Goal: Register for event/course

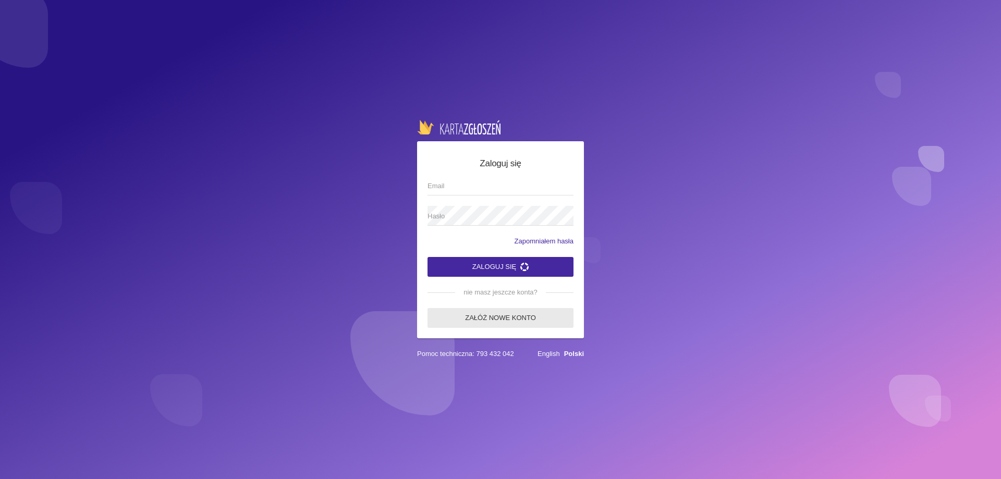
click at [512, 321] on link "Załóż nowe konto" at bounding box center [501, 318] width 146 height 20
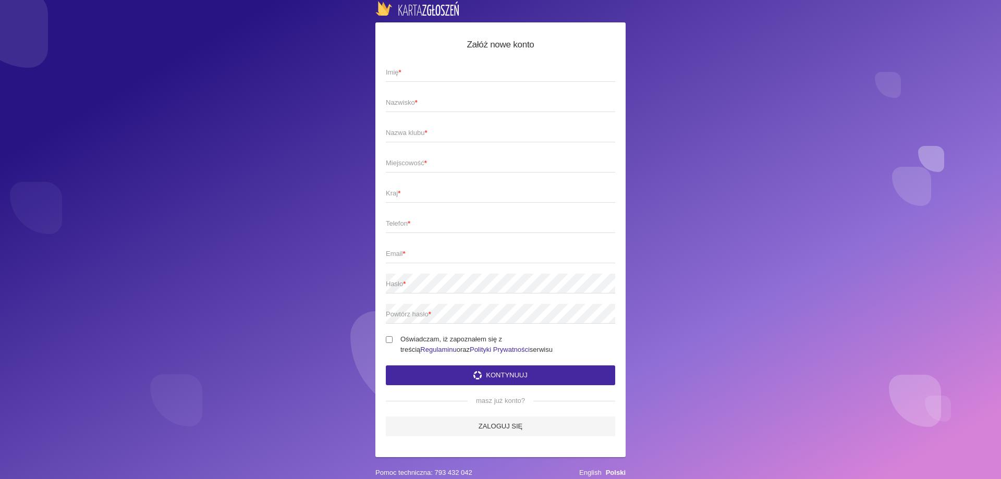
click at [434, 77] on span "Imię *" at bounding box center [495, 72] width 219 height 10
click at [434, 77] on input "Imię *" at bounding box center [500, 72] width 229 height 20
type input "S"
type input "[PERSON_NAME]"
type input "Sikorska"
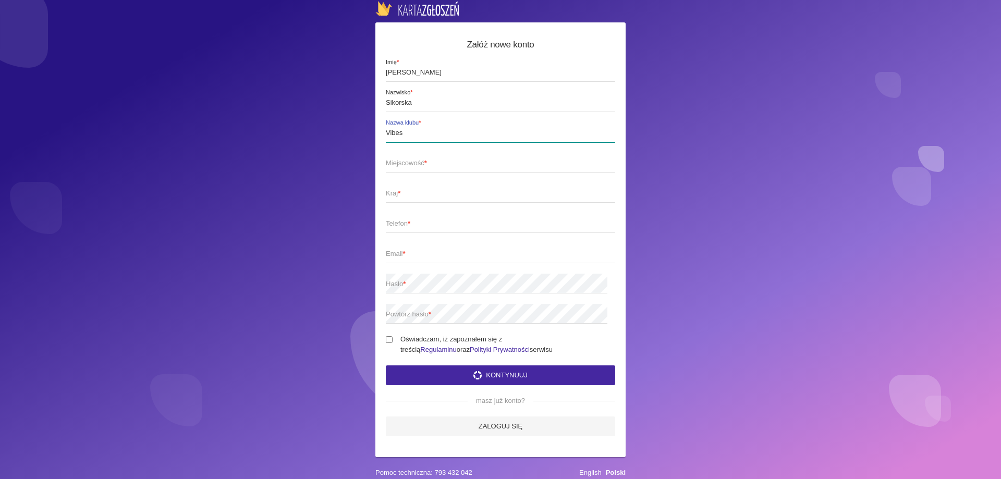
type input "Vibes"
type input "[GEOGRAPHIC_DATA]"
type input "Polska"
type input "506701808"
click at [412, 256] on span "Email *" at bounding box center [495, 254] width 219 height 10
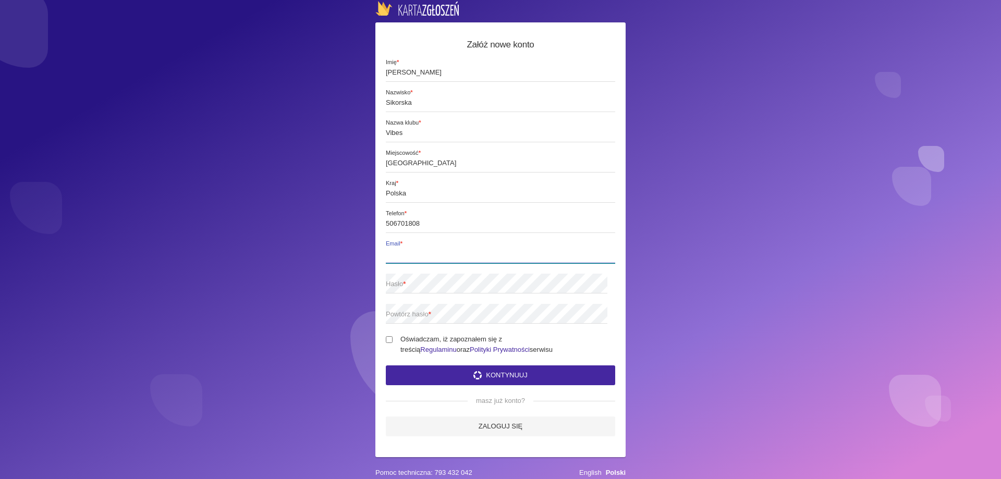
click at [412, 256] on input "Email *" at bounding box center [500, 254] width 229 height 20
click at [422, 163] on input "[GEOGRAPHIC_DATA]" at bounding box center [500, 163] width 229 height 20
type input "Jedlińsk, [GEOGRAPHIC_DATA]"
click at [412, 251] on span "Email *" at bounding box center [495, 254] width 219 height 10
click at [412, 251] on input "Email *" at bounding box center [500, 254] width 229 height 20
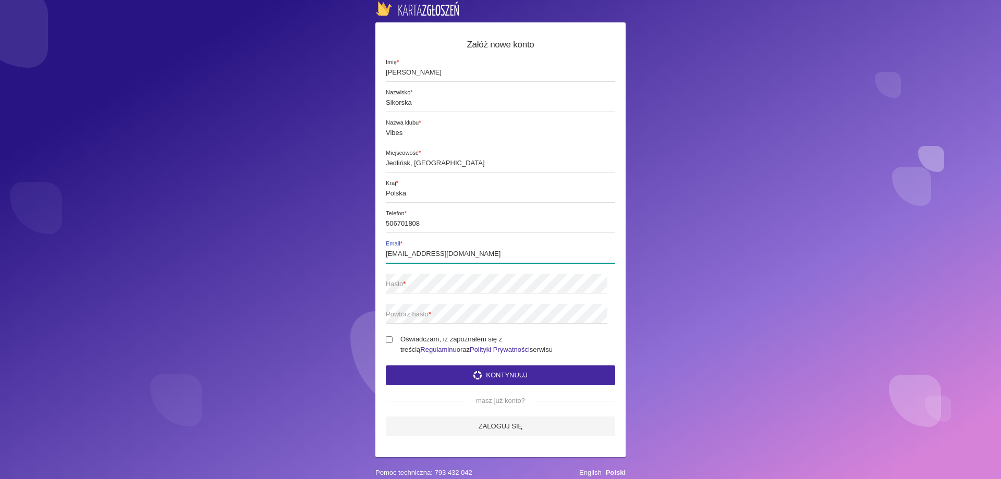
type input "[EMAIL_ADDRESS][DOMAIN_NAME]"
click at [386, 366] on button "Kontynuuj" at bounding box center [500, 376] width 229 height 20
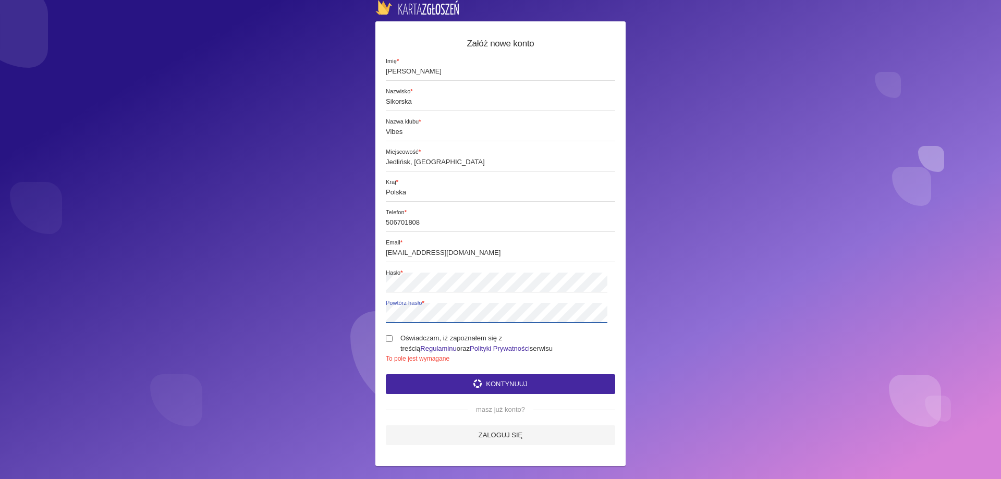
click at [384, 321] on div "Załóż nowe konto [PERSON_NAME] * Sikorska Nazwisko * Vibes Nazwa klubu * [GEOGR…" at bounding box center [500, 243] width 250 height 445
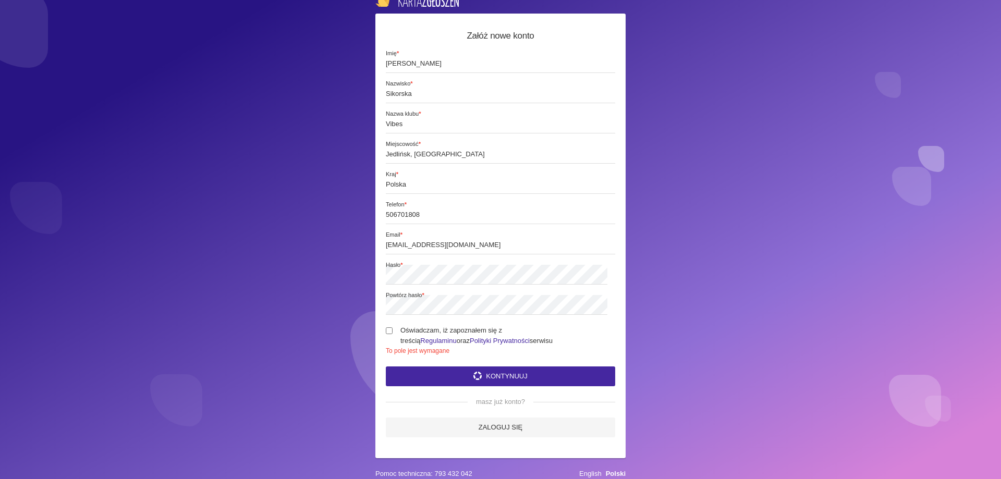
click at [392, 327] on input "Oświadczam, iż zapoznałem się z treścią Regulaminu oraz Polityki Prywatności se…" at bounding box center [389, 330] width 7 height 7
checkbox input "true"
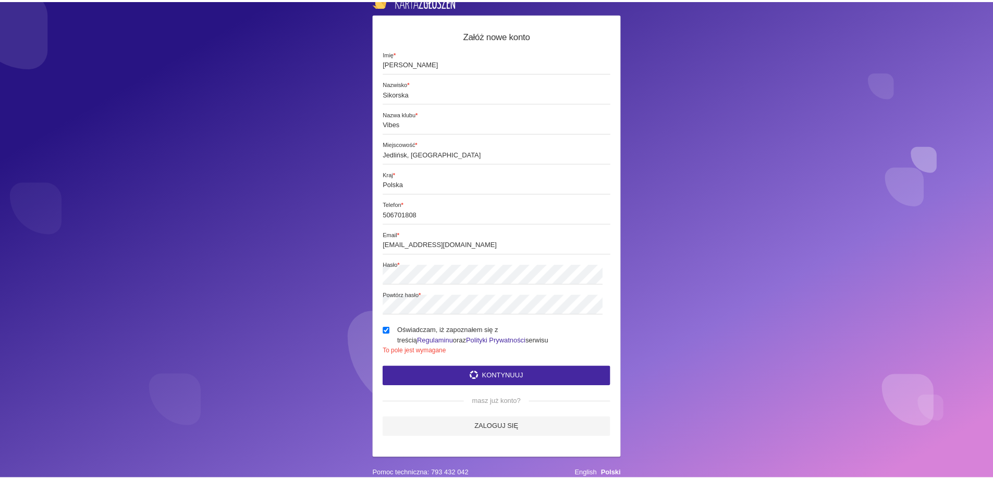
scroll to position [6, 0]
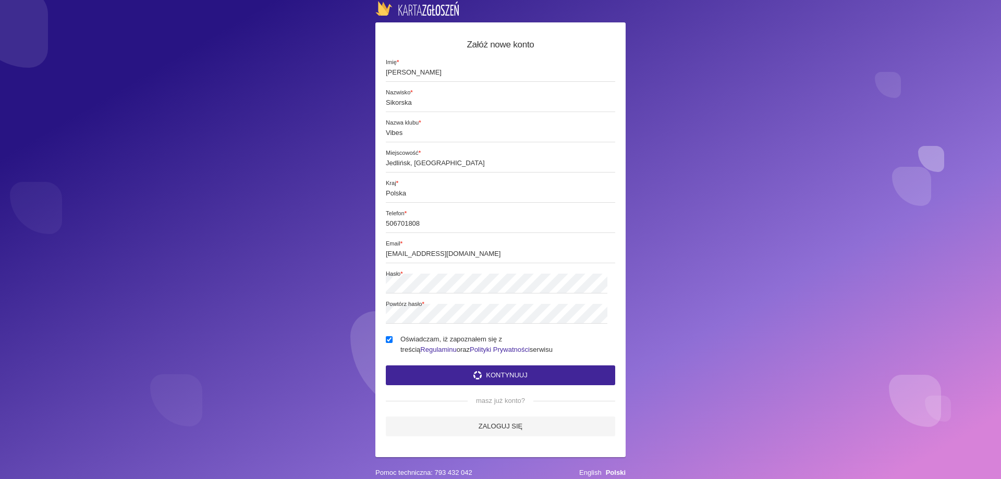
click at [507, 369] on button "Kontynuuj" at bounding box center [500, 376] width 229 height 20
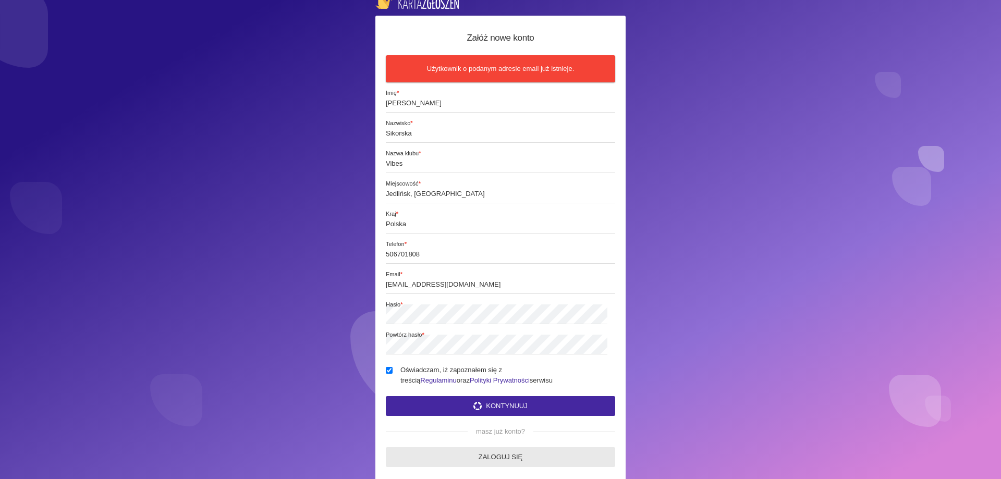
click at [435, 451] on link "Zaloguj się" at bounding box center [500, 457] width 229 height 20
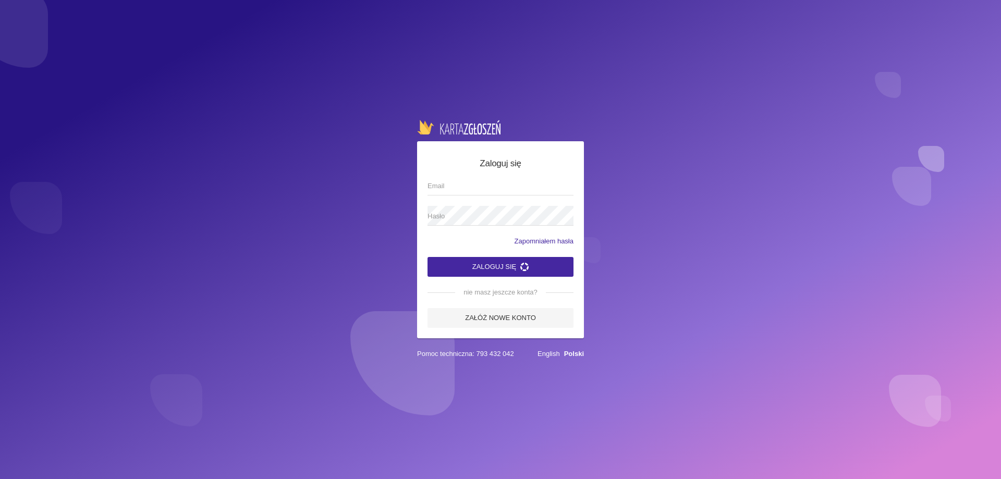
click at [463, 191] on span "Email" at bounding box center [496, 186] width 136 height 10
click at [463, 191] on input "Email" at bounding box center [501, 186] width 146 height 20
click at [494, 193] on input "biurovibes" at bounding box center [501, 186] width 146 height 20
type input "[EMAIL_ADDRESS][DOMAIN_NAME]"
click at [428, 257] on button "Zaloguj się" at bounding box center [501, 267] width 146 height 20
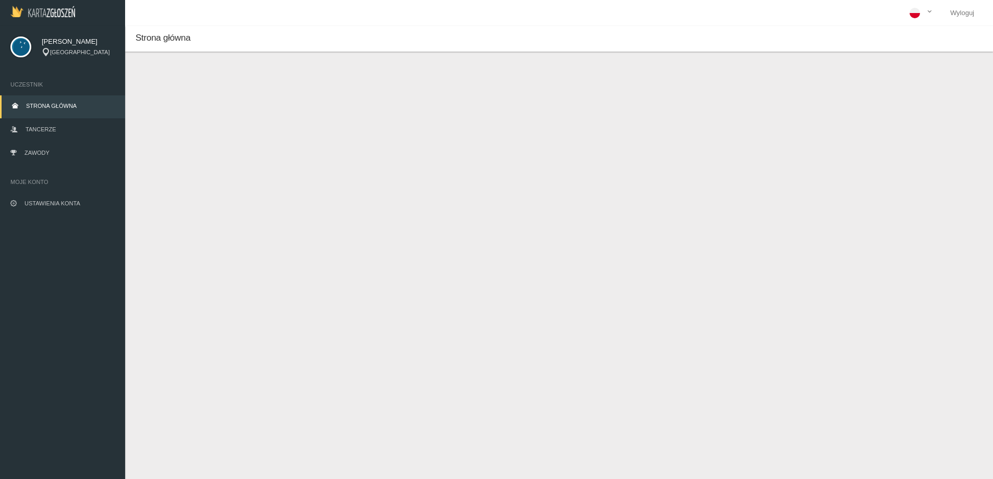
click at [57, 106] on span "Strona główna" at bounding box center [51, 106] width 51 height 6
click at [58, 128] on link "Tancerze" at bounding box center [62, 130] width 125 height 23
click at [922, 294] on icon at bounding box center [927, 291] width 11 height 8
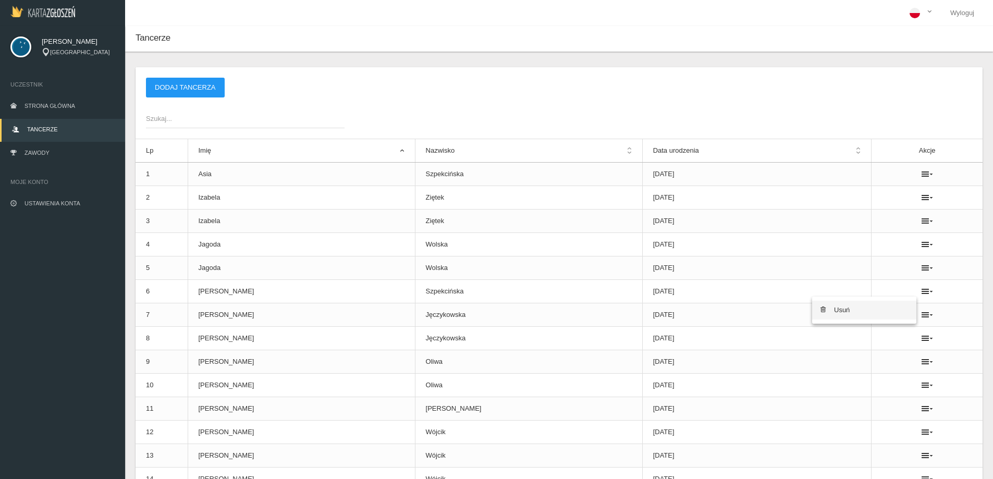
click at [895, 303] on link "Usuń" at bounding box center [864, 310] width 104 height 19
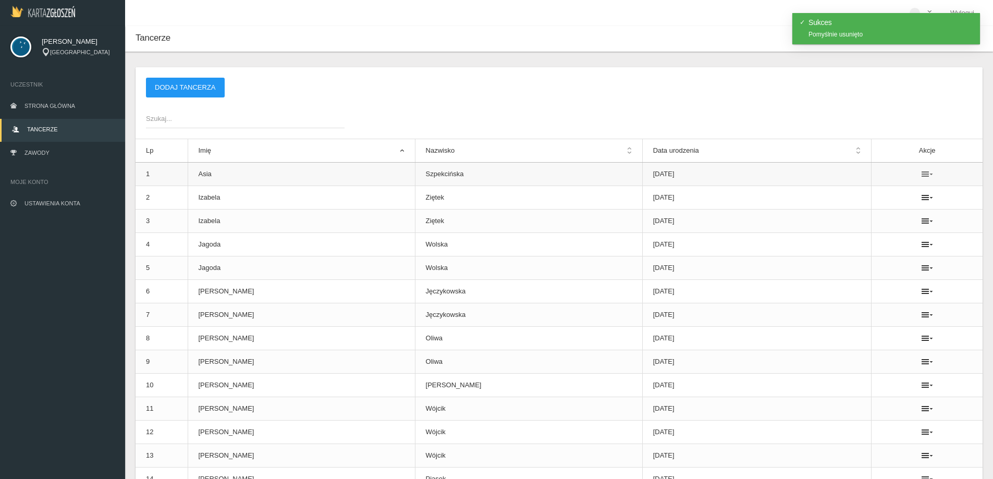
click at [922, 175] on icon at bounding box center [927, 174] width 11 height 8
click at [866, 197] on link "Usuń" at bounding box center [864, 193] width 104 height 19
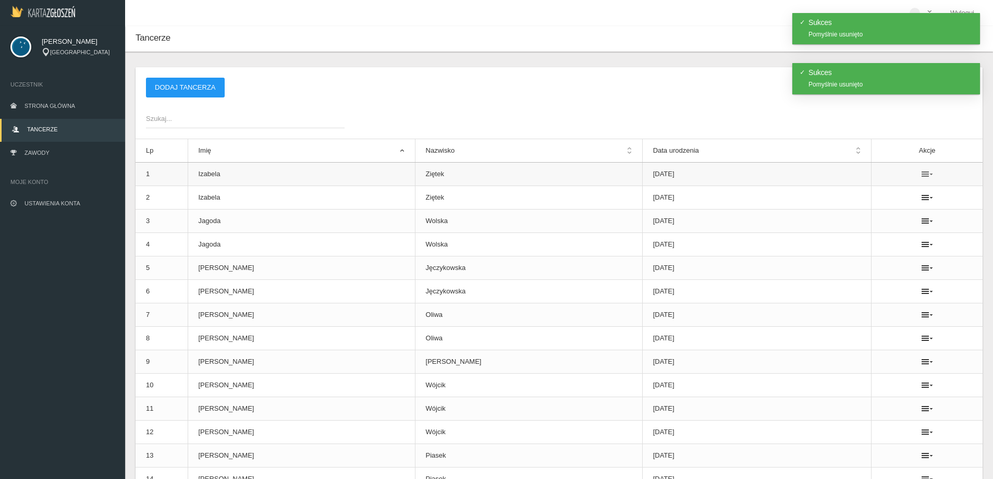
click at [922, 173] on icon at bounding box center [927, 174] width 11 height 8
click at [845, 185] on link "Usuń" at bounding box center [864, 193] width 104 height 19
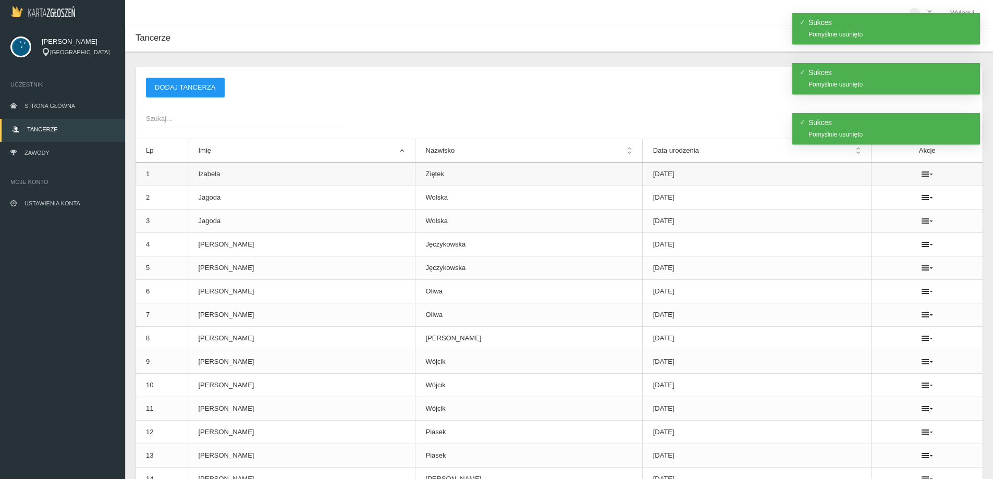
click at [925, 169] on td at bounding box center [927, 174] width 111 height 23
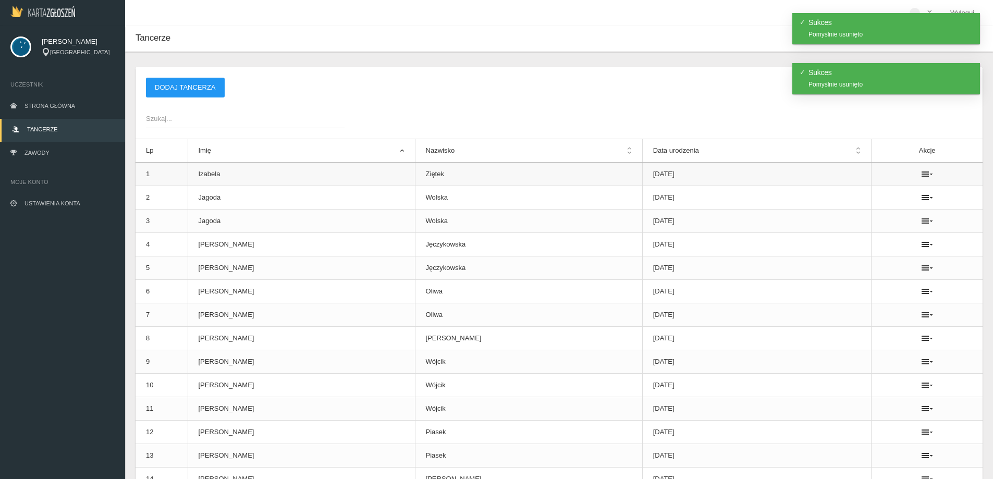
click at [924, 174] on ul at bounding box center [927, 174] width 90 height 8
click at [922, 174] on icon at bounding box center [927, 174] width 11 height 8
click at [886, 191] on link "Usuń" at bounding box center [864, 193] width 104 height 19
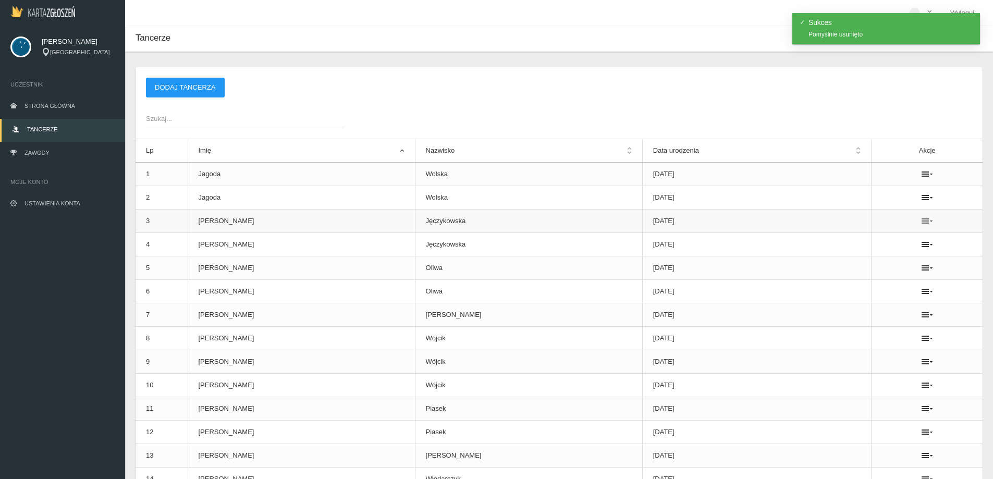
click at [922, 221] on icon at bounding box center [927, 221] width 11 height 8
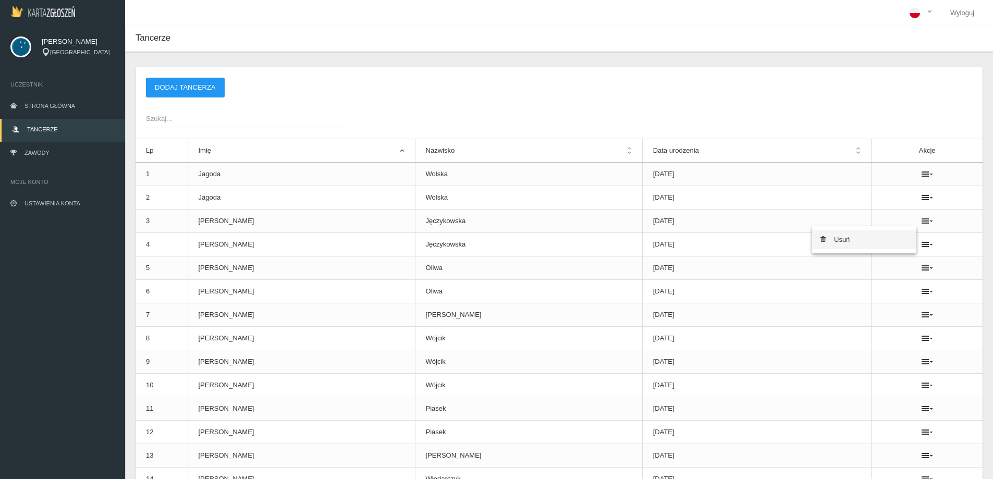
click at [891, 242] on link "Usuń" at bounding box center [864, 239] width 104 height 19
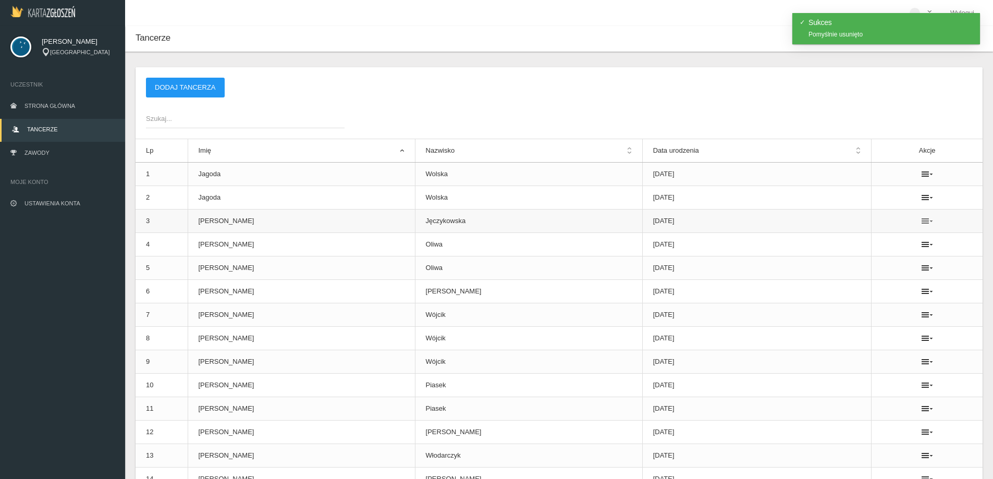
click at [922, 224] on icon at bounding box center [927, 221] width 11 height 8
click at [868, 233] on link "Usuń" at bounding box center [864, 239] width 104 height 19
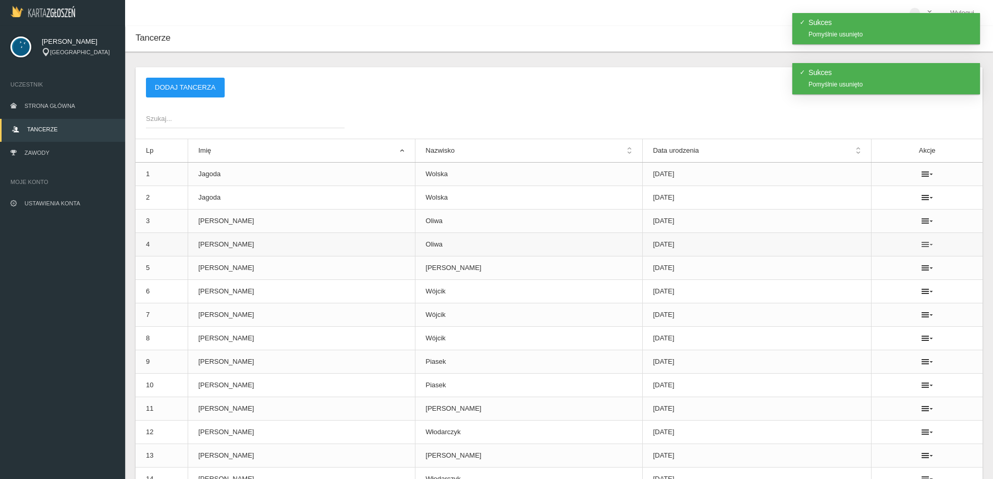
click at [922, 244] on icon at bounding box center [927, 244] width 11 height 8
drag, startPoint x: 838, startPoint y: 253, endPoint x: 845, endPoint y: 261, distance: 10.8
click at [840, 256] on ul "Usuń" at bounding box center [864, 263] width 104 height 27
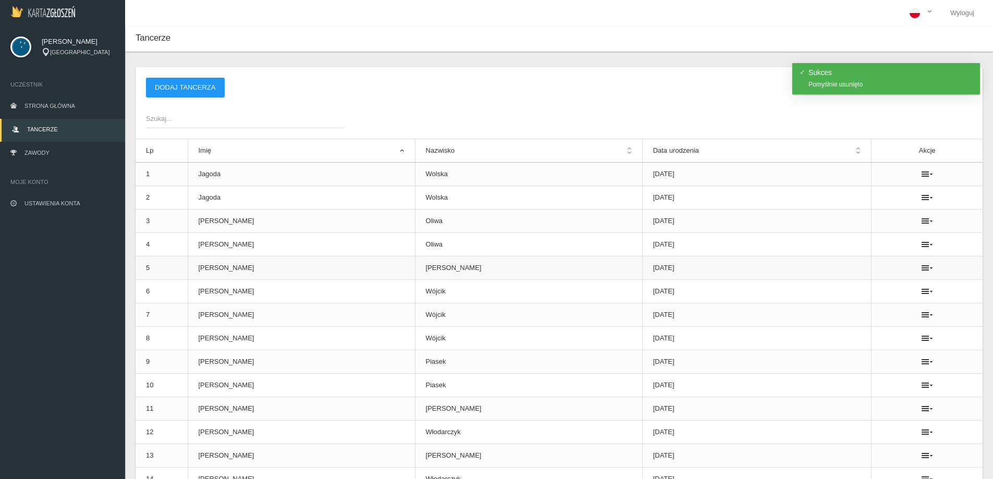
click at [845, 262] on td "[DATE]" at bounding box center [756, 268] width 229 height 23
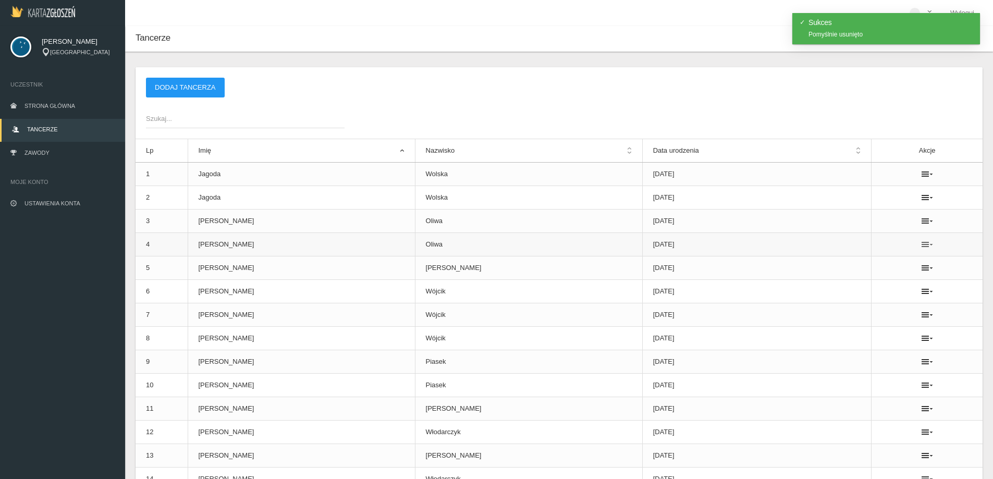
click at [922, 242] on icon at bounding box center [927, 244] width 11 height 8
click at [849, 260] on link "Usuń" at bounding box center [864, 263] width 104 height 19
click at [922, 242] on icon at bounding box center [927, 244] width 11 height 8
click at [847, 261] on link "Usuń" at bounding box center [864, 263] width 104 height 19
drag, startPoint x: 915, startPoint y: 266, endPoint x: 909, endPoint y: 267, distance: 5.2
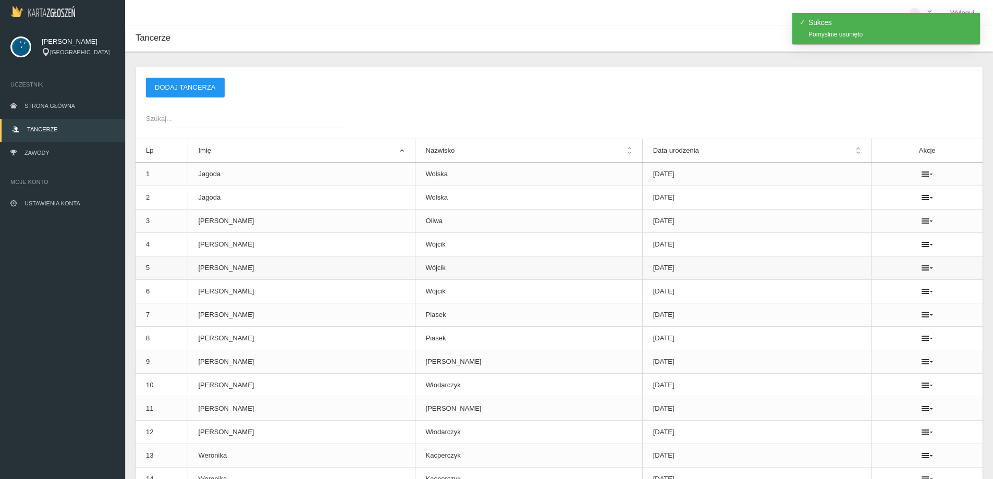
click at [922, 266] on icon at bounding box center [927, 268] width 11 height 8
drag, startPoint x: 838, startPoint y: 281, endPoint x: 540, endPoint y: 33, distance: 387.7
click at [839, 281] on link "Usuń" at bounding box center [864, 286] width 104 height 19
click at [922, 318] on icon at bounding box center [927, 315] width 11 height 8
click at [838, 327] on link "Usuń" at bounding box center [864, 333] width 104 height 19
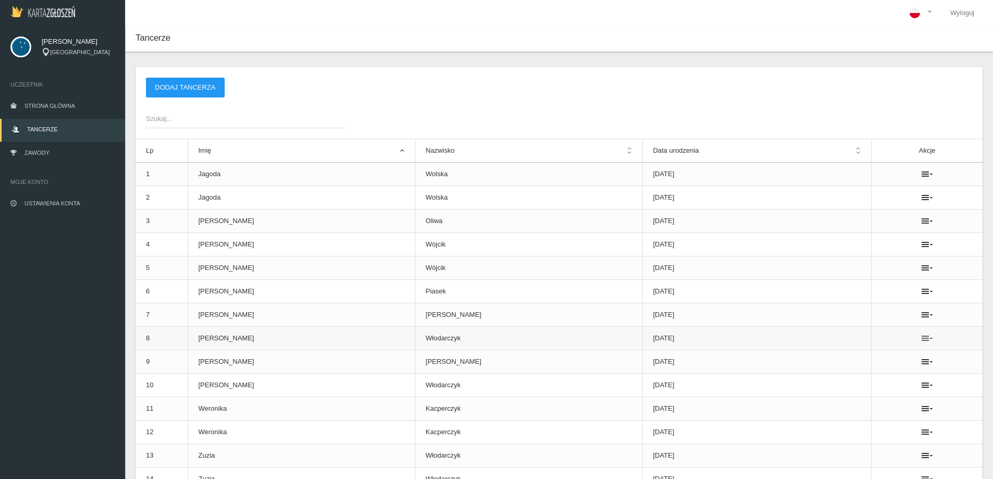
click at [922, 340] on icon at bounding box center [927, 338] width 11 height 8
drag, startPoint x: 845, startPoint y: 352, endPoint x: 550, endPoint y: 31, distance: 436.2
click at [845, 352] on link "Usuń" at bounding box center [864, 357] width 104 height 19
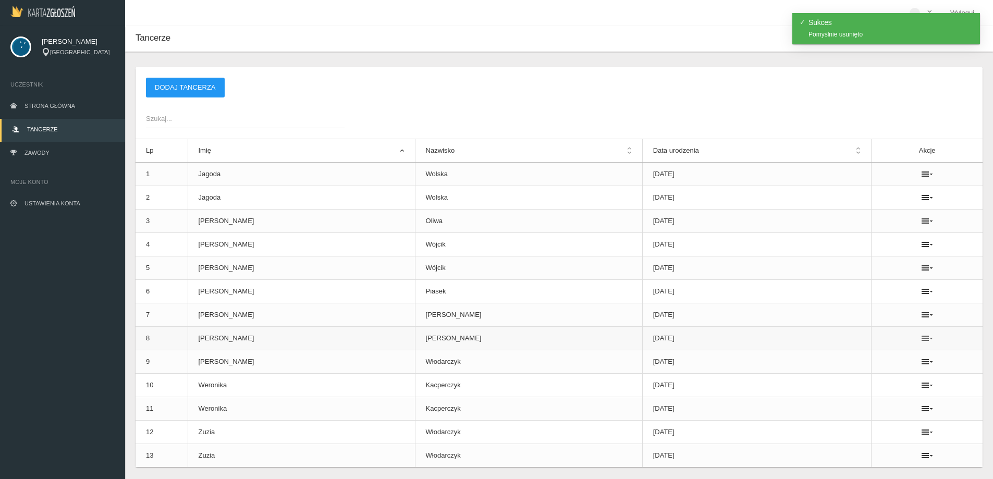
click at [922, 337] on icon at bounding box center [927, 338] width 11 height 8
click at [865, 357] on link "Usuń" at bounding box center [864, 357] width 104 height 19
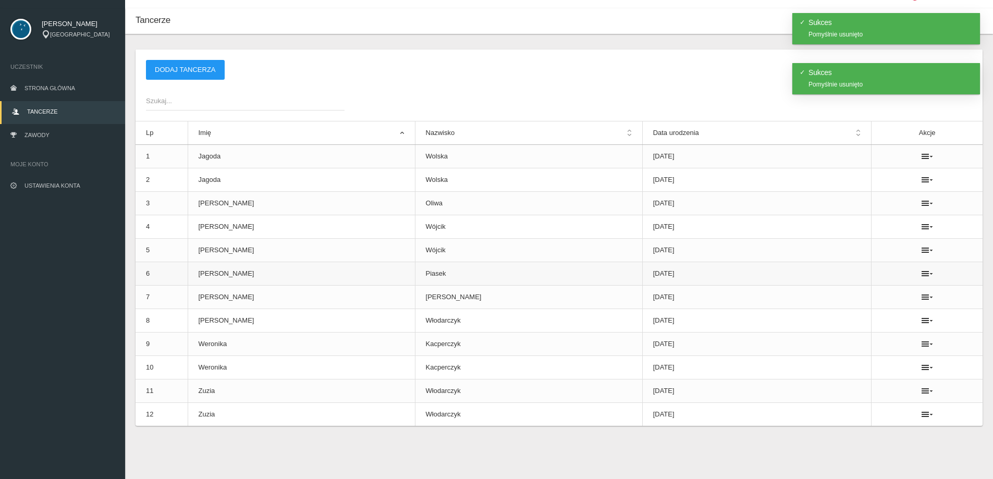
scroll to position [26, 0]
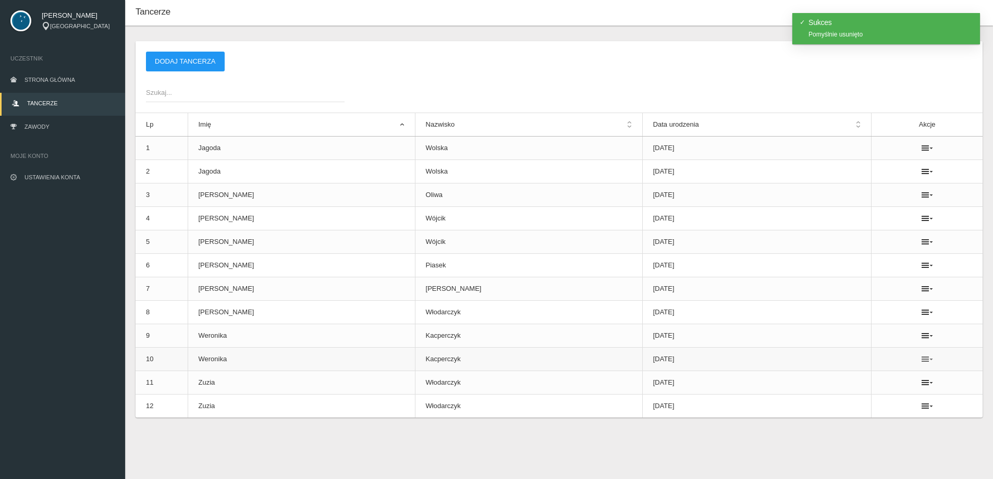
click at [922, 357] on icon at bounding box center [927, 359] width 11 height 8
drag, startPoint x: 847, startPoint y: 373, endPoint x: 542, endPoint y: 36, distance: 454.9
click at [848, 373] on link "Usuń" at bounding box center [864, 378] width 104 height 19
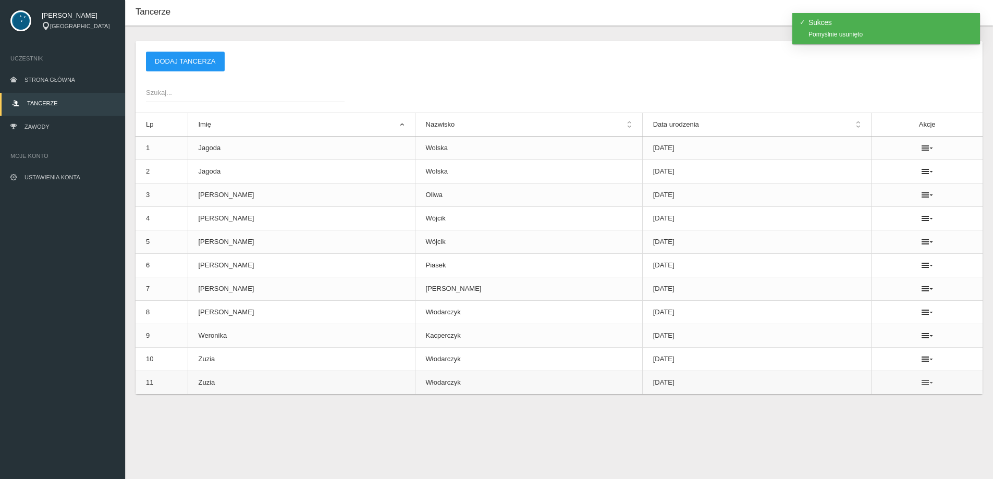
click at [922, 383] on icon at bounding box center [927, 383] width 11 height 8
click at [840, 396] on link "Usuń" at bounding box center [864, 401] width 104 height 19
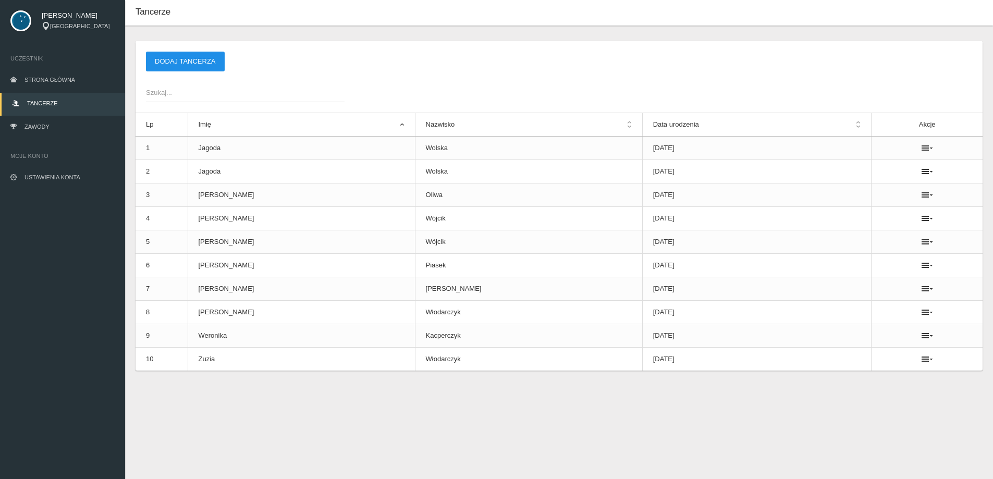
click at [212, 62] on button "Dodaj tancerza" at bounding box center [185, 62] width 79 height 20
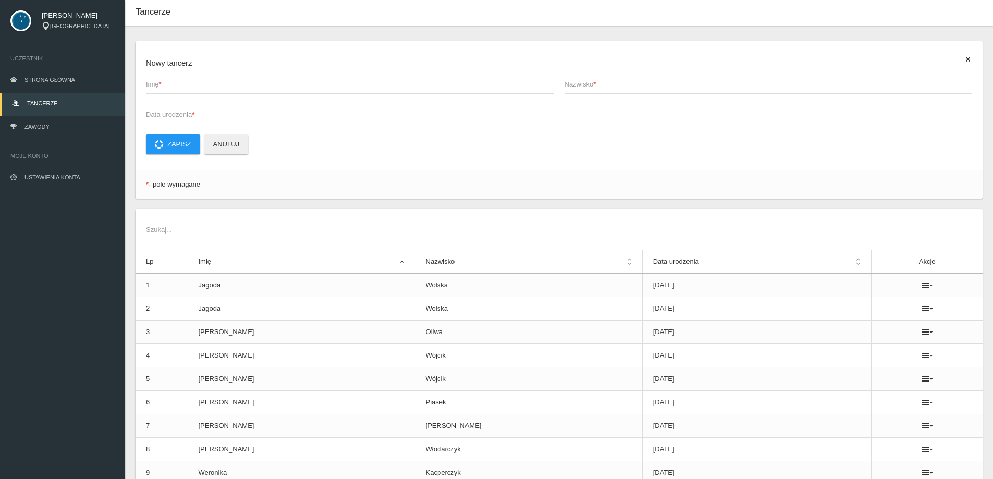
click at [190, 80] on span "Imię *" at bounding box center [345, 84] width 398 height 10
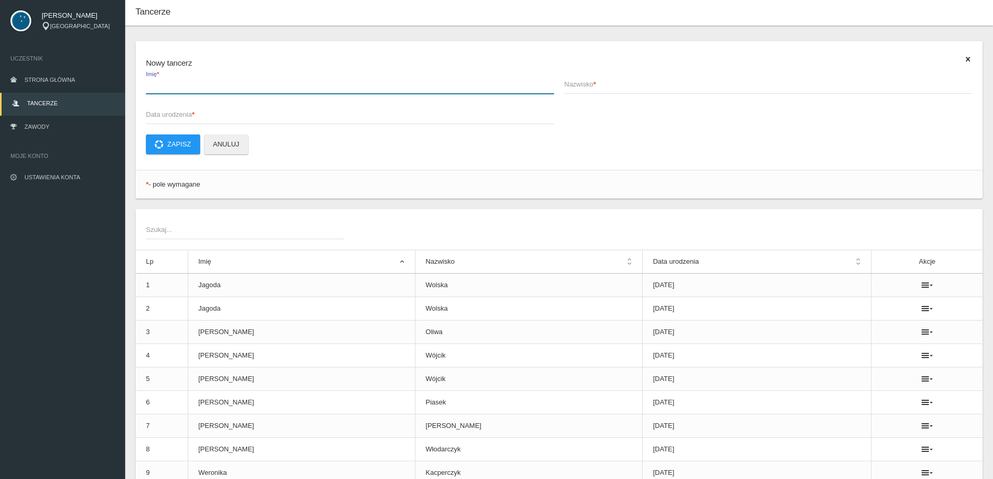
click at [190, 80] on input "Imię *" at bounding box center [350, 84] width 408 height 20
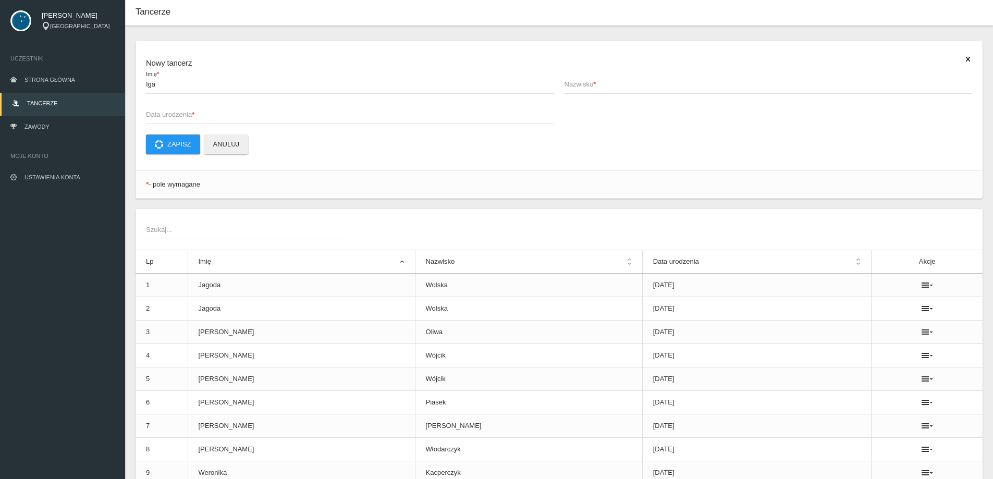
click at [624, 85] on span "Nazwisko *" at bounding box center [764, 84] width 398 height 10
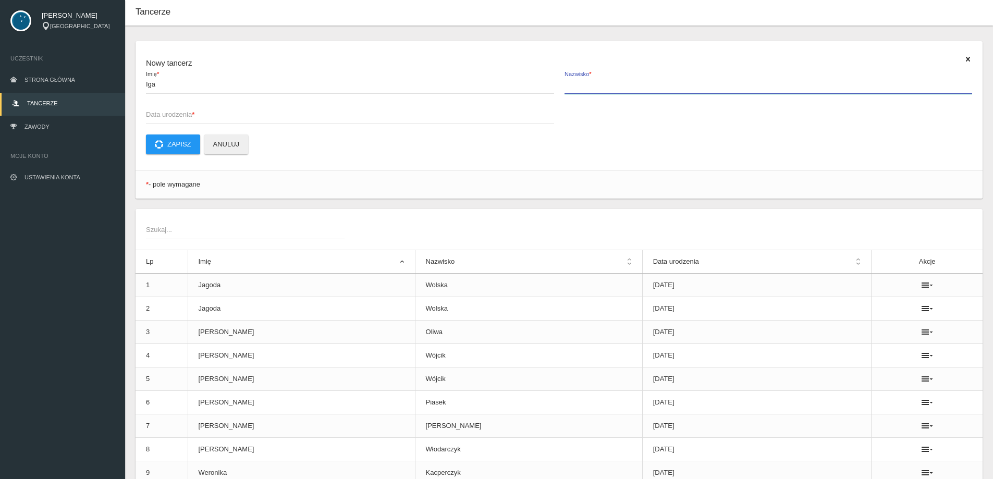
click at [624, 85] on input "Nazwisko *" at bounding box center [769, 84] width 408 height 20
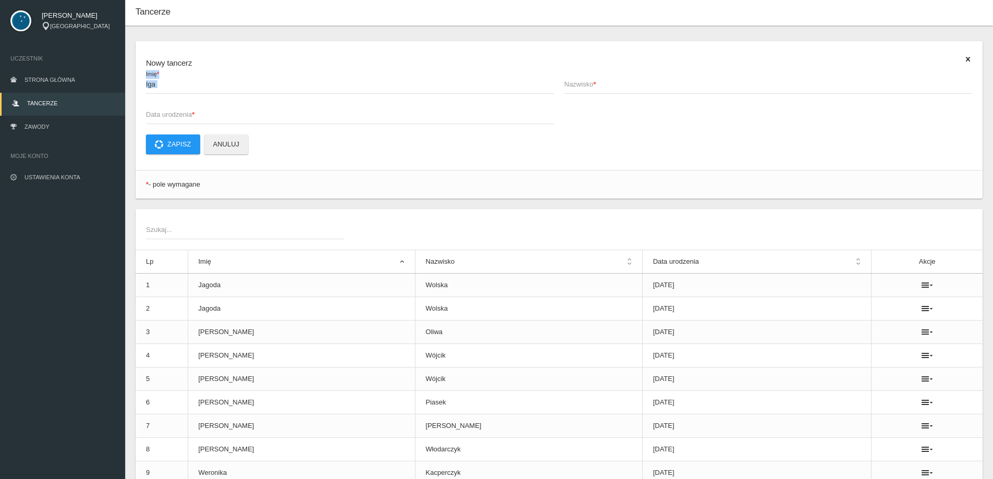
drag, startPoint x: 188, startPoint y: 94, endPoint x: 170, endPoint y: 89, distance: 19.0
click at [181, 90] on app-labeled-field "Iga Imię *" at bounding box center [350, 89] width 419 height 30
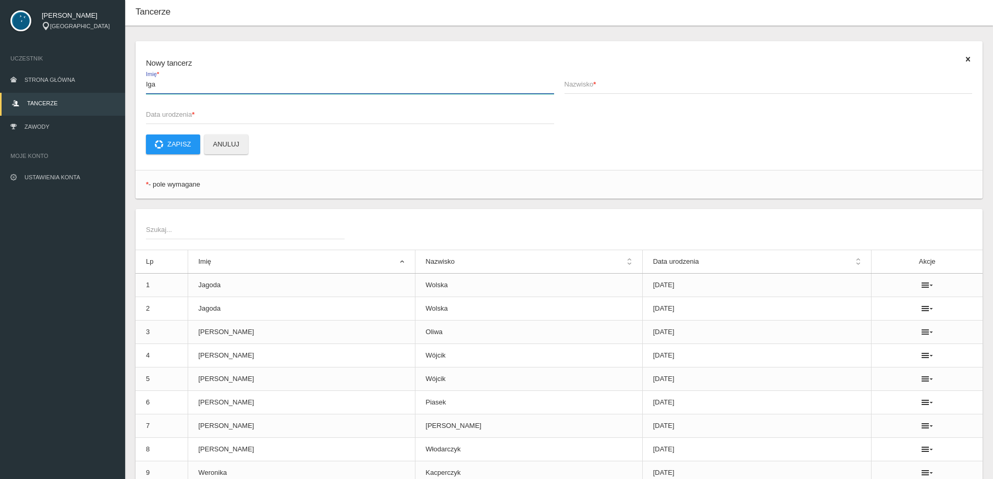
click at [162, 91] on input "Iga" at bounding box center [350, 84] width 408 height 20
drag, startPoint x: 162, startPoint y: 91, endPoint x: 139, endPoint y: 92, distance: 23.0
click at [143, 88] on app-labeled-field "Iga Imię *" at bounding box center [350, 89] width 419 height 30
type input "[PERSON_NAME]"
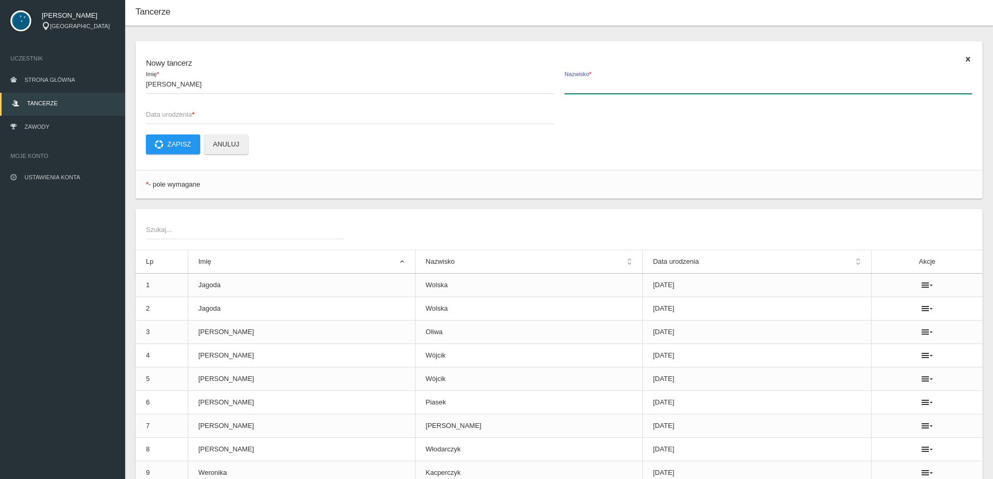
click at [636, 76] on label "Nazwisko *" at bounding box center [769, 84] width 408 height 20
click at [636, 76] on input "Nazwisko *" at bounding box center [769, 84] width 408 height 20
type input "Feruś"
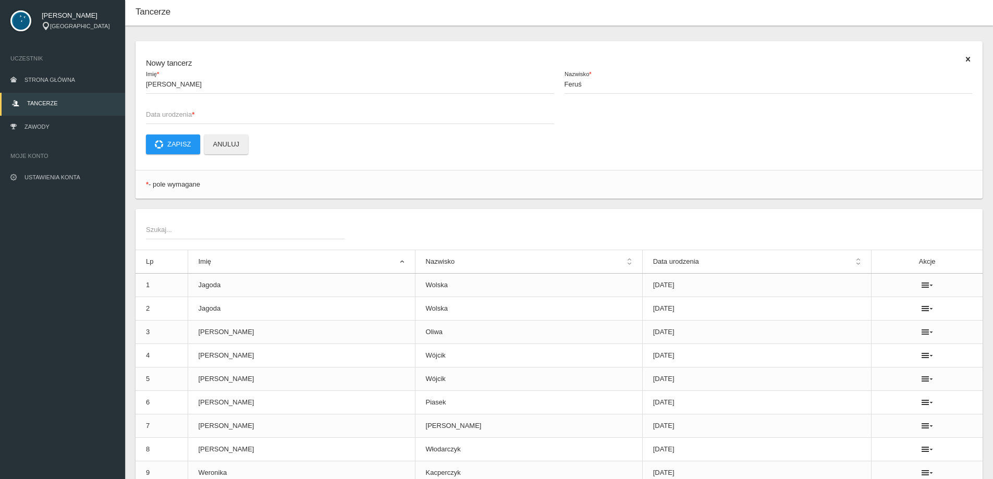
click at [186, 104] on app-labeled-field "[PERSON_NAME] *" at bounding box center [350, 89] width 419 height 30
click at [181, 116] on span "Data urodzenia *" at bounding box center [345, 115] width 398 height 10
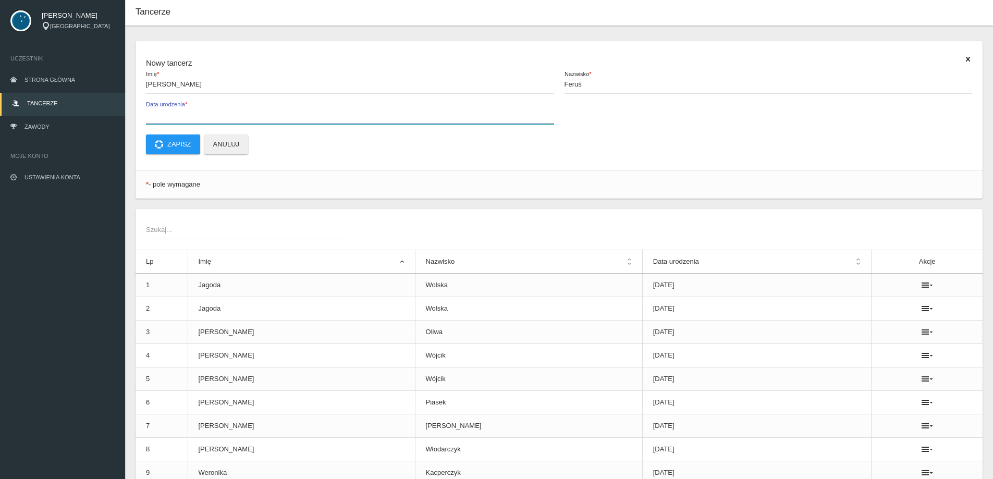
click at [181, 116] on input "Data urodzenia *" at bounding box center [350, 114] width 408 height 20
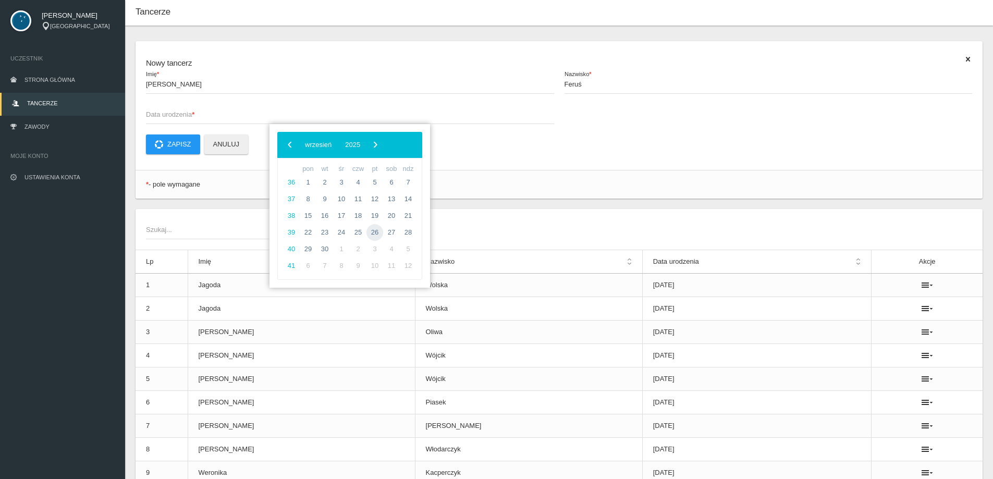
drag, startPoint x: 366, startPoint y: 238, endPoint x: 381, endPoint y: 234, distance: 15.2
click at [381, 234] on span "26" at bounding box center [375, 232] width 17 height 17
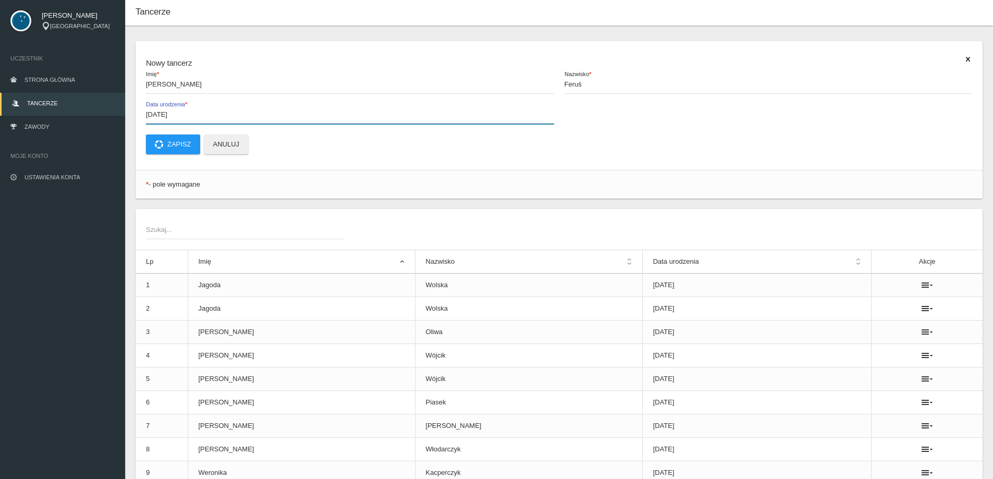
click at [159, 114] on input "[DATE]" at bounding box center [350, 114] width 408 height 20
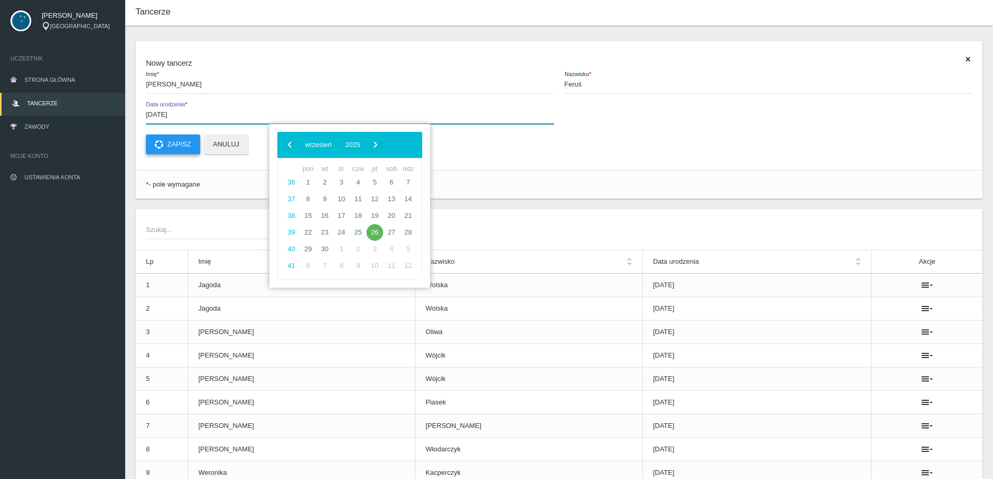
type input "[DATE]"
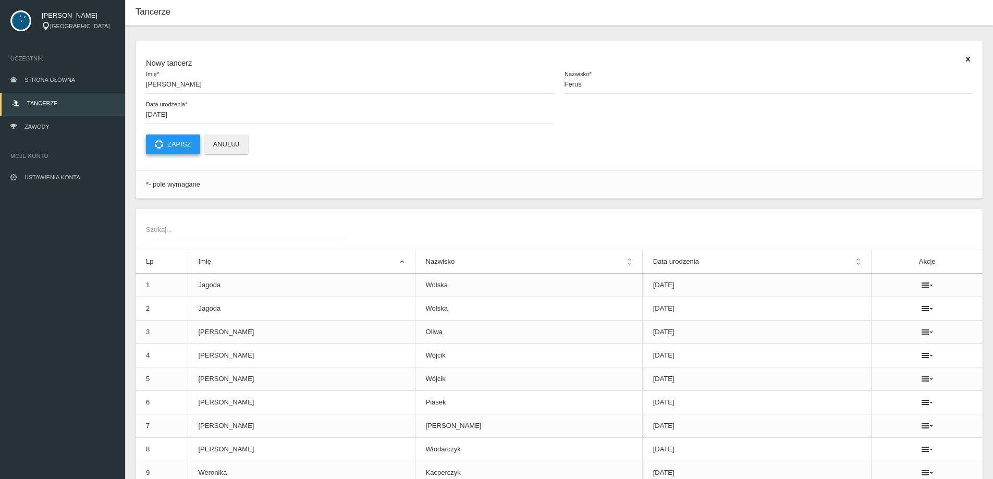
click at [174, 142] on button "Zapisz" at bounding box center [173, 145] width 54 height 20
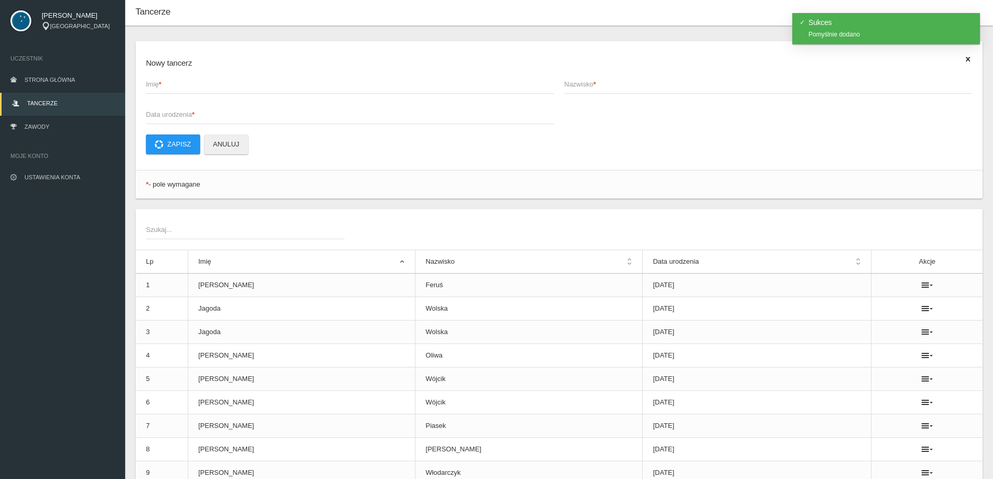
click at [174, 97] on app-labeled-field "Imię *" at bounding box center [350, 89] width 419 height 30
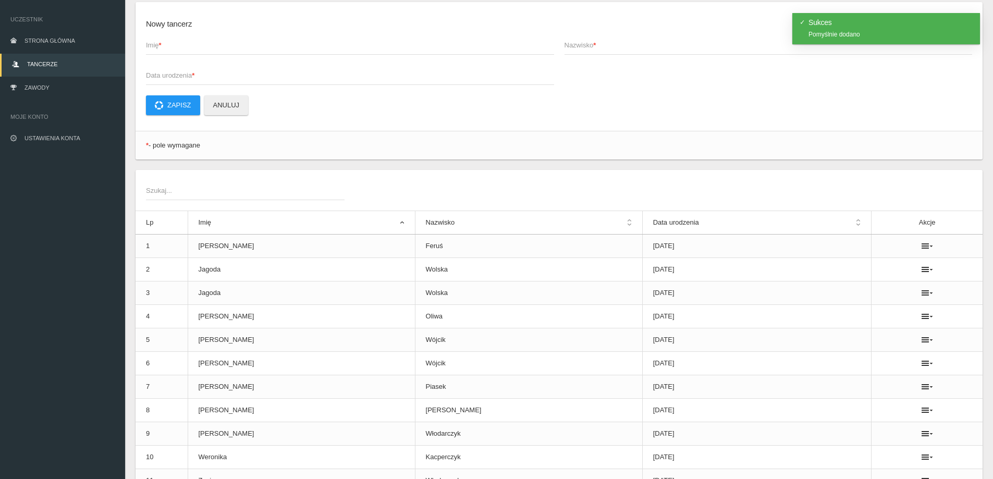
scroll to position [0, 0]
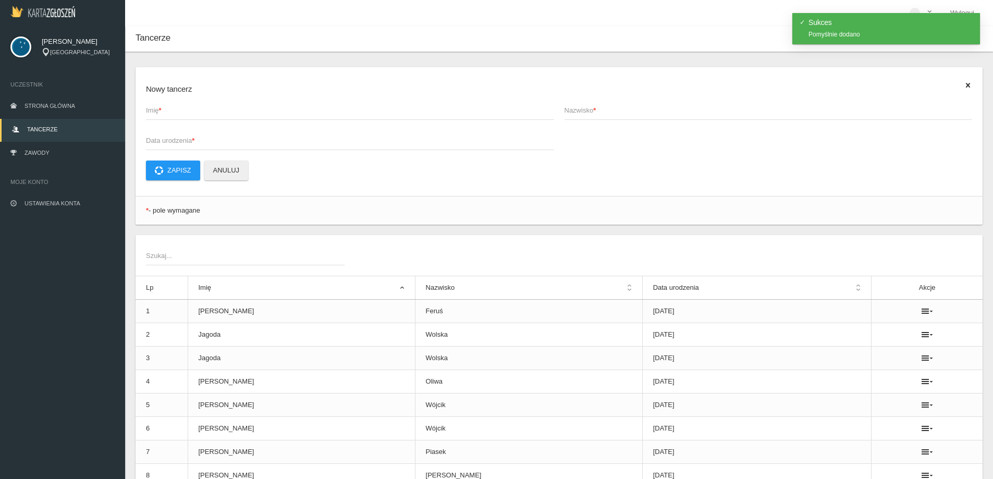
click at [156, 112] on span "Imię *" at bounding box center [345, 110] width 398 height 10
click at [156, 112] on input "Imię *" at bounding box center [350, 110] width 408 height 20
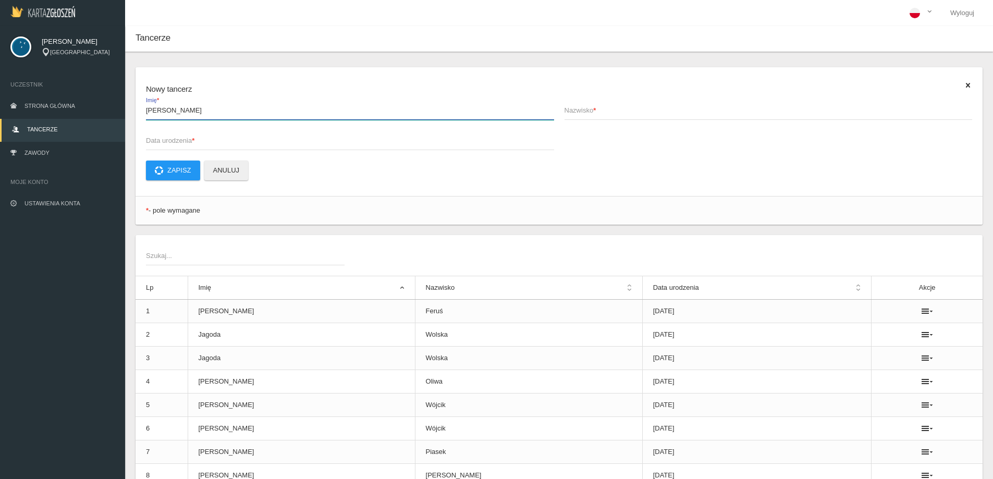
type input "[PERSON_NAME]"
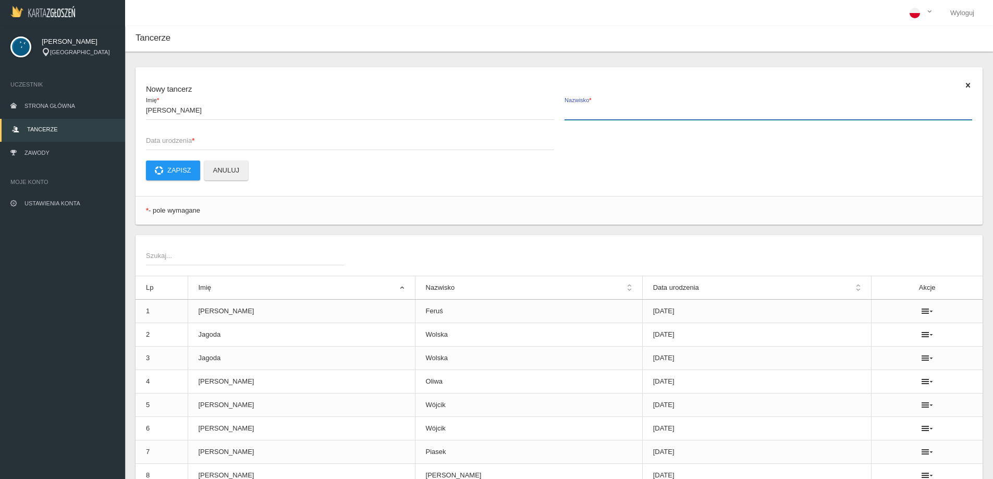
click at [689, 119] on input "Nazwisko *" at bounding box center [769, 110] width 408 height 20
type input "śliwka"
click at [286, 137] on span "Data urodzenia *" at bounding box center [345, 141] width 398 height 10
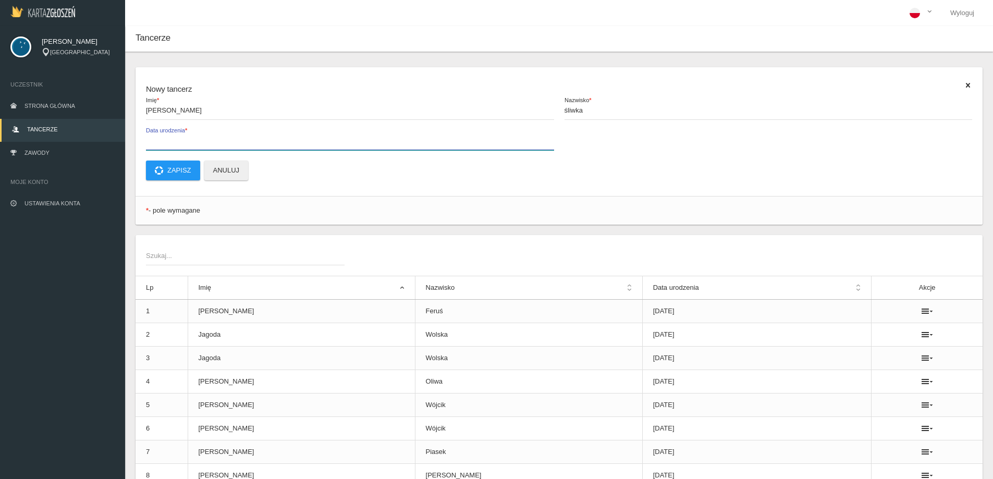
click at [286, 137] on input "Data urodzenia *" at bounding box center [350, 140] width 408 height 20
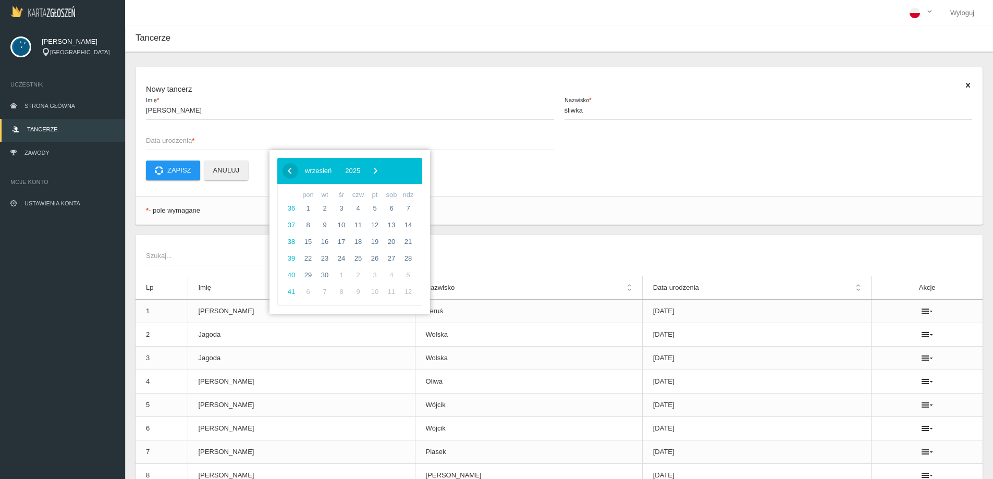
click at [286, 169] on span "‹" at bounding box center [290, 171] width 16 height 16
click at [285, 169] on span "‹" at bounding box center [290, 171] width 16 height 16
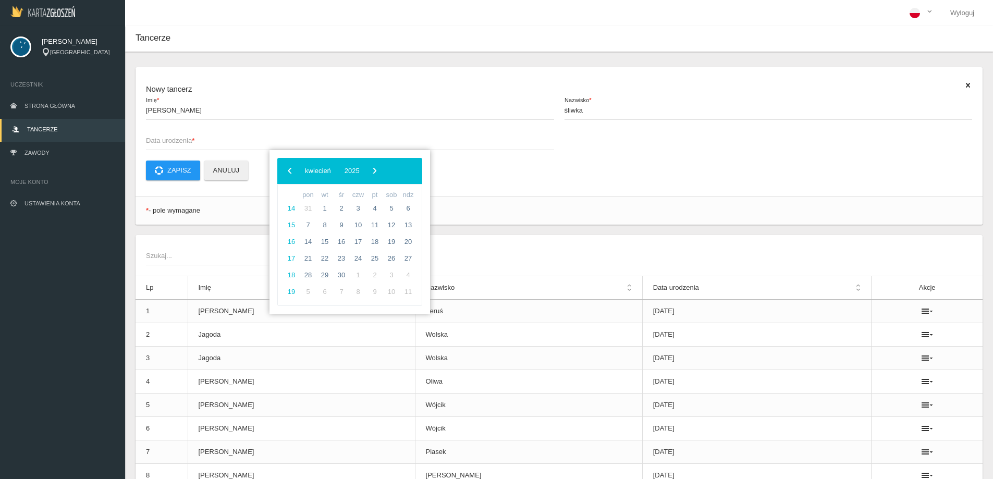
click at [285, 169] on span "‹" at bounding box center [290, 171] width 16 height 16
click at [405, 209] on span "2" at bounding box center [408, 208] width 17 height 17
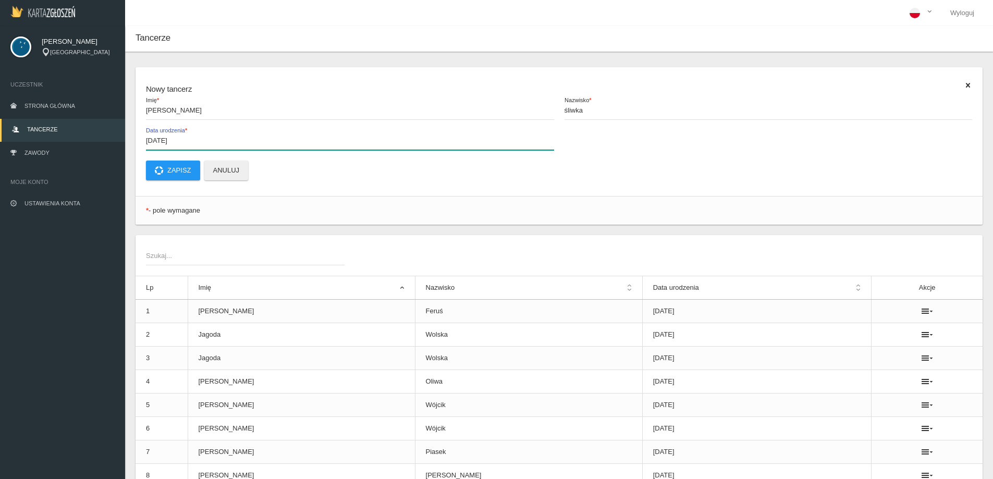
click at [160, 139] on input "[DATE]" at bounding box center [350, 140] width 408 height 20
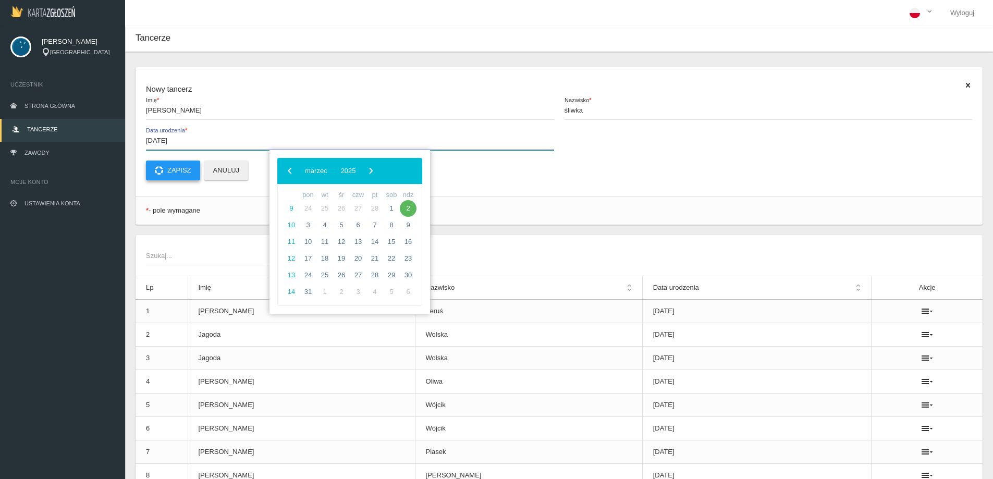
type input "[DATE]"
click at [185, 167] on button "Zapisz" at bounding box center [173, 171] width 54 height 20
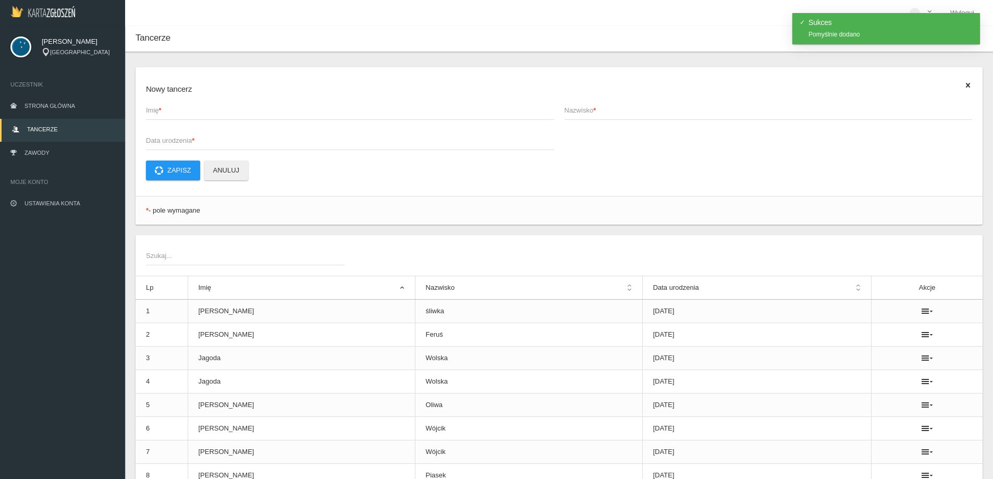
click at [184, 110] on span "Imię *" at bounding box center [345, 110] width 398 height 10
click at [184, 110] on input "Imię *" at bounding box center [350, 110] width 408 height 20
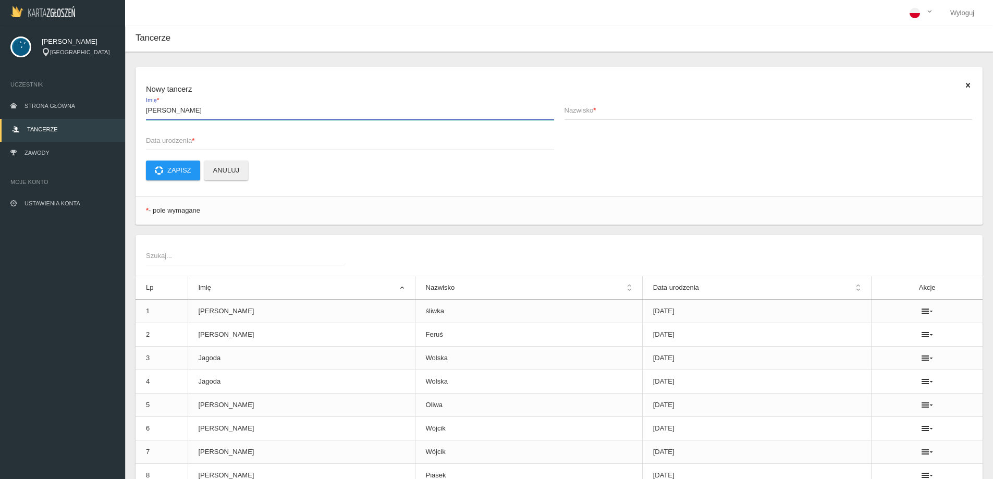
type input "[PERSON_NAME]"
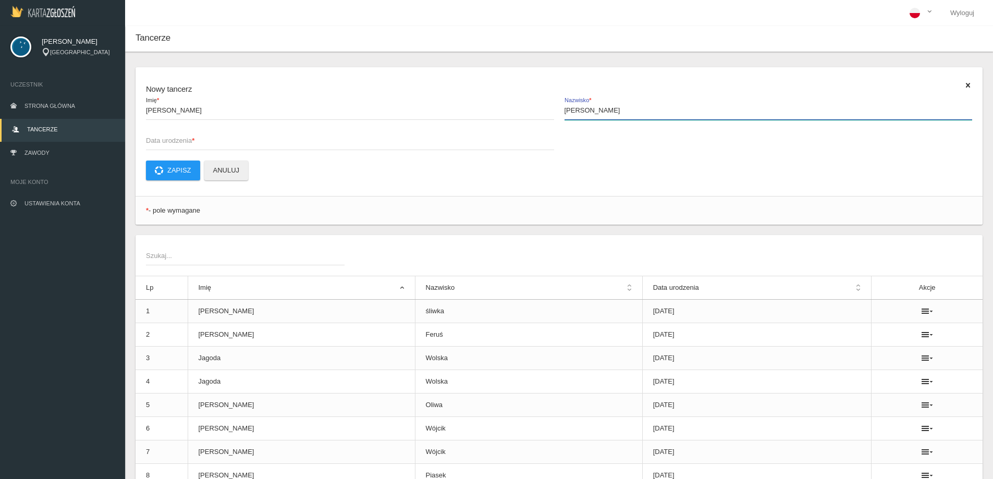
type input "[PERSON_NAME]"
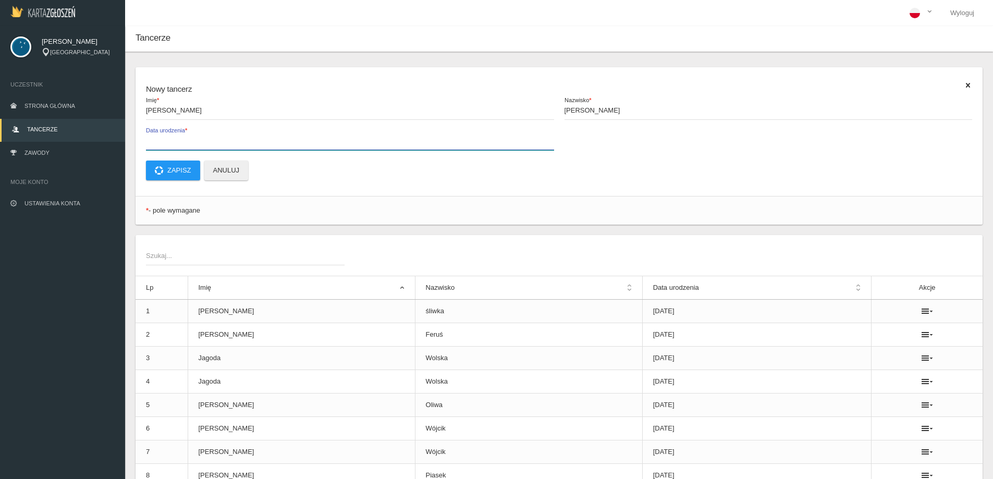
click at [249, 144] on input "Data urodzenia *" at bounding box center [350, 140] width 408 height 20
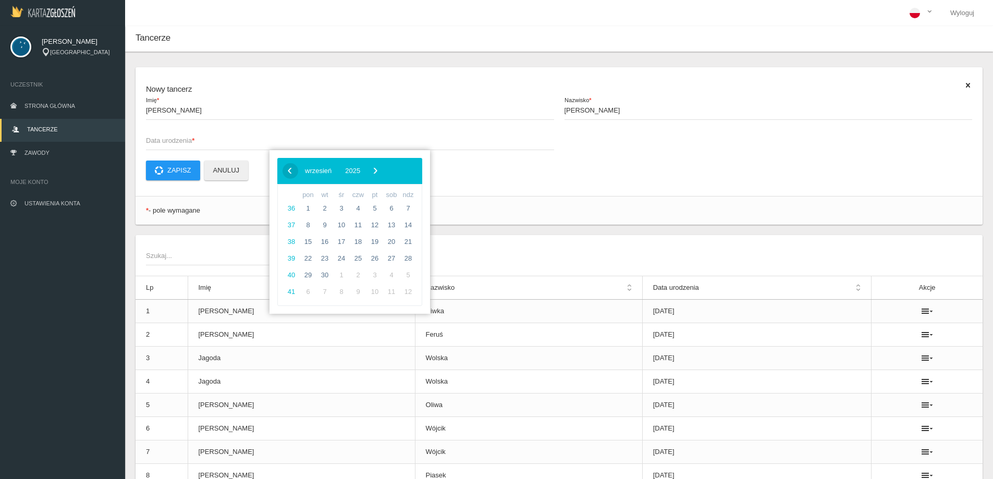
click at [295, 172] on span "‹" at bounding box center [290, 171] width 16 height 16
click at [310, 229] on span "4" at bounding box center [308, 225] width 17 height 17
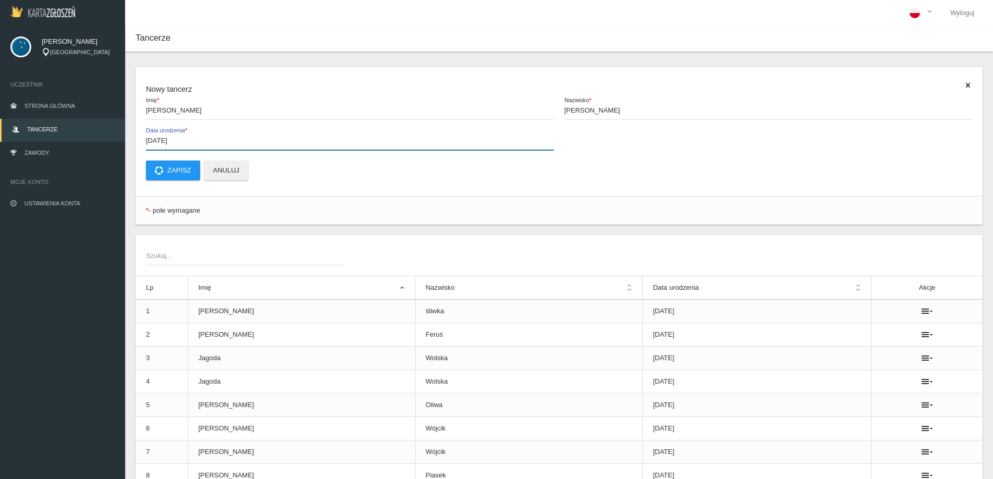
click at [158, 142] on input "[DATE]" at bounding box center [350, 140] width 408 height 20
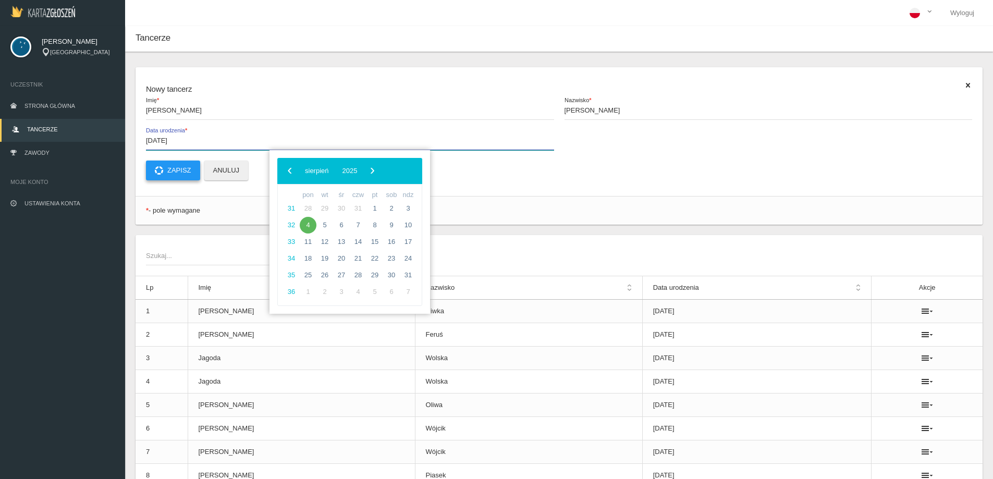
type input "[DATE]"
click at [170, 165] on button "Zapisz" at bounding box center [173, 171] width 54 height 20
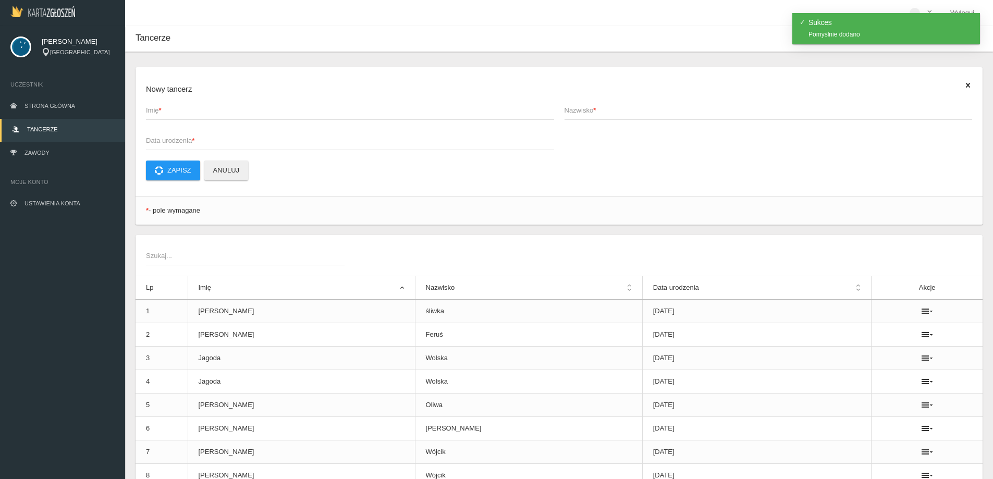
click at [202, 108] on span "Imię *" at bounding box center [345, 110] width 398 height 10
click at [202, 108] on input "Imię *" at bounding box center [350, 110] width 408 height 20
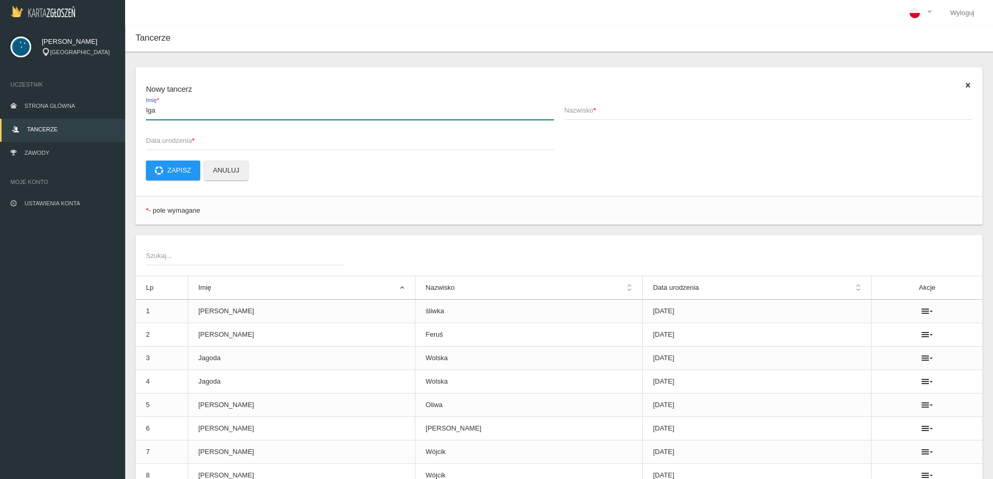
type input "Iga"
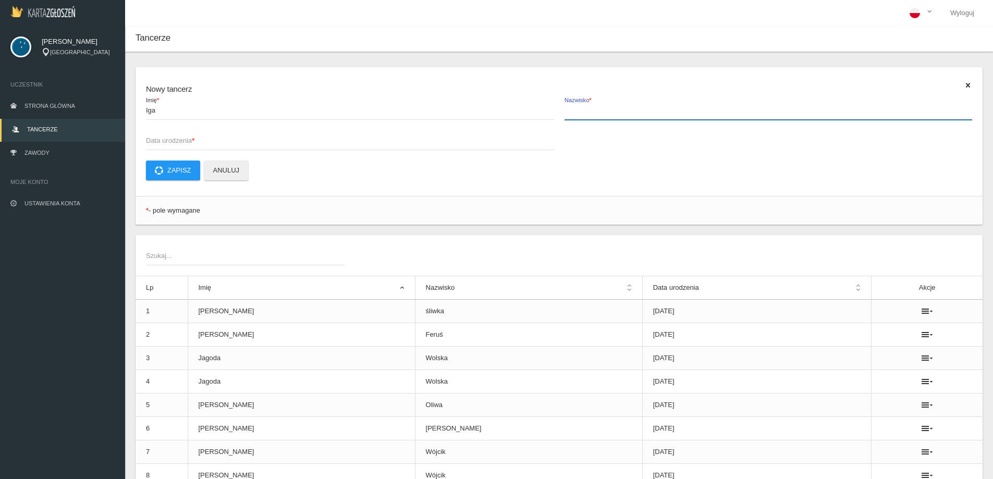
click at [606, 103] on label "Nazwisko *" at bounding box center [769, 110] width 408 height 20
click at [606, 103] on input "Nazwisko *" at bounding box center [769, 110] width 408 height 20
type input "Klocek"
drag, startPoint x: 179, startPoint y: 140, endPoint x: 178, endPoint y: 152, distance: 12.1
click at [178, 146] on span "Data urodzenia *" at bounding box center [345, 141] width 398 height 10
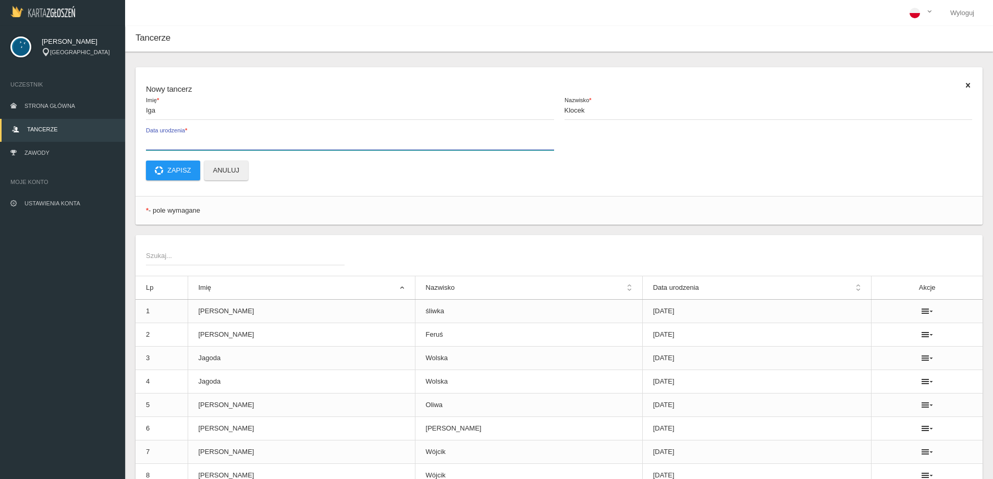
click at [178, 146] on input "Data urodzenia *" at bounding box center [350, 140] width 408 height 20
click at [159, 145] on input "[DATE]" at bounding box center [350, 140] width 408 height 20
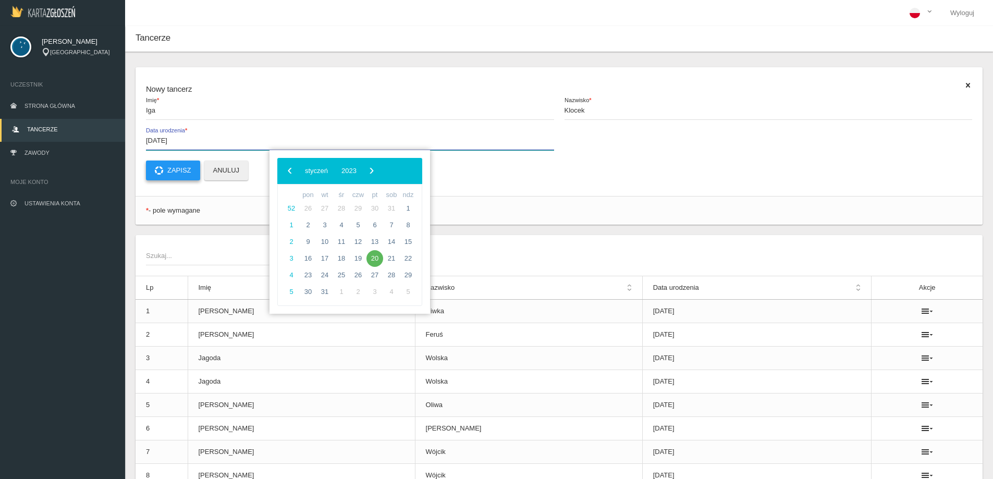
type input "[DATE]"
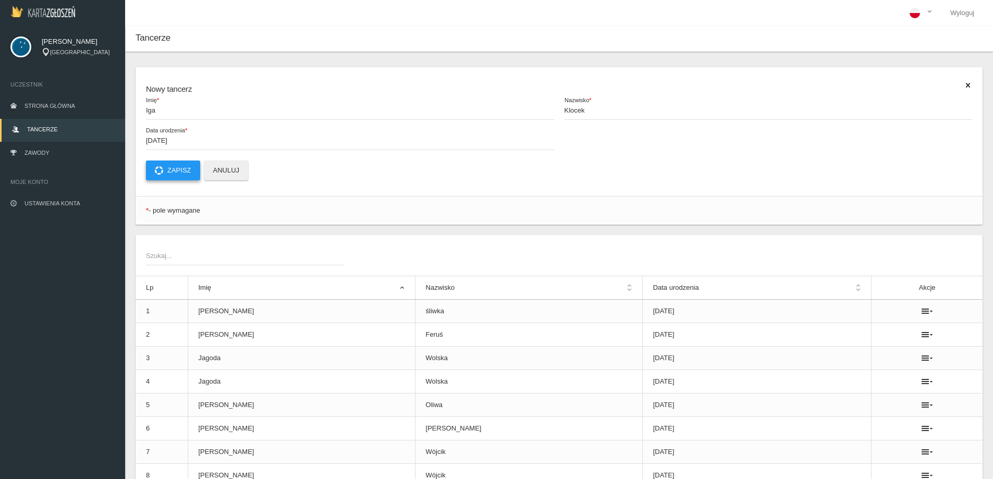
click at [168, 171] on button "Zapisz" at bounding box center [173, 171] width 54 height 20
click at [262, 111] on span "Imię *" at bounding box center [345, 110] width 398 height 10
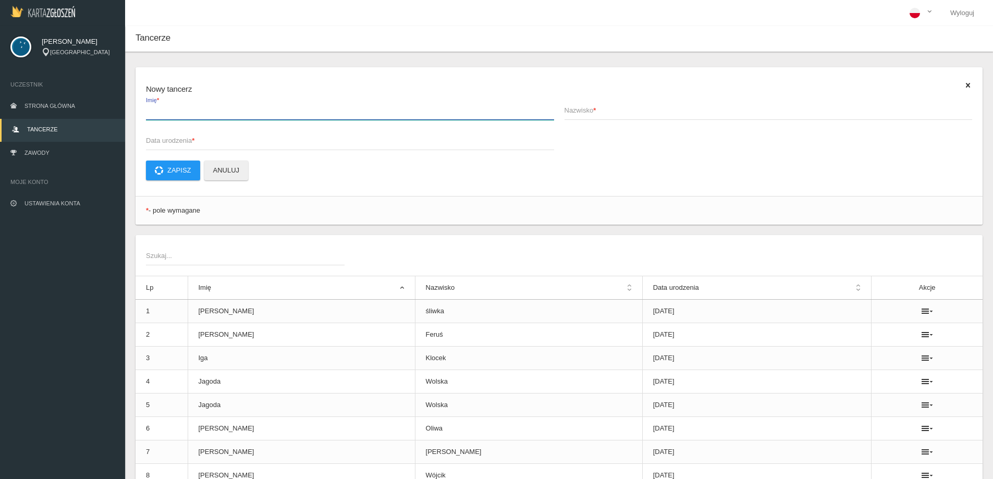
click at [262, 111] on input "Imię *" at bounding box center [350, 110] width 408 height 20
type input "[PERSON_NAME]"
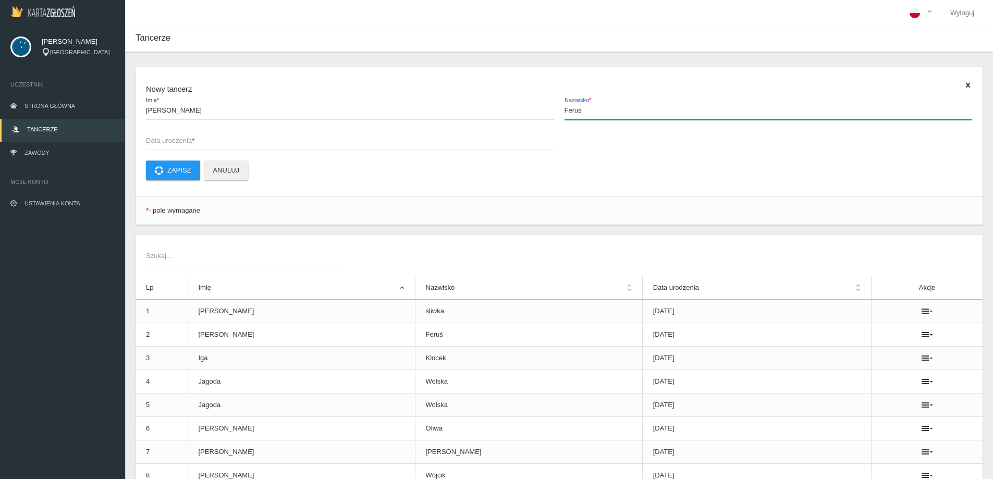
type input "Feruś"
click at [202, 137] on span "Data urodzenia *" at bounding box center [345, 141] width 398 height 10
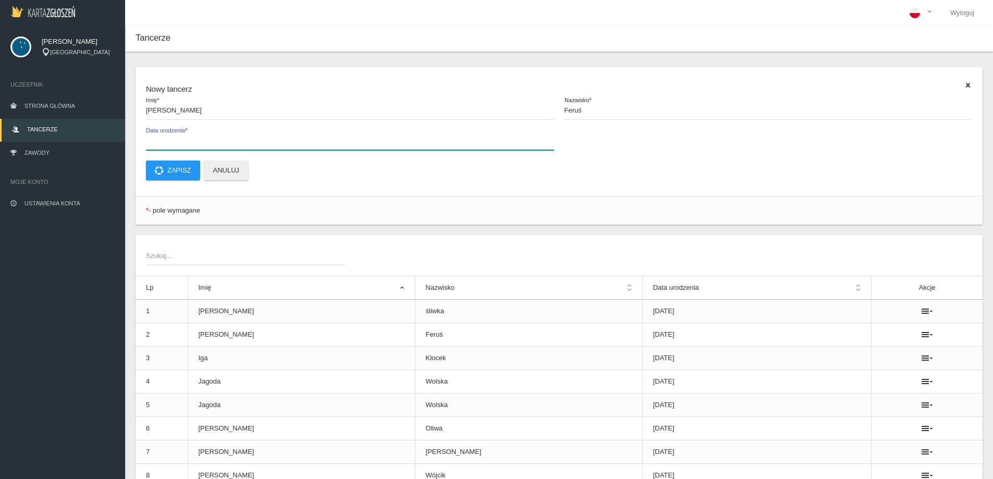
click at [202, 137] on input "Data urodzenia *" at bounding box center [350, 140] width 408 height 20
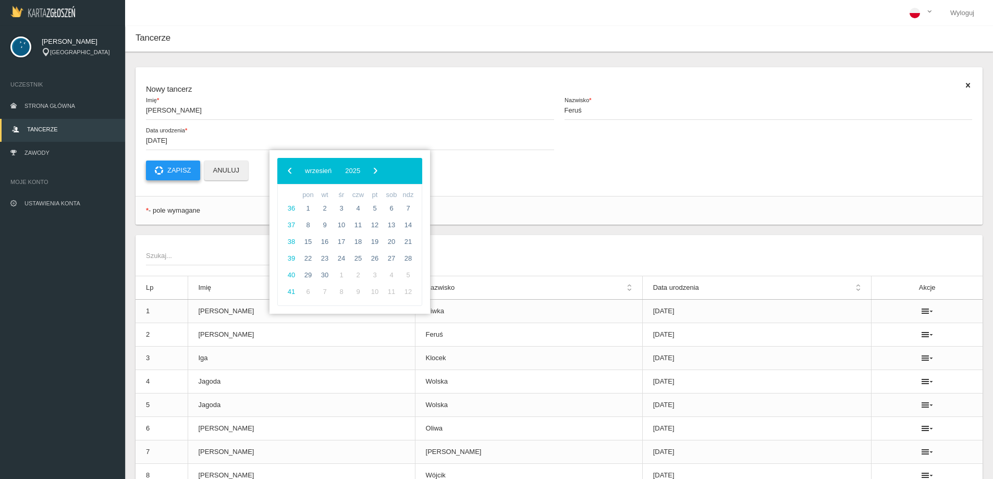
type input "[DATE]"
click at [180, 166] on button "Zapisz" at bounding box center [173, 171] width 54 height 20
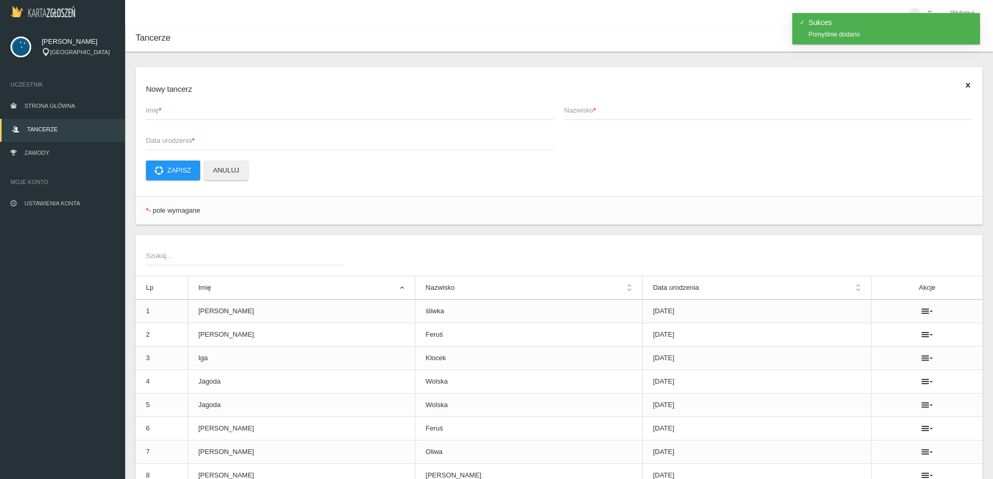
click at [198, 112] on span "Imię *" at bounding box center [345, 110] width 398 height 10
click at [198, 112] on input "Imię *" at bounding box center [350, 110] width 408 height 20
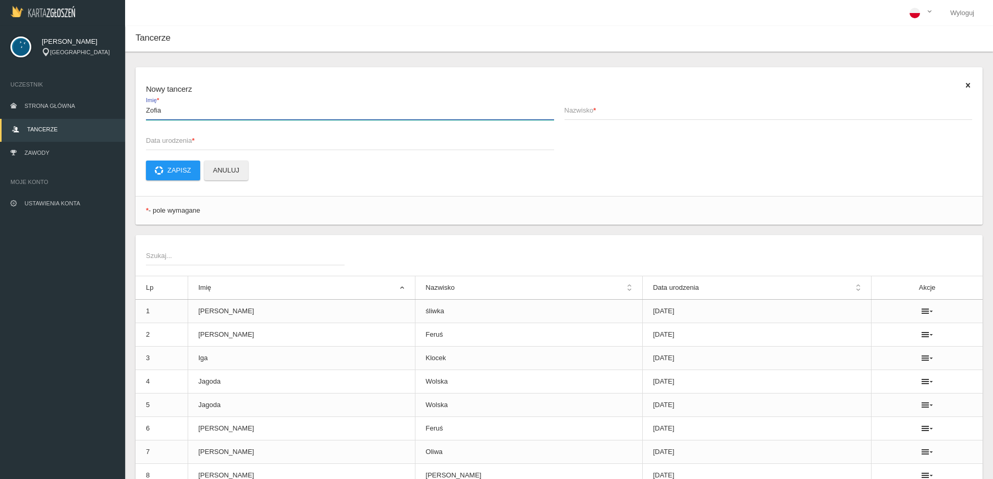
type input "Zofia"
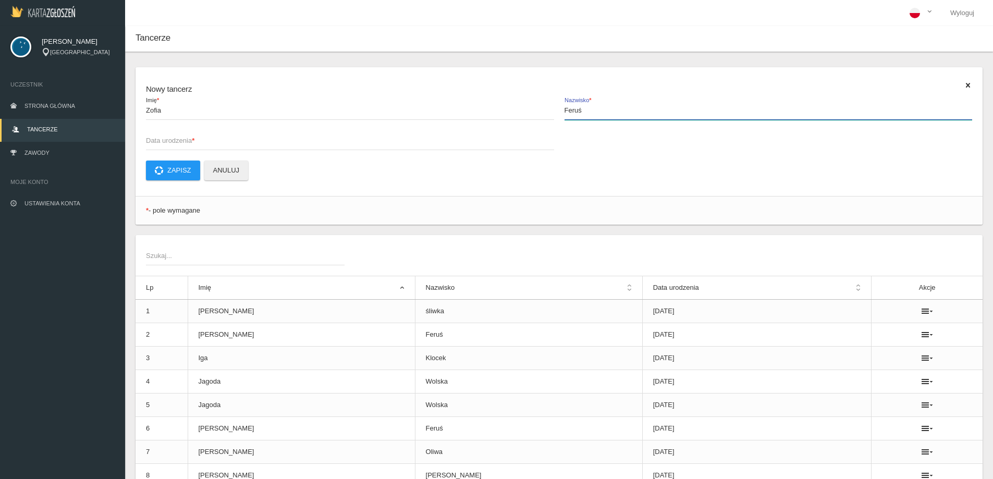
type input "Feruś"
type input "[DATE]"
click at [160, 171] on icon at bounding box center [159, 170] width 8 height 8
click at [182, 114] on span "Imię *" at bounding box center [345, 110] width 398 height 10
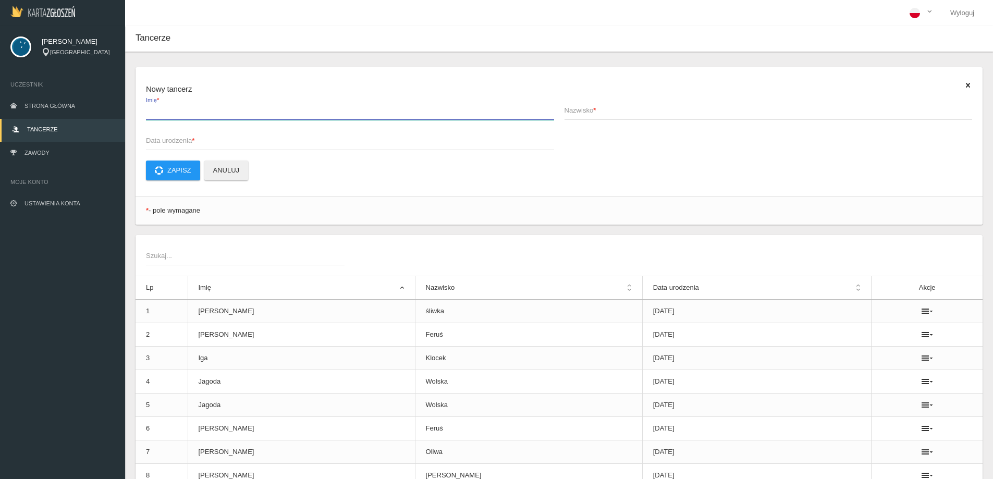
click at [182, 114] on input "Imię *" at bounding box center [350, 110] width 408 height 20
type input "[PERSON_NAME]"
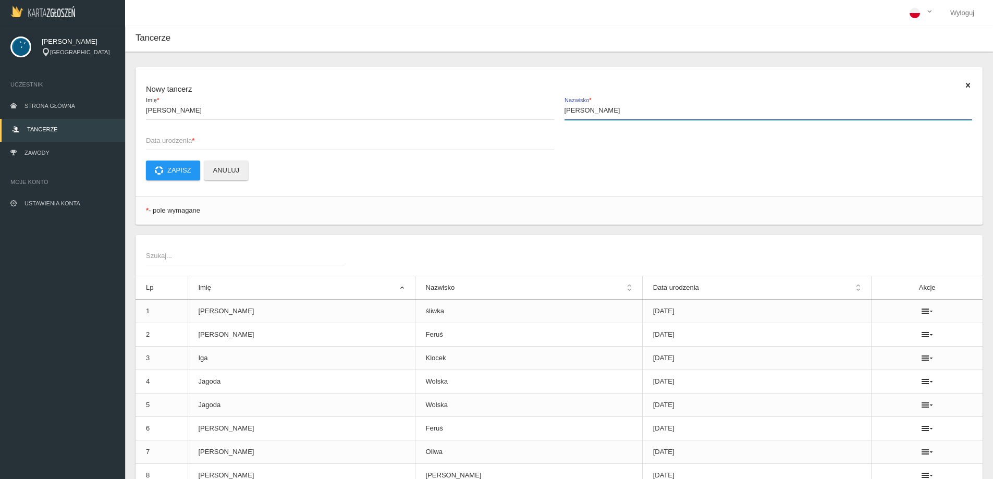
type input "[PERSON_NAME]"
click at [236, 141] on span "Data urodzenia *" at bounding box center [345, 141] width 398 height 10
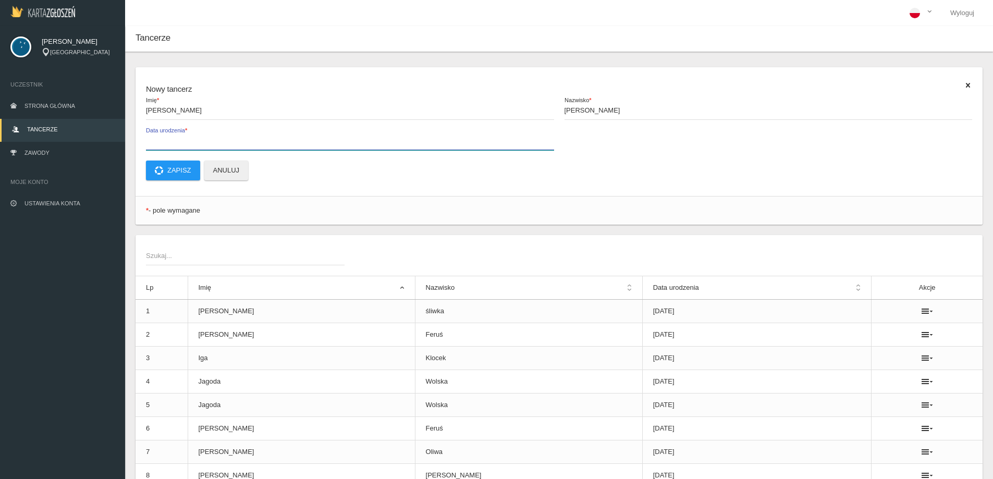
click at [236, 141] on input "Data urodzenia *" at bounding box center [350, 140] width 408 height 20
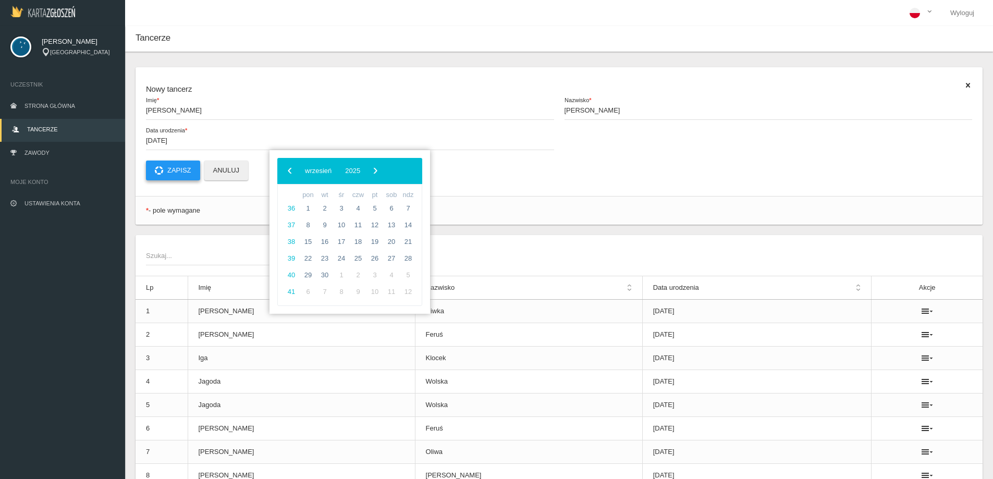
type input "[DATE]"
click at [177, 169] on button "Zapisz" at bounding box center [173, 171] width 54 height 20
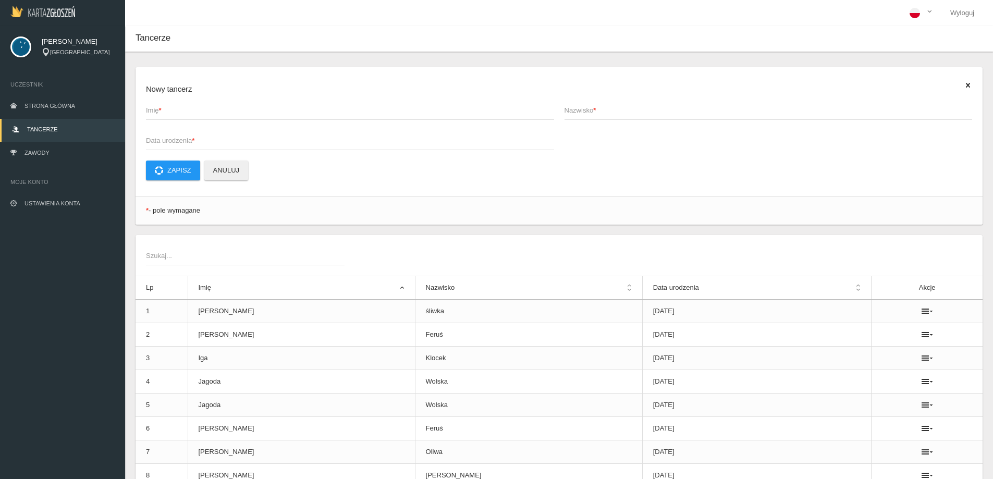
click at [168, 107] on span "Imię *" at bounding box center [345, 110] width 398 height 10
click at [168, 107] on input "Imię *" at bounding box center [350, 110] width 408 height 20
type input "[PERSON_NAME]"
type input "Kozłowska"
click at [201, 135] on label "Data urodzenia *" at bounding box center [350, 140] width 408 height 20
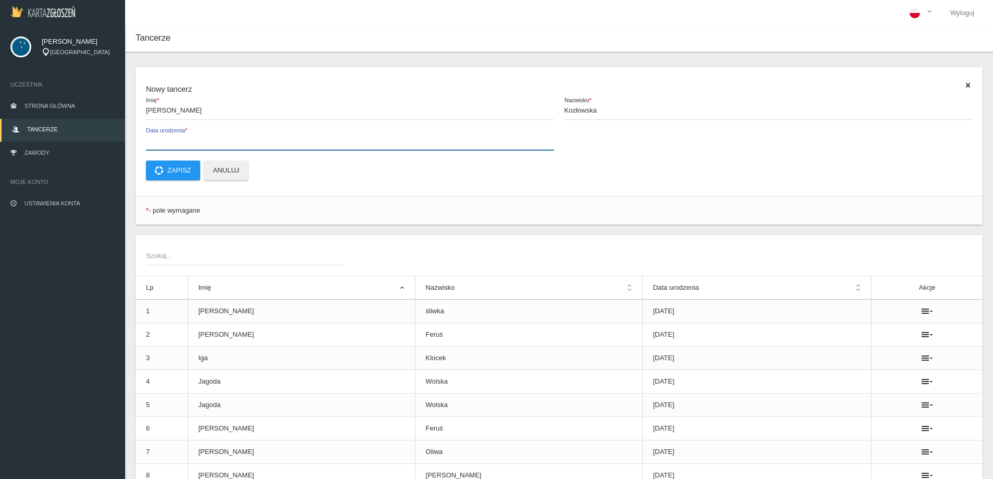
click at [201, 135] on input "Data urodzenia *" at bounding box center [350, 140] width 408 height 20
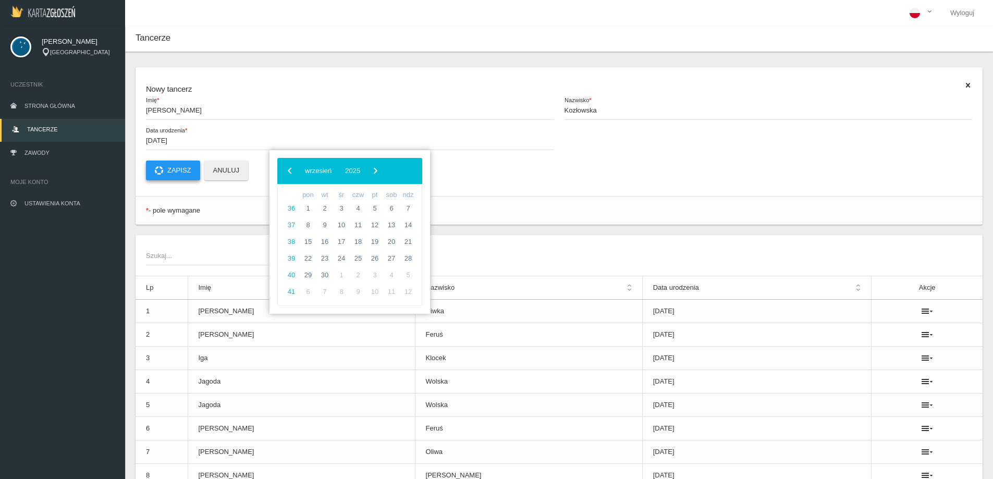
type input "[DATE]"
click at [187, 176] on button "Zapisz" at bounding box center [173, 171] width 54 height 20
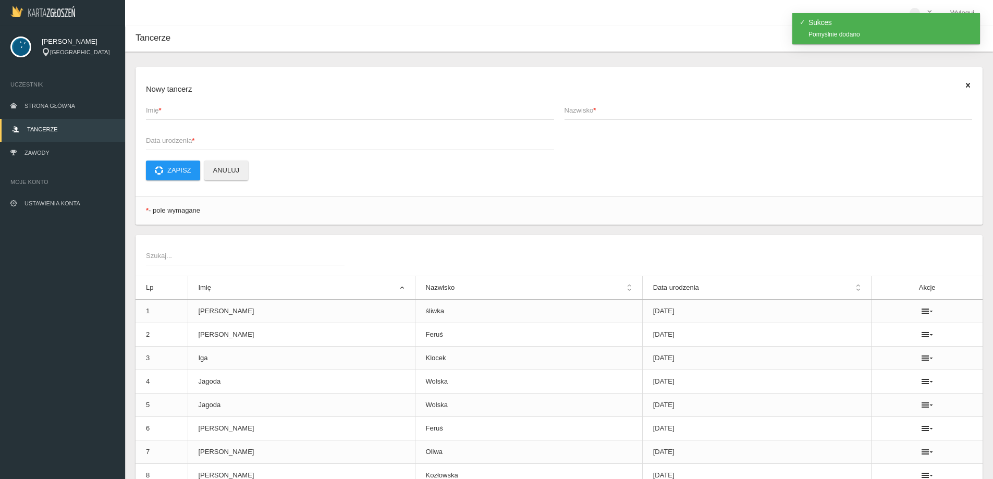
click at [176, 105] on span "Imię *" at bounding box center [345, 110] width 398 height 10
click at [176, 105] on input "Imię *" at bounding box center [350, 110] width 408 height 20
type input "Zofia"
type input "Lechowska"
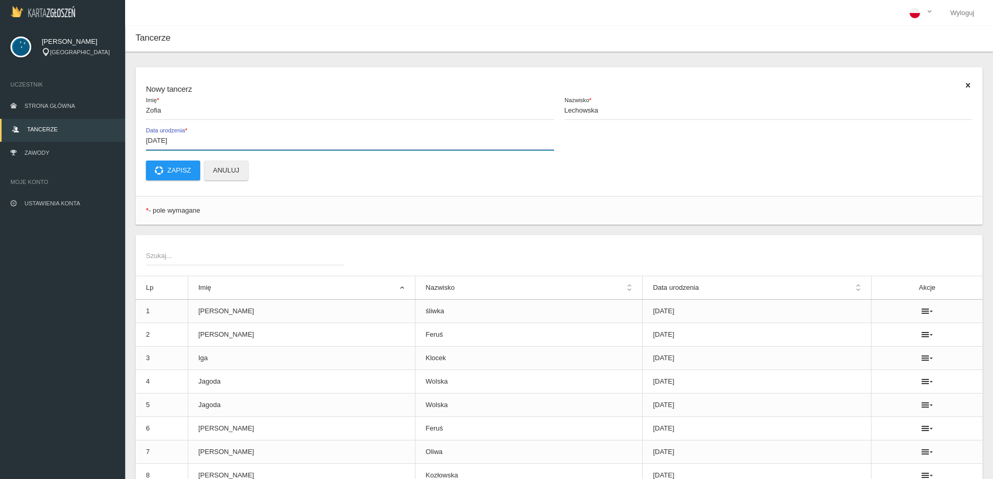
click at [157, 142] on input "[DATE]" at bounding box center [350, 140] width 408 height 20
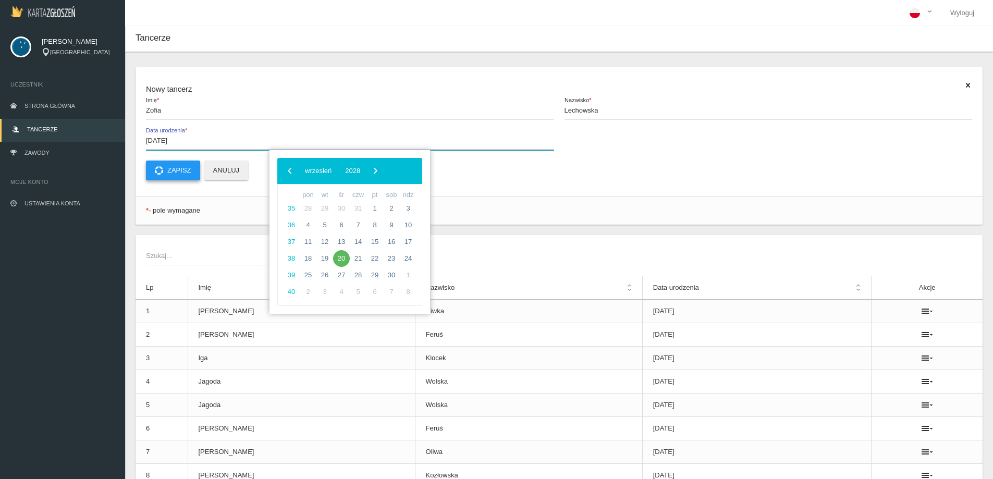
type input "[DATE]"
drag, startPoint x: 197, startPoint y: 163, endPoint x: 191, endPoint y: 168, distance: 8.1
click at [195, 164] on button "Zapisz" at bounding box center [173, 171] width 54 height 20
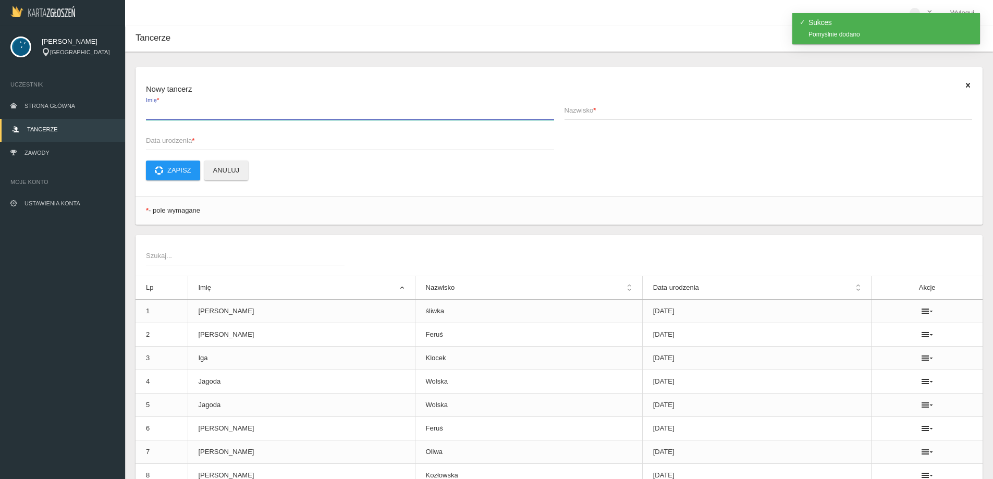
click at [186, 118] on input "Imię *" at bounding box center [350, 110] width 408 height 20
type input "a"
type input "Ada"
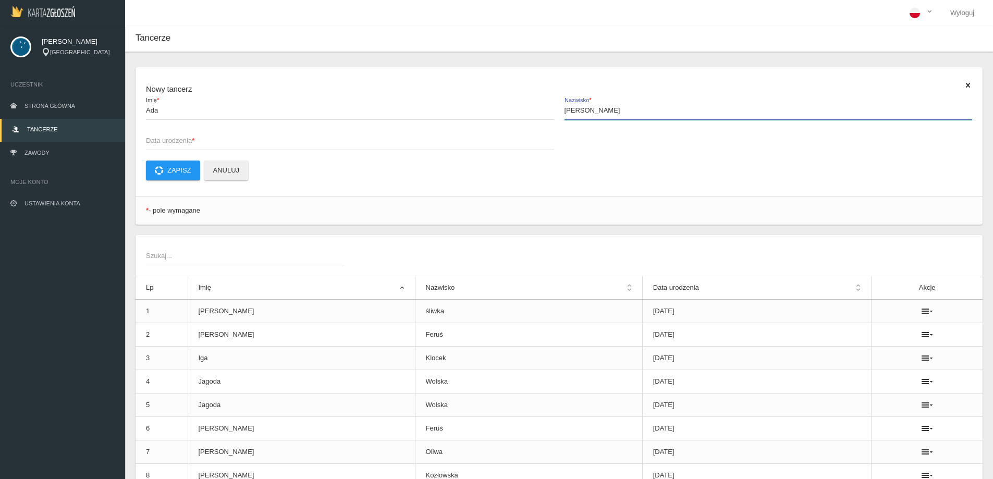
type input "[PERSON_NAME]"
click at [169, 143] on span "Data urodzenia *" at bounding box center [345, 141] width 398 height 10
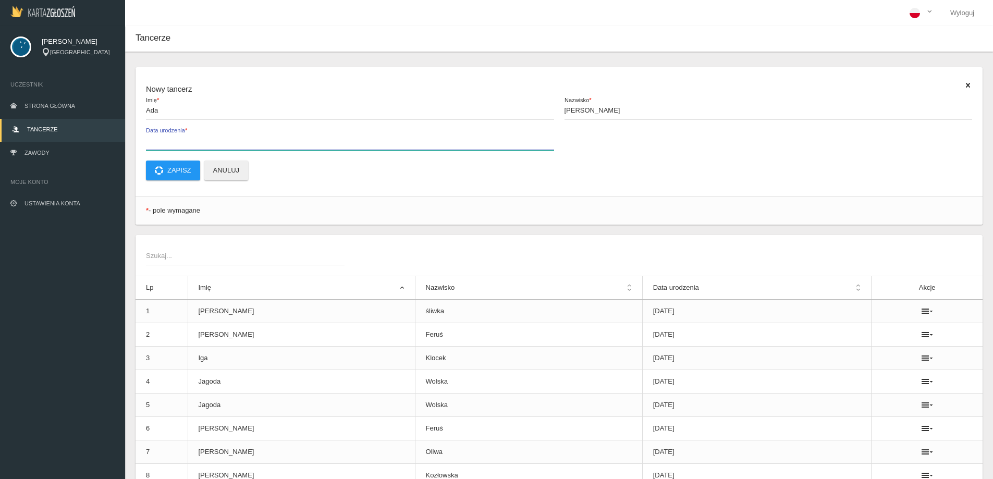
click at [169, 143] on input "Data urodzenia *" at bounding box center [350, 140] width 408 height 20
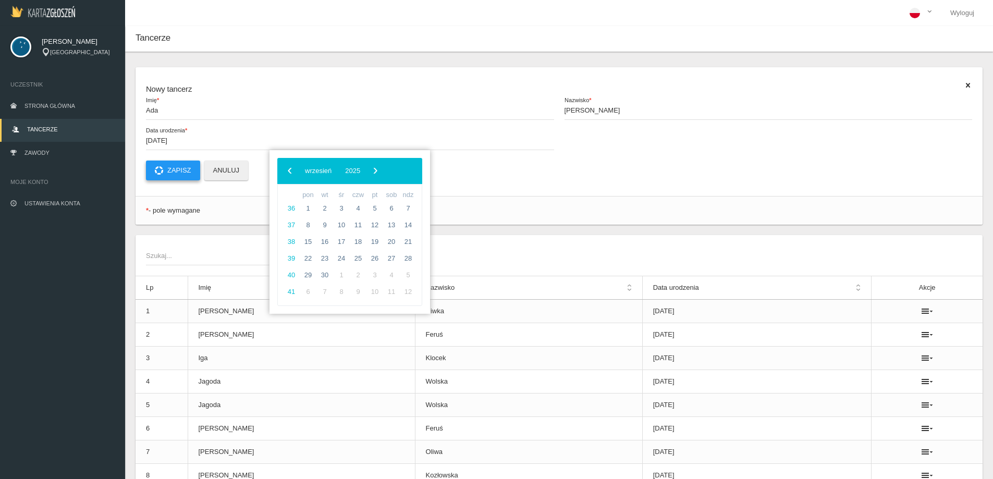
type input "[DATE]"
click at [172, 168] on button "Zapisz" at bounding box center [173, 171] width 54 height 20
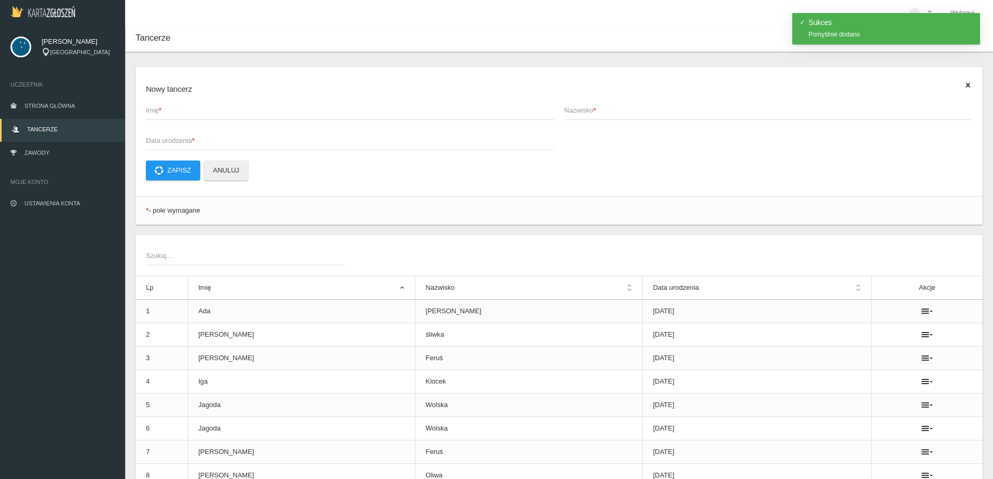
click at [167, 107] on span "Imię *" at bounding box center [345, 110] width 398 height 10
click at [167, 107] on input "Imię *" at bounding box center [350, 110] width 408 height 20
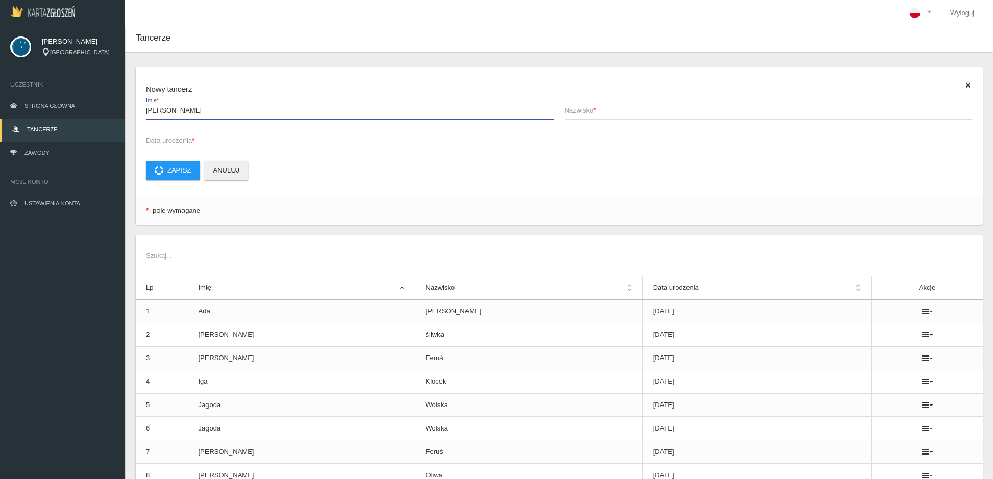
drag, startPoint x: 195, startPoint y: 113, endPoint x: 175, endPoint y: 110, distance: 19.5
click at [172, 112] on input "[PERSON_NAME]" at bounding box center [350, 110] width 408 height 20
type input "[PERSON_NAME]"
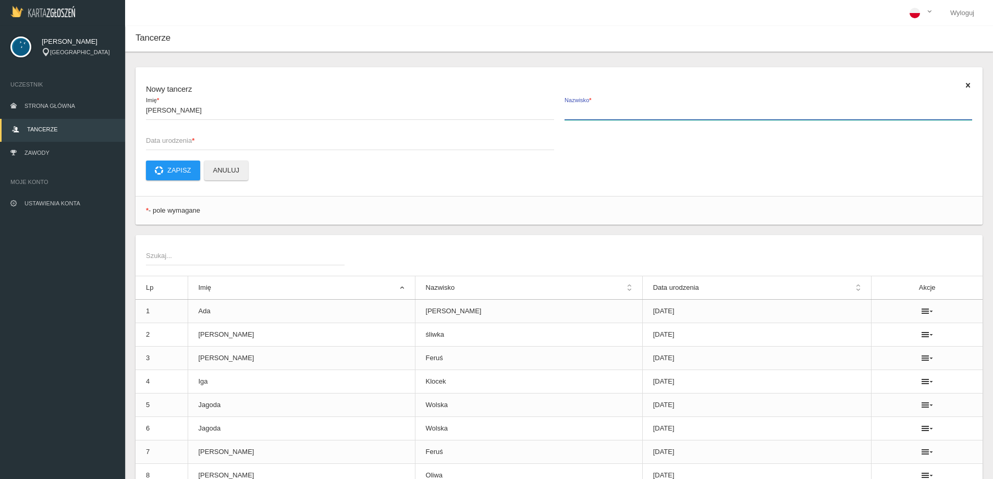
click at [654, 116] on input "Nazwisko *" at bounding box center [769, 110] width 408 height 20
paste input "Jabłońska"
type input "Jabłońska"
click at [189, 142] on span "Data urodzenia *" at bounding box center [345, 141] width 398 height 10
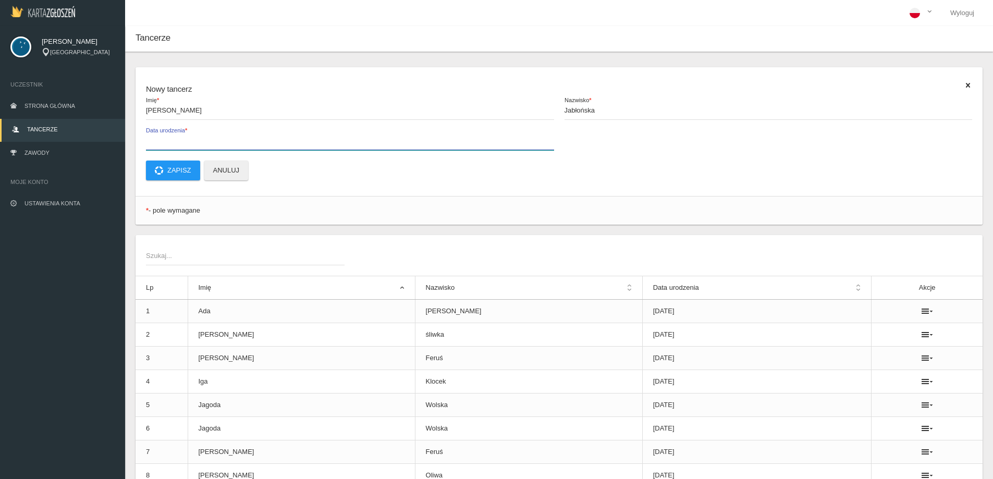
click at [189, 142] on input "Data urodzenia *" at bounding box center [350, 140] width 408 height 20
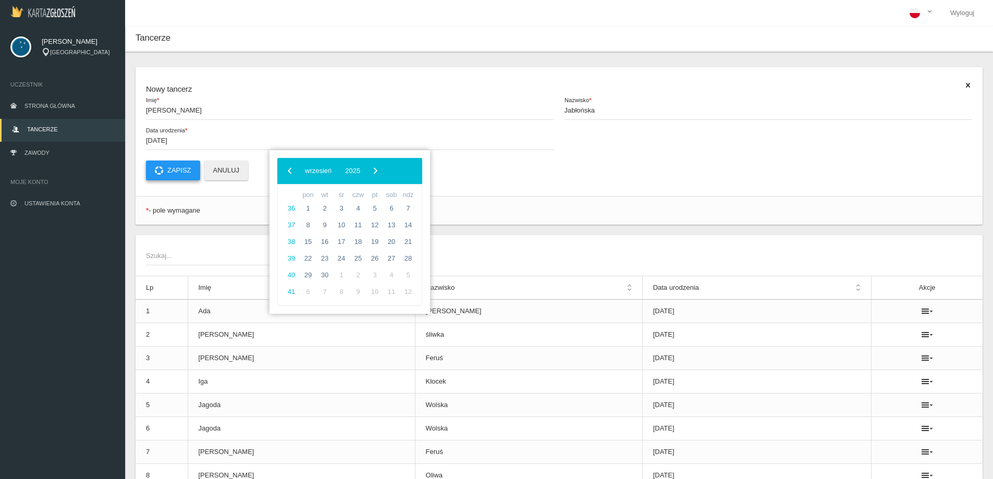
type input "[DATE]"
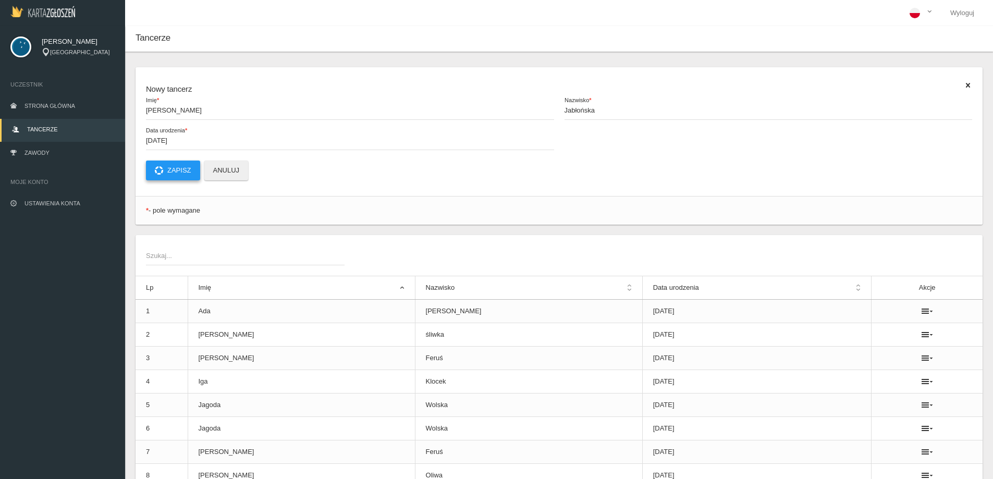
click at [181, 173] on button "Zapisz" at bounding box center [173, 171] width 54 height 20
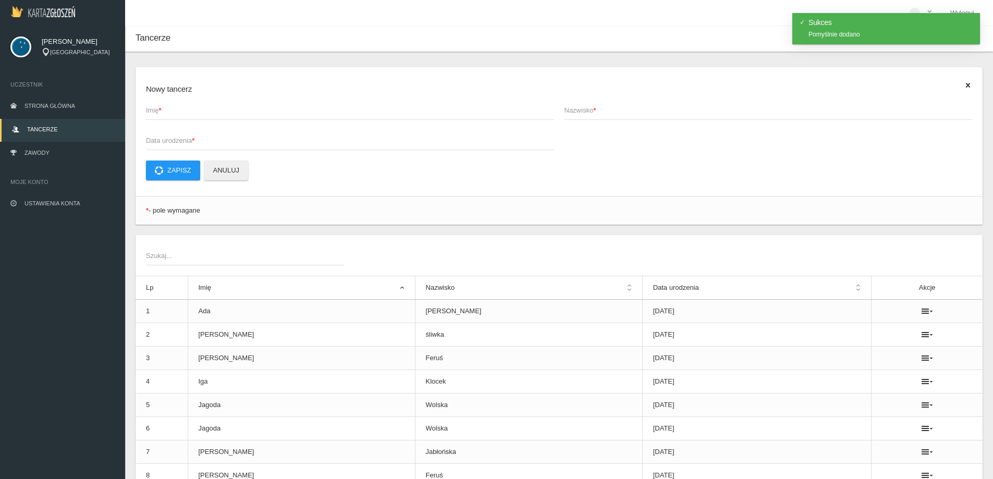
click at [157, 110] on span "Imię *" at bounding box center [345, 110] width 398 height 10
click at [157, 110] on input "Imię *" at bounding box center [350, 110] width 408 height 20
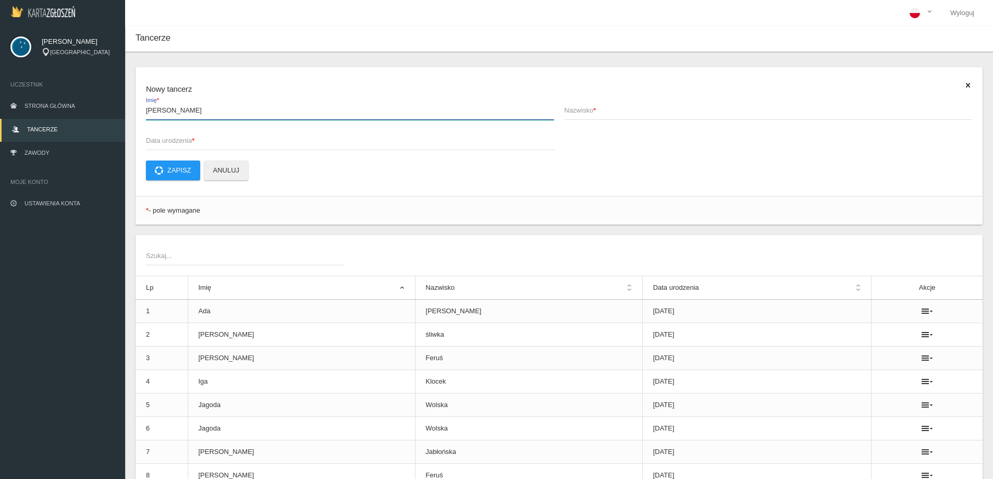
type input "[PERSON_NAME]"
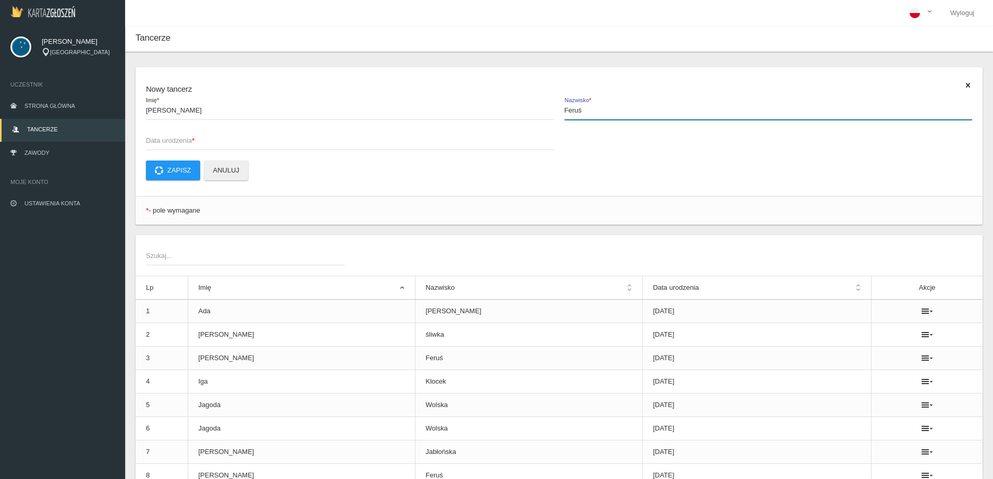
type input "Feruś"
type input "[DATE]"
click at [176, 165] on button "Zapisz" at bounding box center [173, 171] width 54 height 20
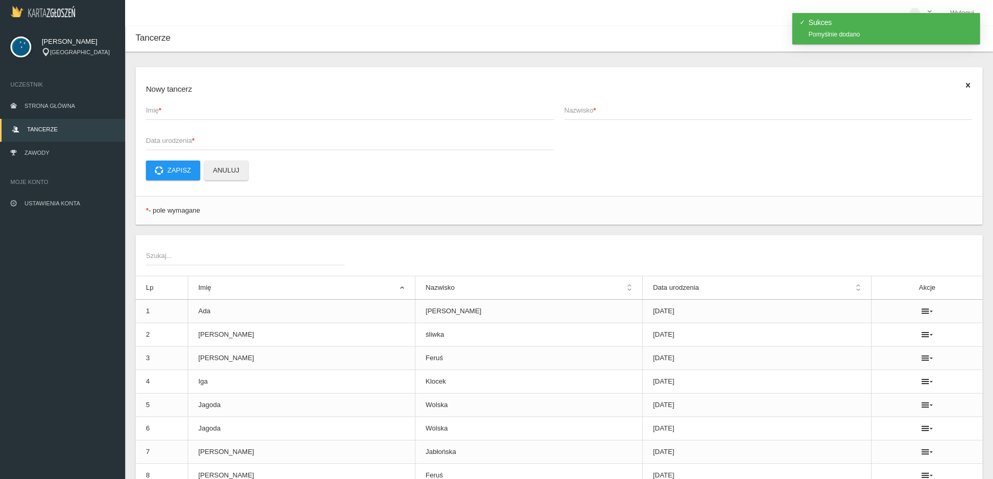
click at [195, 112] on span "Imię *" at bounding box center [345, 110] width 398 height 10
click at [195, 112] on input "Imię *" at bounding box center [350, 110] width 408 height 20
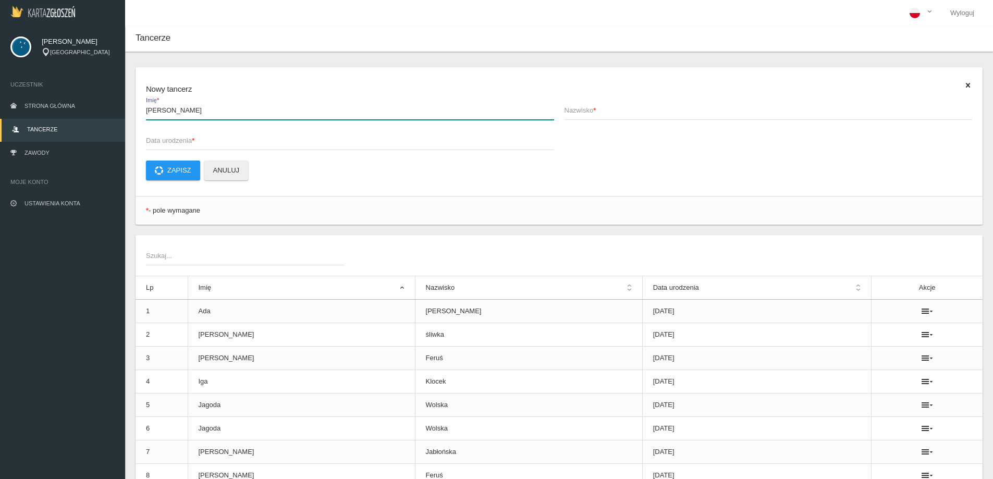
type input "[PERSON_NAME]"
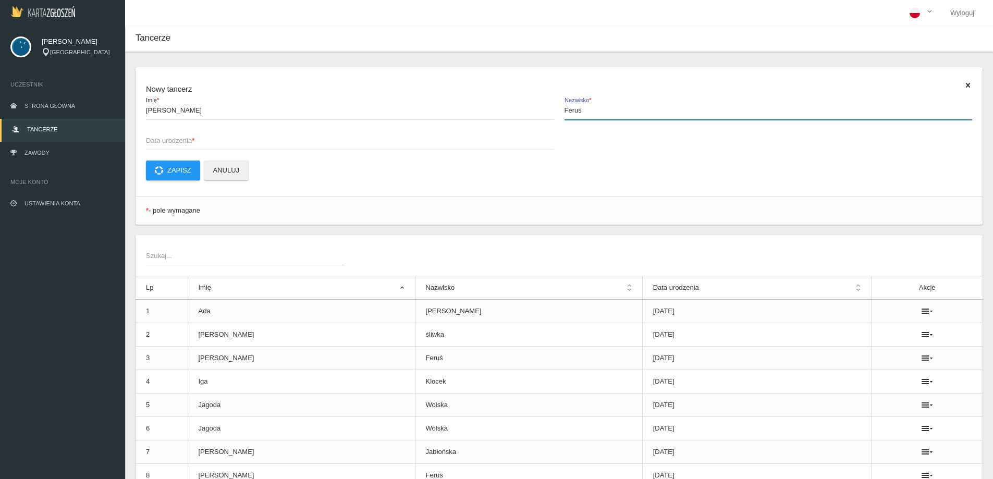
type input "Feruś"
type input "[DATE]"
click at [168, 168] on button "Zapisz" at bounding box center [173, 171] width 54 height 20
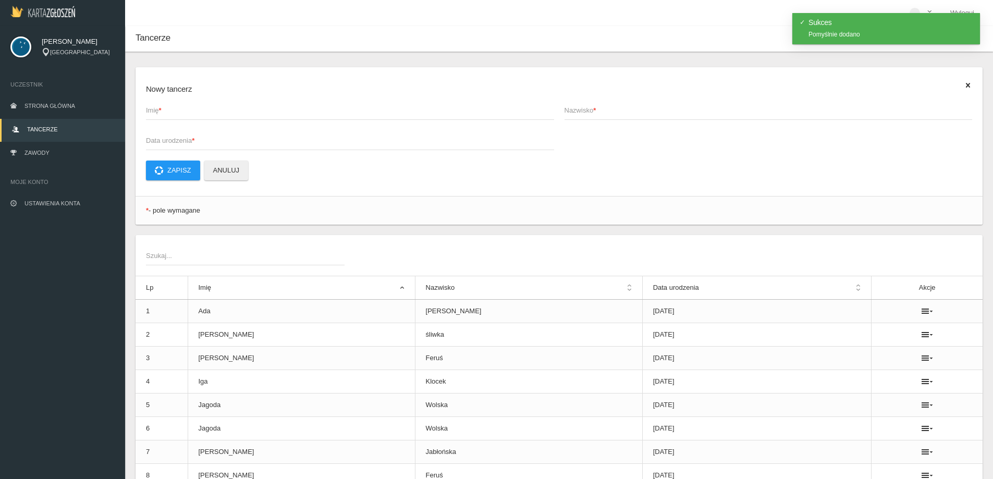
click at [212, 115] on span "Imię *" at bounding box center [345, 110] width 398 height 10
click at [212, 115] on input "Imię *" at bounding box center [350, 110] width 408 height 20
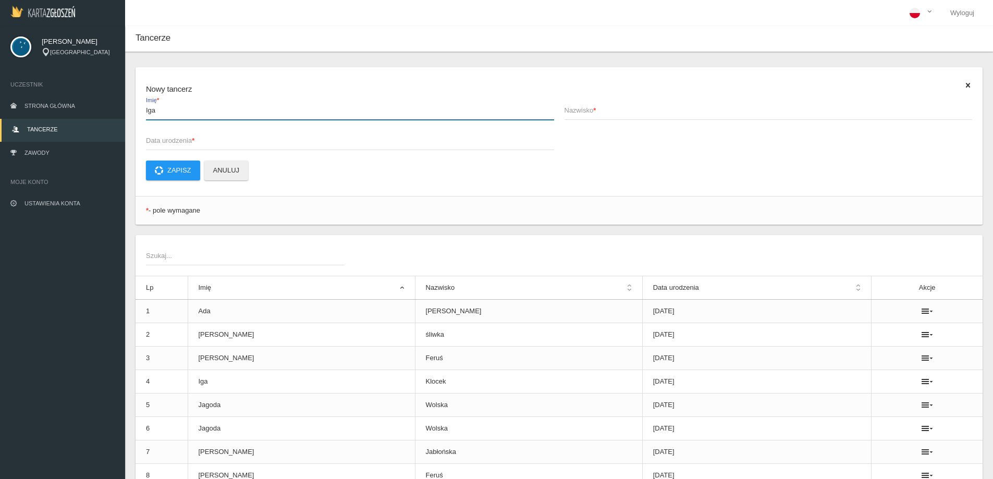
type input "Iga"
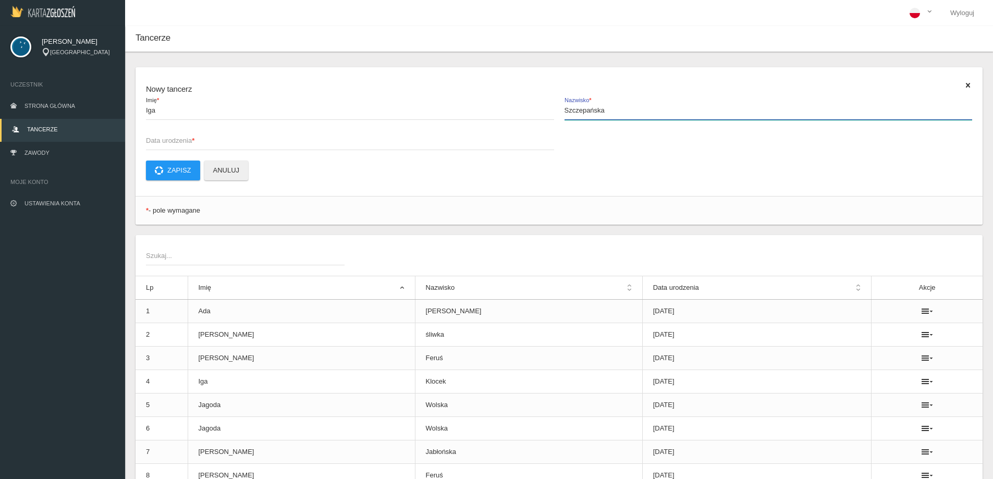
type input "Szczepańska"
type input "[DATE]"
click at [175, 174] on button "Zapisz" at bounding box center [173, 171] width 54 height 20
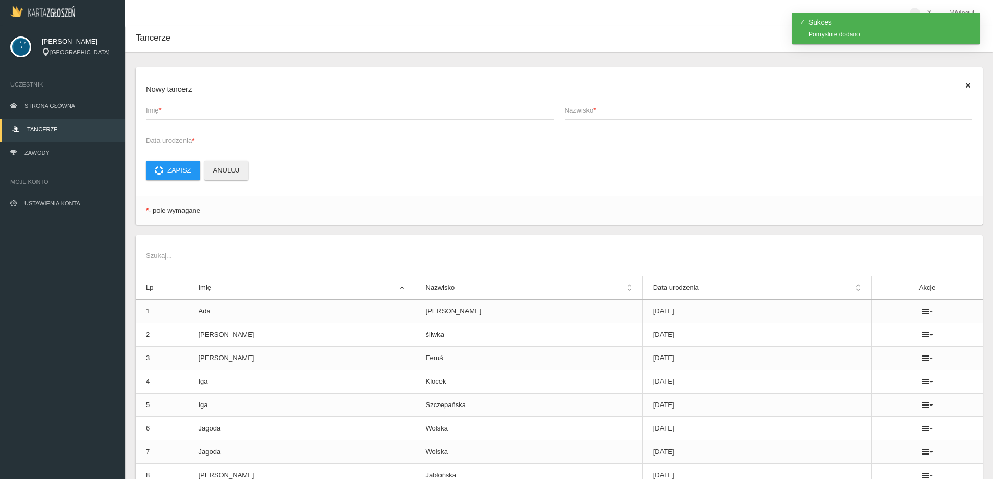
click at [157, 114] on span "Imię *" at bounding box center [345, 110] width 398 height 10
click at [157, 114] on input "Imię *" at bounding box center [350, 110] width 408 height 20
type input "[PERSON_NAME]"
type input "Gorczyca"
click at [205, 137] on span "Data urodzenia *" at bounding box center [345, 141] width 398 height 10
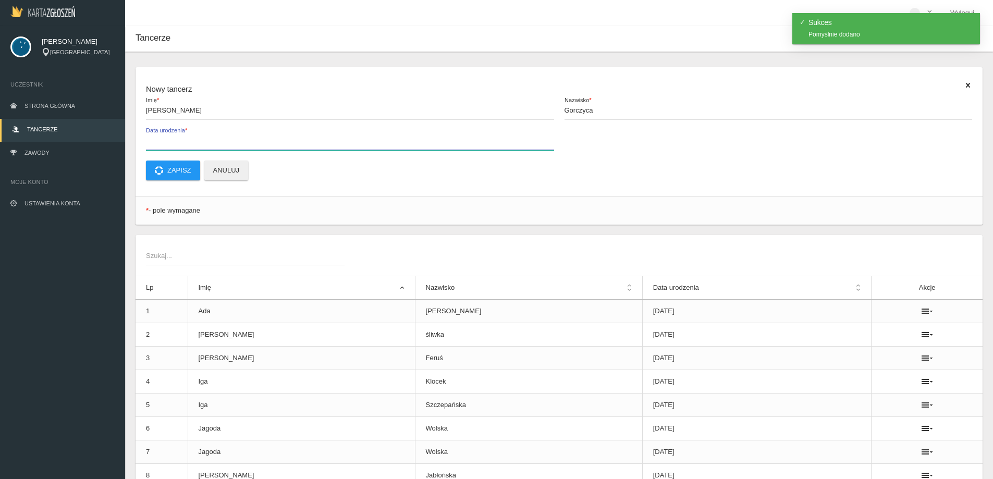
click at [205, 137] on input "Data urodzenia *" at bounding box center [350, 140] width 408 height 20
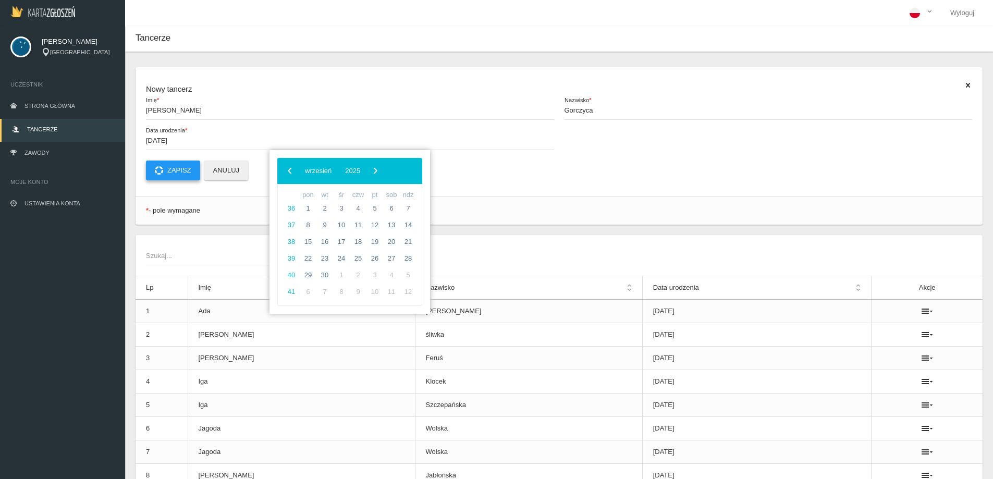
type input "[DATE]"
click at [181, 162] on button "Zapisz" at bounding box center [173, 171] width 54 height 20
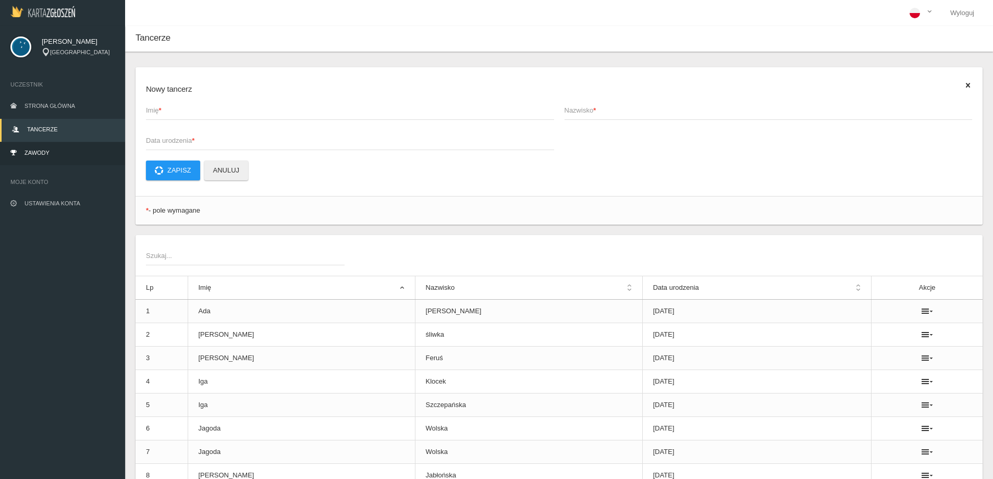
click at [27, 148] on link "Zawody" at bounding box center [62, 153] width 125 height 23
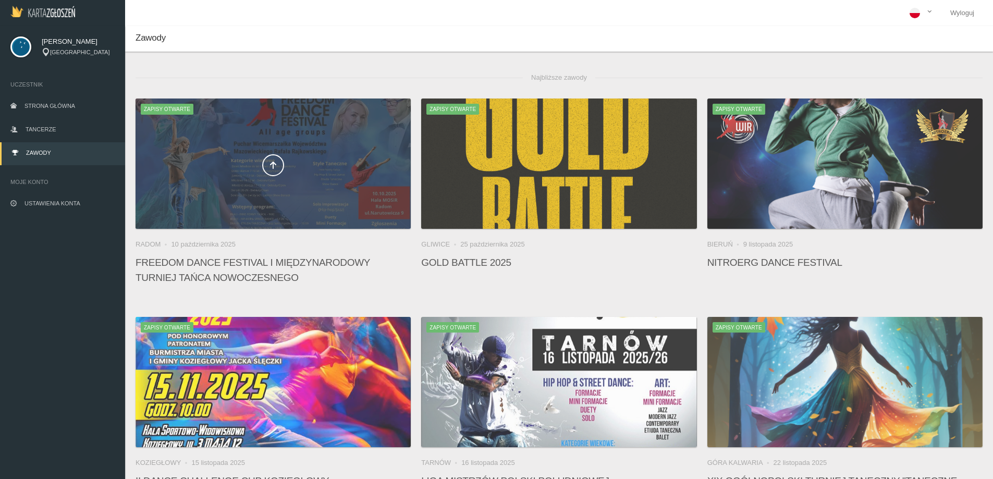
click at [347, 147] on div at bounding box center [273, 164] width 275 height 130
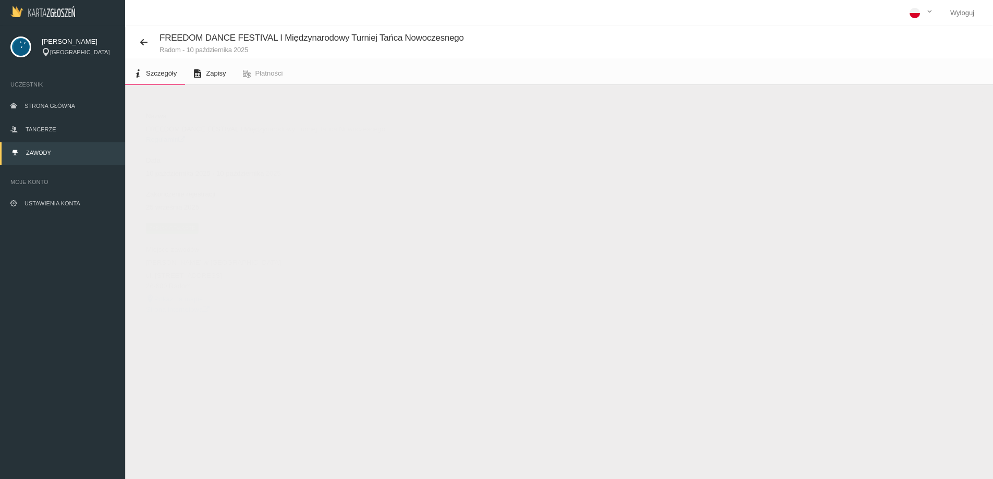
click at [217, 76] on span "Zapisy" at bounding box center [216, 73] width 20 height 8
click at [171, 108] on button "Dodaj występ" at bounding box center [171, 111] width 71 height 20
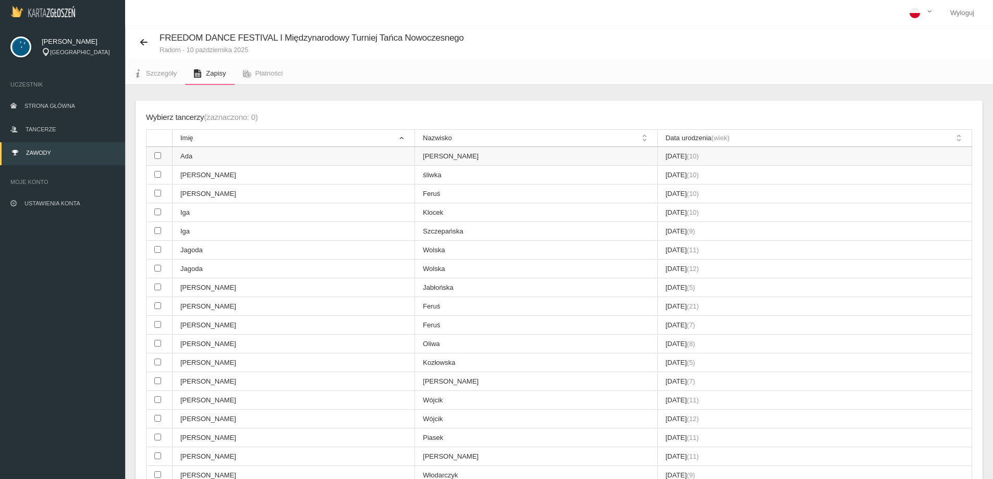
click at [157, 156] on input "checkbox" at bounding box center [157, 155] width 7 height 7
checkbox input "true"
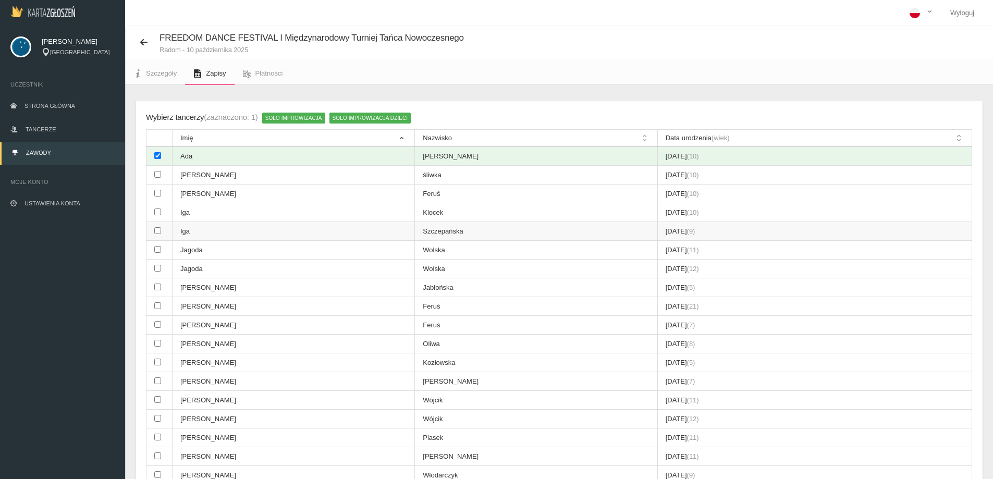
click at [157, 232] on input "checkbox" at bounding box center [157, 230] width 7 height 7
checkbox input "true"
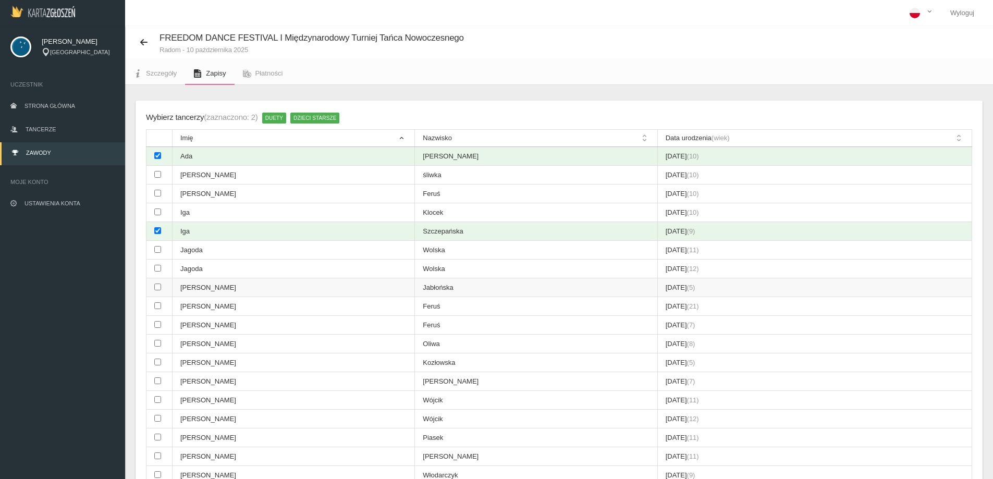
click at [157, 286] on input "checkbox" at bounding box center [157, 287] width 7 height 7
checkbox input "true"
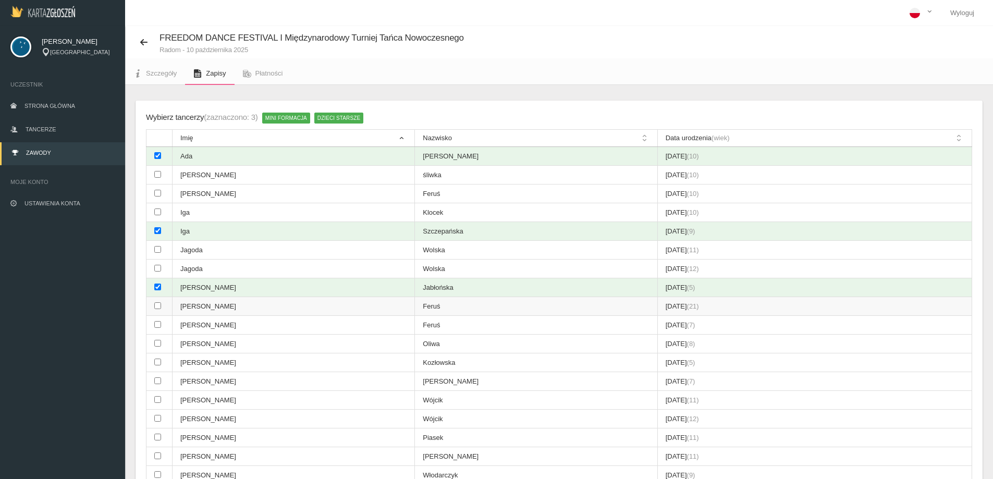
click at [159, 302] on td at bounding box center [160, 306] width 26 height 19
checkbox input "true"
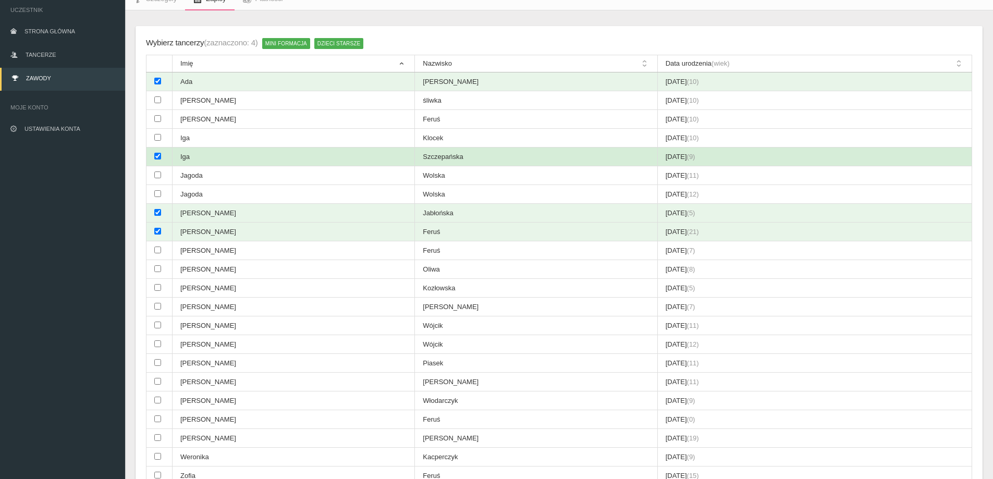
scroll to position [74, 0]
click at [166, 151] on td at bounding box center [160, 157] width 26 height 19
checkbox input "false"
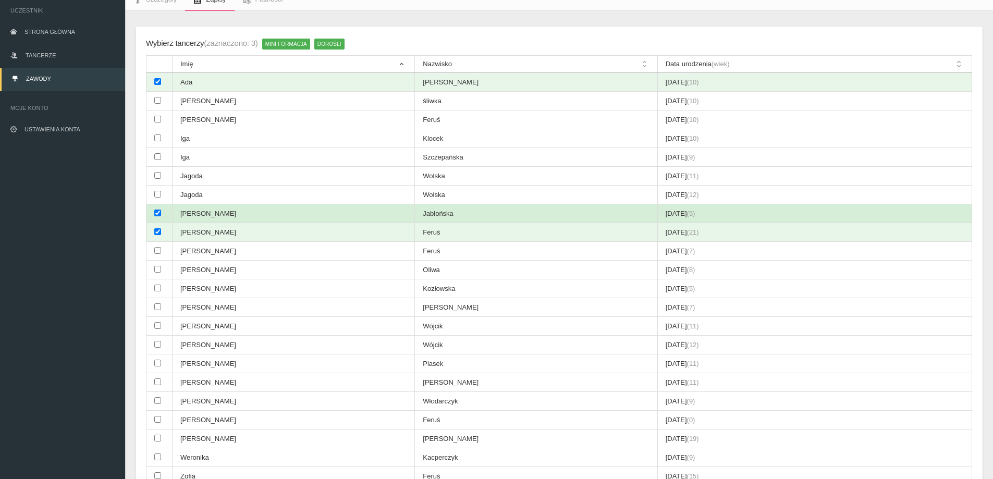
drag, startPoint x: 161, startPoint y: 212, endPoint x: 160, endPoint y: 221, distance: 8.4
click at [161, 212] on td at bounding box center [160, 213] width 26 height 19
checkbox input "false"
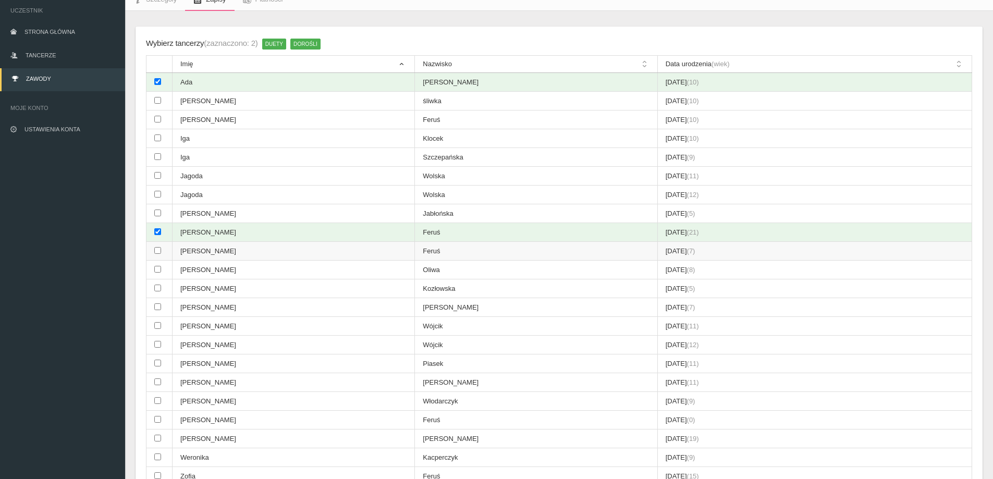
click at [151, 244] on td at bounding box center [160, 251] width 26 height 19
checkbox input "true"
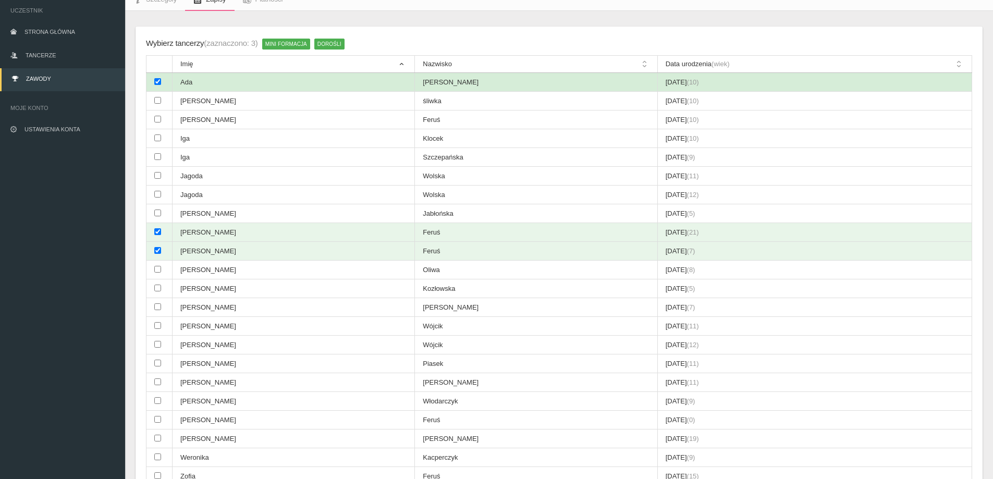
click at [154, 86] on td at bounding box center [160, 82] width 26 height 19
checkbox input "false"
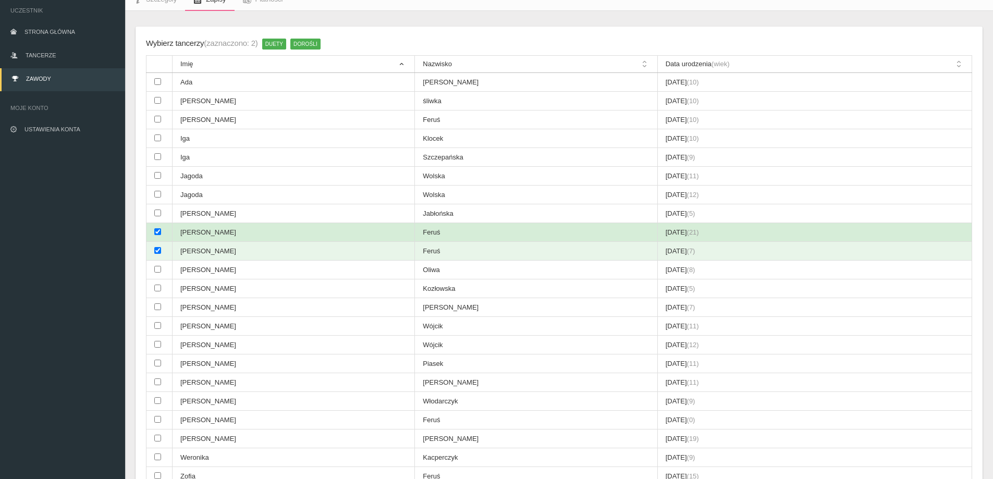
click at [163, 234] on td at bounding box center [160, 232] width 26 height 19
checkbox input "false"
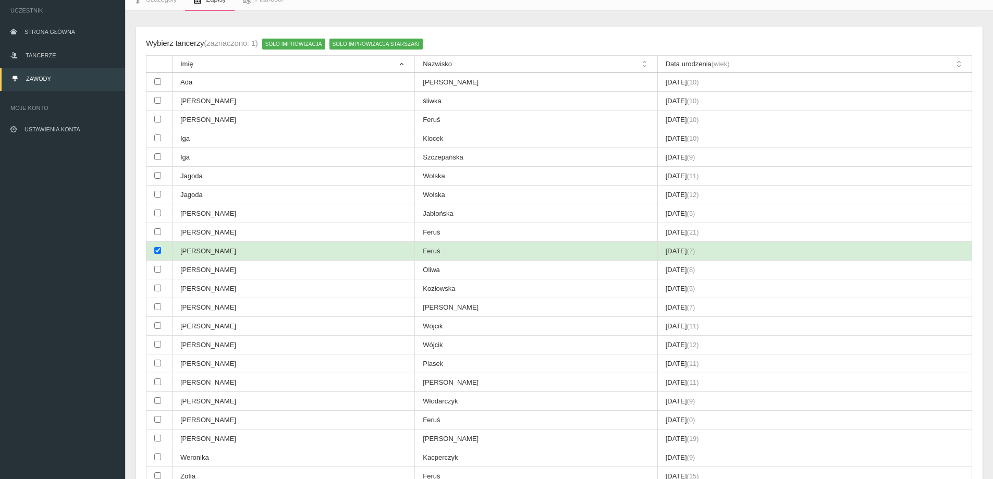
click at [160, 249] on input "checkbox" at bounding box center [157, 250] width 7 height 7
checkbox input "false"
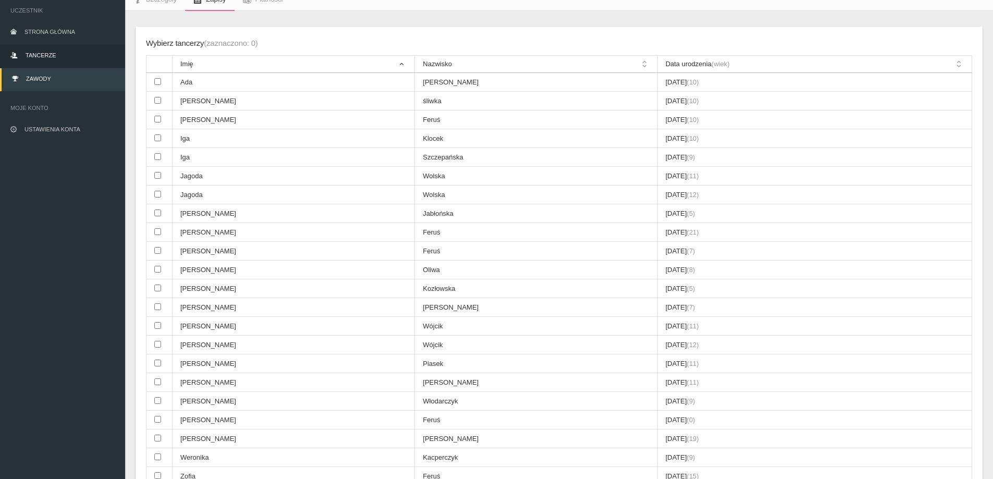
click at [33, 48] on link "Tancerze" at bounding box center [62, 56] width 125 height 23
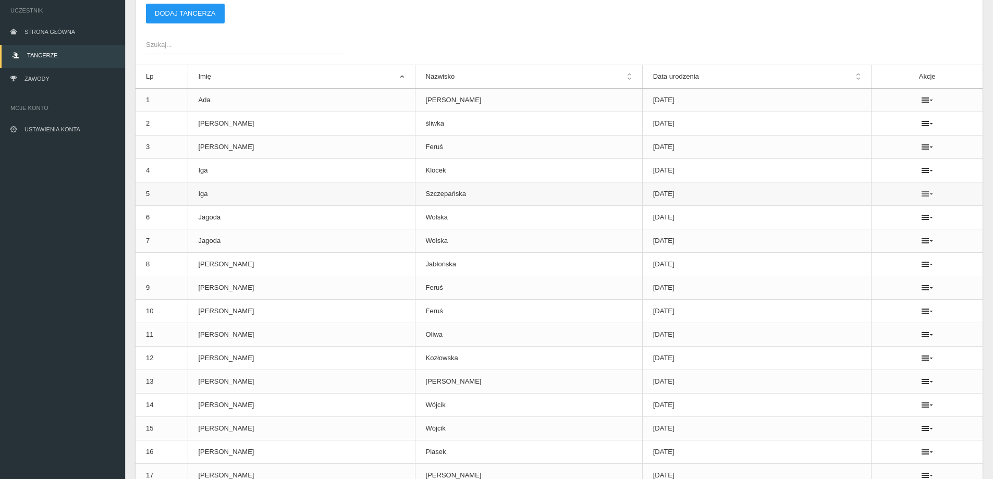
click at [922, 194] on icon at bounding box center [927, 194] width 11 height 8
click at [656, 191] on td "[DATE]" at bounding box center [756, 194] width 229 height 23
click at [561, 186] on td "Szczepańska" at bounding box center [528, 194] width 227 height 23
click at [357, 192] on td "Iga" at bounding box center [301, 194] width 227 height 23
click at [358, 192] on td "Iga" at bounding box center [301, 194] width 227 height 23
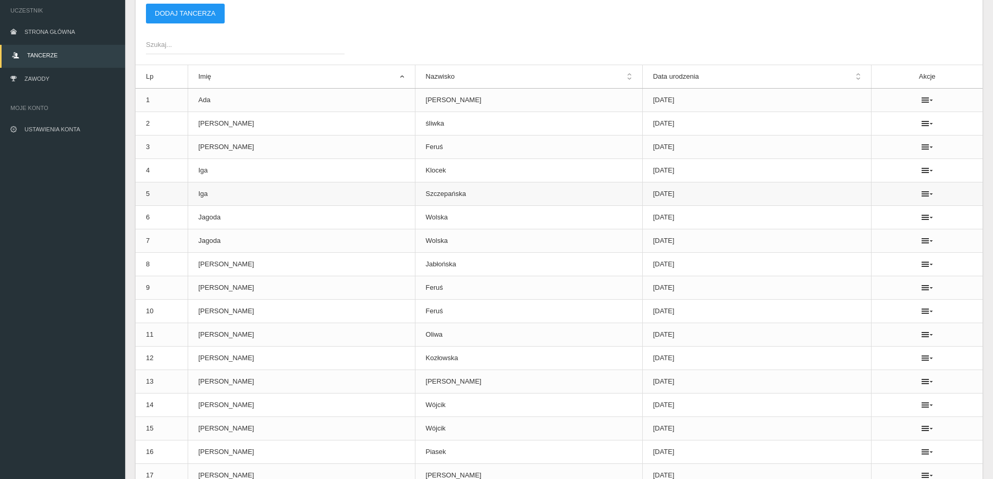
click at [415, 199] on td "Szczepańska" at bounding box center [528, 194] width 227 height 23
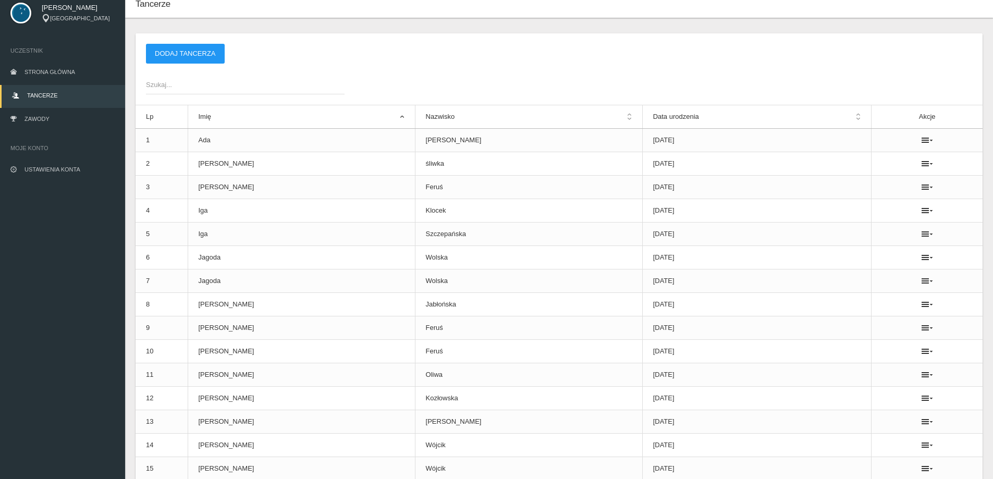
scroll to position [22, 0]
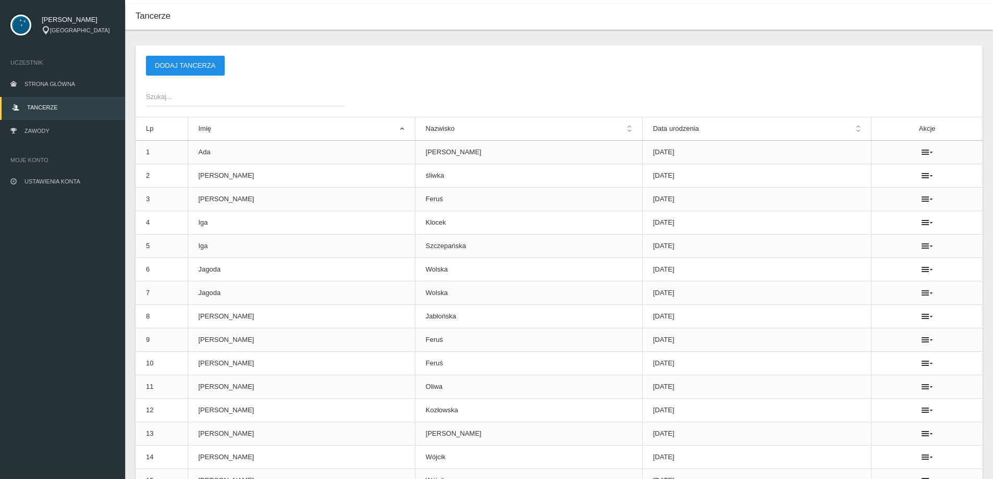
click at [214, 69] on button "Dodaj tancerza" at bounding box center [185, 66] width 79 height 20
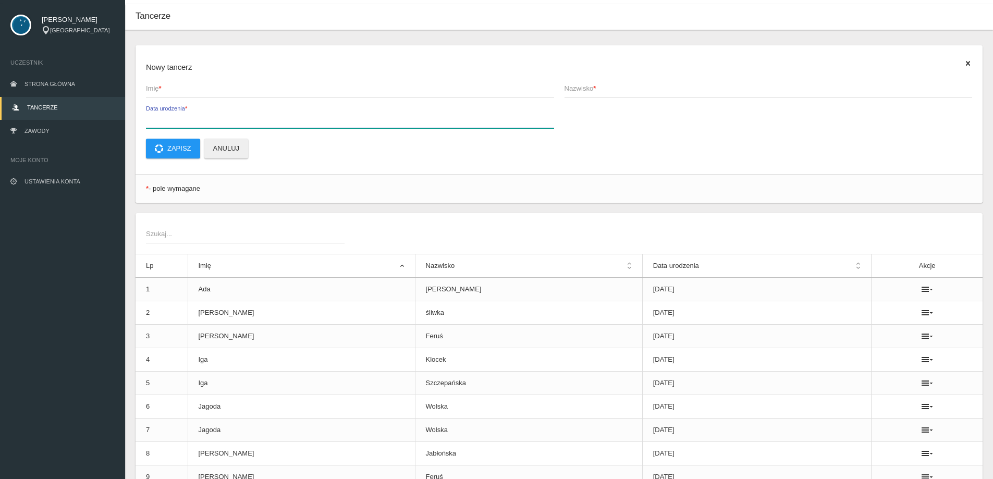
click at [195, 126] on input "Data urodzenia *" at bounding box center [350, 118] width 408 height 20
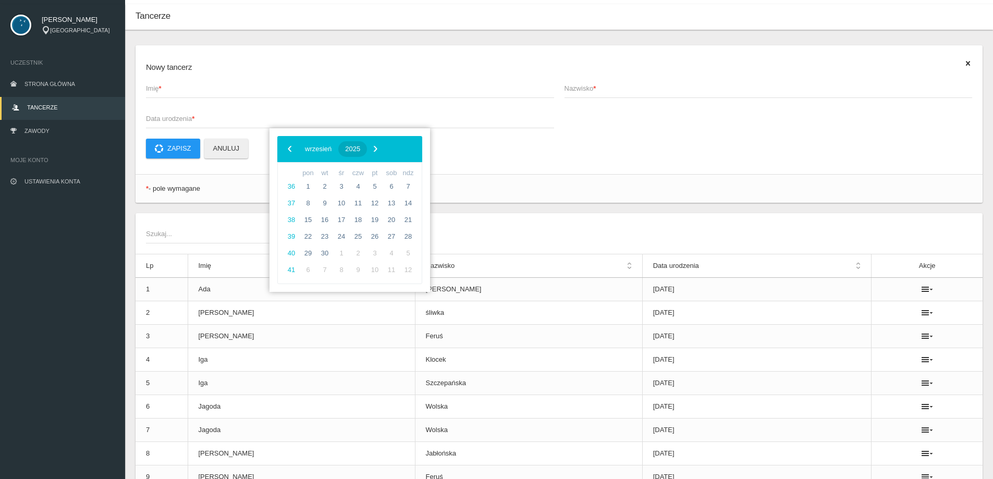
click at [360, 152] on span "2025" at bounding box center [352, 149] width 15 height 8
click at [302, 176] on span "2018" at bounding box center [300, 180] width 24 height 24
click at [393, 260] on span "grudzień" at bounding box center [395, 262] width 43 height 17
click at [312, 220] on span "10" at bounding box center [308, 220] width 17 height 17
type input "[DATE]"
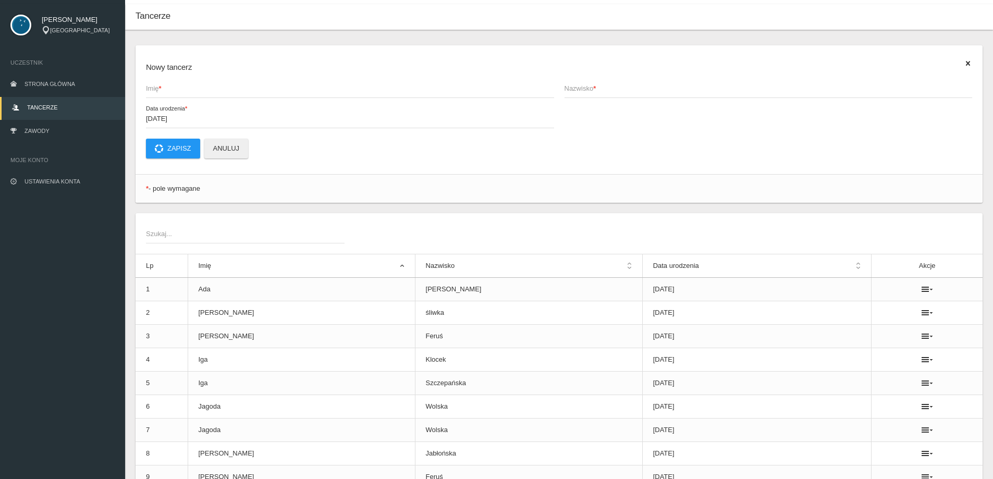
click at [162, 86] on strong "*" at bounding box center [160, 88] width 3 height 8
click at [163, 86] on input "Imię *" at bounding box center [350, 88] width 408 height 20
type input "Iga"
type input "Szczepańska"
click at [178, 130] on app-labeled-field "[DATE] Data urodzenia *" at bounding box center [350, 123] width 419 height 30
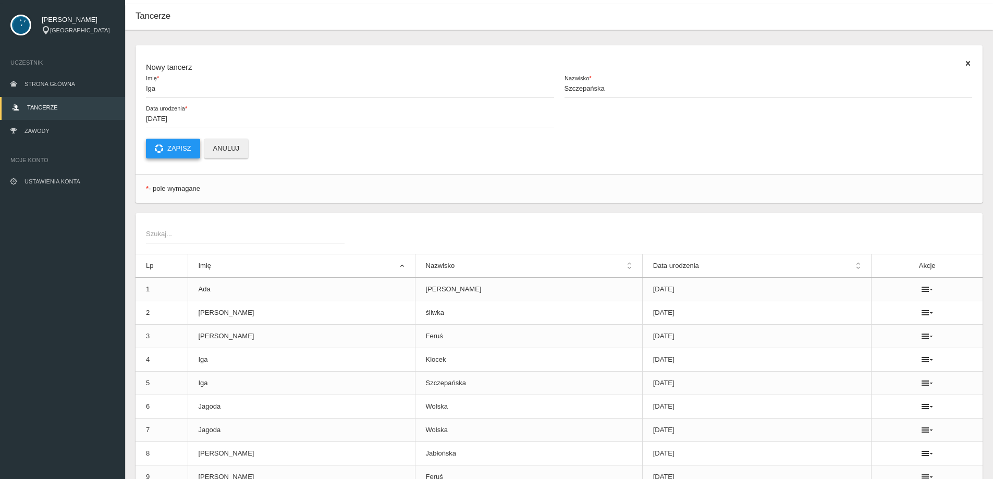
click at [178, 144] on button "Zapisz" at bounding box center [173, 149] width 54 height 20
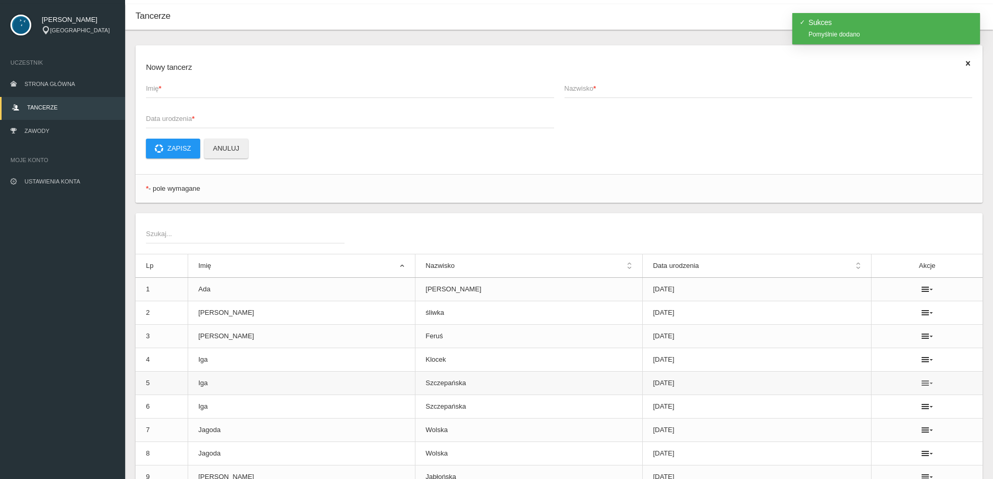
click at [922, 383] on icon at bounding box center [927, 383] width 11 height 8
click at [880, 400] on link "Usuń" at bounding box center [864, 402] width 104 height 19
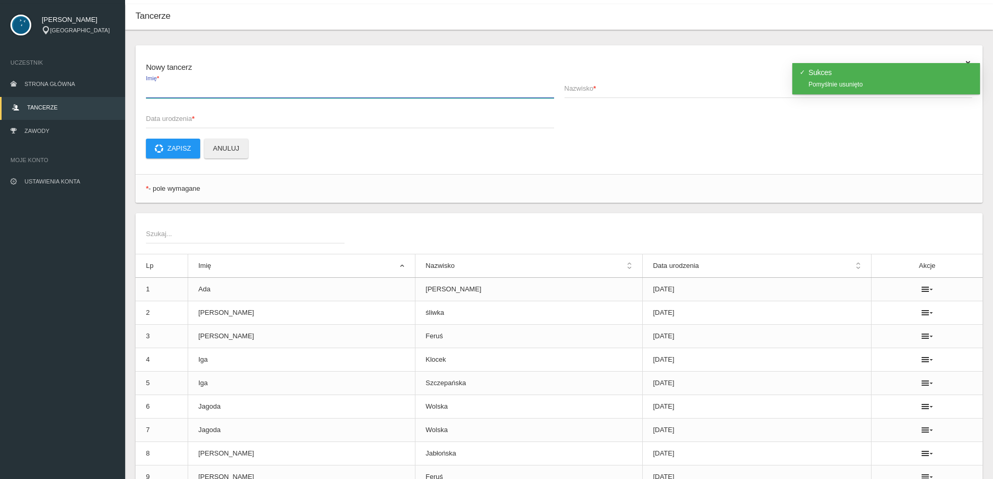
click at [191, 95] on input "Imię *" at bounding box center [350, 88] width 408 height 20
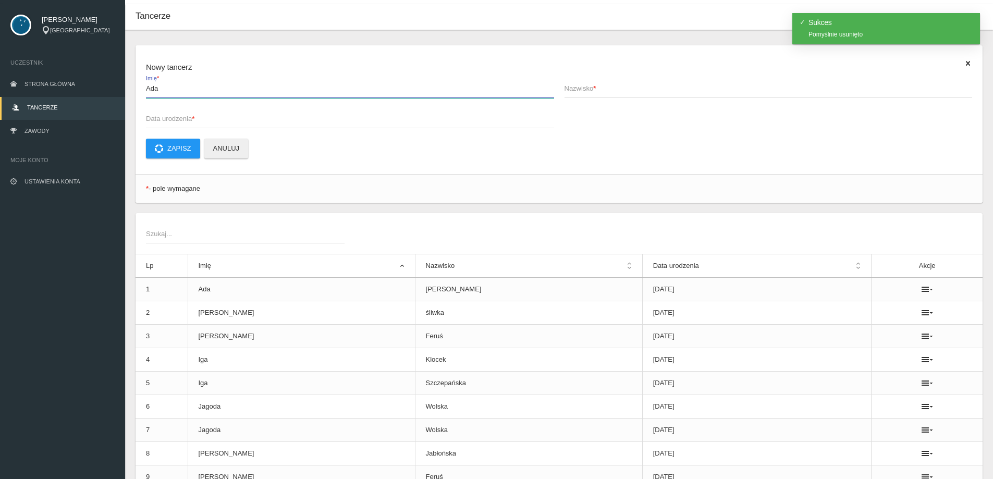
type input "Ada"
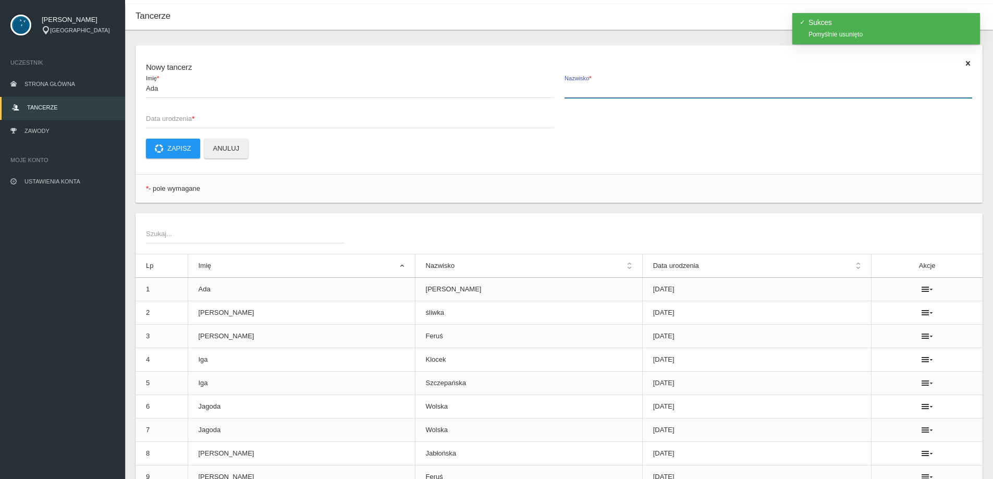
drag, startPoint x: 627, startPoint y: 81, endPoint x: 621, endPoint y: 86, distance: 7.5
click at [624, 83] on label "Nazwisko *" at bounding box center [769, 88] width 408 height 20
click at [624, 83] on input "Nazwisko *" at bounding box center [769, 88] width 408 height 20
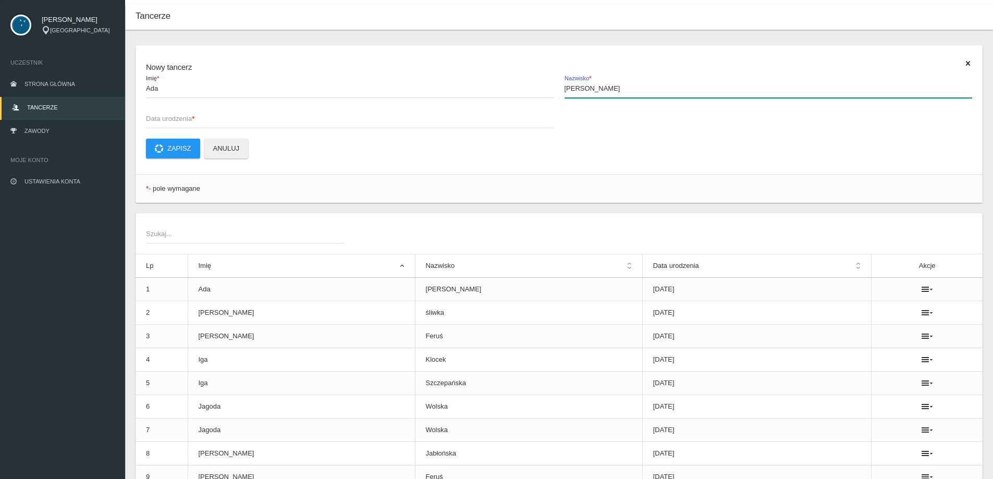
type input "[PERSON_NAME]"
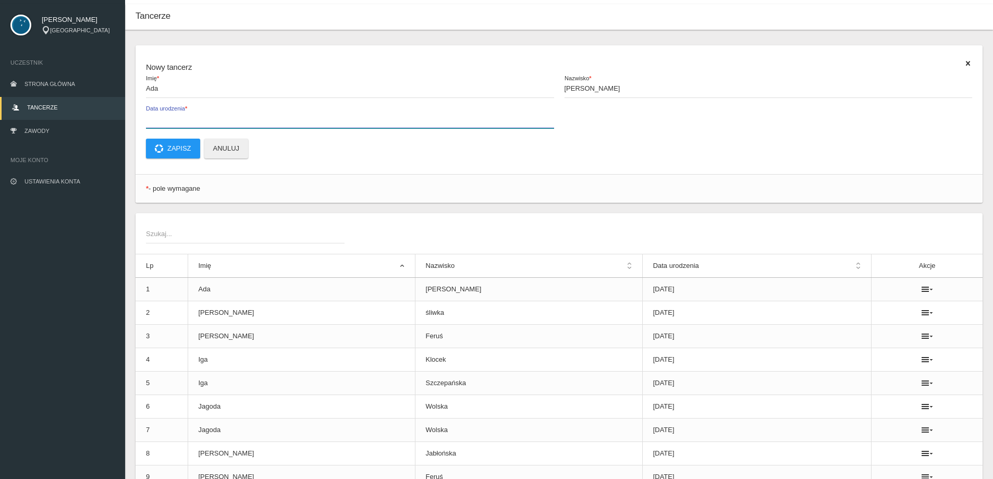
click at [168, 110] on label "Data urodzenia *" at bounding box center [350, 118] width 408 height 20
click at [168, 110] on input "Data urodzenia *" at bounding box center [350, 118] width 408 height 20
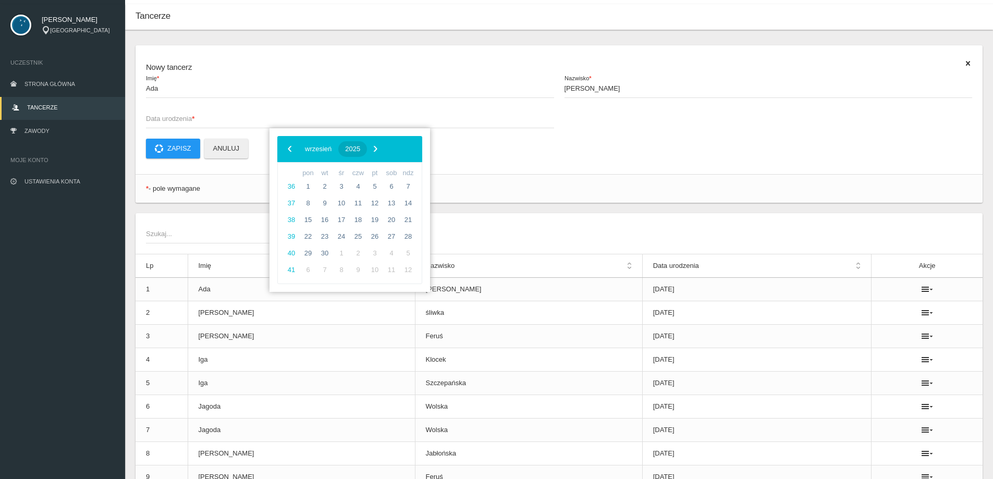
click at [367, 147] on button "2025" at bounding box center [352, 149] width 29 height 16
click at [294, 152] on span "‹" at bounding box center [290, 149] width 16 height 16
click at [409, 258] on span "2017" at bounding box center [400, 264] width 24 height 24
click at [306, 183] on span "styczeń" at bounding box center [309, 181] width 52 height 17
click at [370, 233] on span "20" at bounding box center [375, 236] width 17 height 17
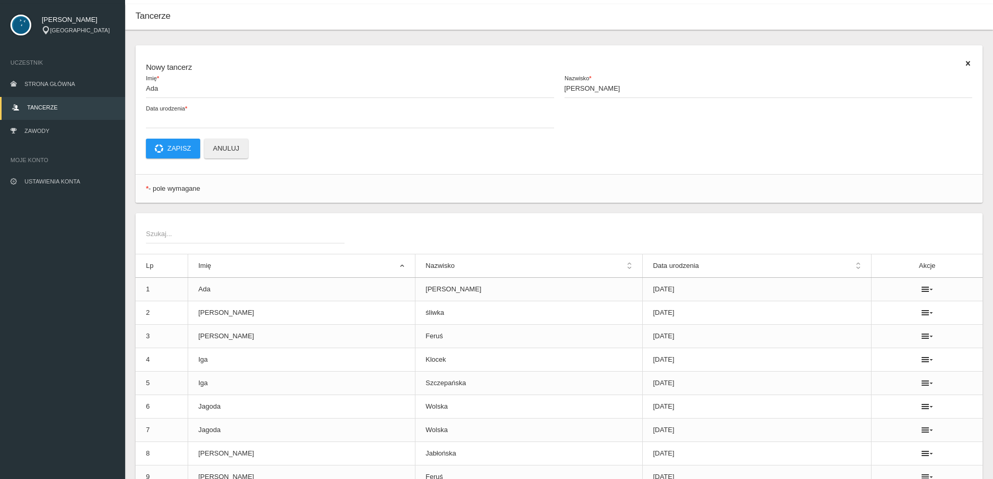
type input "[DATE]"
click at [187, 146] on button "Zapisz" at bounding box center [173, 149] width 54 height 20
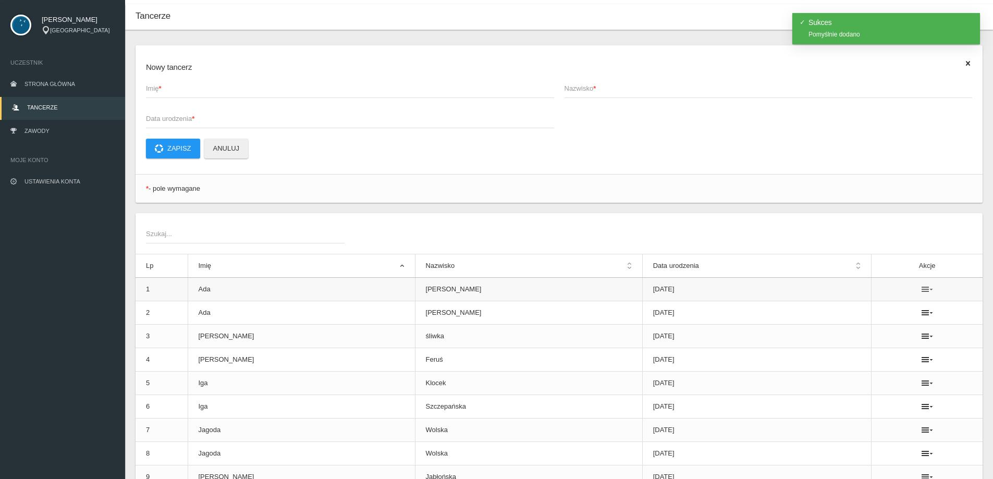
click at [922, 291] on icon at bounding box center [927, 289] width 11 height 8
drag, startPoint x: 851, startPoint y: 302, endPoint x: 545, endPoint y: 30, distance: 408.8
click at [851, 303] on link "Usuń" at bounding box center [864, 308] width 104 height 19
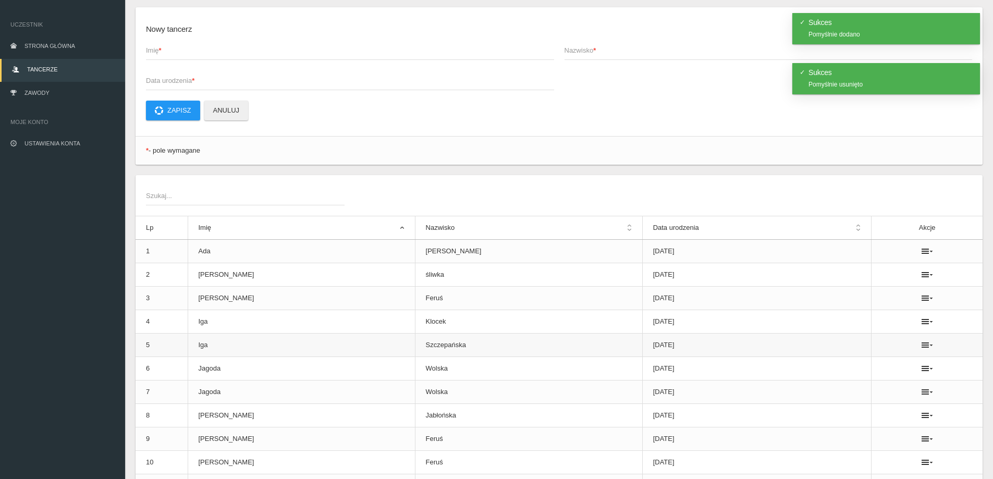
scroll to position [126, 0]
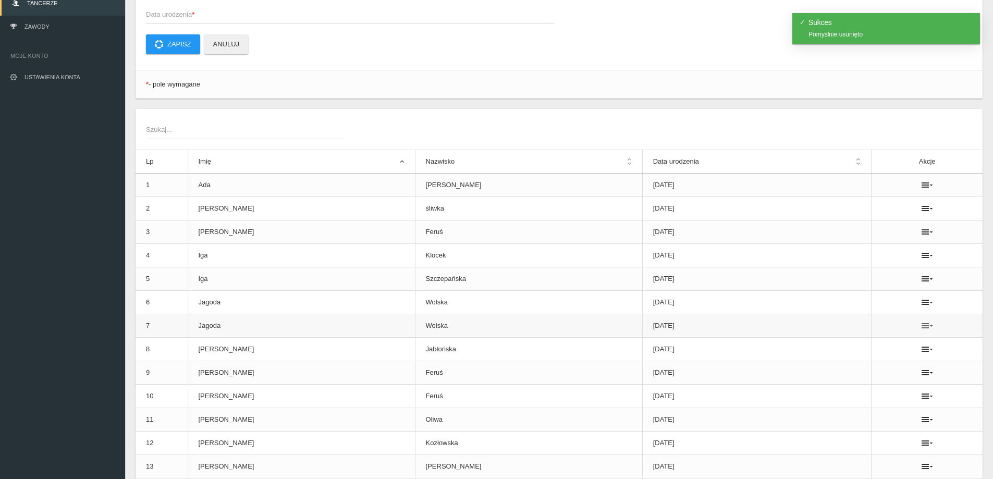
click at [922, 327] on icon at bounding box center [927, 326] width 11 height 8
click at [882, 338] on link "Usuń" at bounding box center [864, 344] width 104 height 19
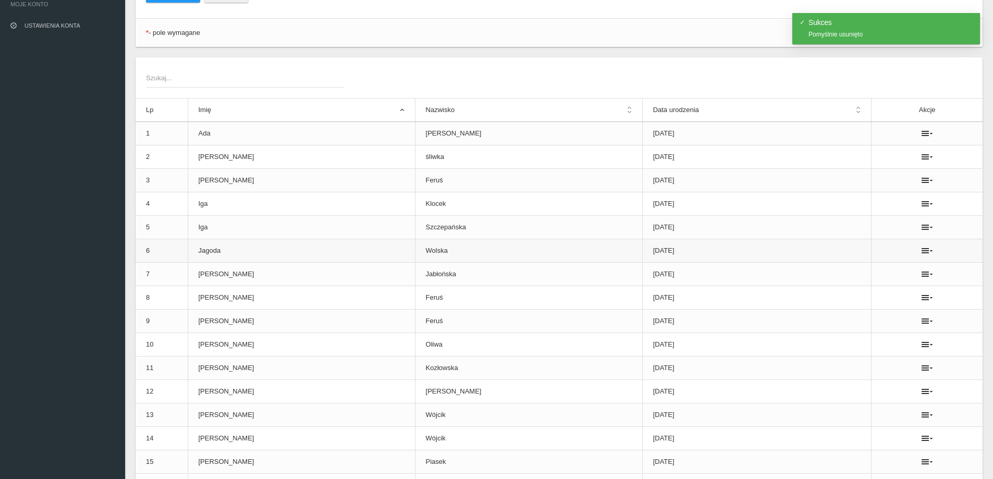
scroll to position [178, 0]
click at [922, 301] on icon at bounding box center [927, 297] width 11 height 8
click at [870, 310] on link "Usuń" at bounding box center [864, 316] width 104 height 19
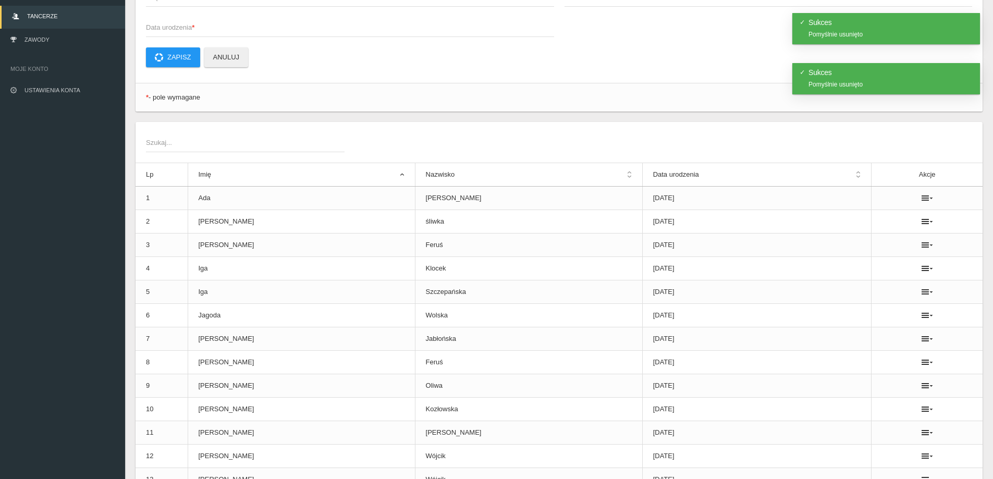
scroll to position [0, 0]
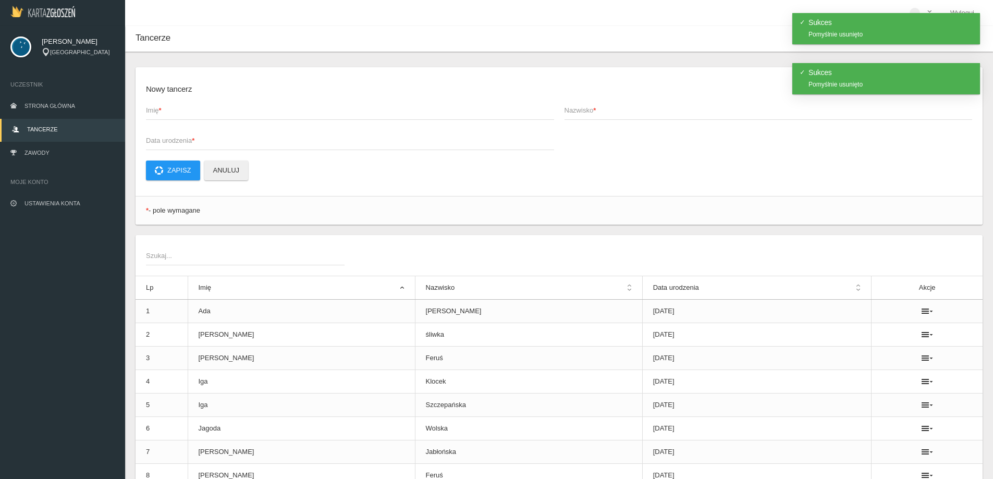
click at [197, 111] on span "Imię *" at bounding box center [345, 110] width 398 height 10
click at [197, 111] on input "Imię *" at bounding box center [350, 110] width 408 height 20
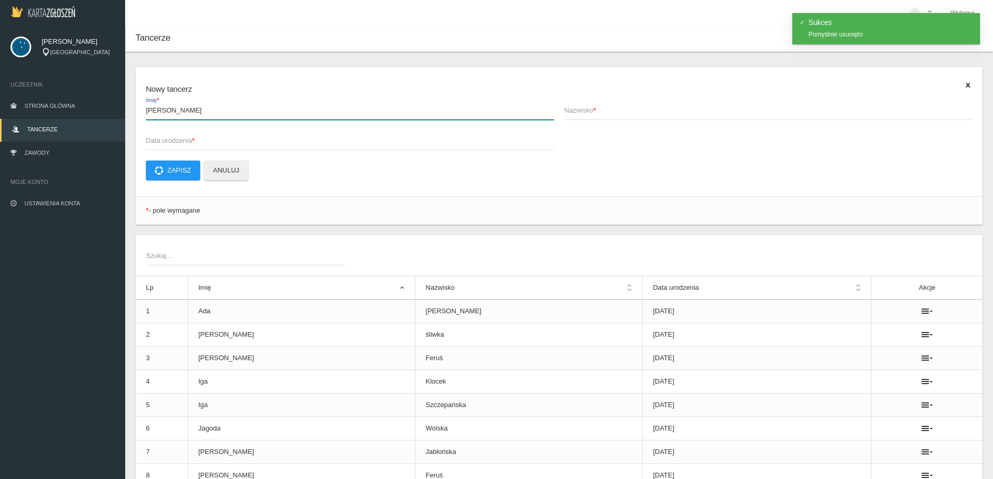
type input "[PERSON_NAME]"
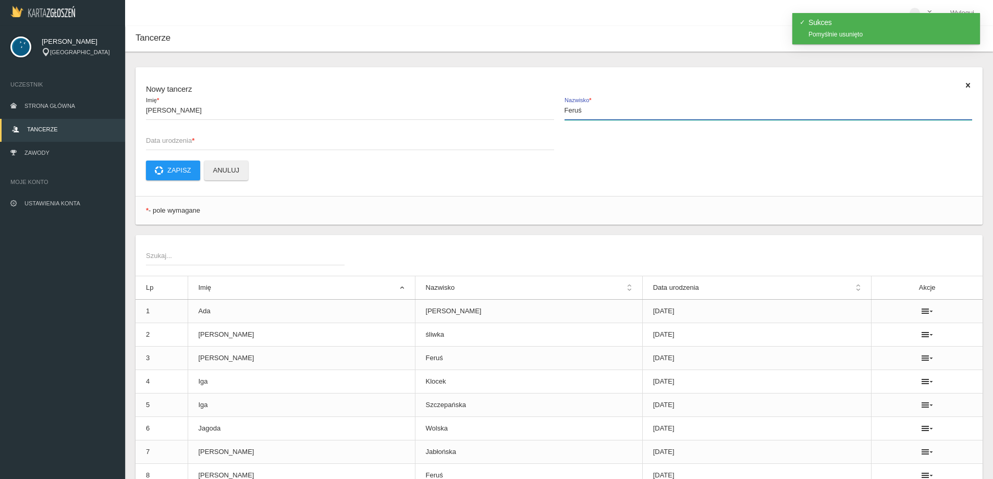
type input "Feruś"
click at [200, 142] on span "Data urodzenia *" at bounding box center [345, 141] width 398 height 10
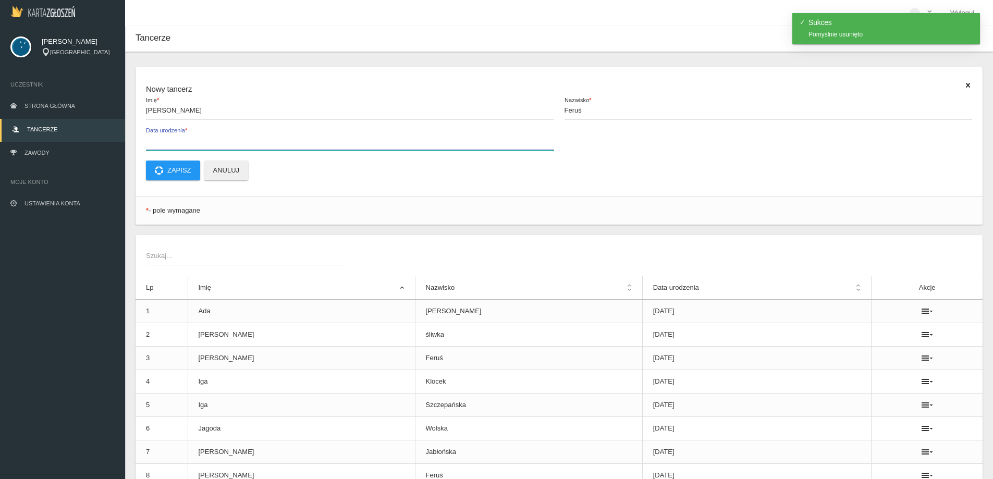
click at [200, 142] on input "Data urodzenia *" at bounding box center [350, 140] width 408 height 20
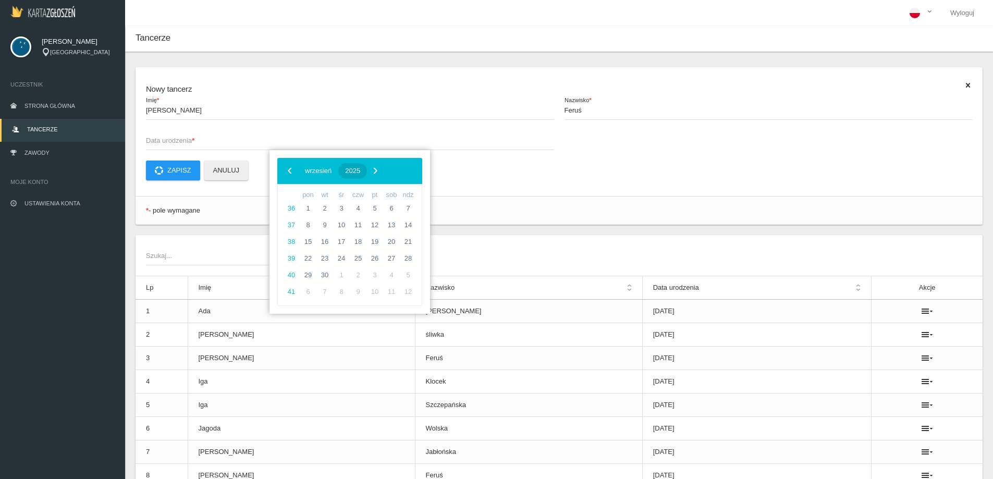
click at [360, 171] on span "2025" at bounding box center [352, 171] width 15 height 8
click at [296, 201] on span "2018" at bounding box center [300, 202] width 24 height 24
click at [399, 233] on span "czerwiec" at bounding box center [395, 230] width 43 height 17
click at [345, 257] on span "20" at bounding box center [341, 258] width 17 height 17
type input "[DATE]"
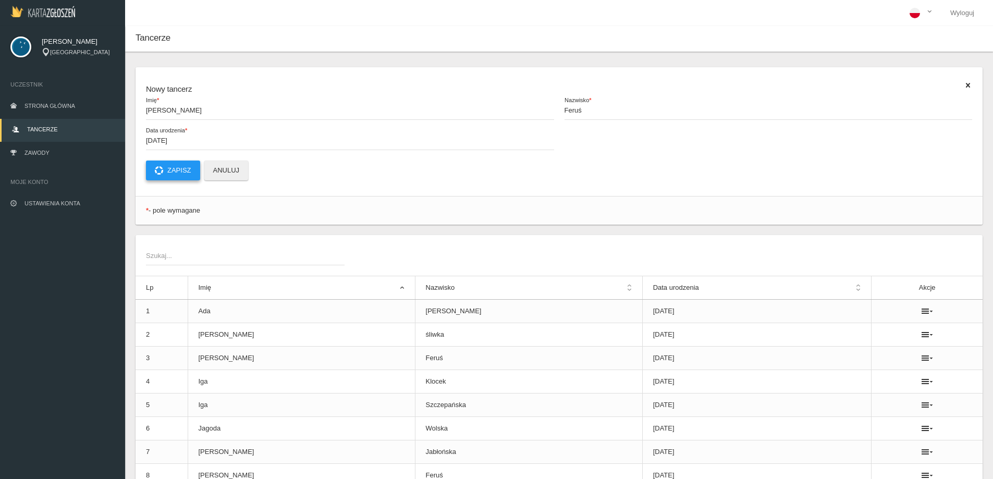
click at [158, 164] on button "Zapisz" at bounding box center [173, 171] width 54 height 20
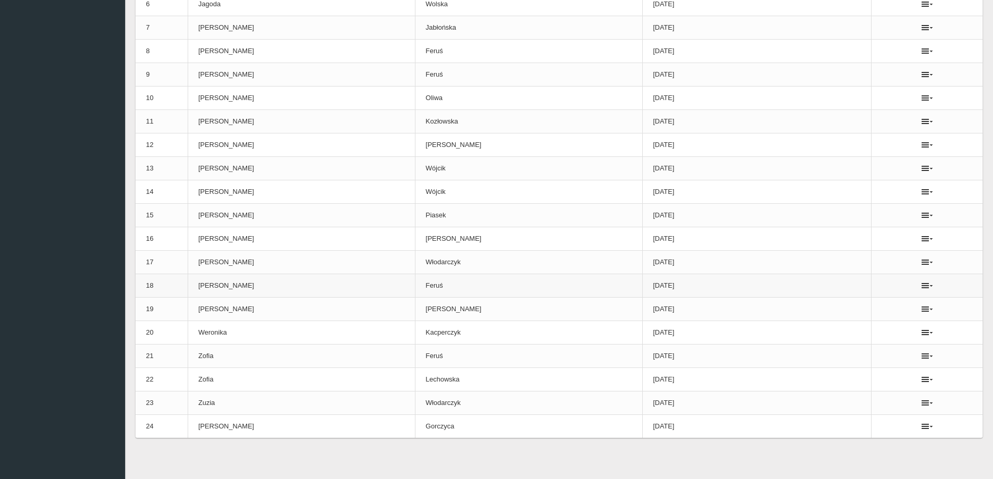
scroll to position [425, 0]
click at [922, 423] on icon at bounding box center [927, 426] width 11 height 8
click at [892, 440] on link "Usuń" at bounding box center [864, 444] width 104 height 19
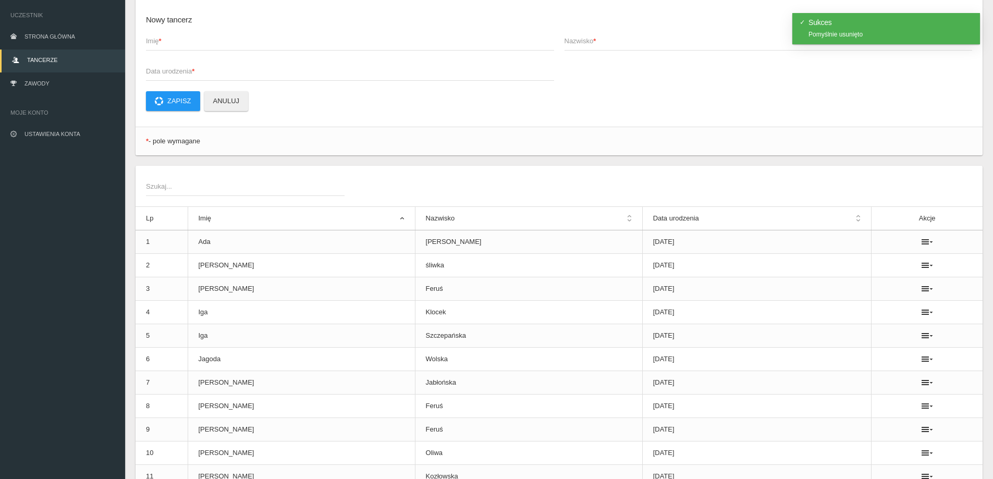
scroll to position [0, 0]
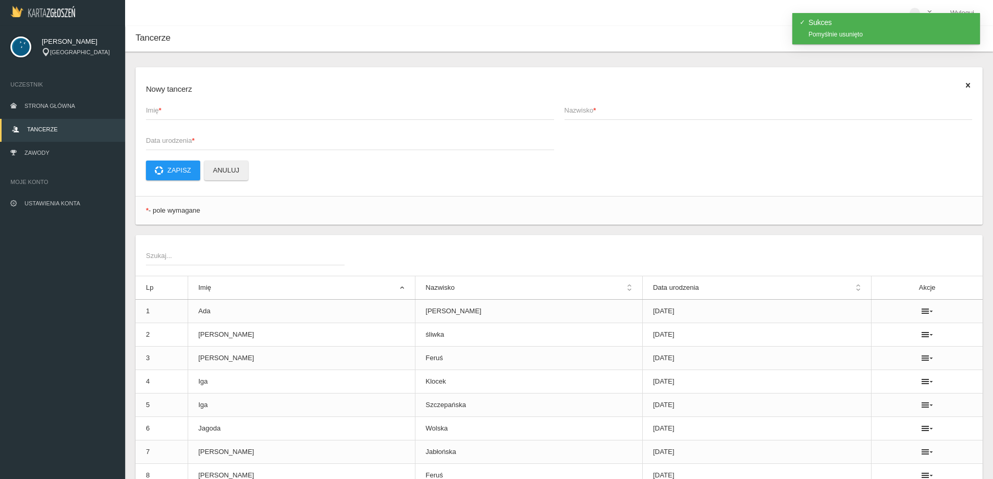
click at [179, 107] on span "Imię *" at bounding box center [345, 110] width 398 height 10
click at [179, 107] on input "Imię *" at bounding box center [350, 110] width 408 height 20
type input "Ninaq"
type input "Gorczyca"
click at [184, 113] on input "Ninaq" at bounding box center [350, 110] width 408 height 20
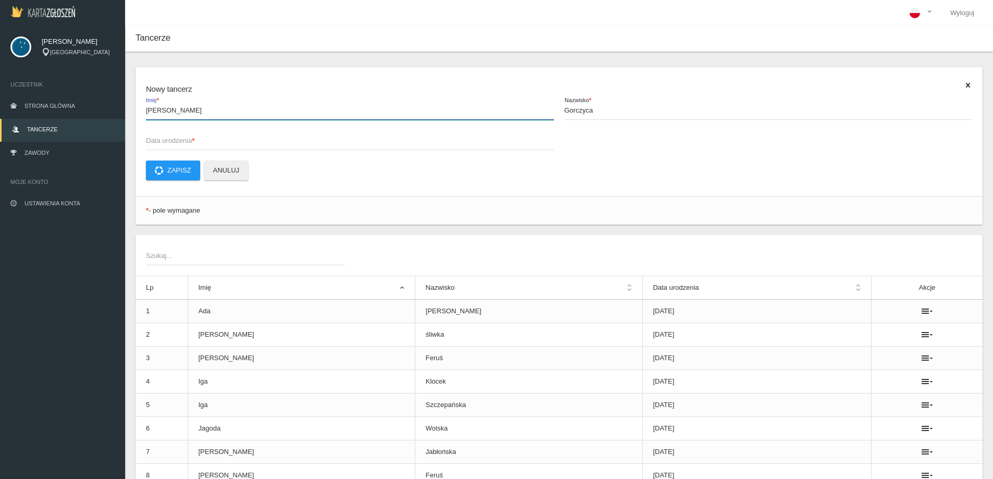
type input "[PERSON_NAME]"
click at [204, 144] on span "Data urodzenia *" at bounding box center [345, 141] width 398 height 10
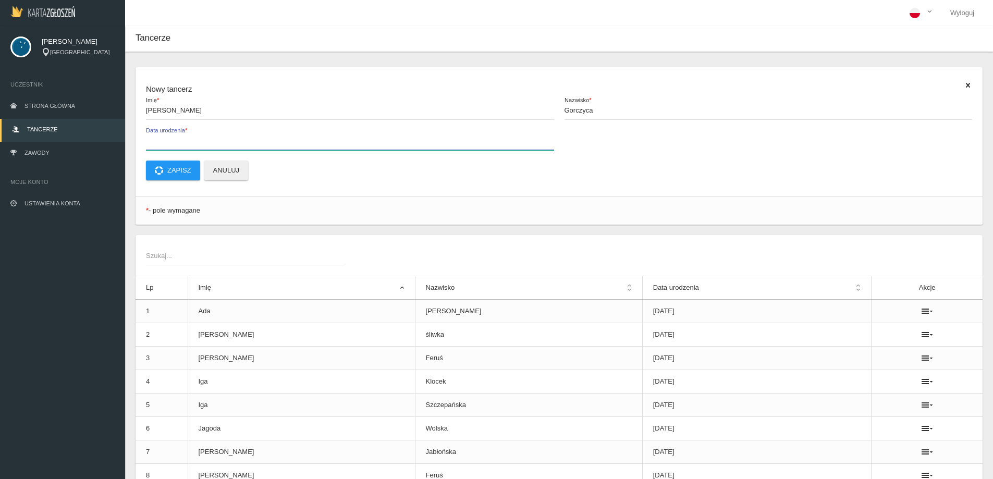
click at [204, 144] on input "Data urodzenia *" at bounding box center [350, 140] width 408 height 20
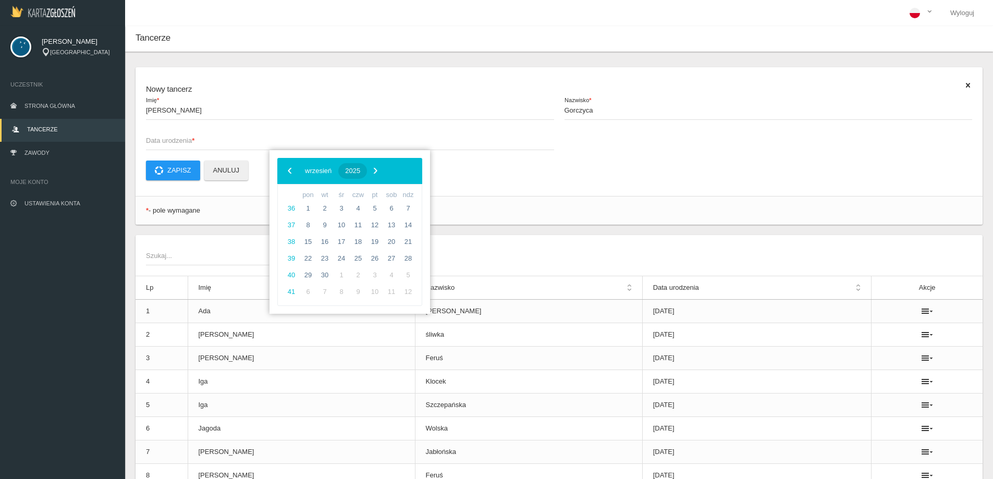
click at [367, 170] on button "2025" at bounding box center [352, 171] width 29 height 16
click at [308, 205] on span "2018" at bounding box center [300, 202] width 24 height 24
click at [313, 231] on span "kwiecień" at bounding box center [309, 230] width 52 height 17
click at [390, 279] on span "28" at bounding box center [391, 275] width 17 height 17
type input "[DATE]"
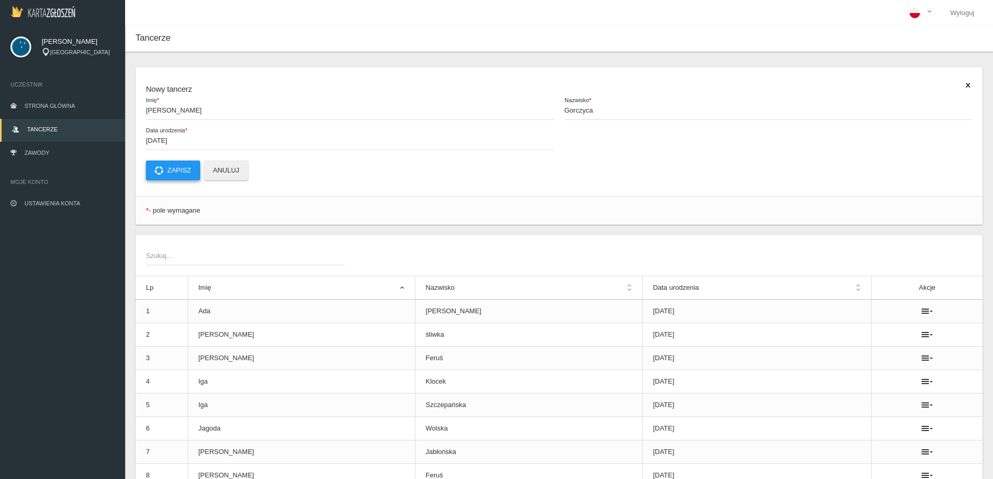
click at [172, 169] on button "Zapisz" at bounding box center [173, 171] width 54 height 20
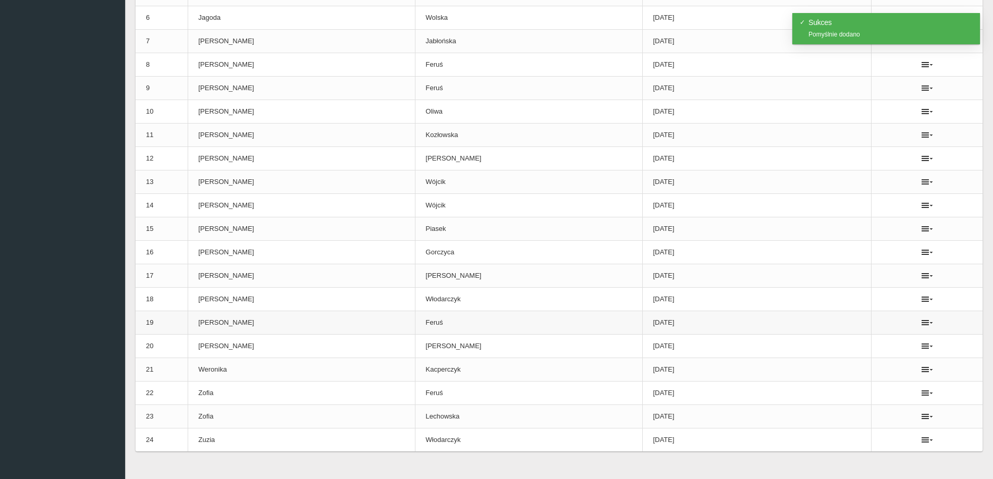
scroll to position [425, 0]
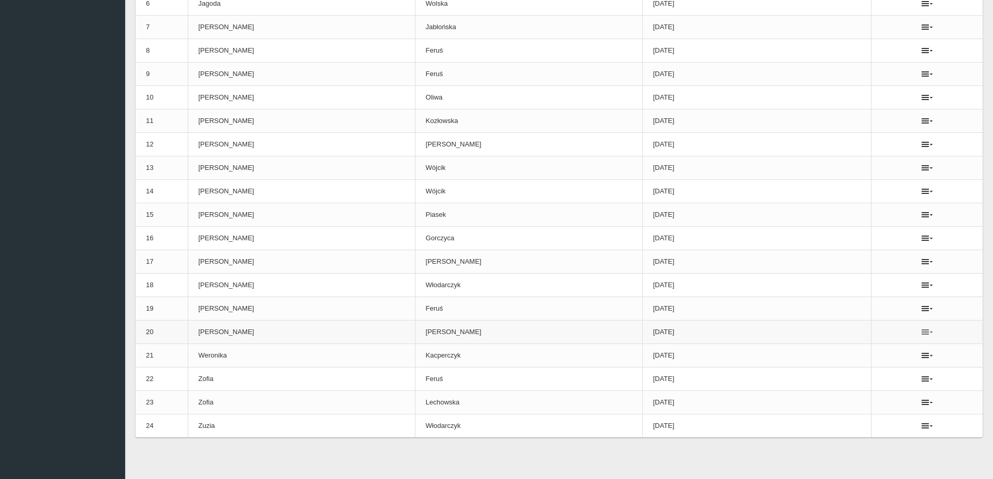
click at [922, 336] on icon at bounding box center [927, 332] width 11 height 8
click at [879, 351] on link "Usuń" at bounding box center [864, 351] width 104 height 19
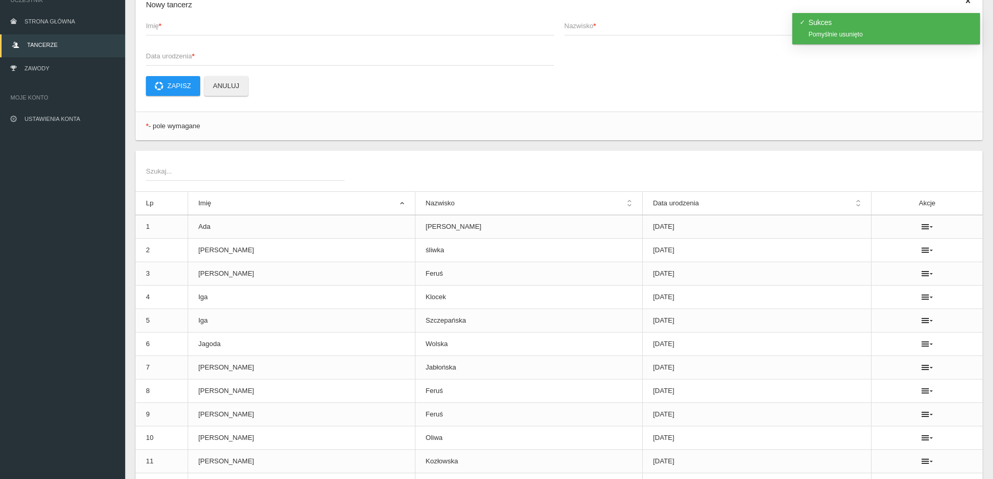
scroll to position [0, 0]
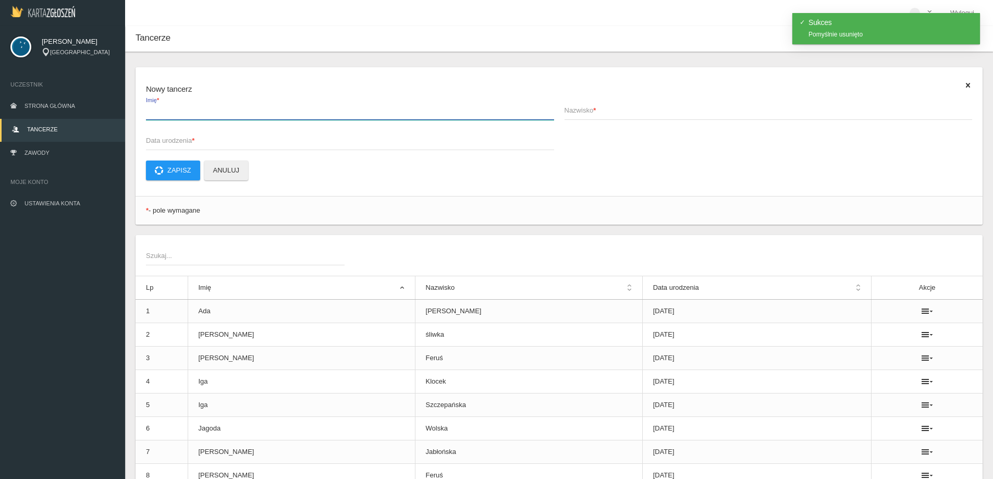
click at [177, 116] on input "Imię *" at bounding box center [350, 110] width 408 height 20
type input "[PERSON_NAME]"
click at [647, 99] on form "Nowy tancerz [PERSON_NAME] * Nazwisko * Data urodzenia * Zapisz Anuluj" at bounding box center [559, 132] width 827 height 98
click at [586, 121] on app-labeled-field "Nazwisko *" at bounding box center [769, 115] width 419 height 30
click at [587, 115] on span "Nazwisko *" at bounding box center [764, 110] width 398 height 10
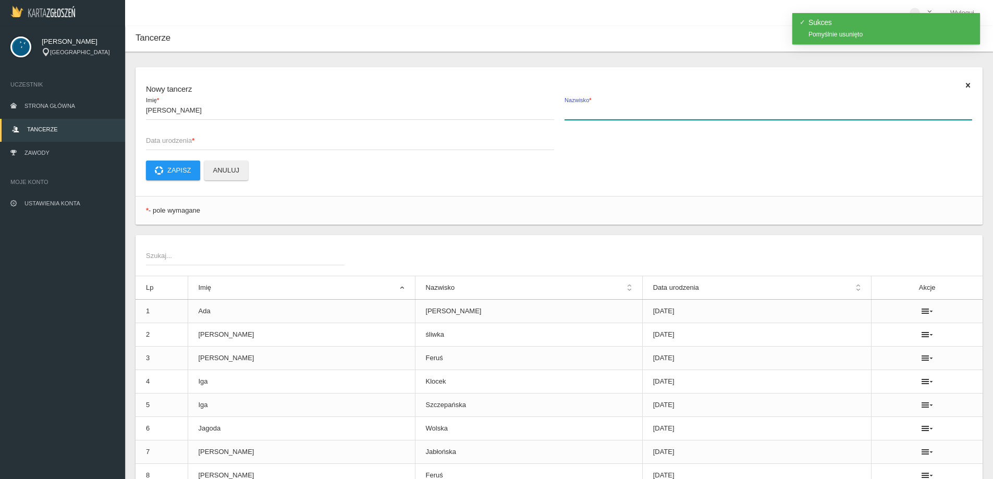
click at [587, 115] on input "Nazwisko *" at bounding box center [769, 110] width 408 height 20
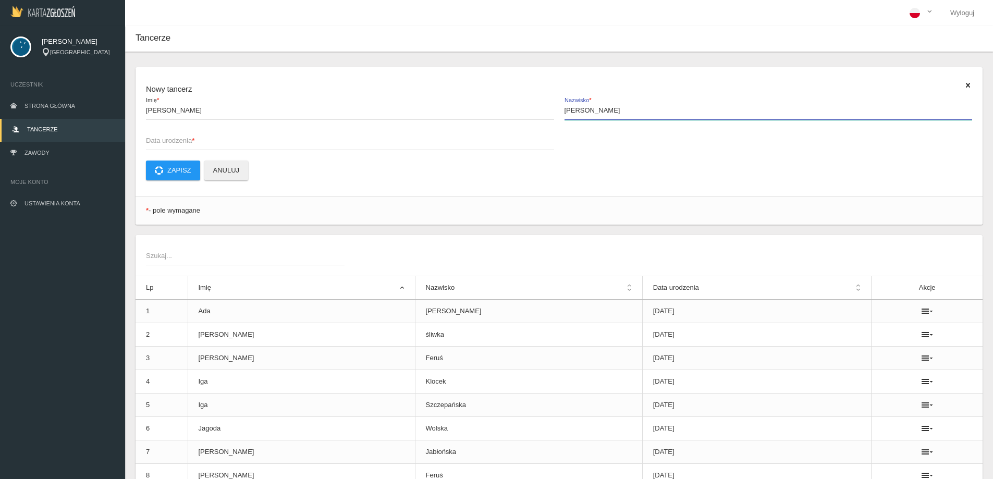
type input "[PERSON_NAME]"
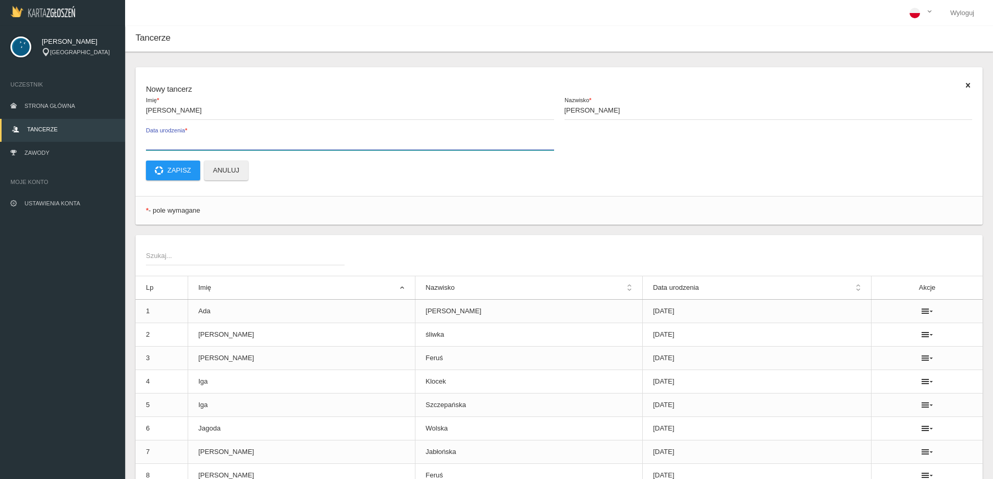
drag, startPoint x: 289, startPoint y: 132, endPoint x: 283, endPoint y: 134, distance: 6.5
click at [289, 132] on label "Data urodzenia *" at bounding box center [350, 140] width 408 height 20
click at [289, 132] on input "Data urodzenia *" at bounding box center [350, 140] width 408 height 20
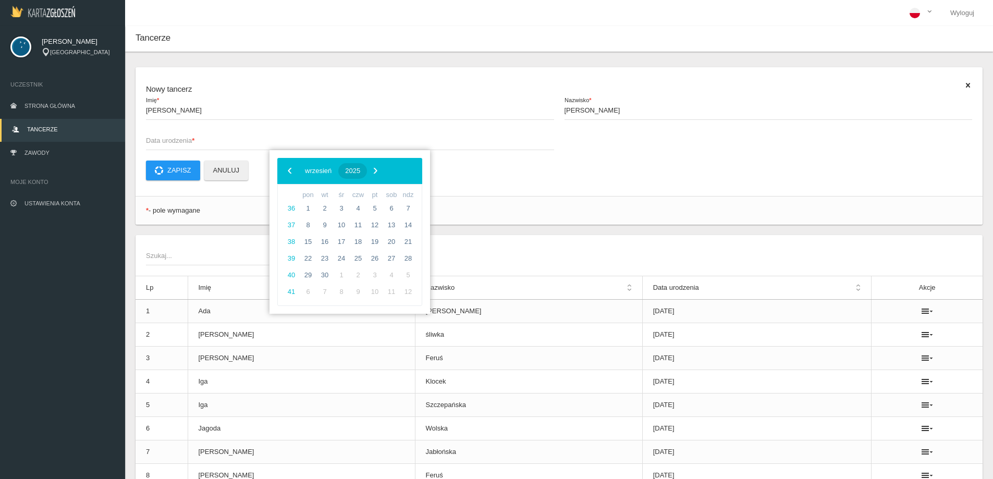
click at [360, 168] on span "2025" at bounding box center [352, 171] width 15 height 8
click at [291, 171] on span "‹" at bounding box center [290, 171] width 16 height 16
click at [329, 283] on span "2015" at bounding box center [333, 286] width 24 height 24
click at [403, 251] on span "wrzesień" at bounding box center [395, 257] width 43 height 17
drag, startPoint x: 347, startPoint y: 249, endPoint x: 353, endPoint y: 251, distance: 6.3
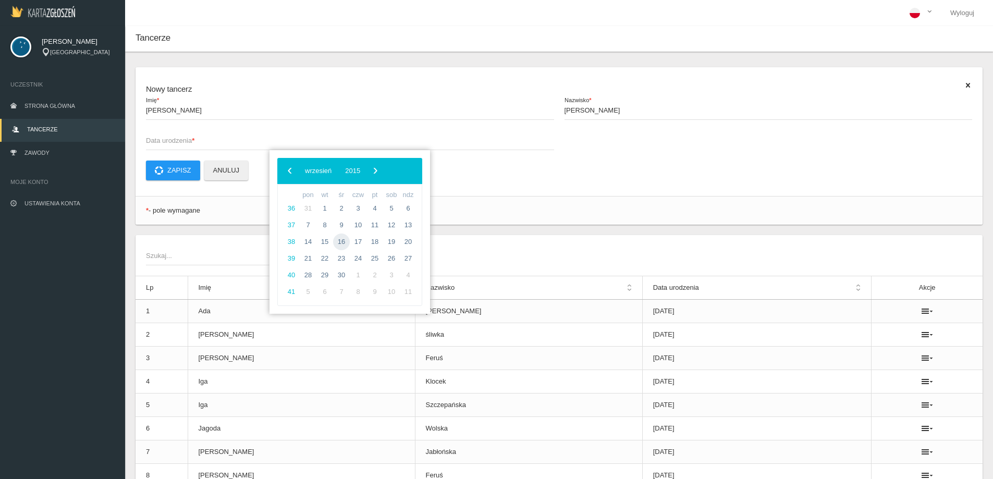
click at [337, 247] on span "16" at bounding box center [341, 242] width 17 height 17
type input "[DATE]"
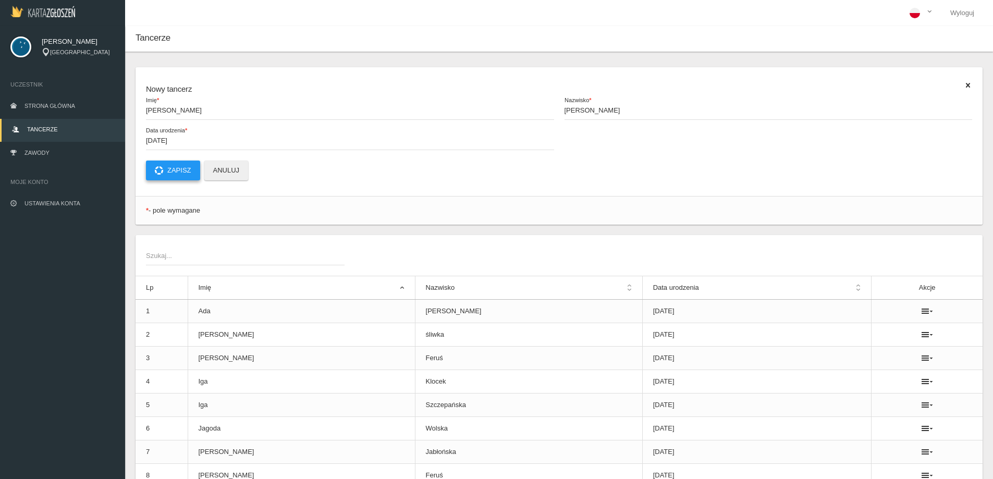
click at [182, 163] on button "Zapisz" at bounding box center [173, 171] width 54 height 20
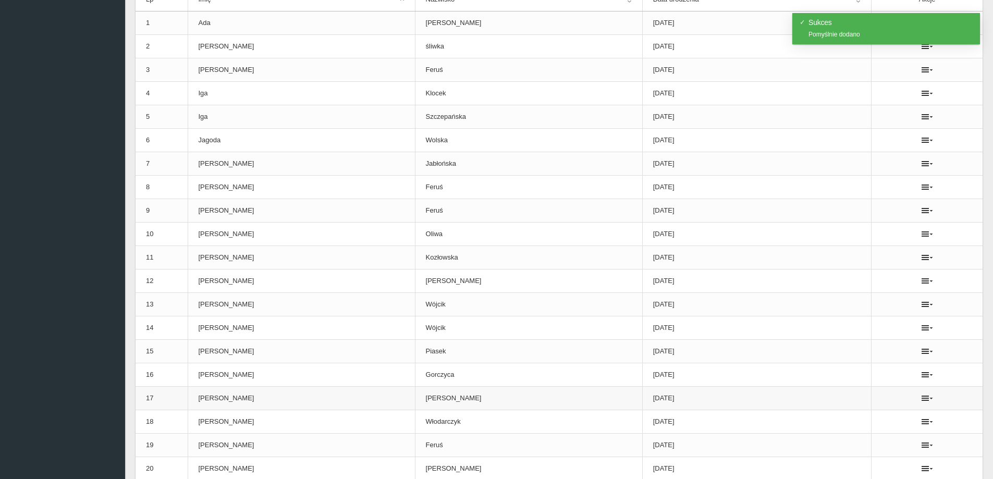
scroll to position [313, 0]
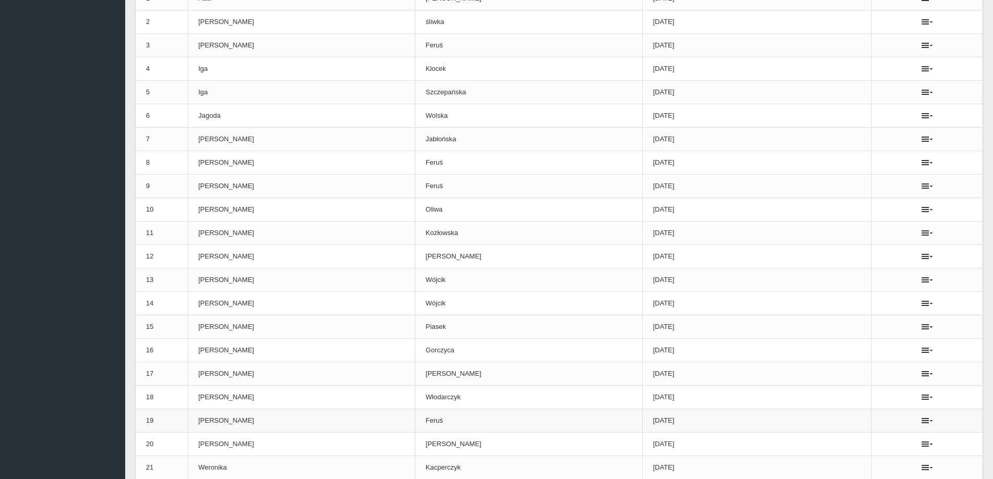
click at [924, 424] on ul at bounding box center [927, 421] width 90 height 8
click at [922, 420] on icon at bounding box center [927, 421] width 11 height 8
drag, startPoint x: 864, startPoint y: 435, endPoint x: 545, endPoint y: 29, distance: 517.0
click at [864, 436] on link "Usuń" at bounding box center [864, 439] width 104 height 19
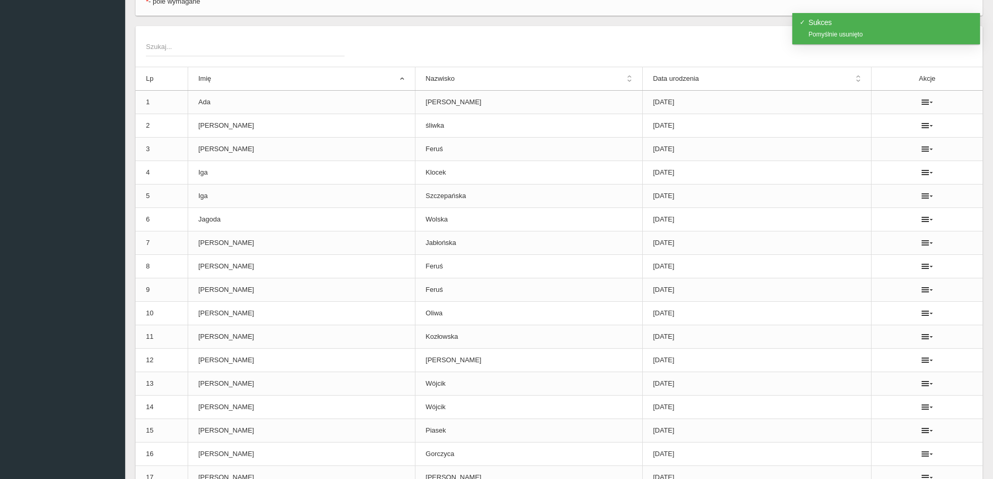
scroll to position [52, 0]
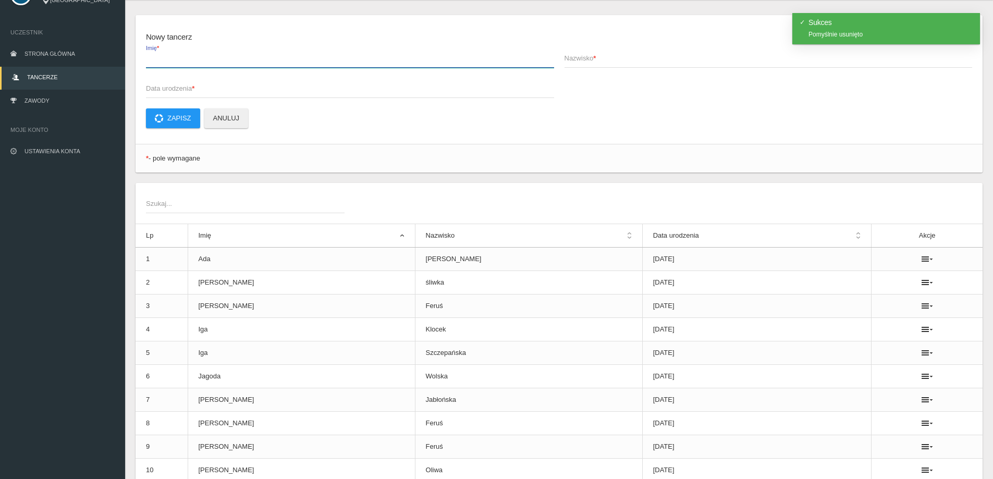
click at [171, 52] on label "Imię *" at bounding box center [350, 58] width 408 height 20
click at [171, 52] on input "Imię *" at bounding box center [350, 58] width 408 height 20
type input "[PERSON_NAME]"
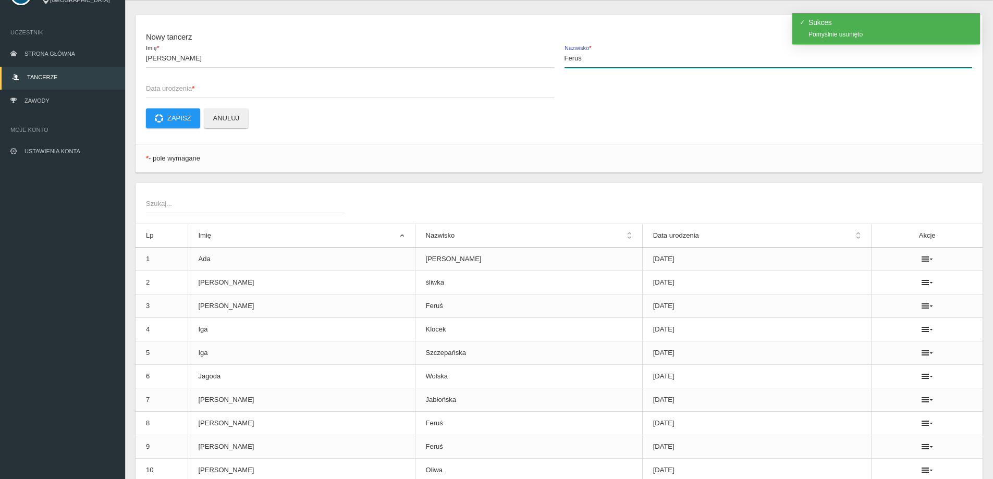
type input "Feruś"
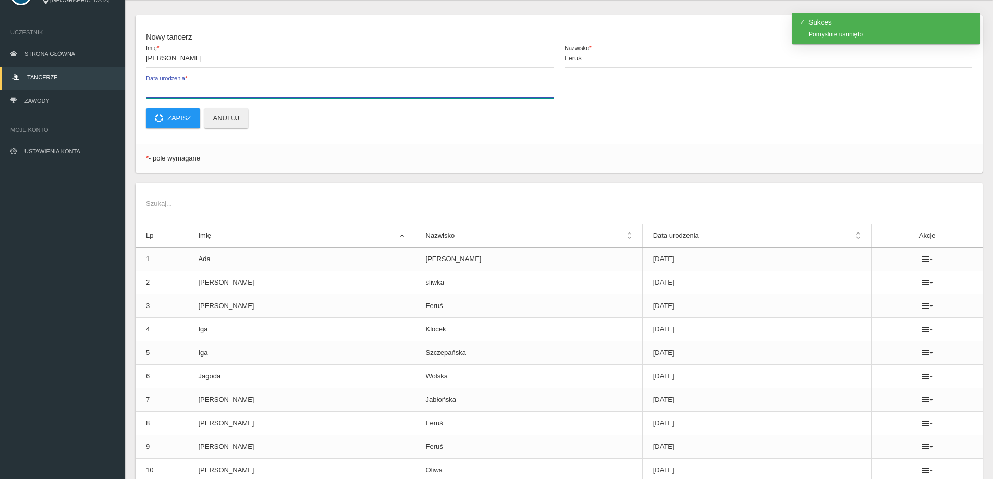
click at [185, 95] on input "Data urodzenia *" at bounding box center [350, 88] width 408 height 20
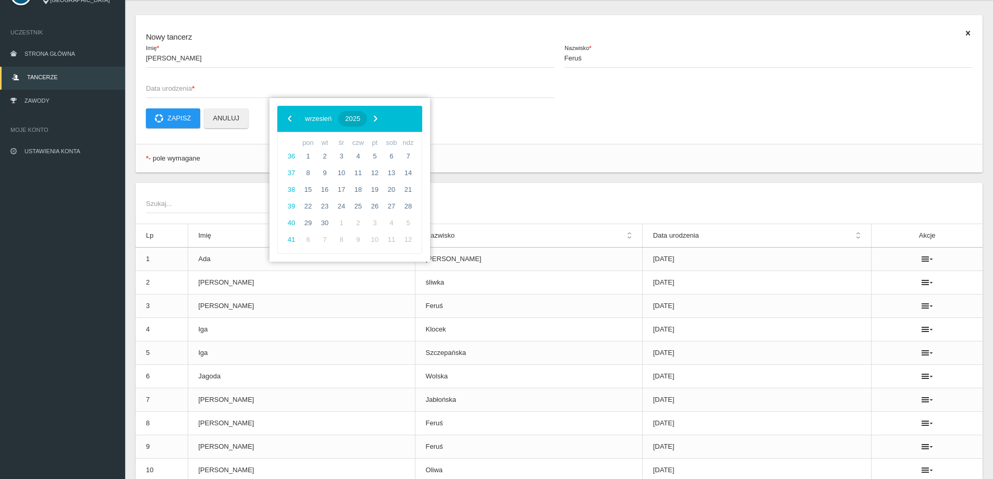
click at [360, 118] on span "2025" at bounding box center [352, 119] width 15 height 8
click at [295, 153] on span "2018" at bounding box center [300, 150] width 24 height 24
click at [313, 168] on td "kwiecień" at bounding box center [309, 178] width 52 height 27
click at [327, 197] on span "10" at bounding box center [325, 189] width 17 height 17
type input "[DATE]"
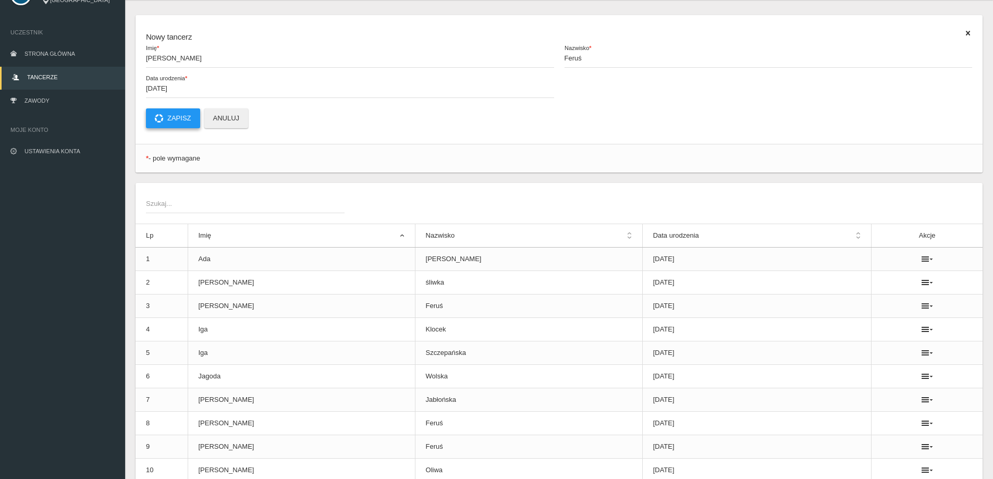
click at [187, 116] on button "Zapisz" at bounding box center [173, 118] width 54 height 20
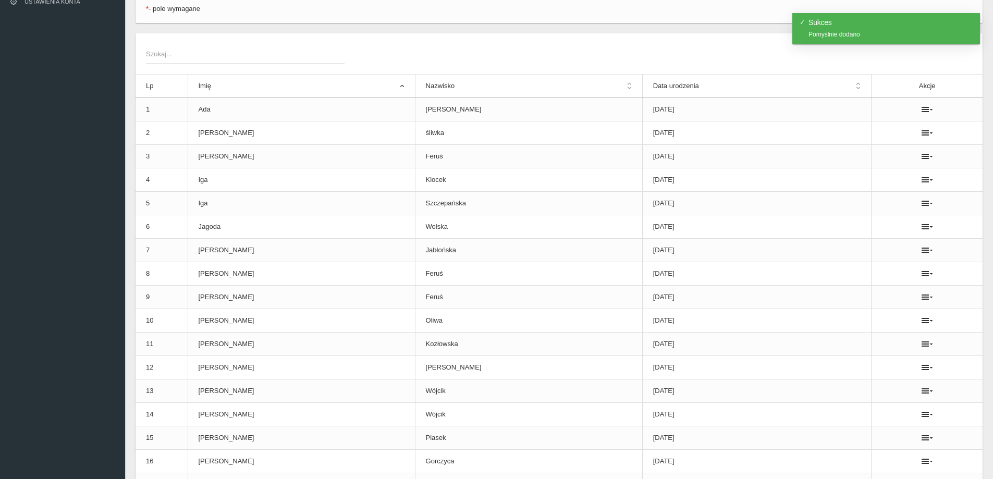
scroll to position [209, 0]
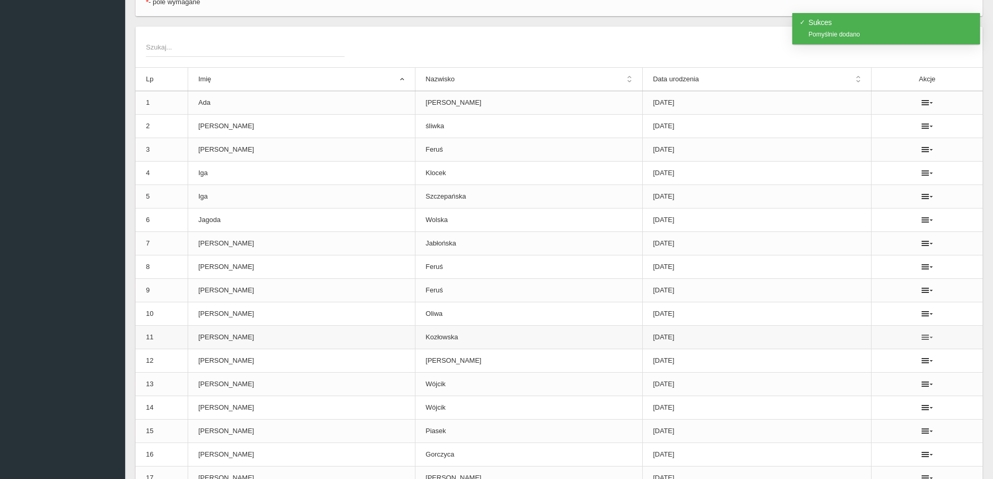
click at [922, 334] on icon at bounding box center [927, 337] width 11 height 8
click at [879, 351] on link "Usuń" at bounding box center [864, 356] width 104 height 19
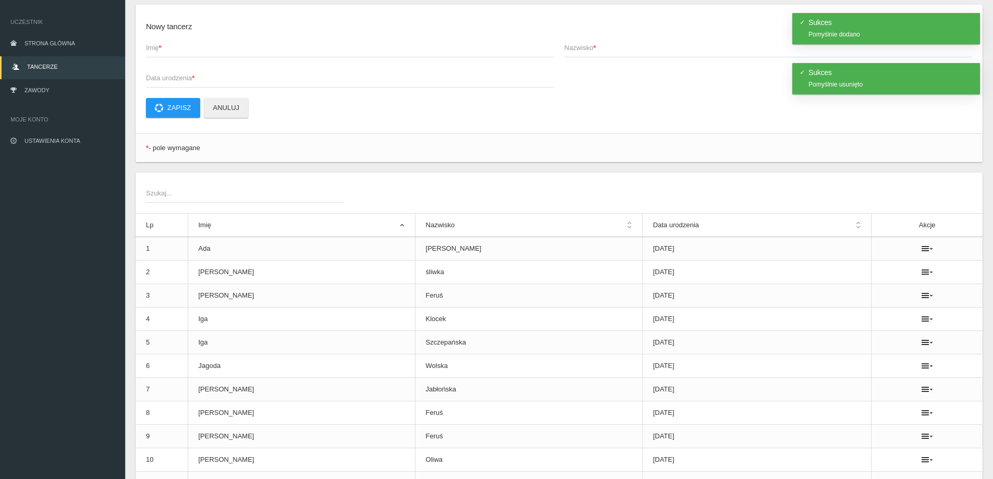
scroll to position [0, 0]
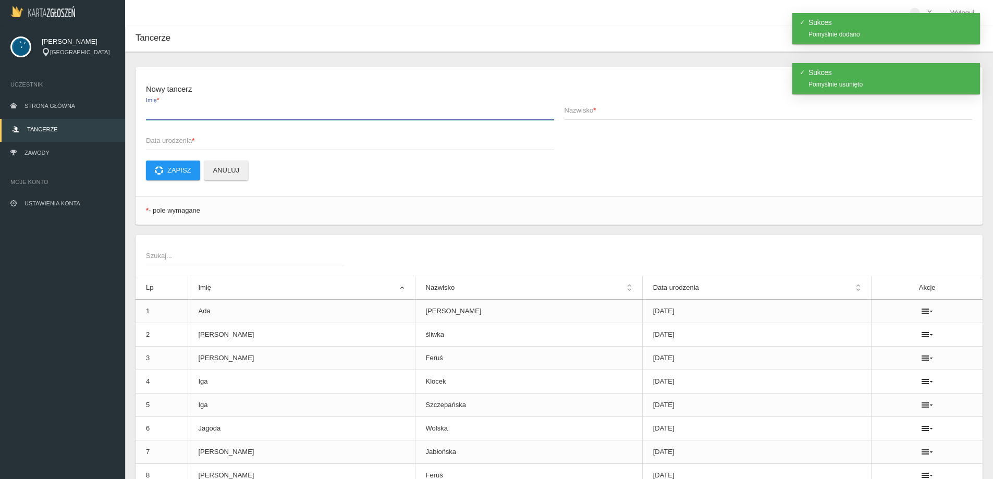
click at [215, 101] on label "Imię *" at bounding box center [350, 110] width 408 height 20
click at [215, 101] on input "Imię *" at bounding box center [350, 110] width 408 height 20
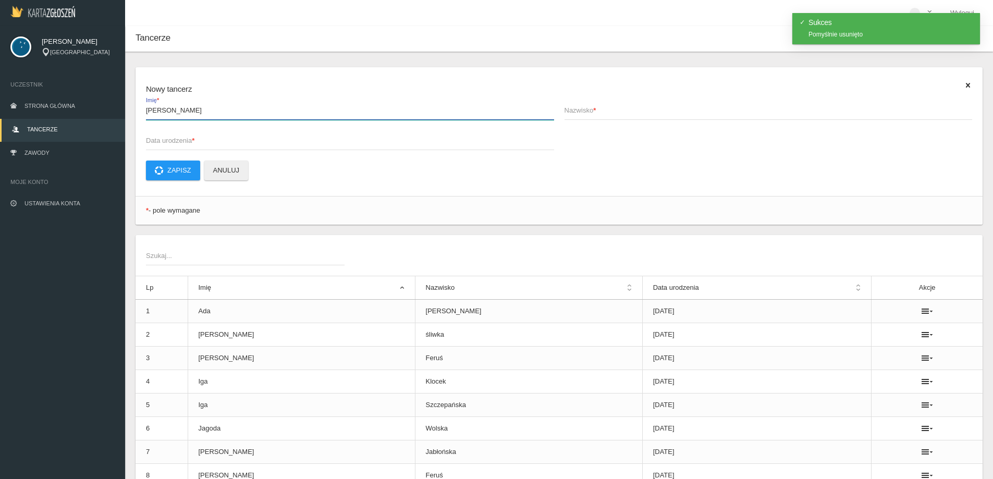
type input "[PERSON_NAME]"
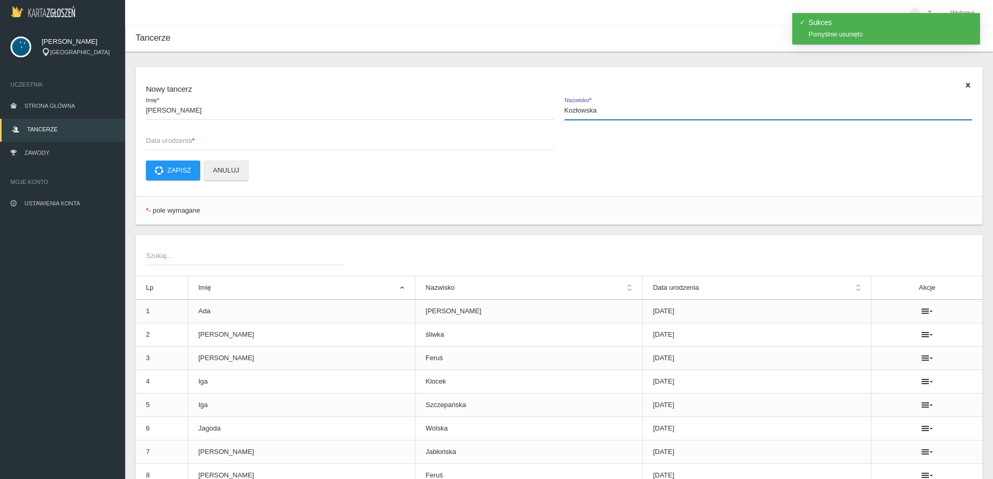
type input "Kozłowska"
click at [169, 137] on span "Data urodzenia *" at bounding box center [345, 141] width 398 height 10
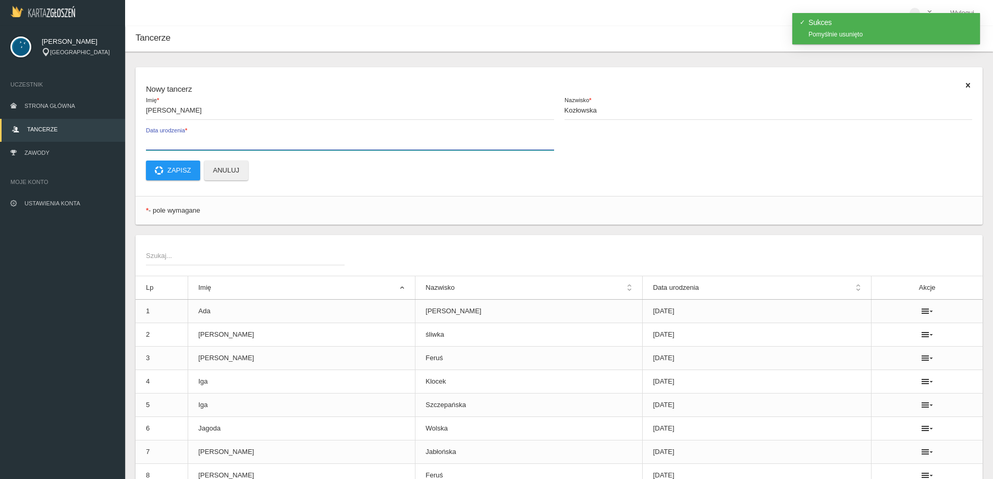
click at [169, 137] on input "Data urodzenia *" at bounding box center [350, 140] width 408 height 20
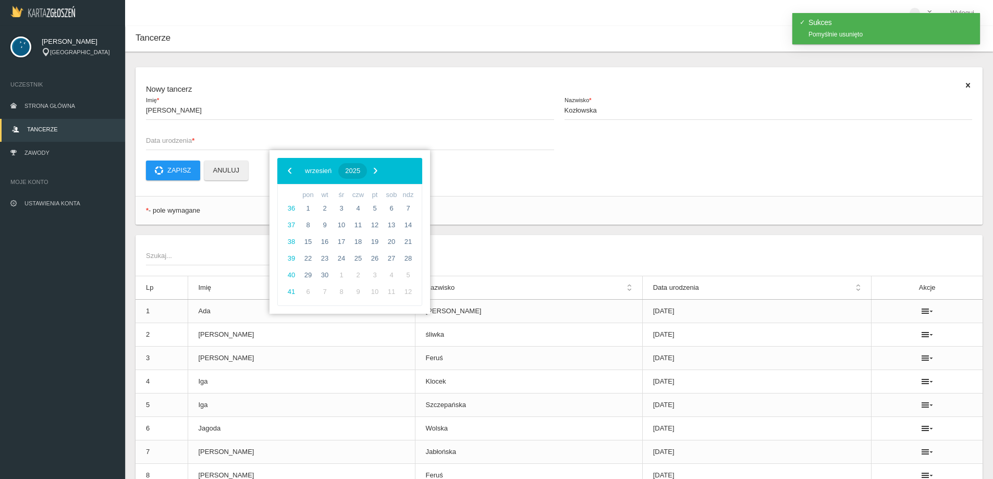
click at [360, 168] on span "2025" at bounding box center [352, 171] width 15 height 8
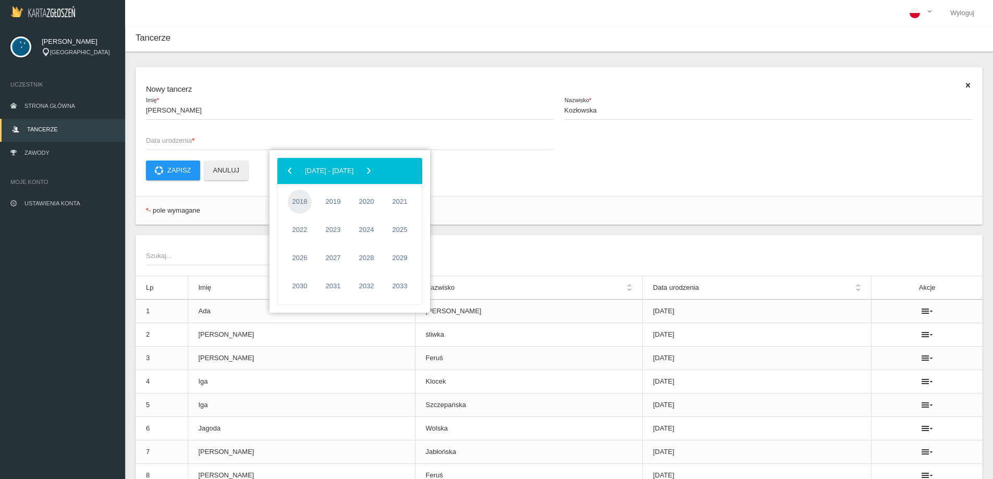
click at [311, 200] on span "2018" at bounding box center [300, 202] width 24 height 24
click at [348, 283] on span "listopad" at bounding box center [354, 284] width 39 height 17
click at [376, 240] on span "16" at bounding box center [375, 242] width 17 height 17
type input "[DATE]"
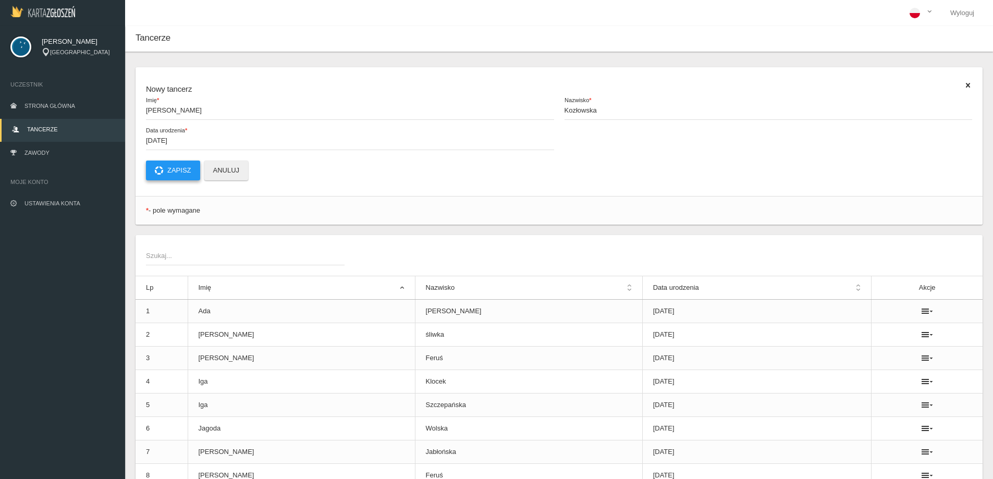
click at [181, 168] on button "Zapisz" at bounding box center [173, 171] width 54 height 20
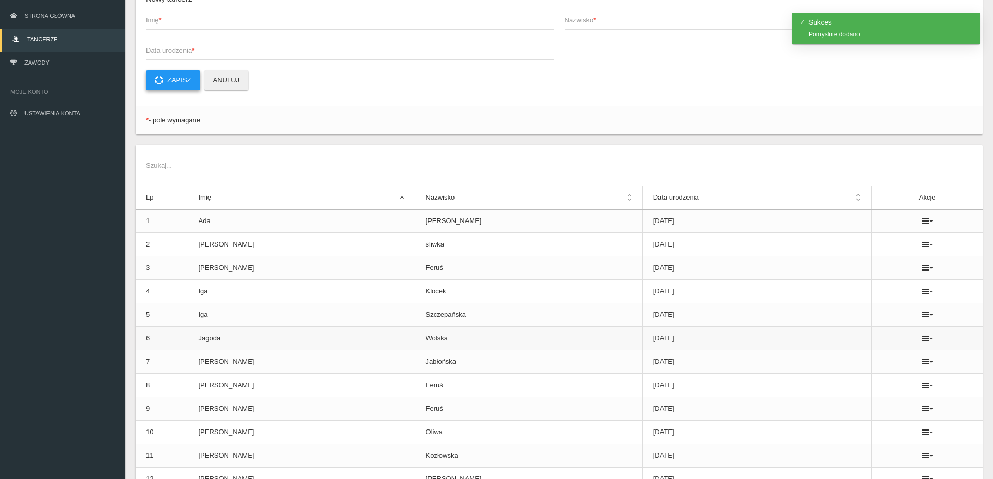
scroll to position [104, 0]
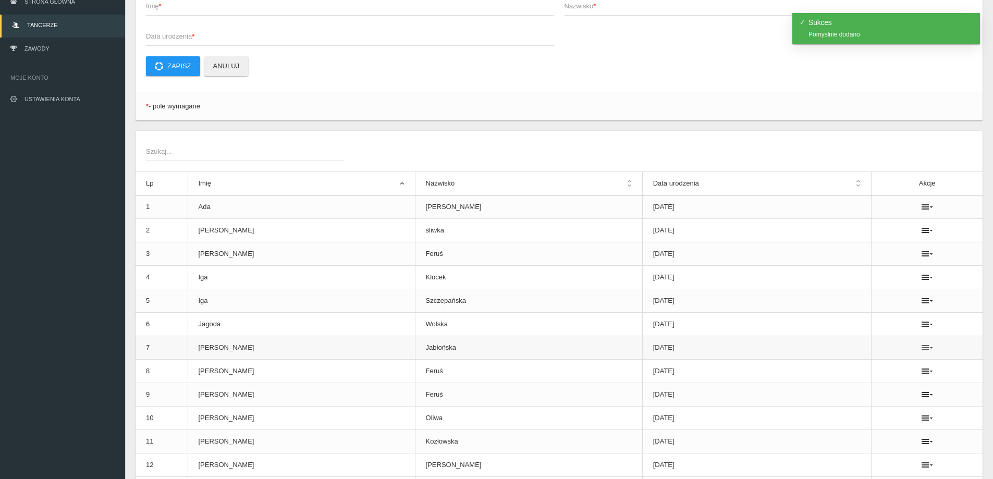
click at [922, 347] on icon at bounding box center [927, 348] width 11 height 8
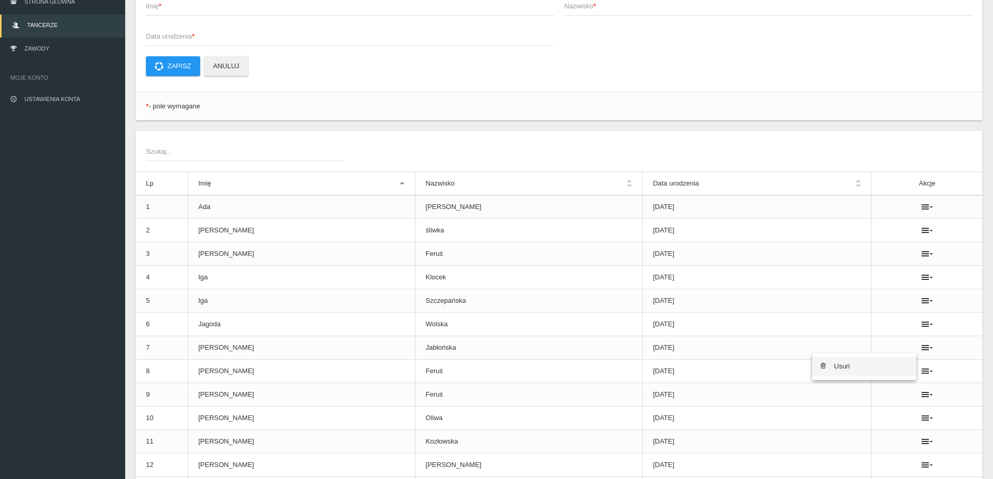
click at [873, 368] on link "Usuń" at bounding box center [864, 366] width 104 height 19
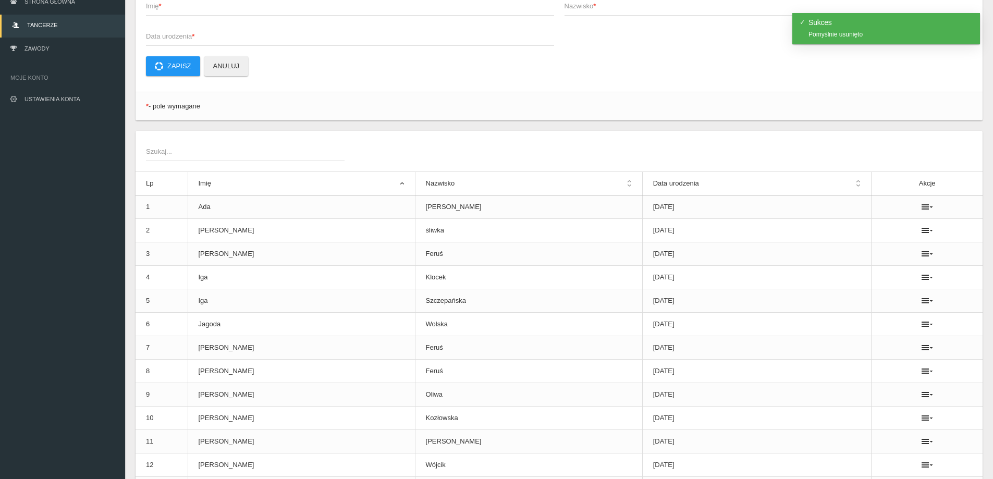
scroll to position [0, 0]
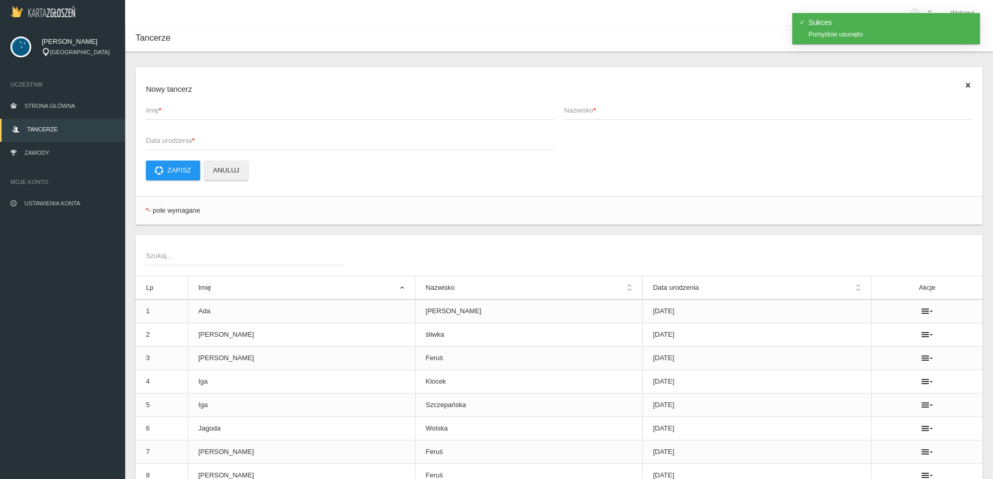
click at [184, 105] on span "Imię *" at bounding box center [345, 110] width 398 height 10
click at [184, 105] on input "Imię *" at bounding box center [350, 110] width 408 height 20
type input "[PERSON_NAME]"
type input "Jabłońska"
click at [190, 145] on span "Data urodzenia *" at bounding box center [345, 141] width 398 height 10
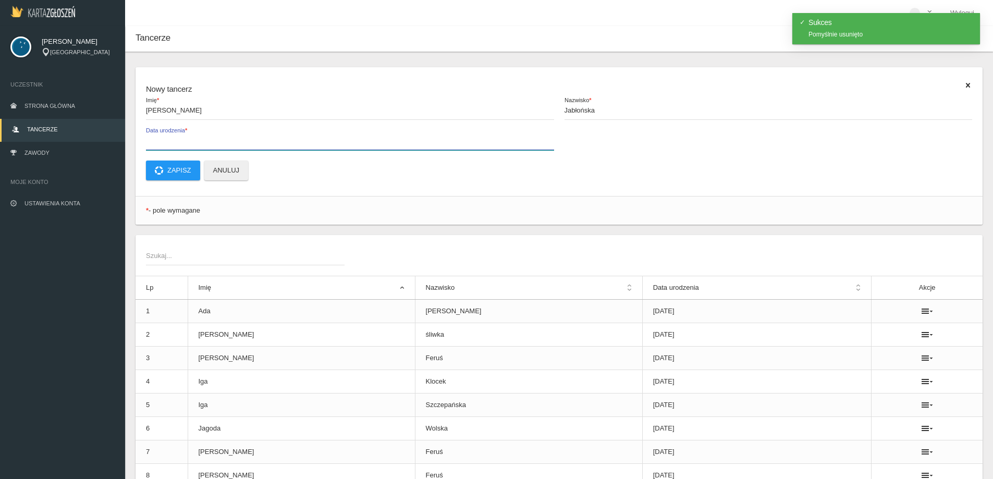
click at [190, 145] on input "Data urodzenia *" at bounding box center [350, 140] width 408 height 20
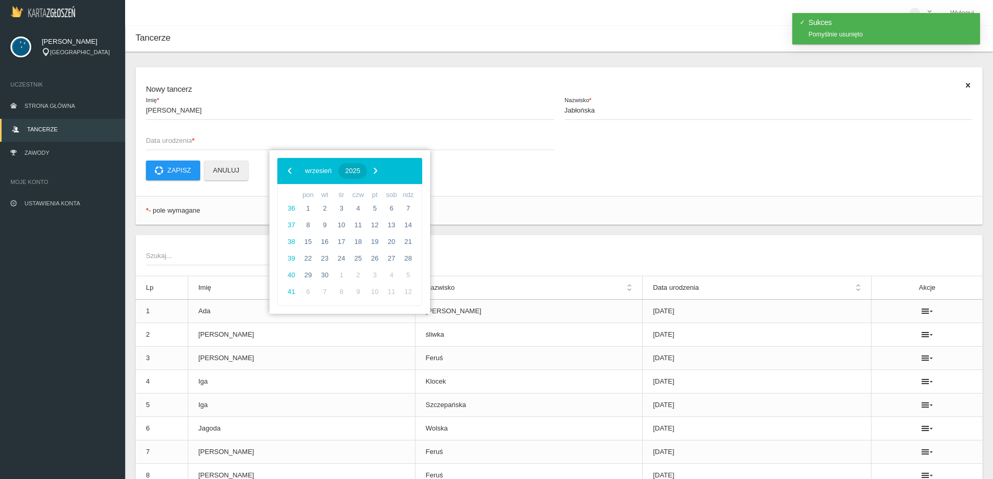
click at [360, 171] on span "2025" at bounding box center [352, 171] width 15 height 8
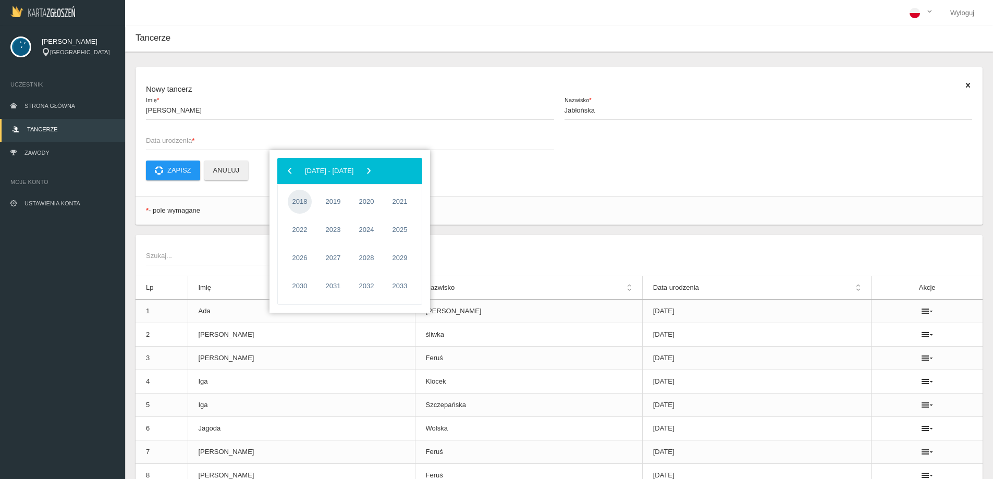
click at [301, 199] on span "2018" at bounding box center [300, 202] width 24 height 24
click at [389, 237] on span "czerwiec" at bounding box center [395, 230] width 43 height 17
click at [323, 259] on span "19" at bounding box center [325, 258] width 17 height 17
type input "[DATE]"
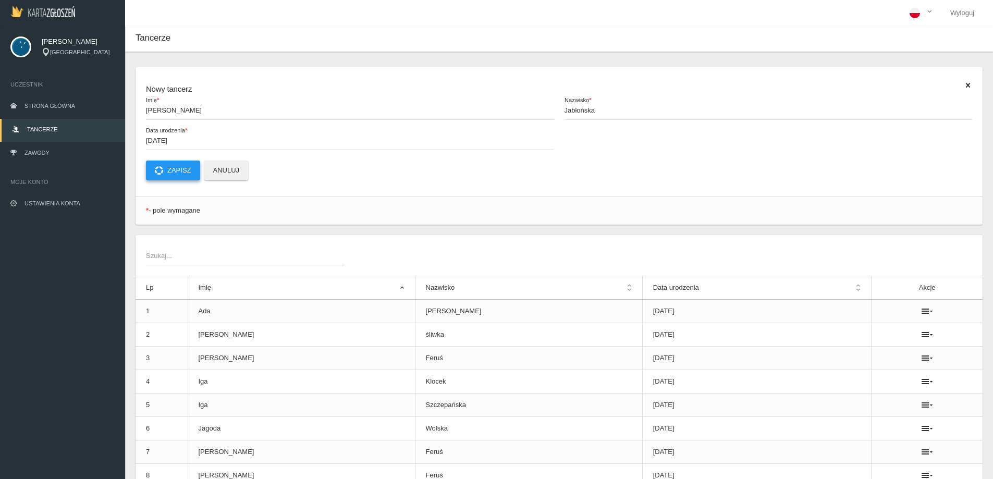
click at [169, 167] on button "Zapisz" at bounding box center [173, 171] width 54 height 20
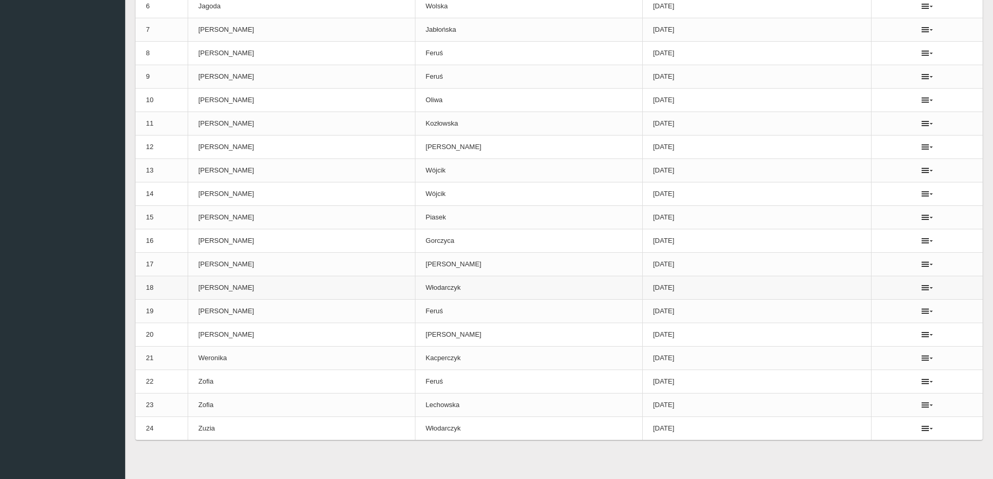
scroll to position [425, 0]
click at [922, 383] on icon at bounding box center [927, 379] width 11 height 8
drag, startPoint x: 874, startPoint y: 392, endPoint x: 549, endPoint y: 30, distance: 486.3
click at [873, 392] on link "Usuń" at bounding box center [864, 397] width 104 height 19
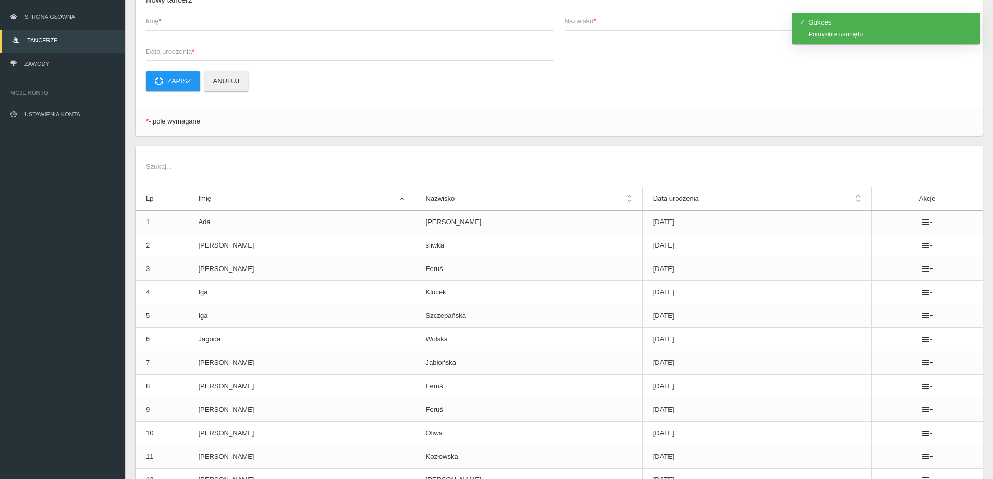
scroll to position [89, 0]
click at [174, 27] on span "Imię *" at bounding box center [345, 22] width 398 height 10
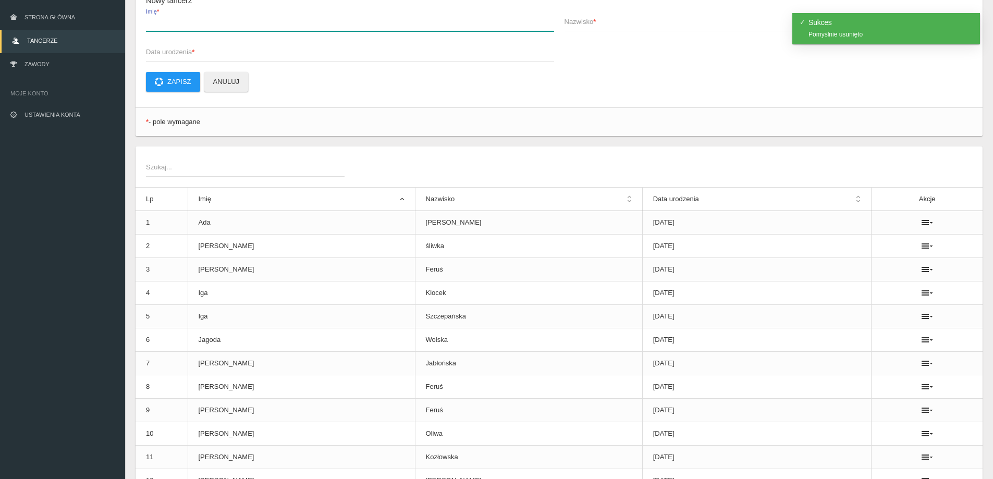
click at [174, 27] on input "Imię *" at bounding box center [350, 21] width 408 height 20
type input "Zofia"
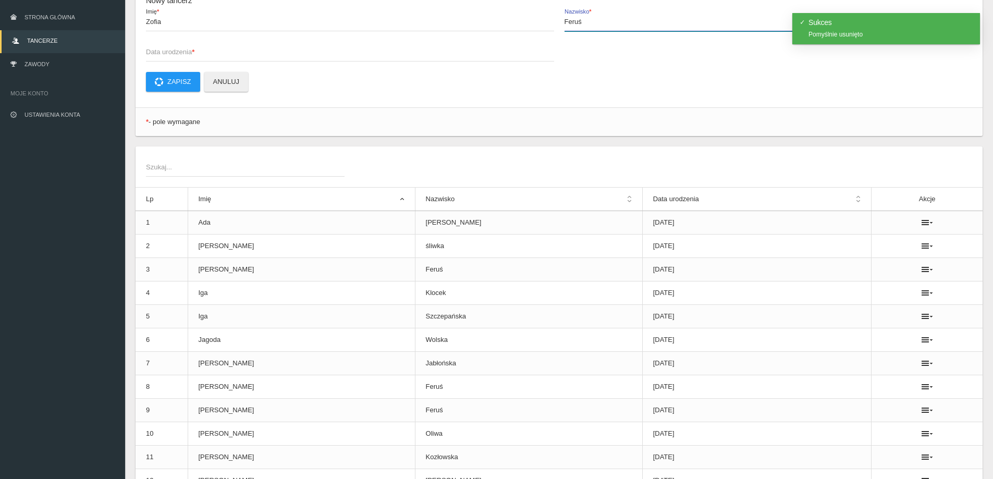
type input "Feruś"
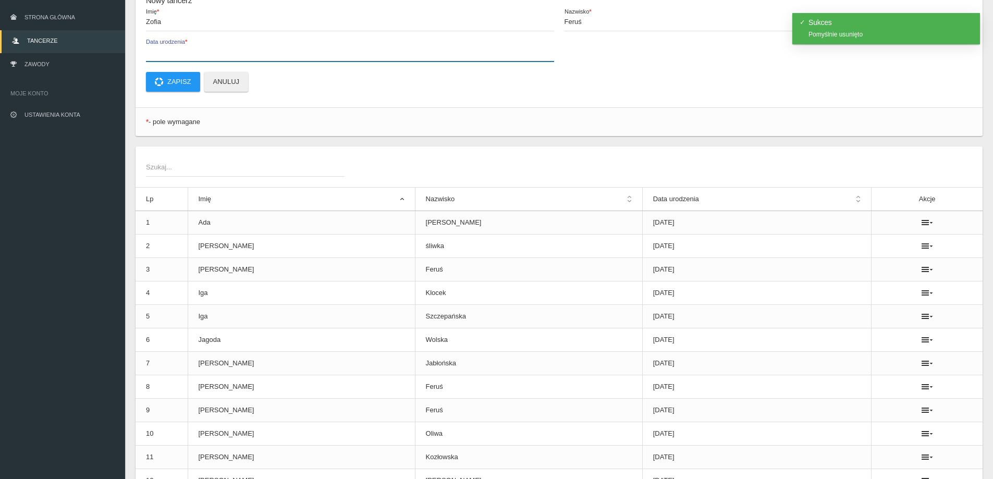
click at [190, 45] on label "Data urodzenia *" at bounding box center [350, 52] width 408 height 20
click at [190, 45] on input "Data urodzenia *" at bounding box center [350, 52] width 408 height 20
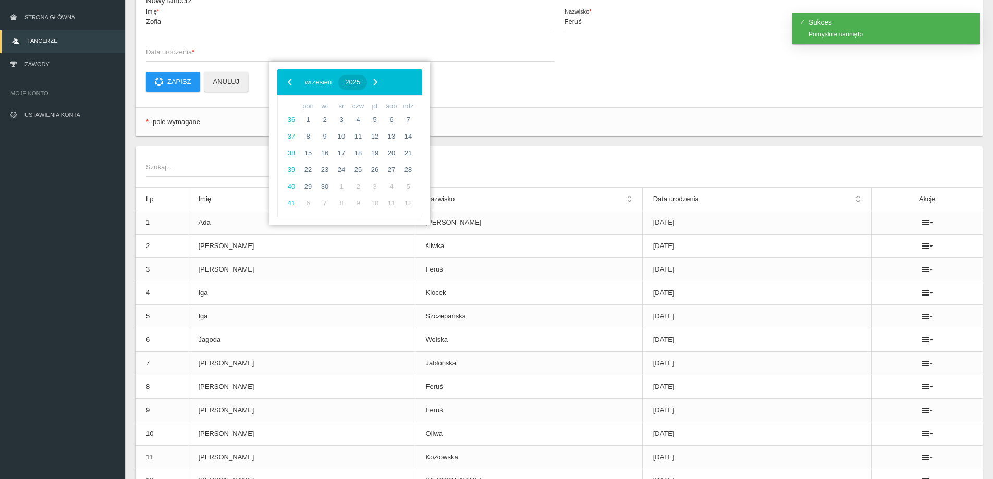
click at [367, 81] on button "2025" at bounding box center [352, 83] width 29 height 16
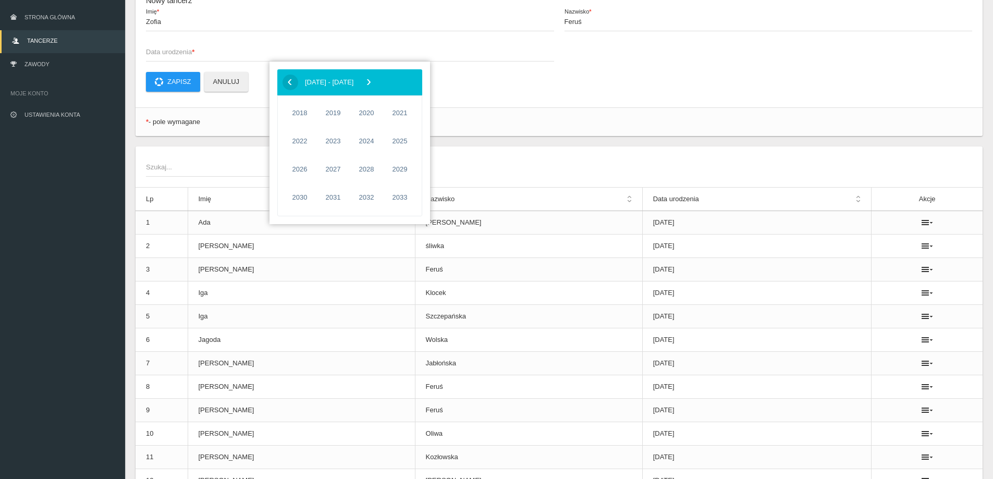
click at [292, 86] on span "‹" at bounding box center [290, 82] width 16 height 16
click at [338, 197] on span "2015" at bounding box center [333, 198] width 24 height 24
click at [402, 195] on span "grudzień" at bounding box center [395, 196] width 43 height 17
click at [165, 51] on span "Data urodzenia *" at bounding box center [345, 52] width 398 height 10
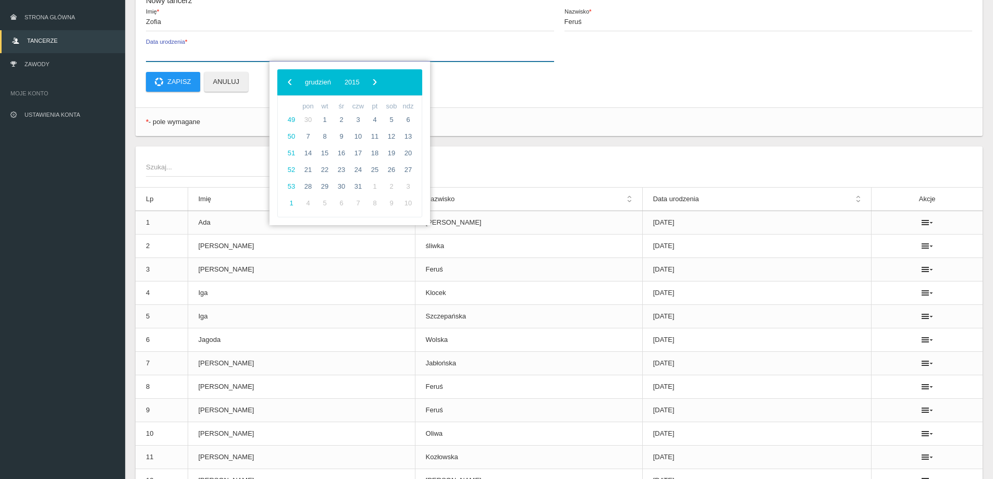
click at [165, 51] on input "Data urodzenia *" at bounding box center [350, 52] width 408 height 20
click at [366, 158] on td "18" at bounding box center [358, 153] width 17 height 17
click at [374, 132] on span "12" at bounding box center [375, 136] width 17 height 17
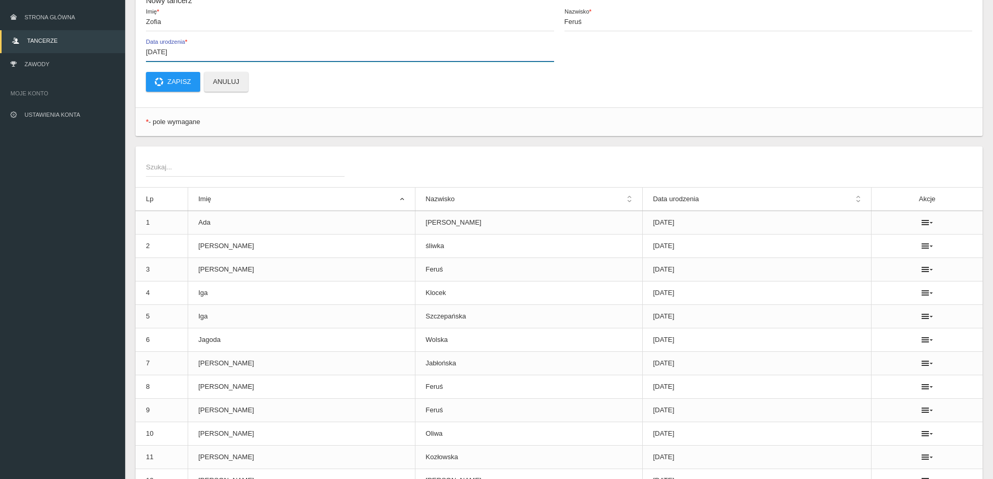
click at [152, 51] on input "[DATE]" at bounding box center [350, 52] width 408 height 20
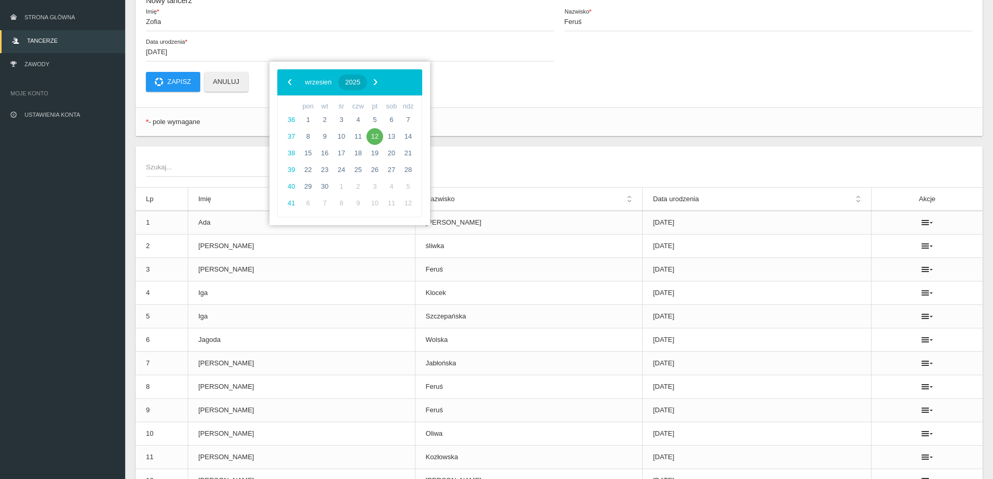
click at [360, 82] on span "2025" at bounding box center [352, 82] width 15 height 8
click at [297, 82] on span "‹" at bounding box center [290, 82] width 16 height 16
click at [365, 195] on span "2016" at bounding box center [367, 198] width 24 height 24
click at [313, 143] on span "kwiecień" at bounding box center [309, 141] width 52 height 17
click at [356, 143] on span "7" at bounding box center [358, 136] width 17 height 17
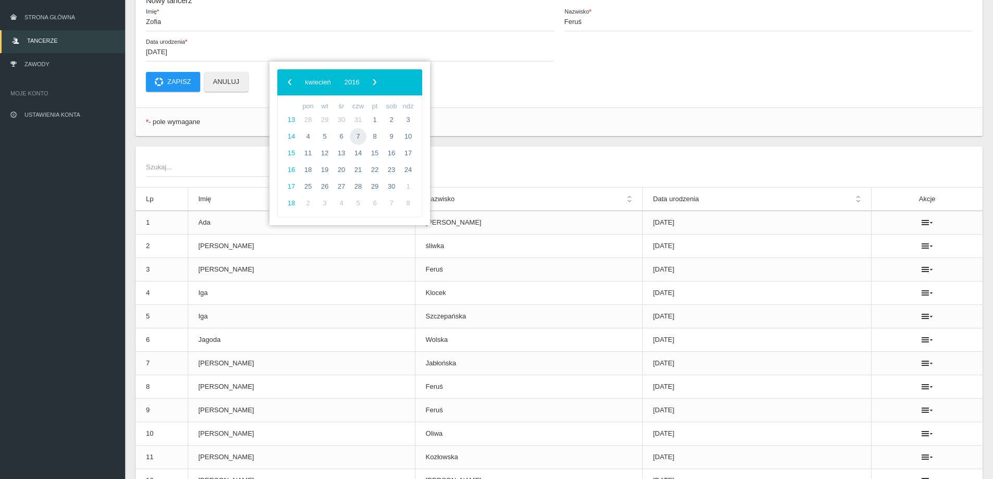
type input "[DATE]"
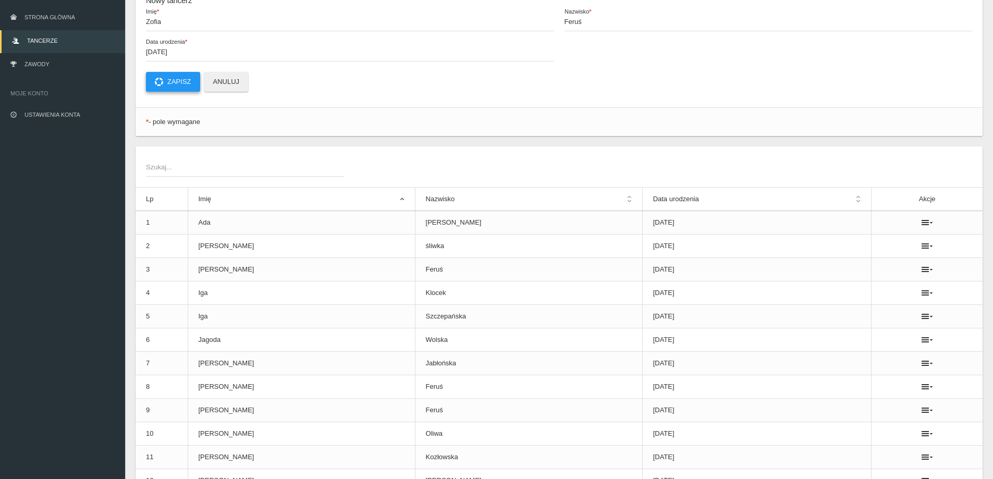
click at [165, 83] on button "Zapisz" at bounding box center [173, 82] width 54 height 20
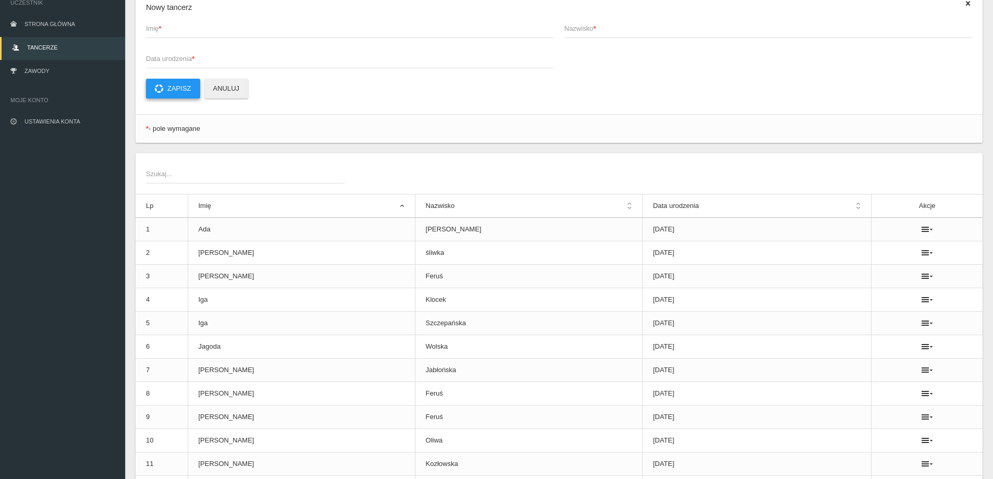
scroll to position [0, 0]
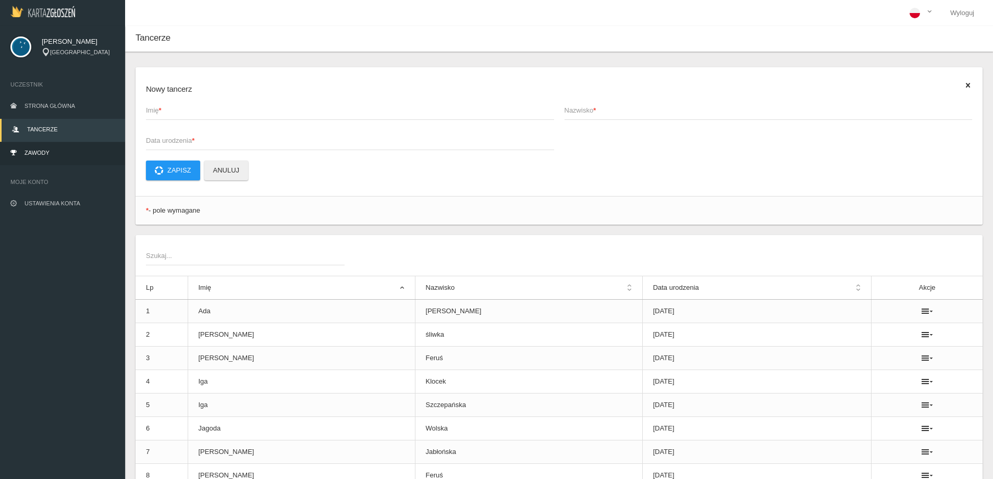
click at [39, 151] on span "Zawody" at bounding box center [37, 153] width 25 height 6
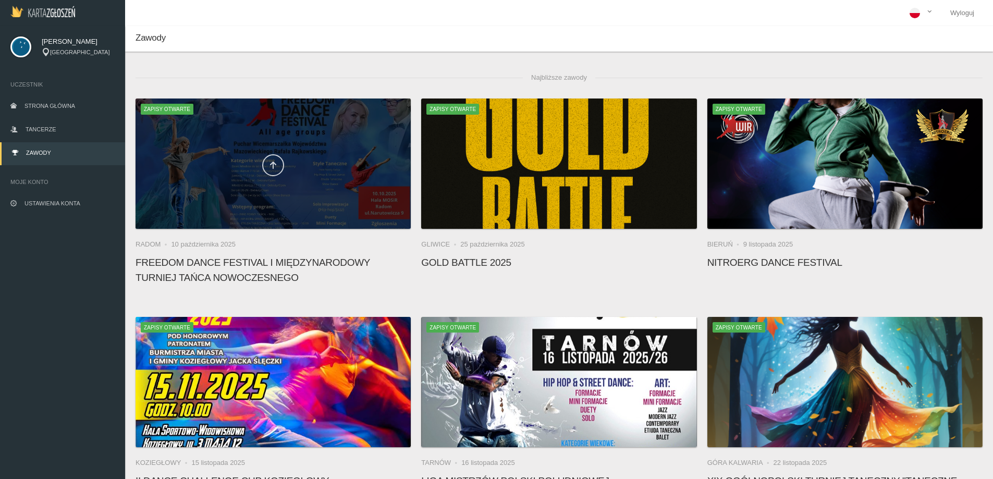
click at [273, 160] on link at bounding box center [273, 165] width 22 height 22
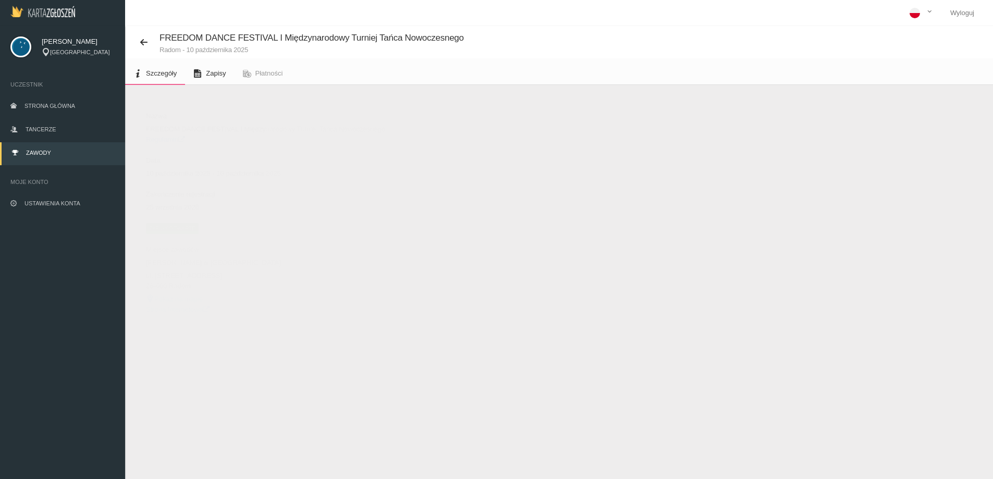
click at [215, 75] on span "Zapisy" at bounding box center [216, 73] width 20 height 8
click at [161, 104] on button "Dodaj występ" at bounding box center [171, 111] width 71 height 20
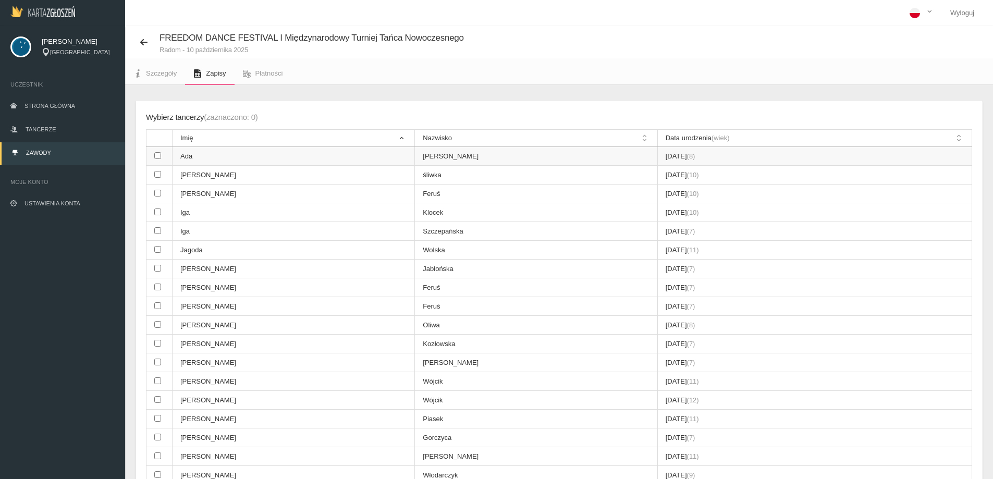
click at [153, 155] on td at bounding box center [160, 156] width 26 height 19
checkbox input "true"
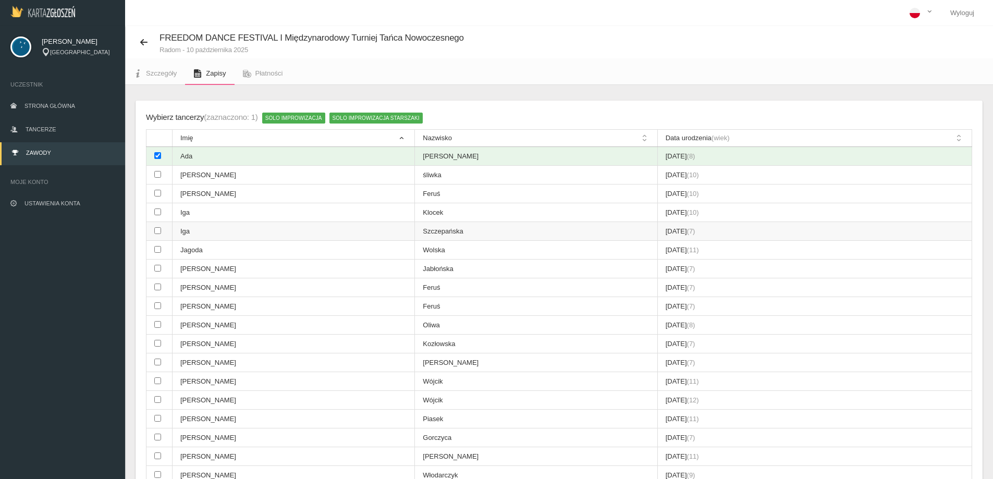
click at [157, 231] on input "checkbox" at bounding box center [157, 230] width 7 height 7
checkbox input "true"
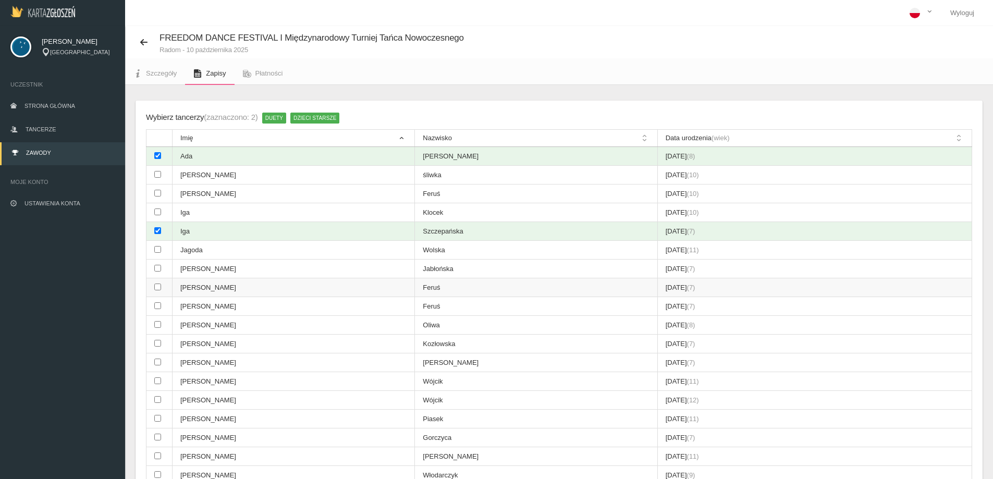
click at [161, 288] on input "checkbox" at bounding box center [157, 287] width 7 height 7
checkbox input "true"
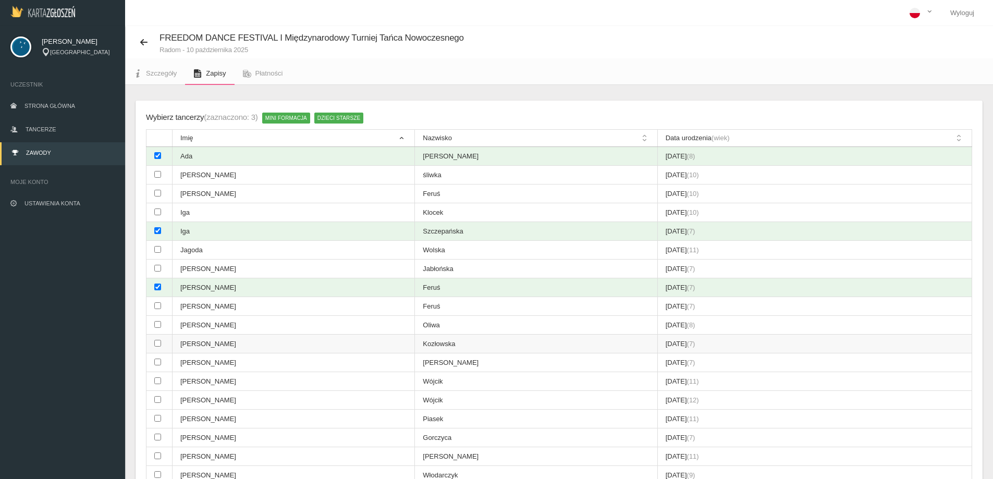
click at [155, 342] on input "checkbox" at bounding box center [157, 343] width 7 height 7
checkbox input "true"
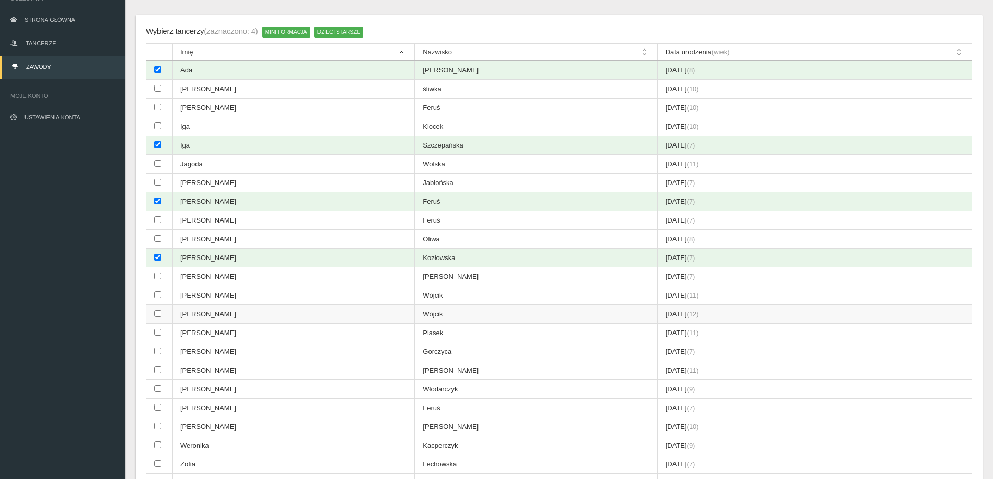
scroll to position [104, 0]
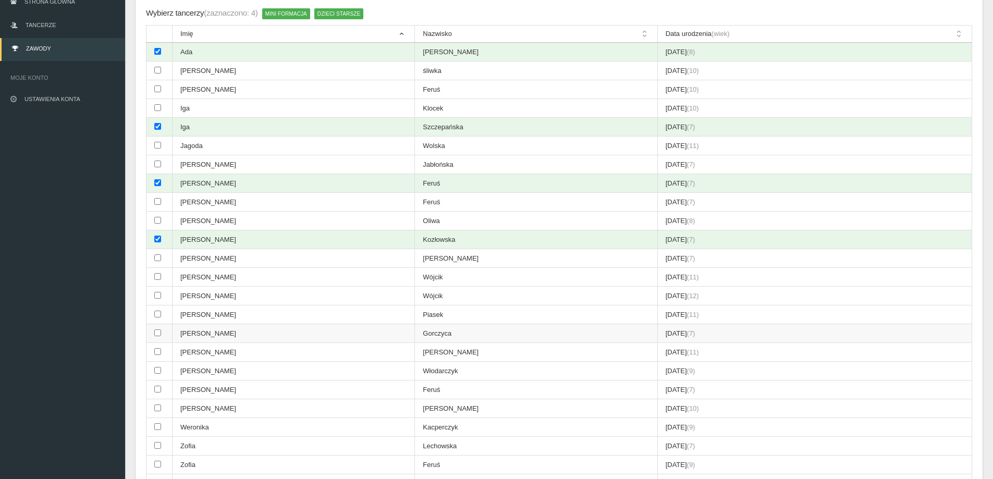
click at [156, 334] on input "checkbox" at bounding box center [157, 333] width 7 height 7
checkbox input "true"
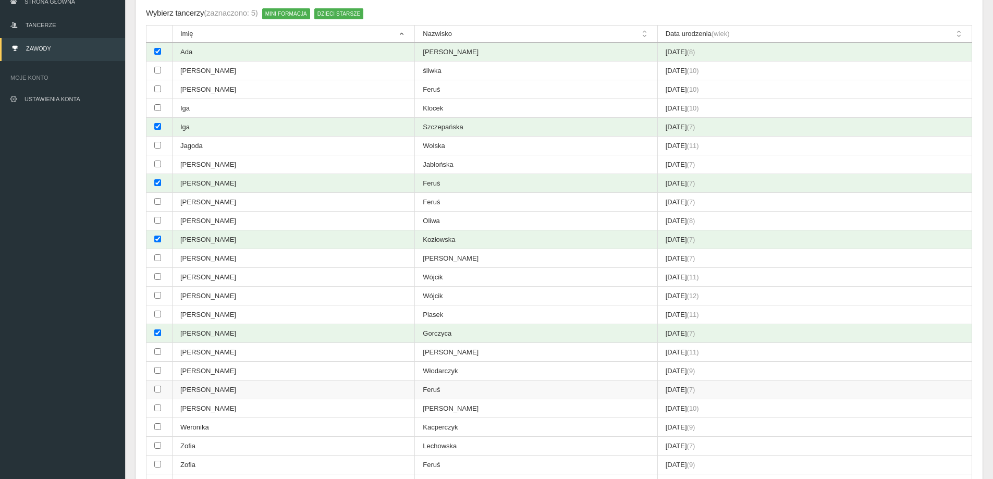
scroll to position [156, 0]
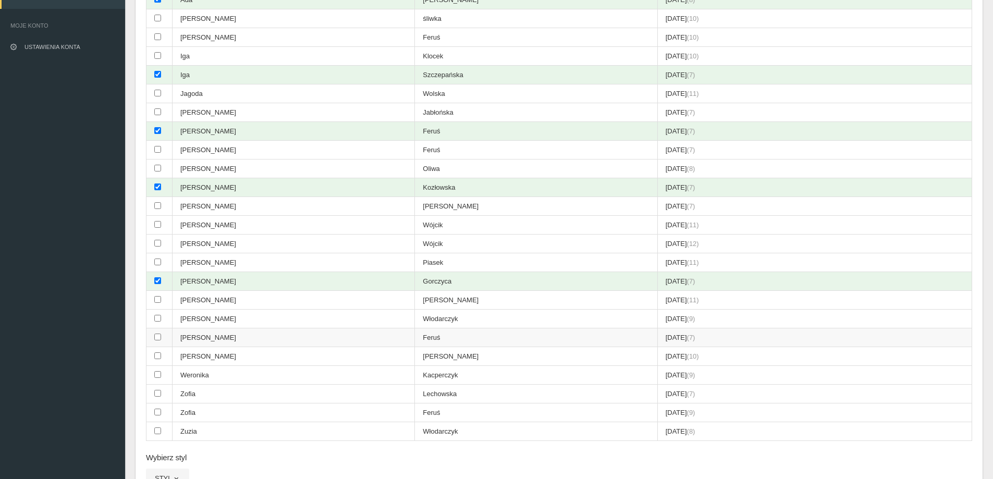
click at [154, 338] on td at bounding box center [160, 338] width 26 height 19
checkbox input "true"
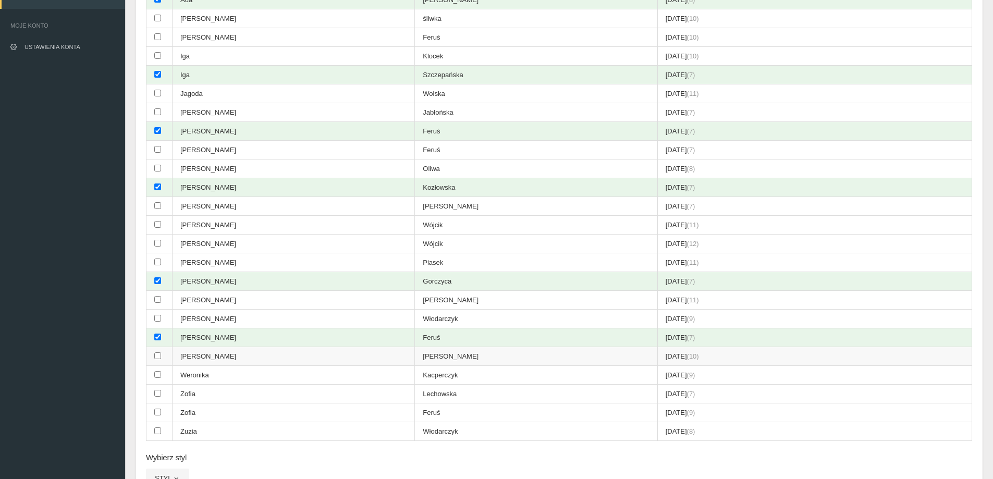
scroll to position [209, 0]
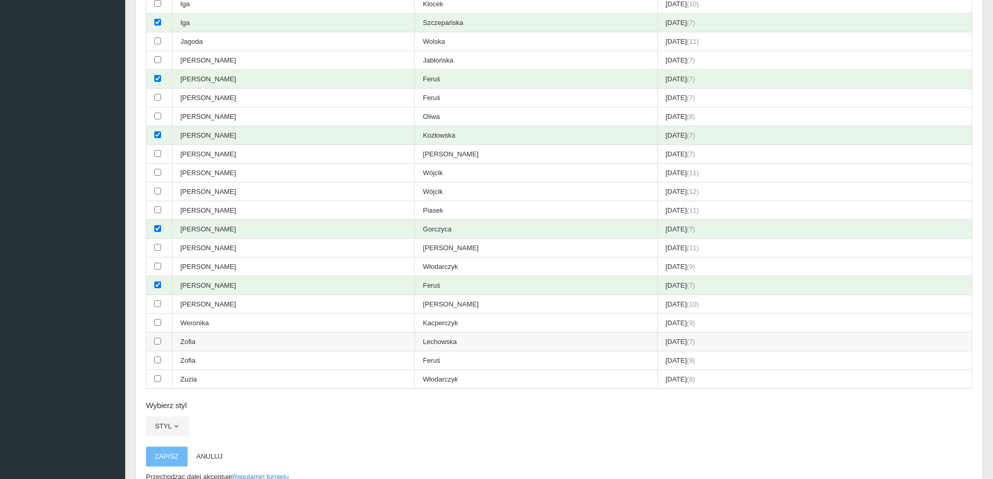
click at [155, 342] on input "checkbox" at bounding box center [157, 341] width 7 height 7
checkbox input "true"
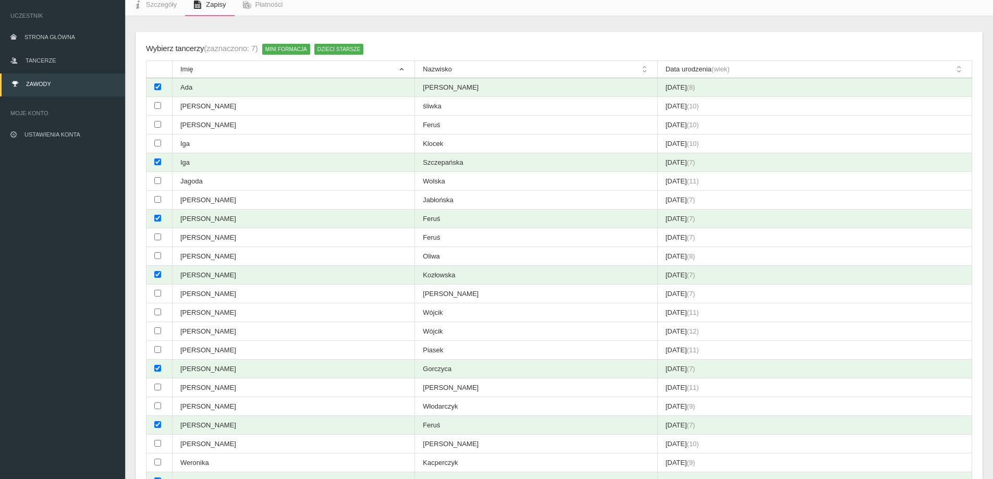
scroll to position [0, 0]
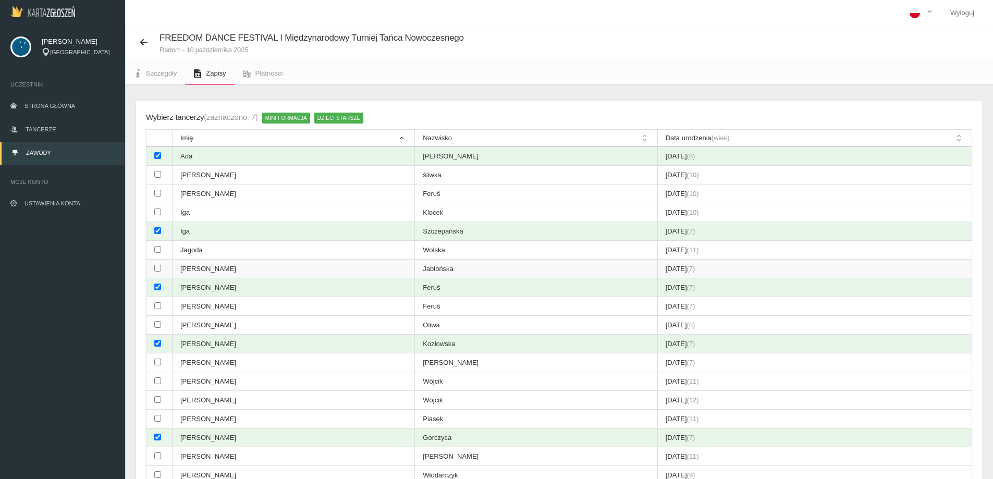
click at [157, 269] on input "checkbox" at bounding box center [157, 268] width 7 height 7
checkbox input "true"
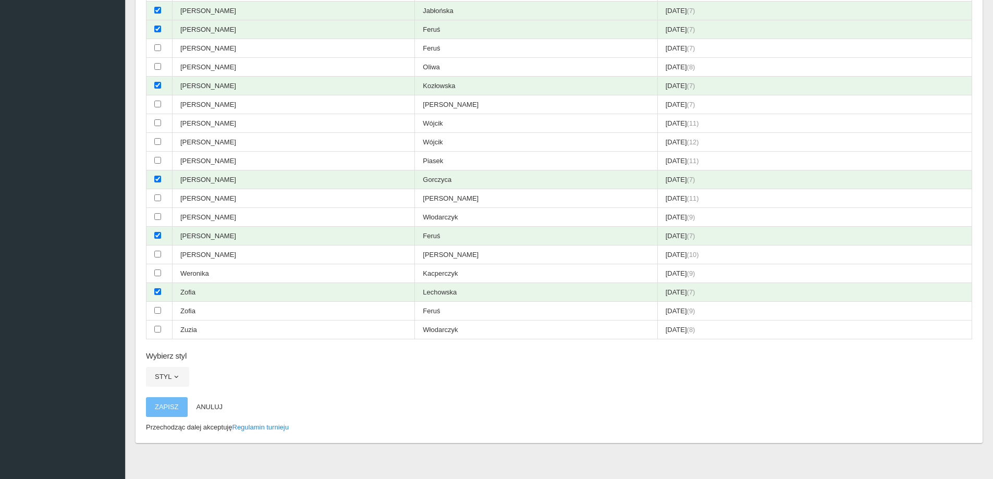
scroll to position [264, 0]
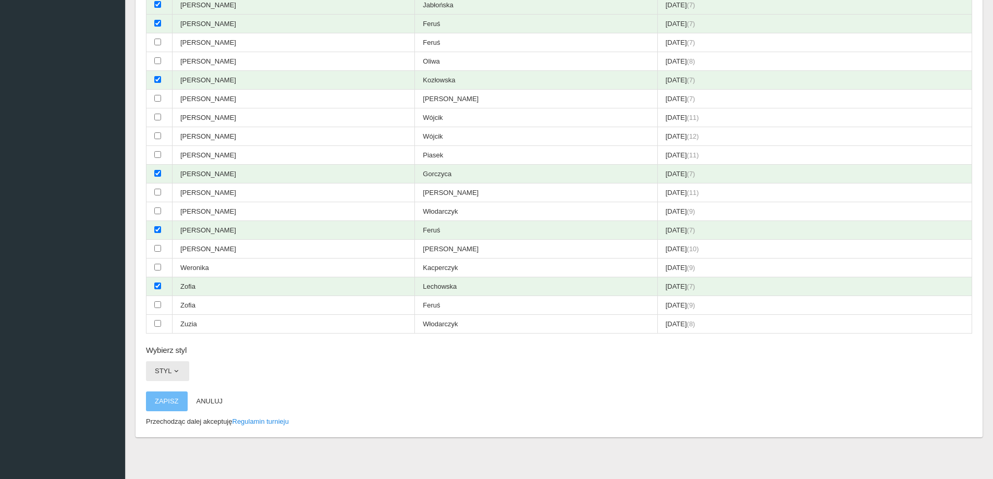
click at [176, 370] on span "button" at bounding box center [176, 371] width 8 height 8
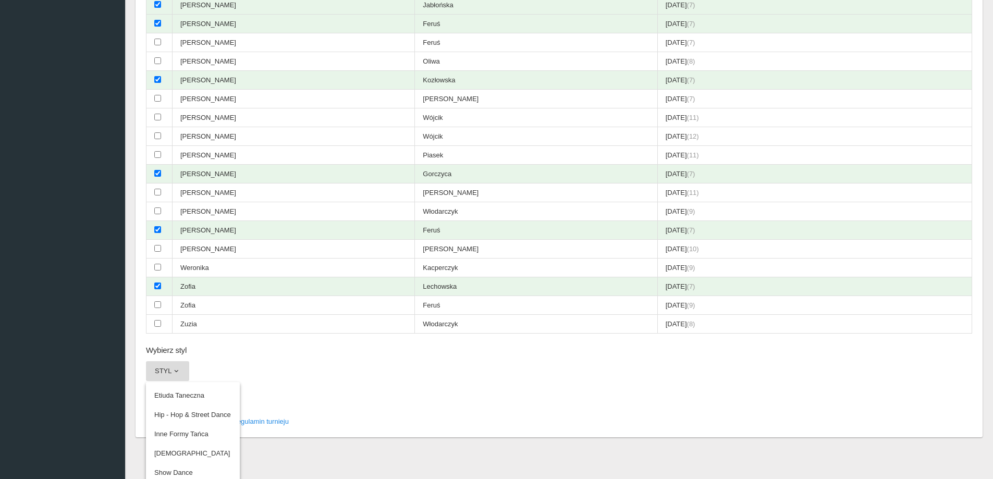
scroll to position [271, 0]
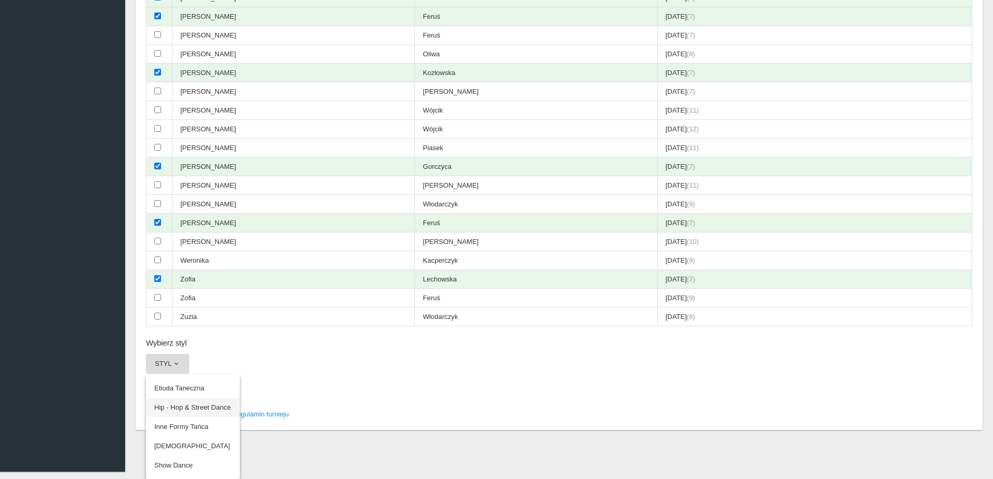
click at [188, 410] on link "Hip - Hop & Street Dance" at bounding box center [193, 407] width 94 height 19
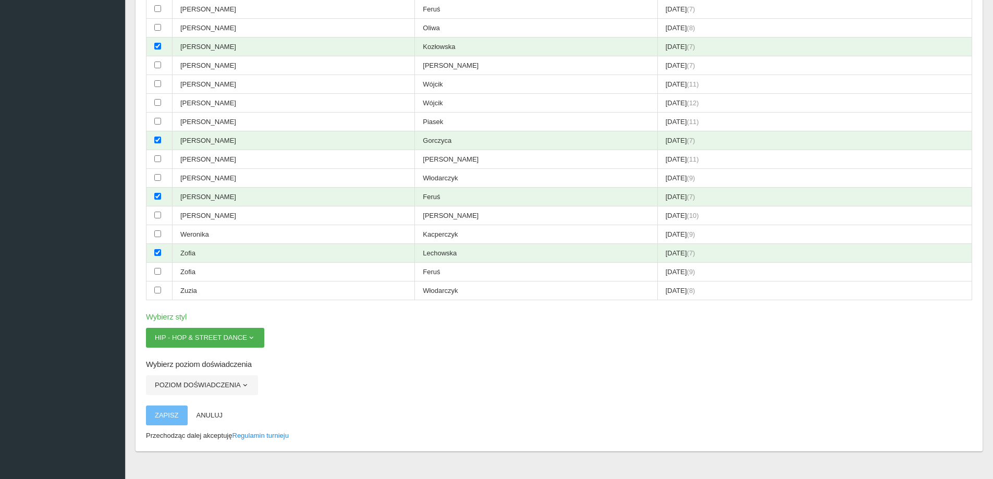
scroll to position [311, 0]
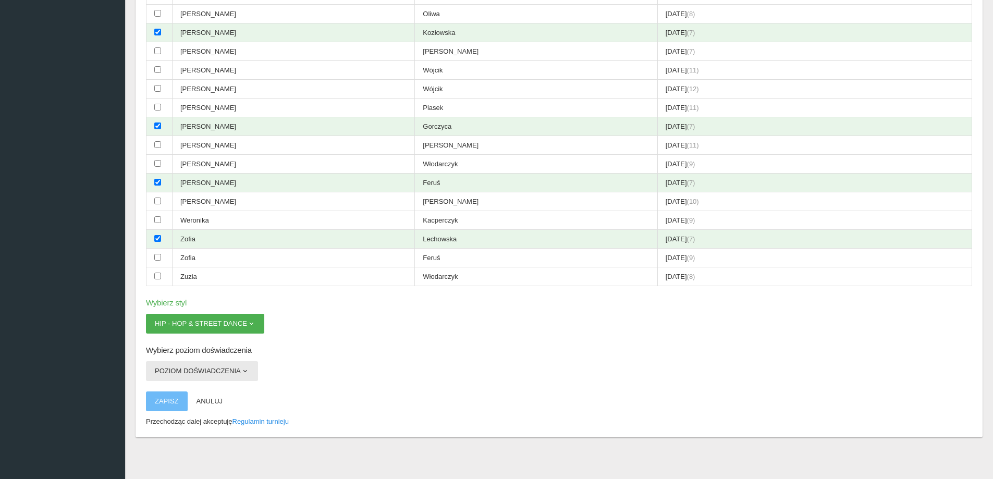
click at [251, 369] on button "Poziom doświadczenia" at bounding box center [202, 371] width 112 height 20
click at [176, 395] on link "Debiut" at bounding box center [193, 395] width 94 height 19
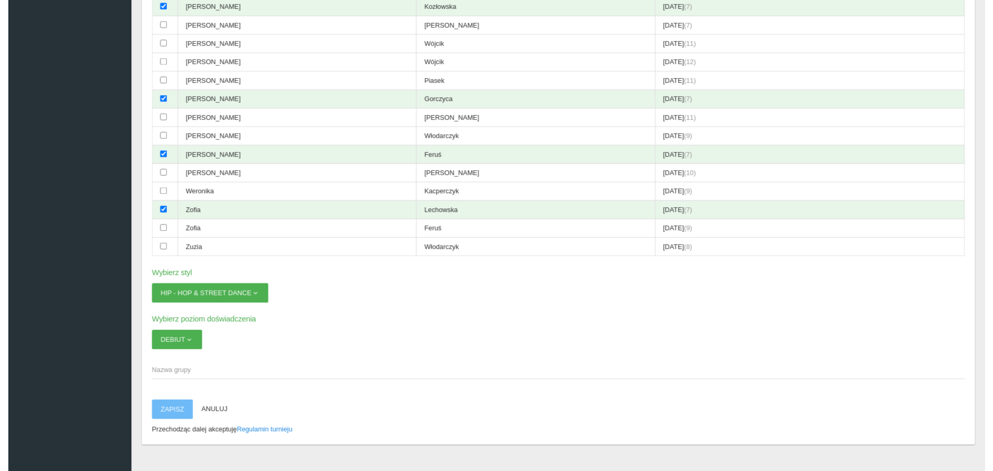
scroll to position [352, 0]
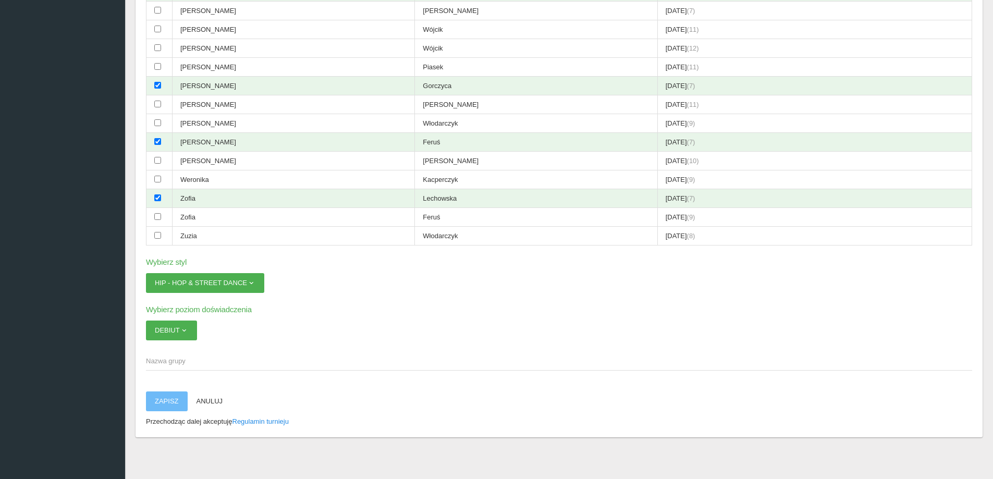
click at [189, 365] on span "Nazwa grupy" at bounding box center [554, 361] width 816 height 10
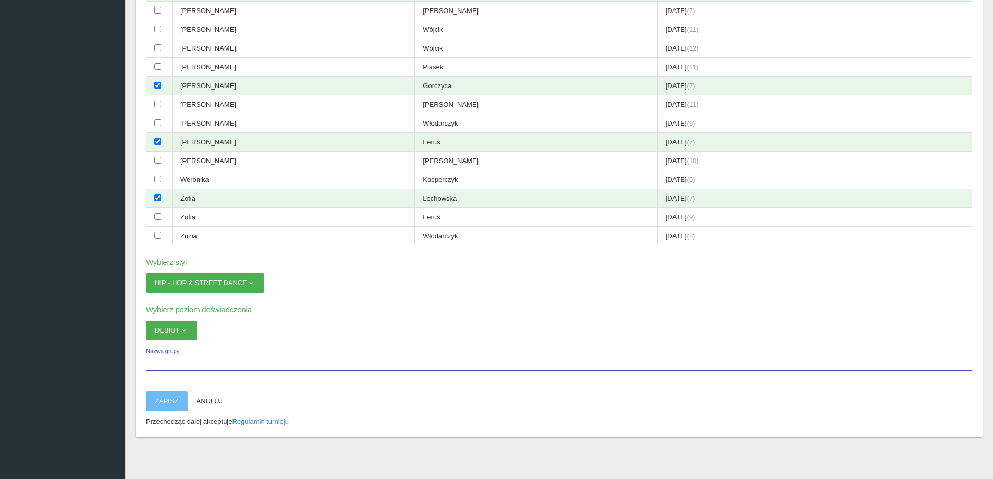
click at [189, 365] on input "Nazwa grupy" at bounding box center [559, 361] width 827 height 20
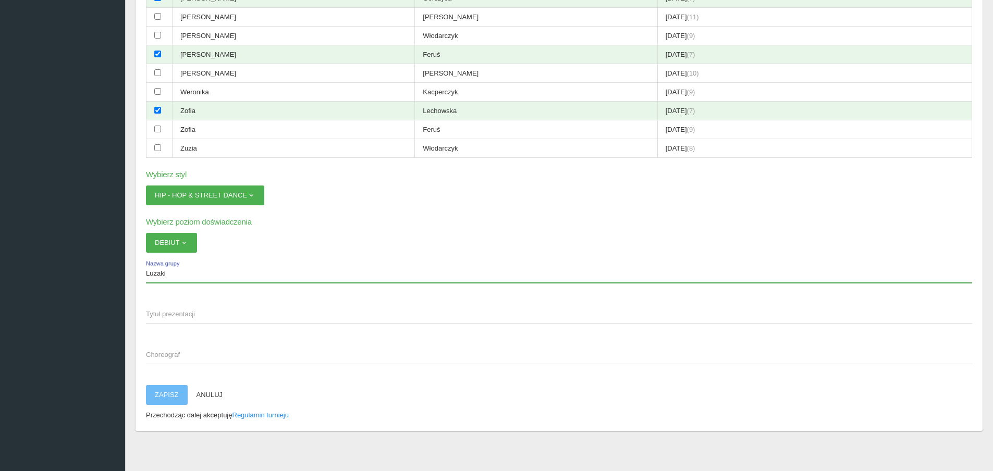
scroll to position [441, 0]
type input "Luzaki"
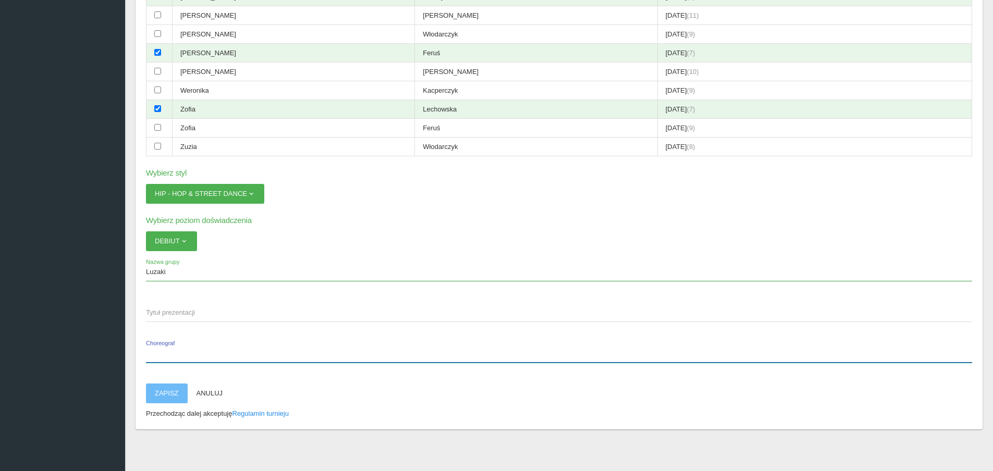
click at [172, 347] on label "Choreograf" at bounding box center [559, 353] width 827 height 20
click at [172, 347] on input "Choreograf" at bounding box center [559, 353] width 827 height 20
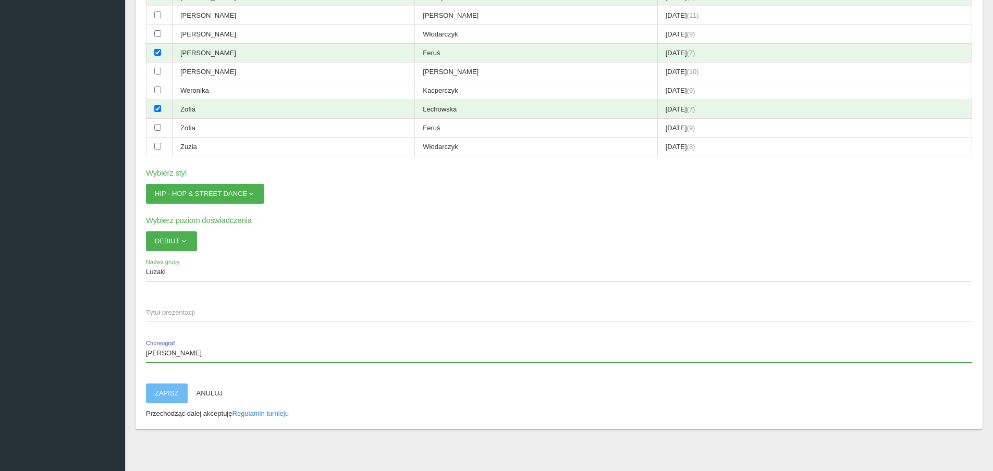
type input "[PERSON_NAME]"
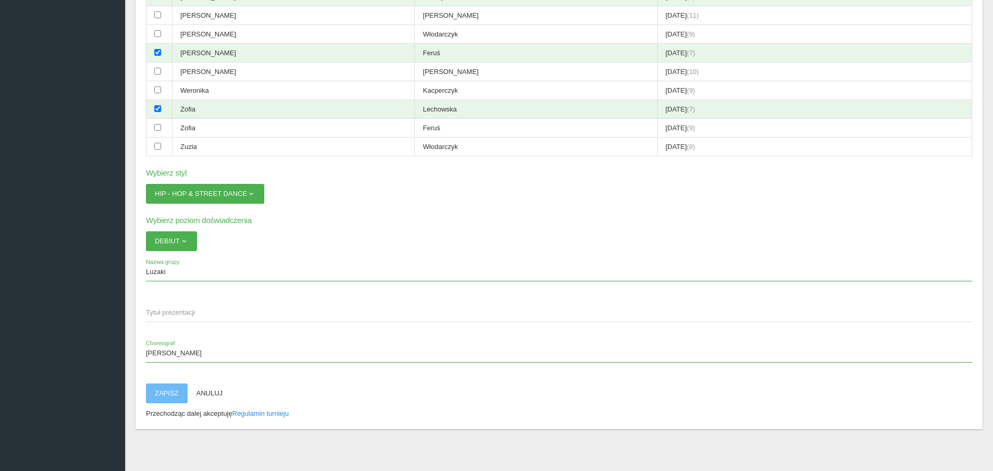
click at [186, 309] on span "Tytuł prezentacji" at bounding box center [554, 313] width 816 height 10
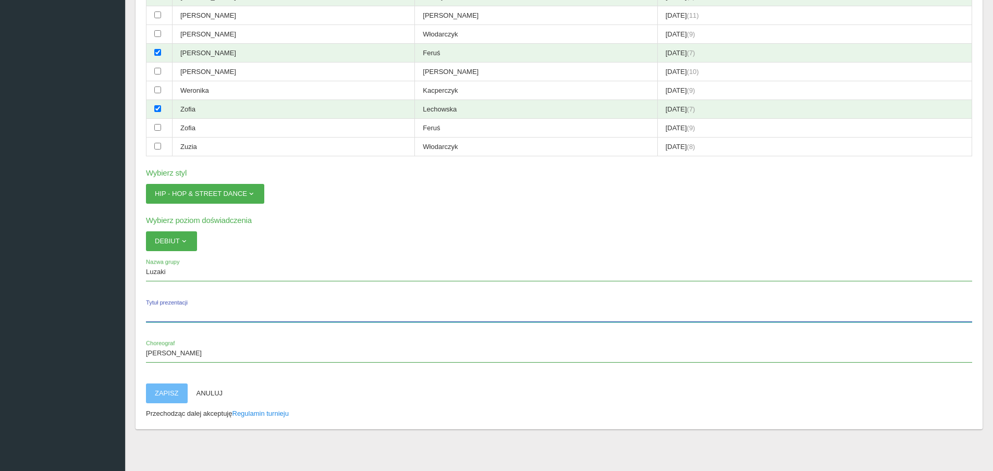
click at [186, 309] on input "Tytuł prezentacji" at bounding box center [559, 312] width 827 height 20
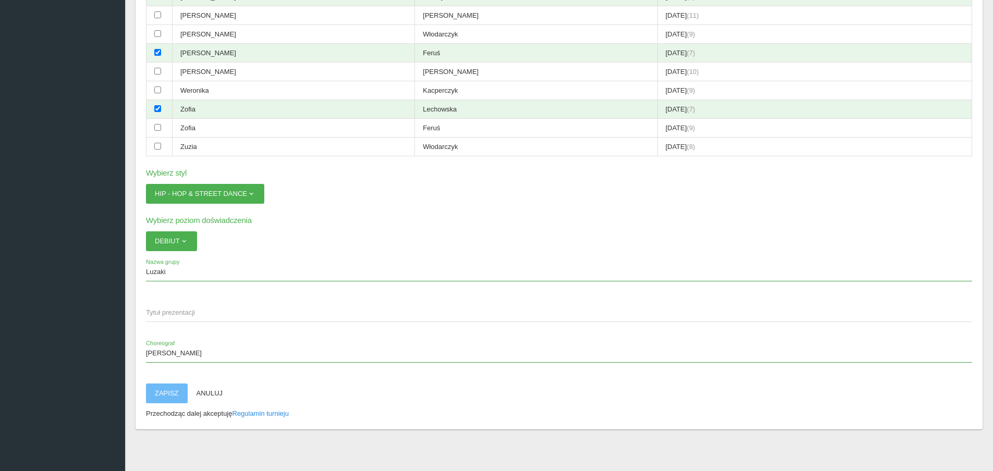
drag, startPoint x: 442, startPoint y: 400, endPoint x: 407, endPoint y: 395, distance: 35.3
click at [440, 398] on p "Zapisz Anuluj" at bounding box center [559, 394] width 827 height 20
click at [198, 318] on span "Tytuł prezentacji" at bounding box center [554, 313] width 816 height 10
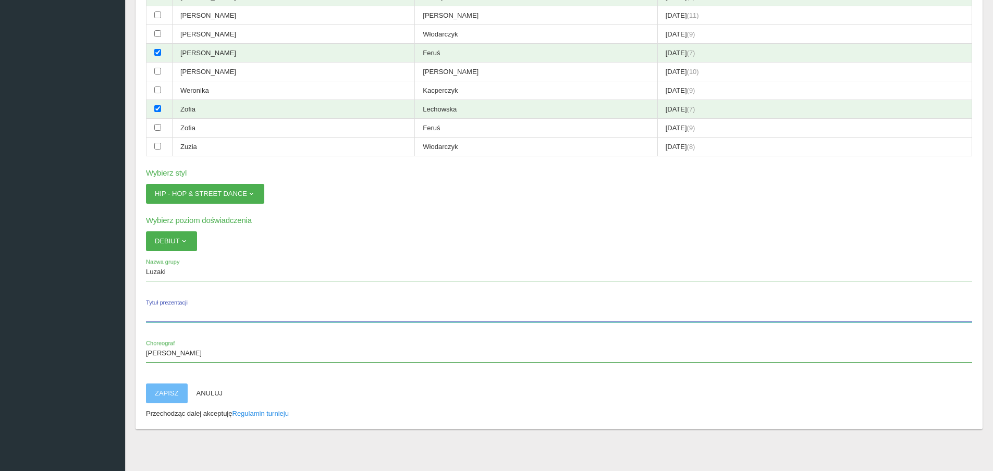
click at [198, 318] on input "Tytuł prezentacji" at bounding box center [559, 312] width 827 height 20
type input "brak"
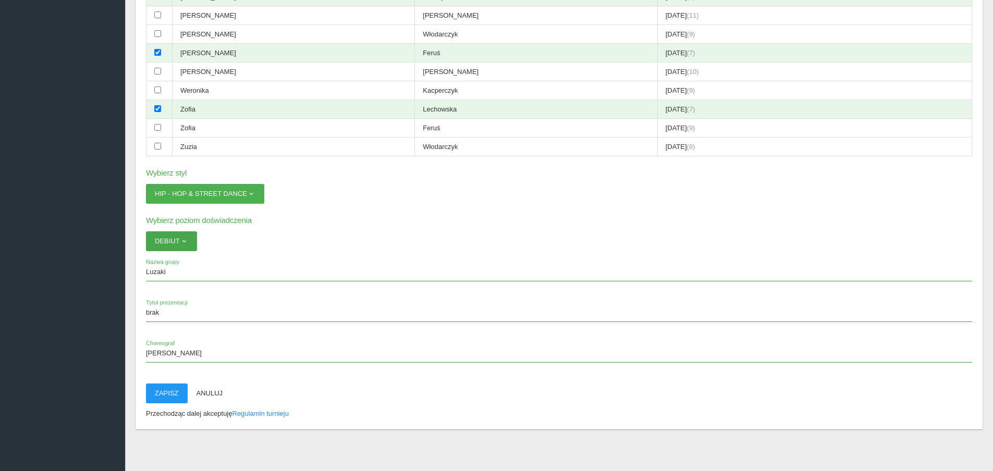
click at [187, 245] on span "button" at bounding box center [184, 241] width 8 height 8
click at [162, 288] on link "Open" at bounding box center [193, 285] width 94 height 19
click at [167, 387] on button "Zapisz" at bounding box center [167, 394] width 42 height 20
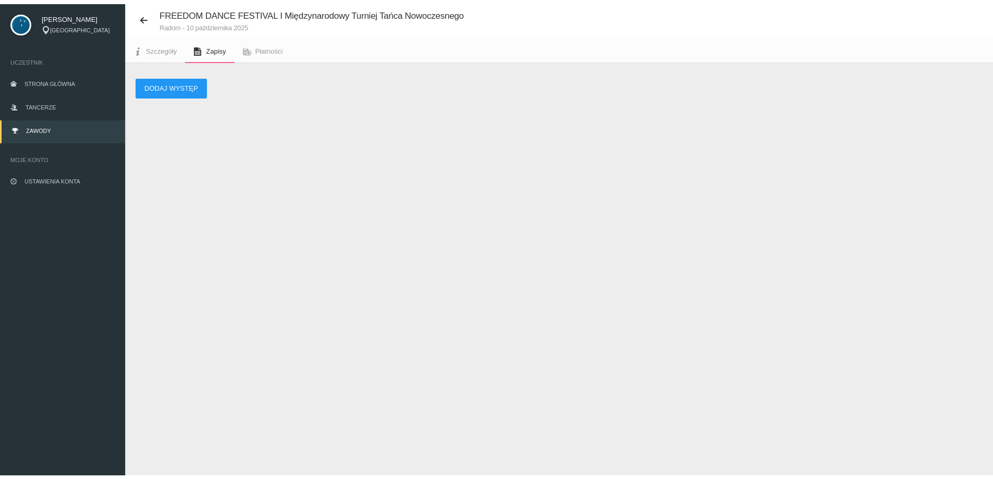
scroll to position [26, 0]
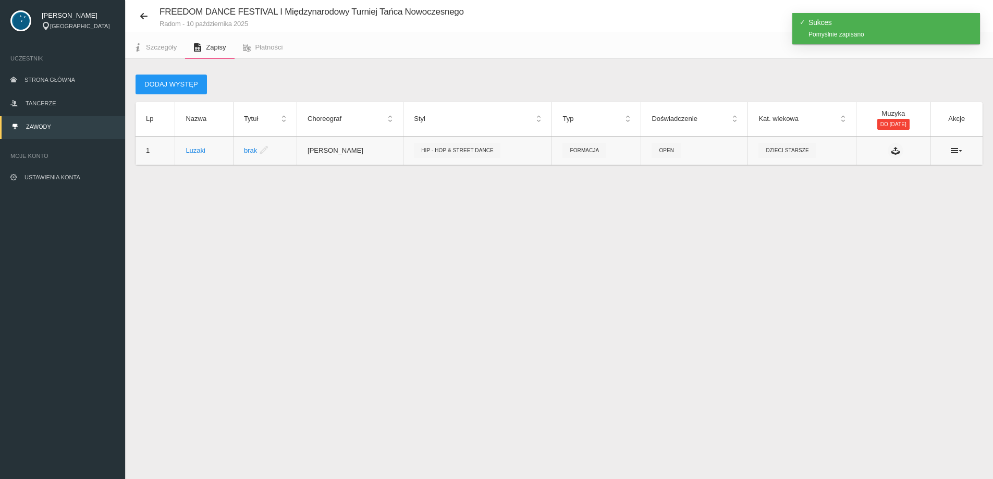
click at [963, 157] on td at bounding box center [957, 150] width 52 height 29
click at [959, 150] on icon at bounding box center [956, 151] width 11 height 8
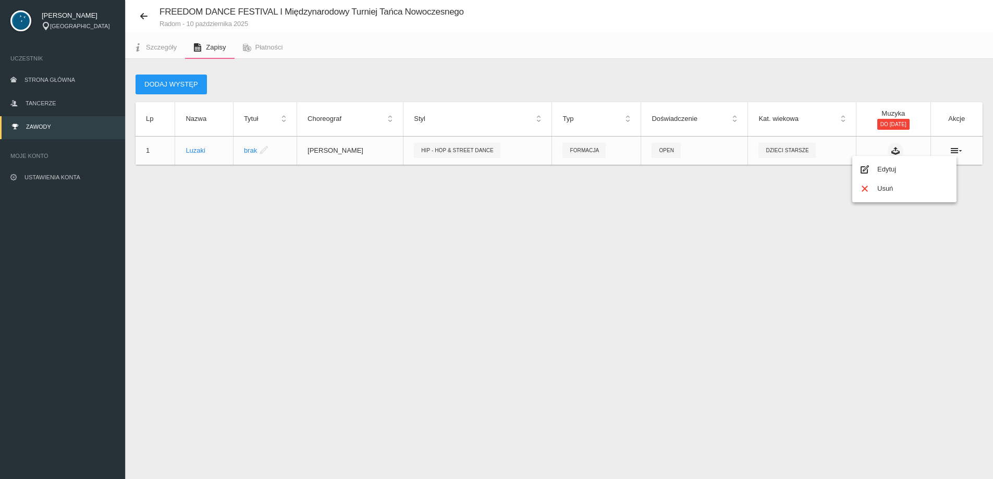
drag, startPoint x: 411, startPoint y: 237, endPoint x: 305, endPoint y: 211, distance: 109.0
click at [411, 230] on div "FREEDOM DANCE FESTIVAL I Międzynarodowy Turniej Tańca Nowoczesnego Radom - [DAT…" at bounding box center [559, 239] width 868 height 479
click at [174, 86] on button "Dodaj występ" at bounding box center [171, 85] width 71 height 20
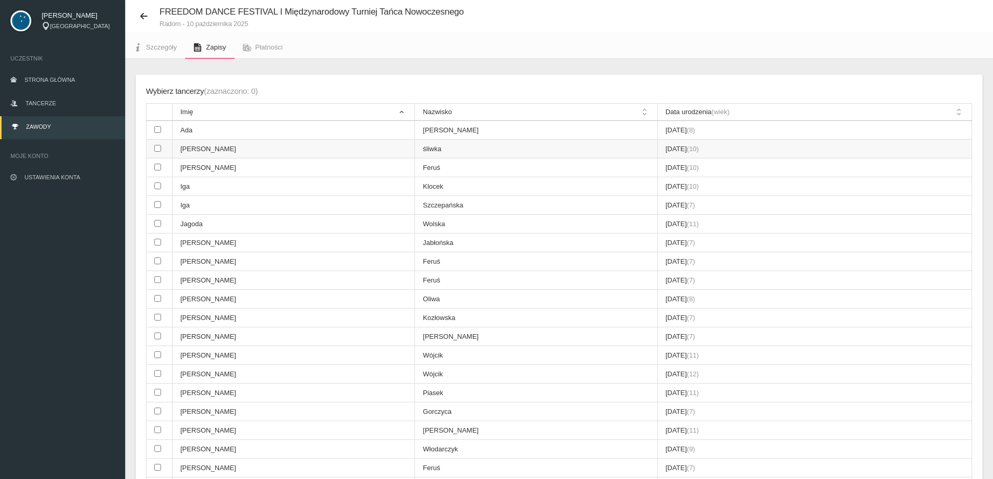
click at [153, 154] on td at bounding box center [160, 149] width 26 height 19
checkbox input "true"
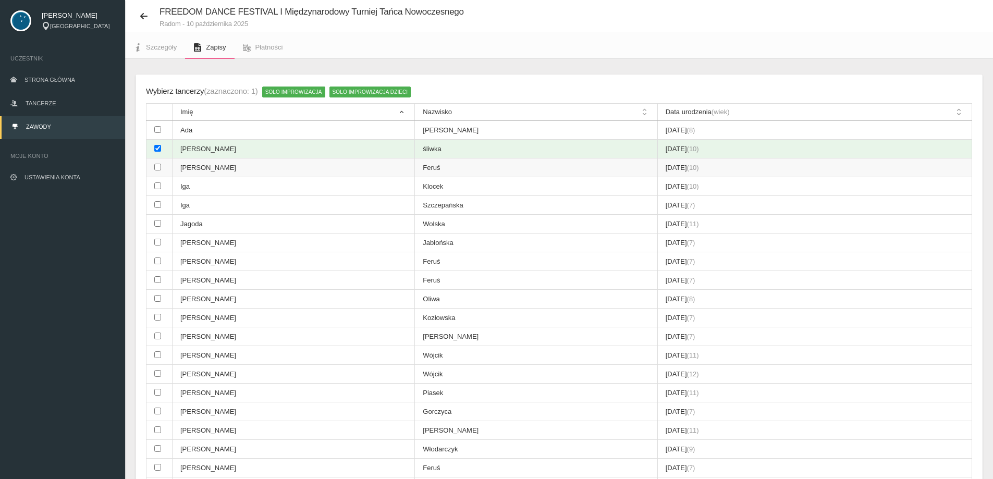
click at [155, 175] on td at bounding box center [160, 168] width 26 height 19
checkbox input "true"
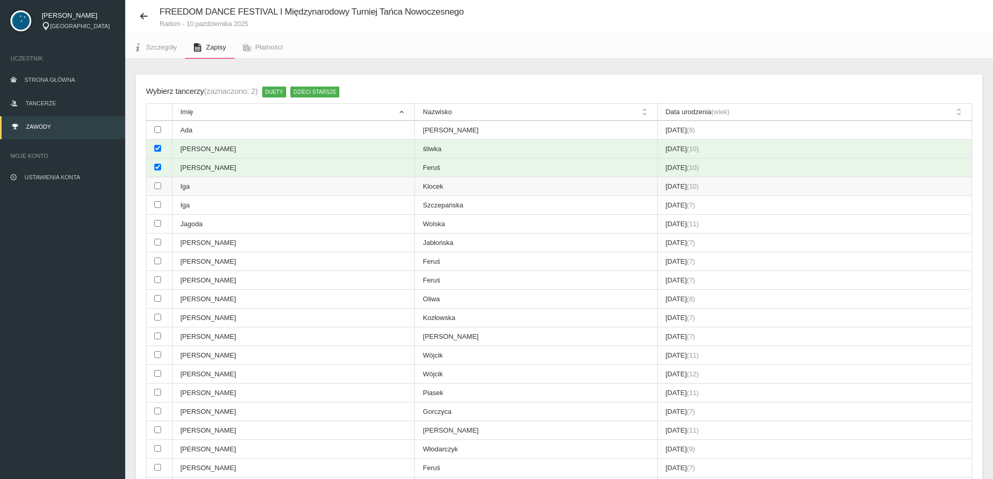
click at [156, 190] on td at bounding box center [160, 186] width 26 height 19
checkbox input "true"
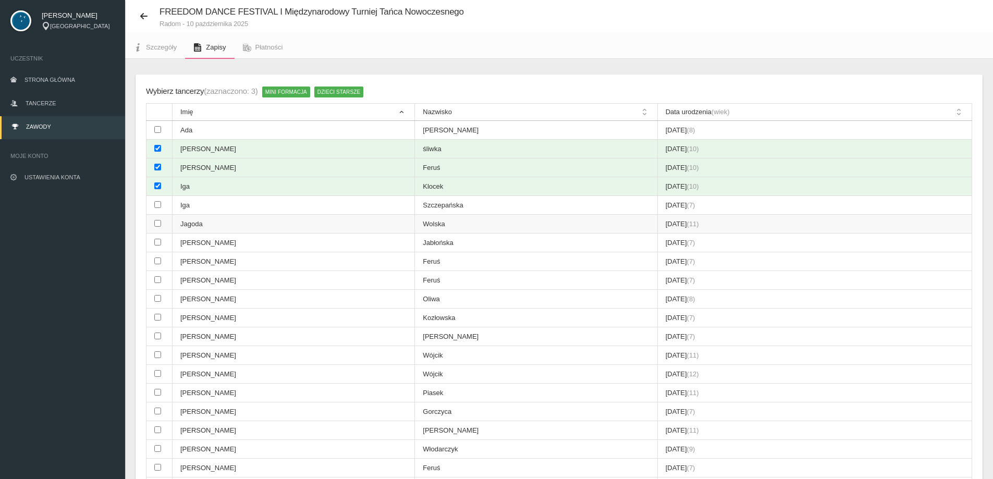
click at [159, 228] on td at bounding box center [160, 224] width 26 height 19
checkbox input "true"
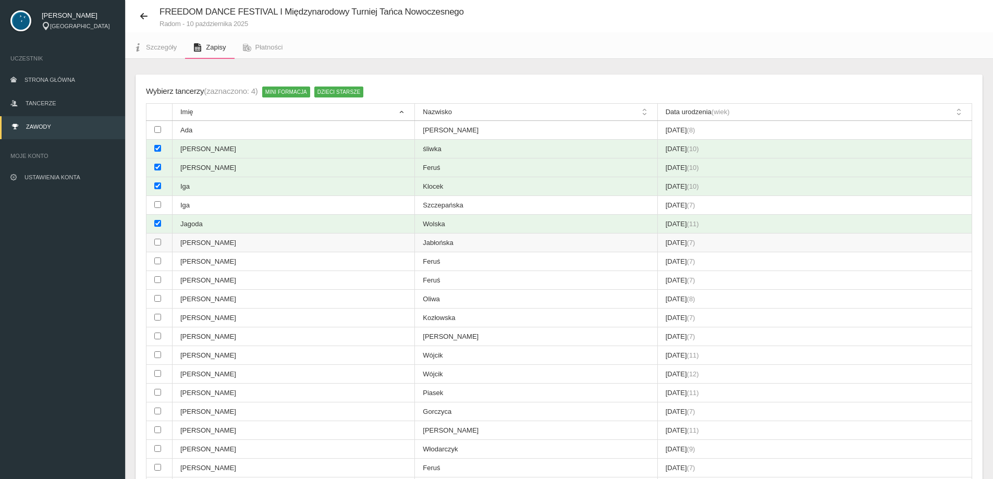
click at [150, 251] on td at bounding box center [160, 243] width 26 height 19
checkbox input "true"
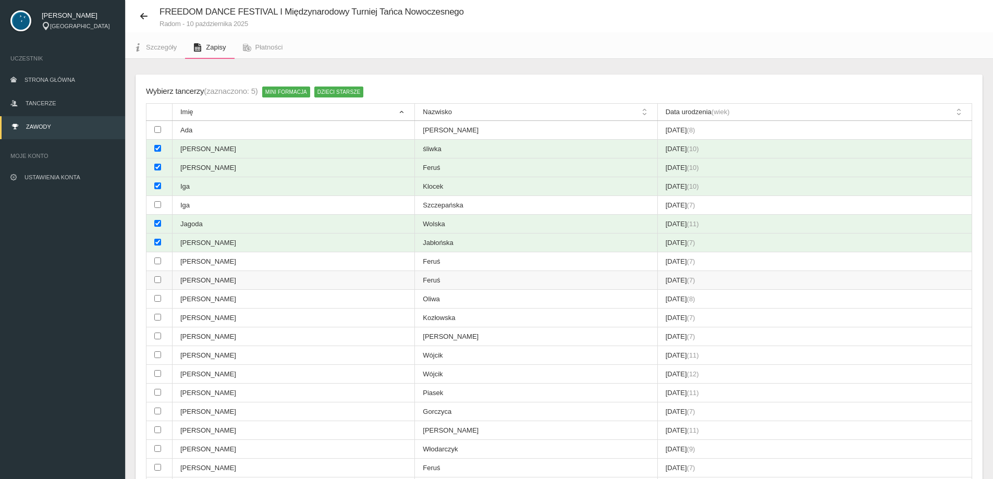
click at [154, 287] on td at bounding box center [160, 280] width 26 height 19
checkbox input "true"
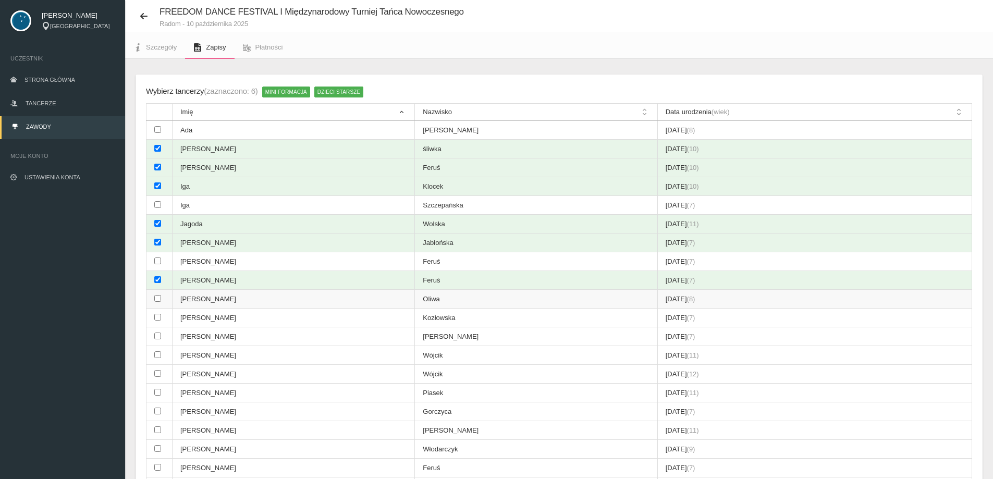
click at [158, 299] on input "checkbox" at bounding box center [157, 298] width 7 height 7
checkbox input "true"
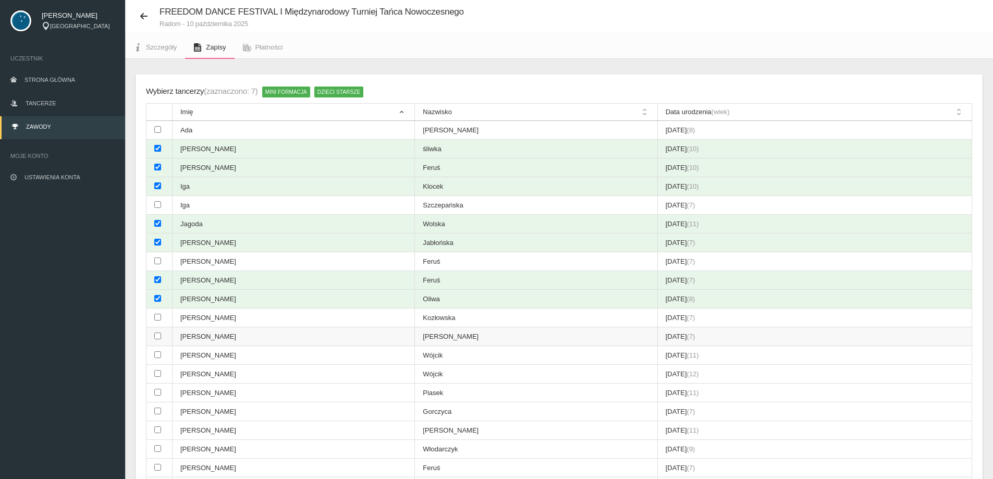
click at [162, 336] on td at bounding box center [160, 336] width 26 height 19
checkbox input "true"
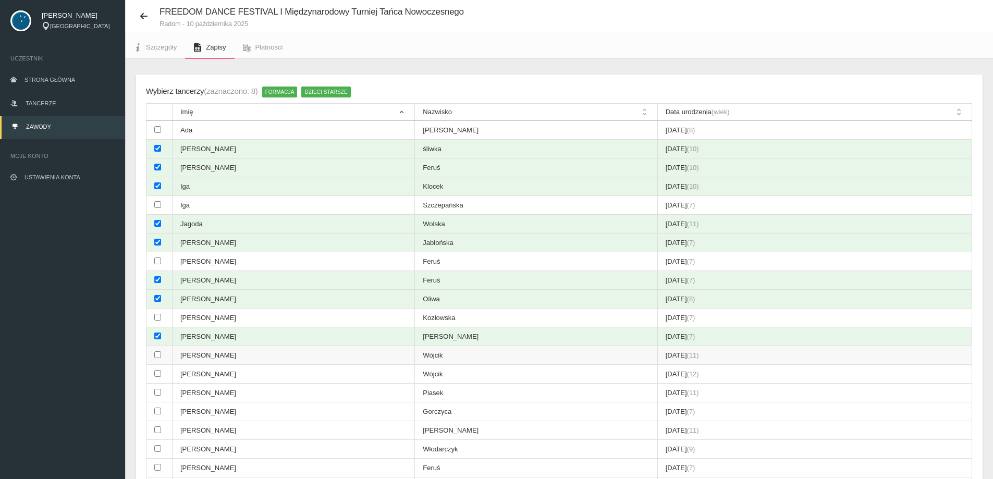
click at [157, 347] on td at bounding box center [160, 355] width 26 height 19
checkbox input "true"
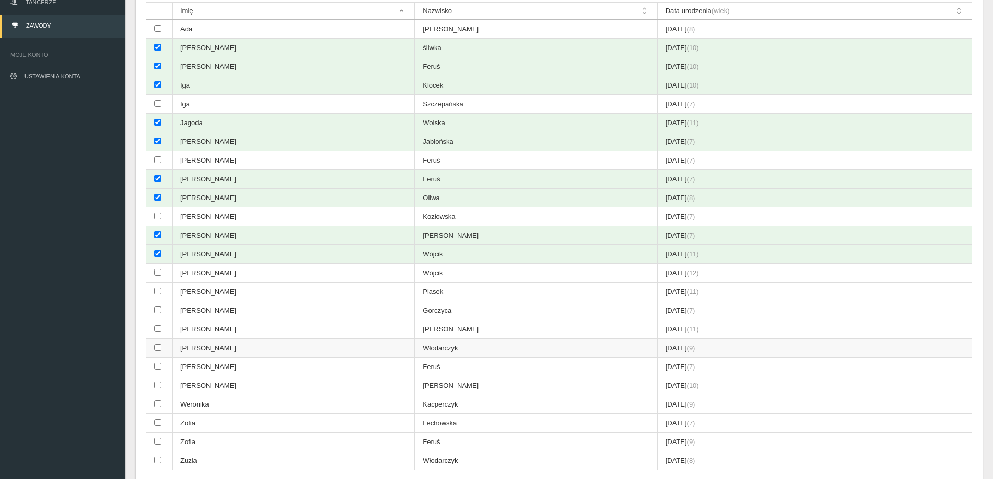
scroll to position [130, 0]
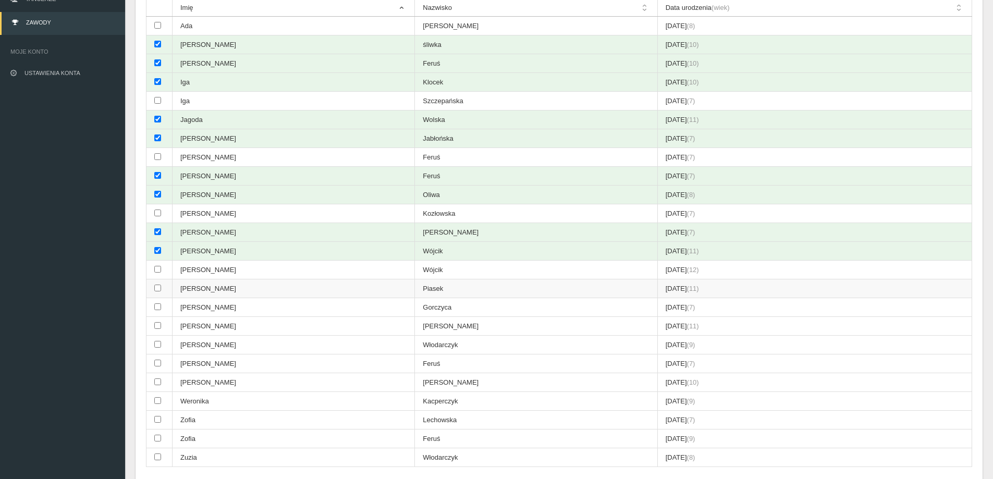
click at [156, 288] on input "checkbox" at bounding box center [157, 288] width 7 height 7
checkbox input "true"
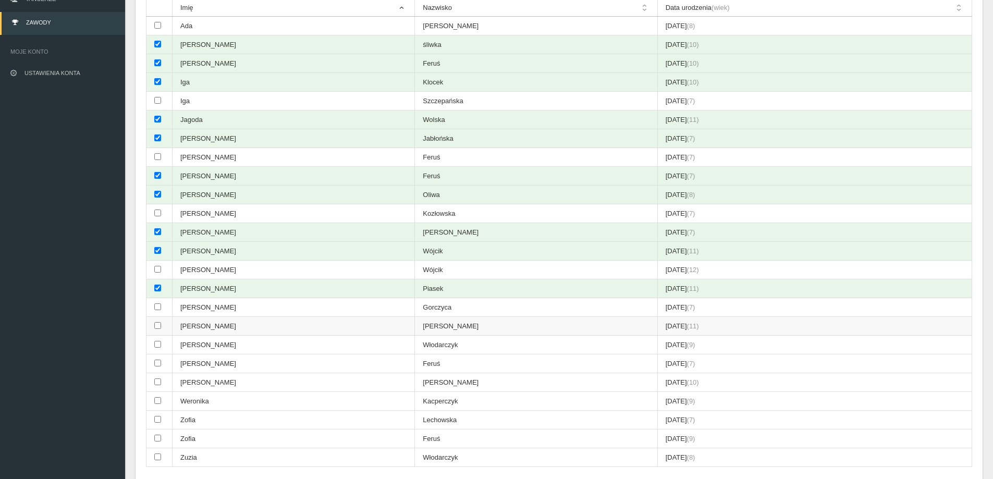
click at [160, 332] on td at bounding box center [160, 326] width 26 height 19
checkbox input "true"
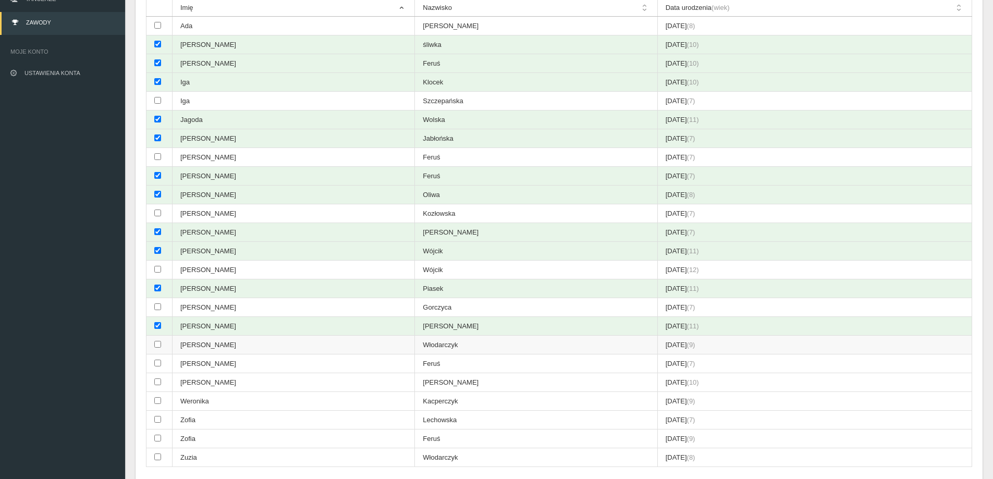
click at [159, 350] on td at bounding box center [160, 345] width 26 height 19
checkbox input "true"
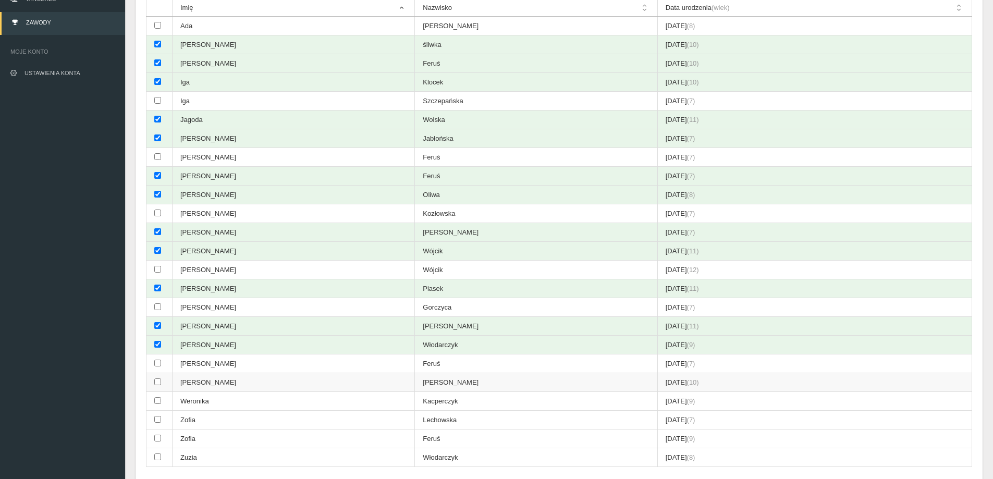
click at [157, 379] on input "checkbox" at bounding box center [157, 382] width 7 height 7
checkbox input "true"
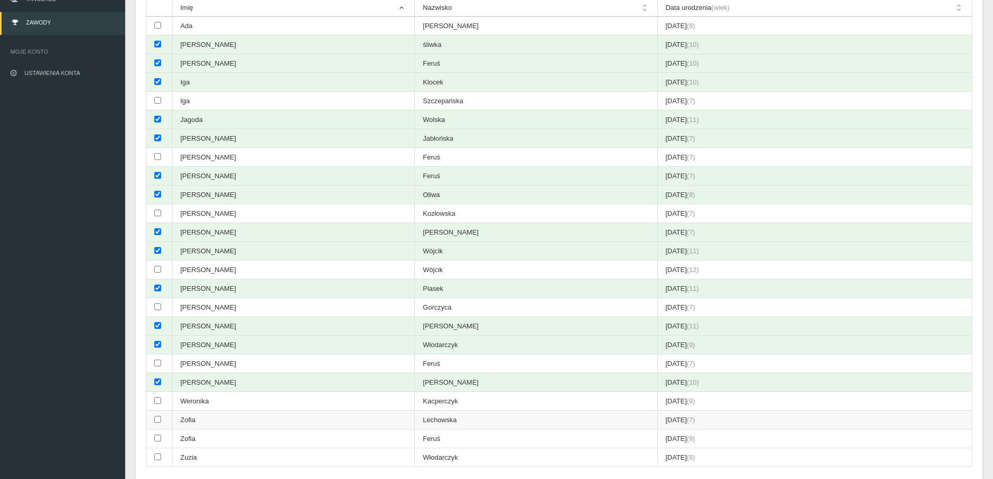
scroll to position [183, 0]
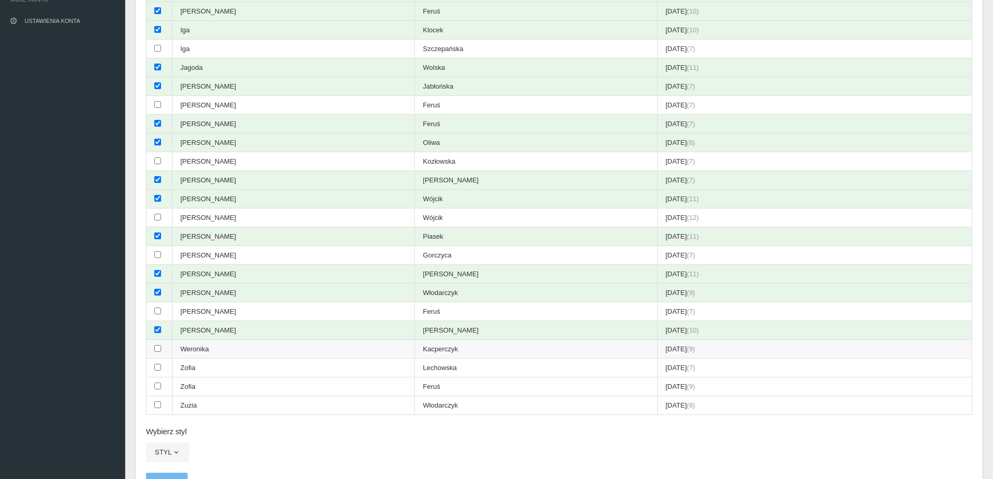
click at [156, 349] on input "checkbox" at bounding box center [157, 348] width 7 height 7
checkbox input "true"
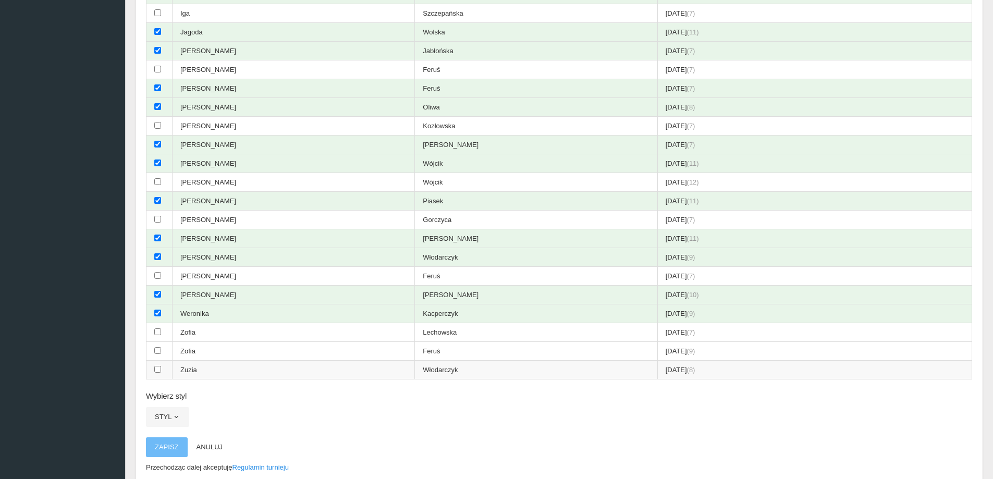
scroll to position [235, 0]
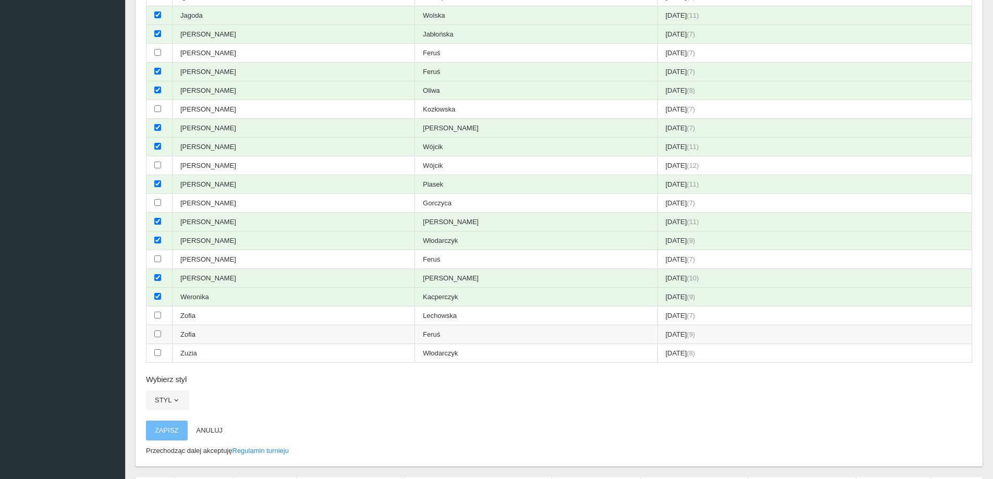
click at [157, 331] on input "checkbox" at bounding box center [157, 334] width 7 height 7
checkbox input "true"
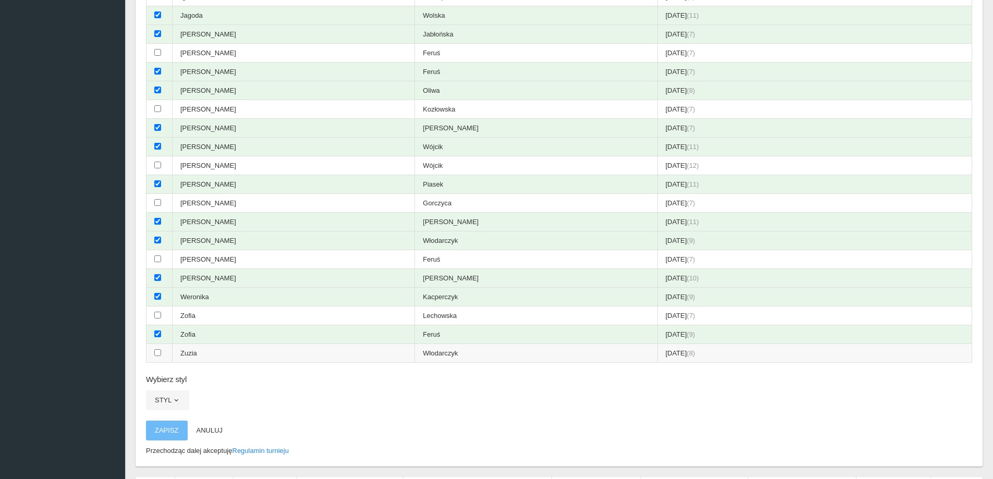
click at [160, 353] on input "checkbox" at bounding box center [157, 352] width 7 height 7
checkbox input "true"
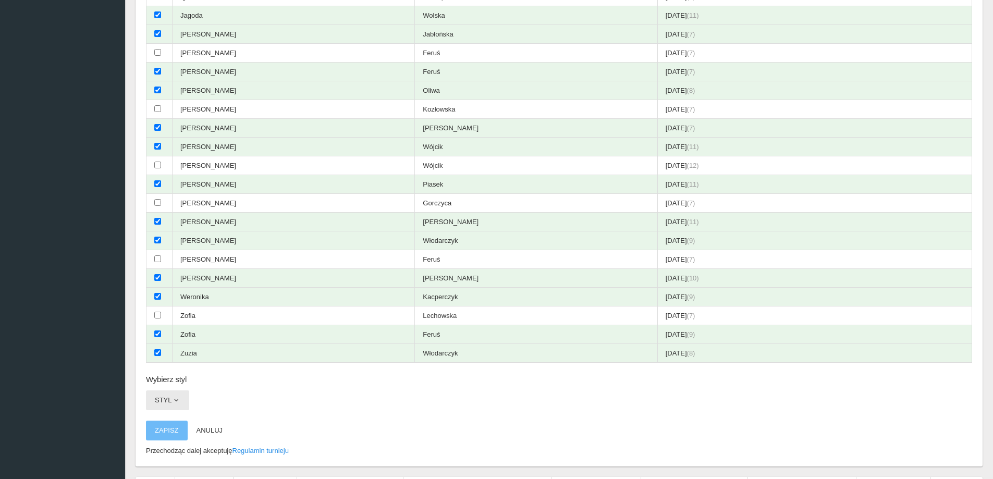
click at [178, 398] on span "button" at bounding box center [176, 400] width 8 height 8
click at [191, 442] on link "Hip - Hop & Street Dance" at bounding box center [193, 444] width 94 height 19
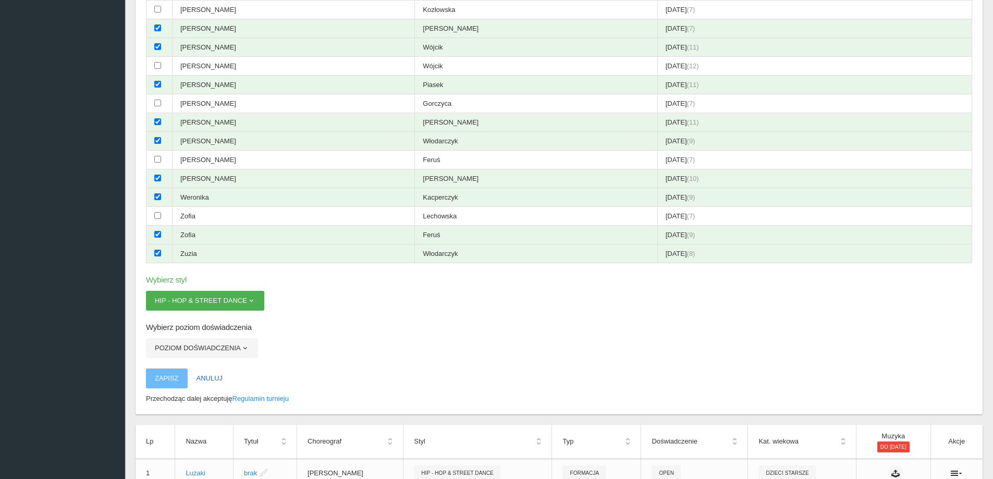
scroll to position [339, 0]
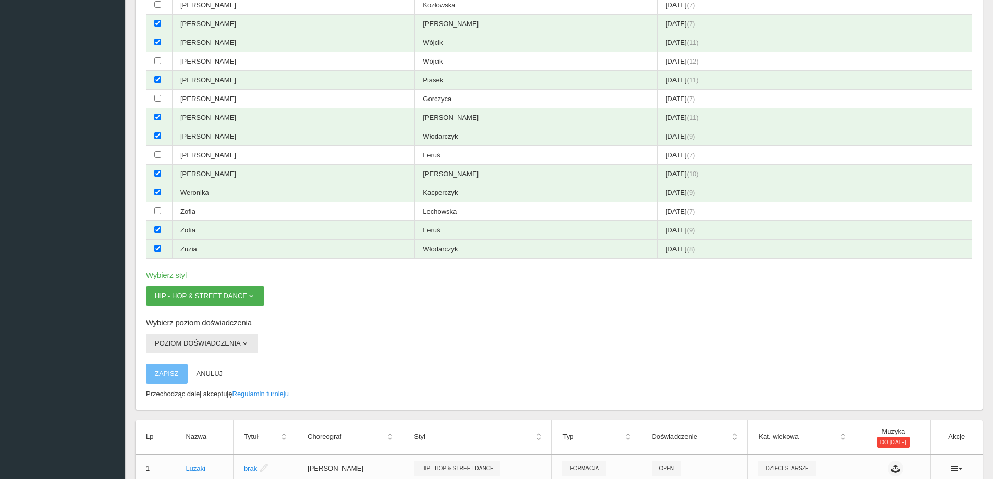
click at [217, 335] on button "Poziom doświadczenia" at bounding box center [202, 344] width 112 height 20
click at [215, 371] on link "Debiut" at bounding box center [193, 368] width 94 height 19
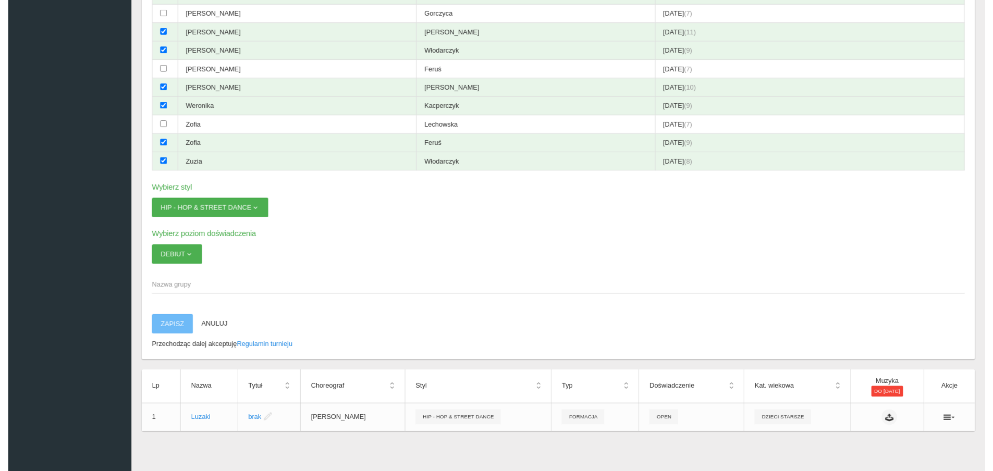
scroll to position [425, 0]
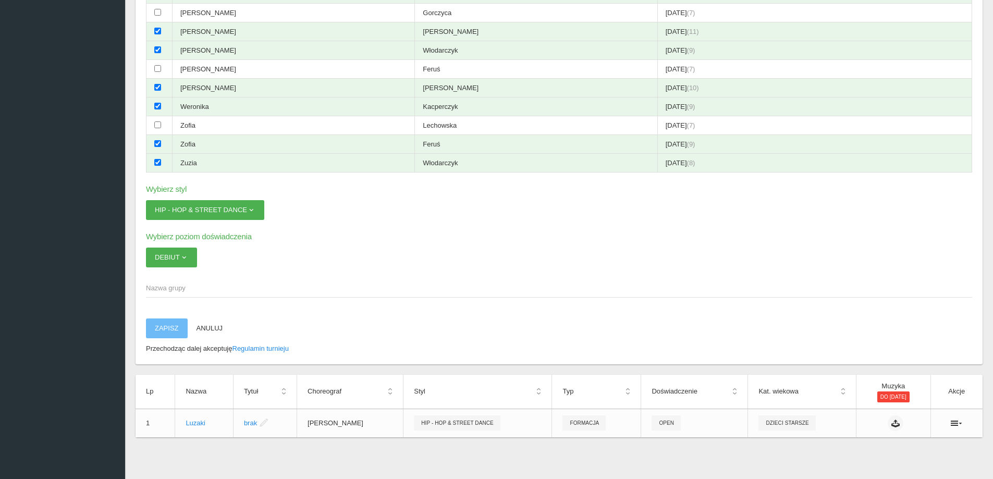
click at [167, 286] on span "Nazwa grupy" at bounding box center [554, 288] width 816 height 10
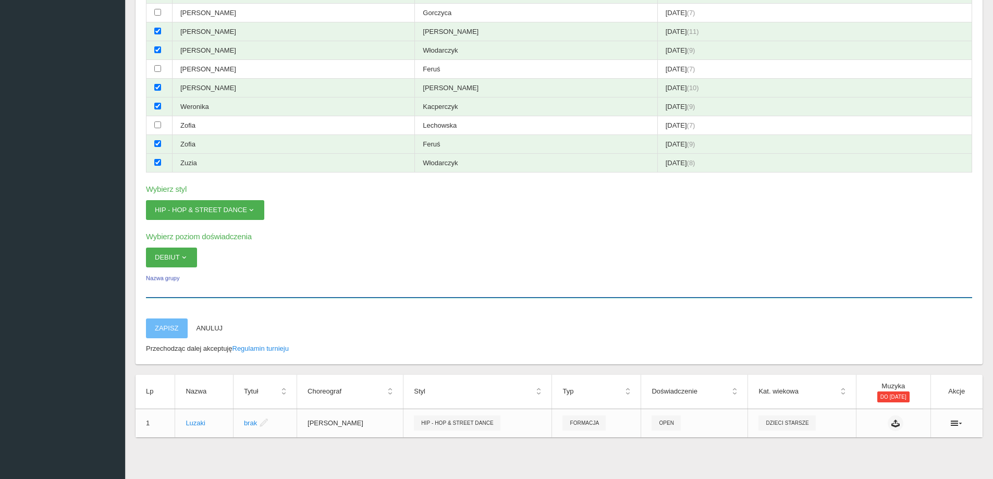
click at [167, 286] on input "Nazwa grupy" at bounding box center [559, 288] width 827 height 20
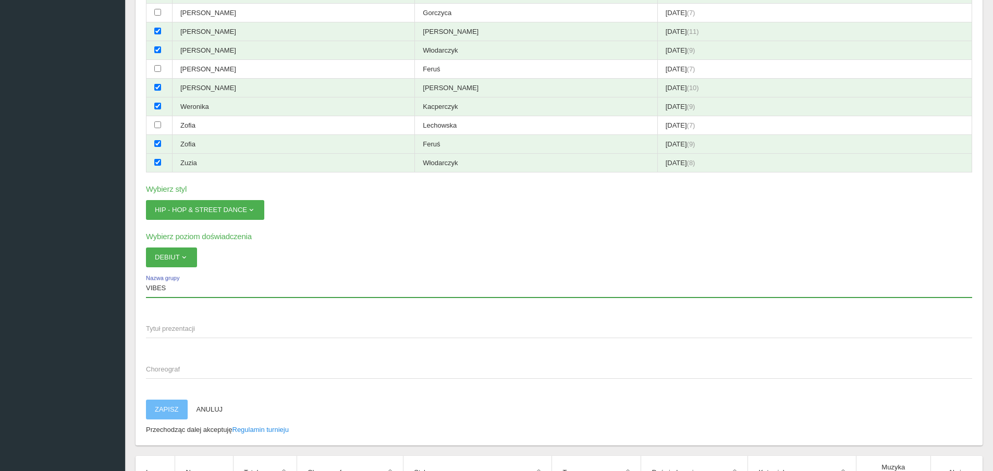
type input "VIBES"
click at [146, 329] on div "Wybierz tancerzy (zaznaczono: 16) Formacja Dzieci Starsze Imię Nazwisko Data ur…" at bounding box center [559, 61] width 847 height 770
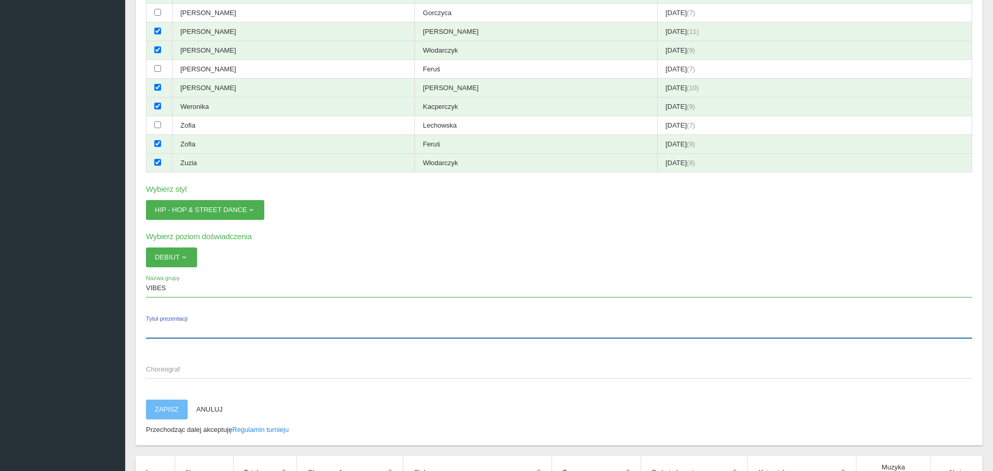
click at [151, 335] on input "Tytuł prezentacji" at bounding box center [559, 329] width 827 height 20
type input "brak"
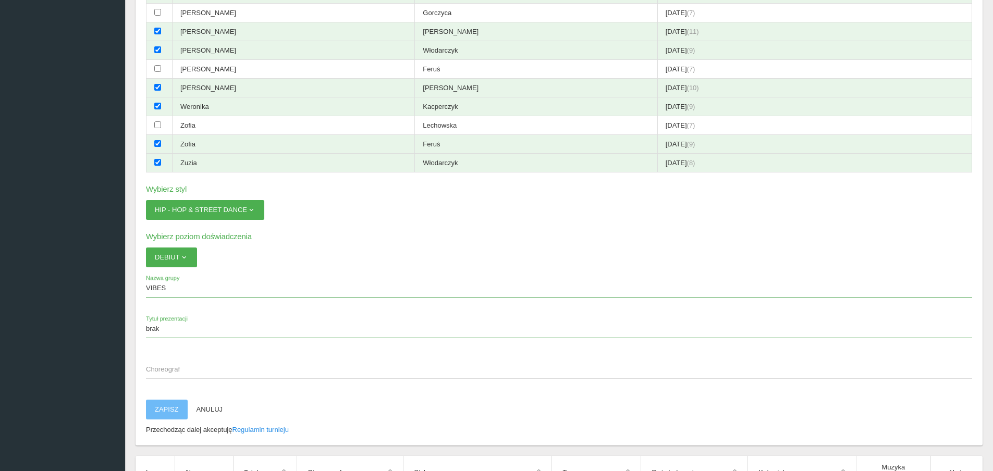
click at [183, 374] on span "Choreograf" at bounding box center [554, 370] width 816 height 10
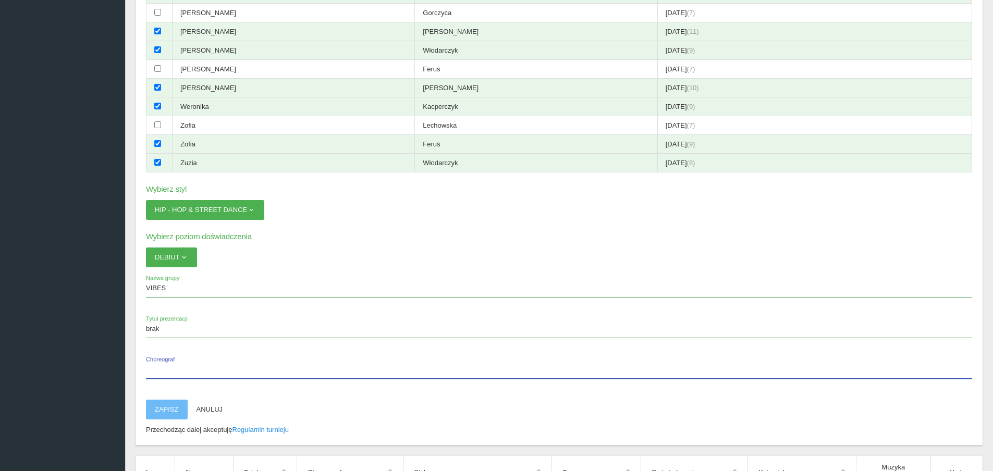
click at [183, 374] on input "Choreograf" at bounding box center [559, 369] width 827 height 20
type input "a"
type input "[PERSON_NAME]"
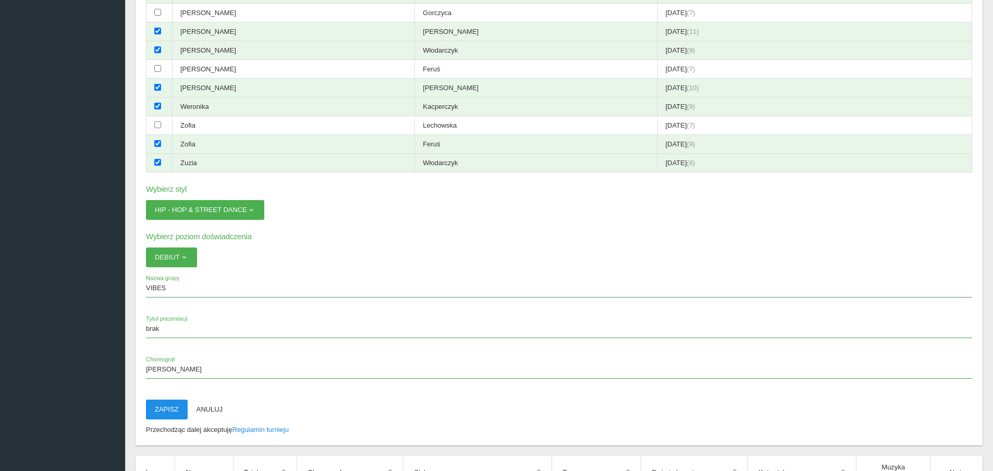
click at [166, 408] on button "Zapisz" at bounding box center [167, 410] width 42 height 20
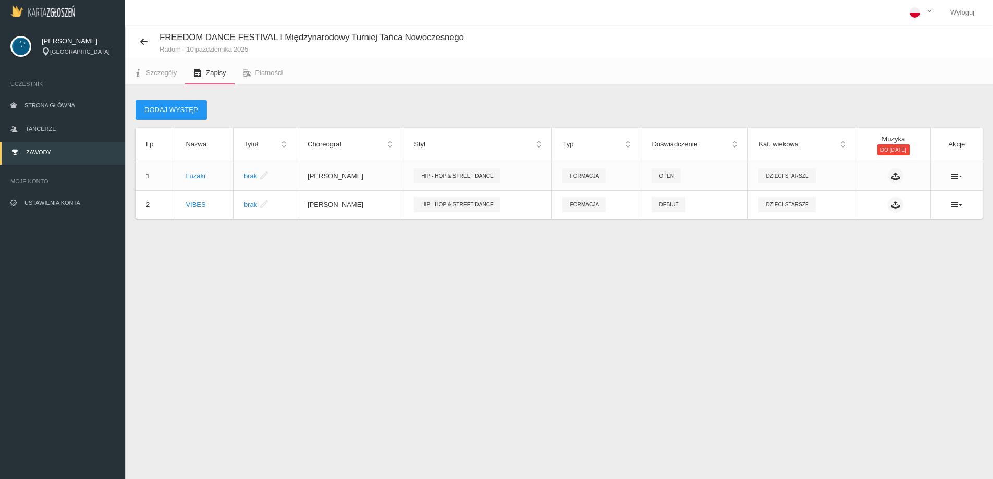
scroll to position [0, 0]
click at [157, 78] on link "Szczegóły" at bounding box center [155, 73] width 60 height 23
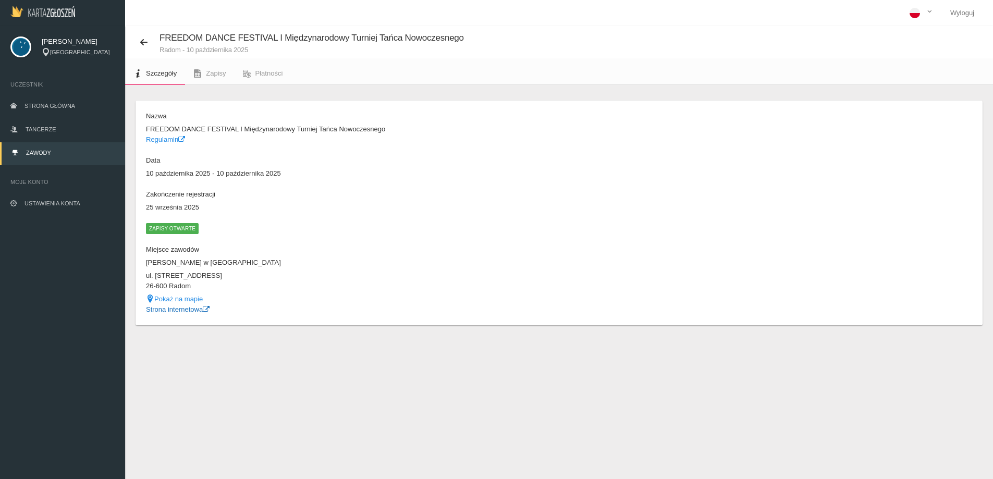
click at [196, 310] on link "Strona internetowa" at bounding box center [178, 310] width 64 height 8
click at [207, 74] on span "Zapisy" at bounding box center [216, 73] width 20 height 8
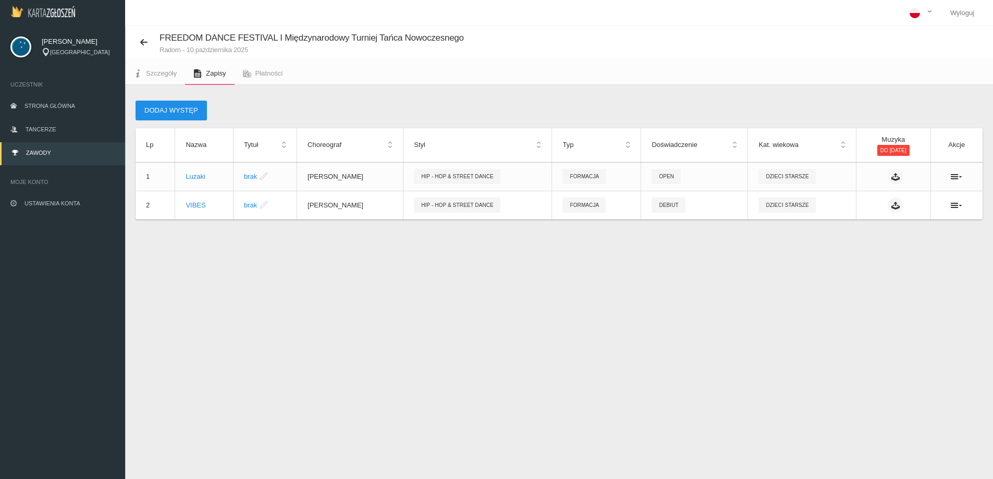
click at [169, 107] on button "Dodaj występ" at bounding box center [171, 111] width 71 height 20
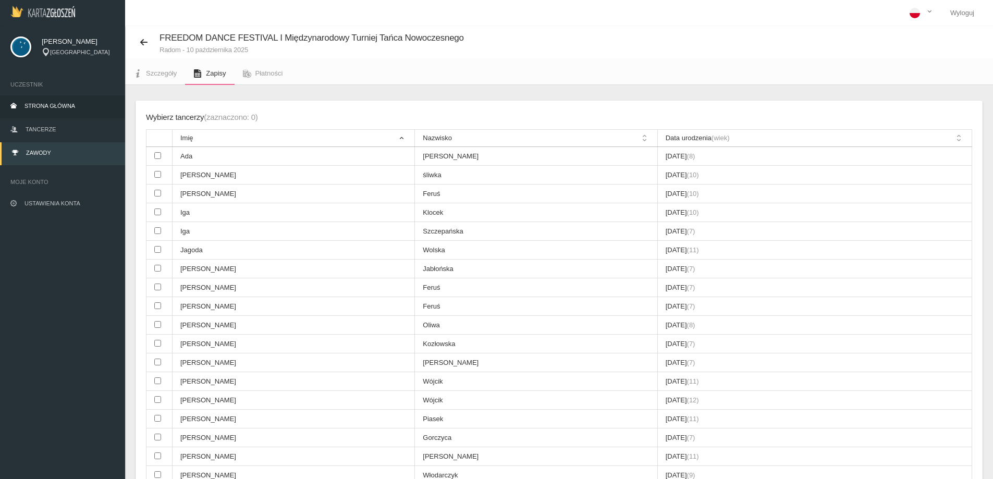
click at [58, 98] on link "Strona główna" at bounding box center [62, 106] width 125 height 23
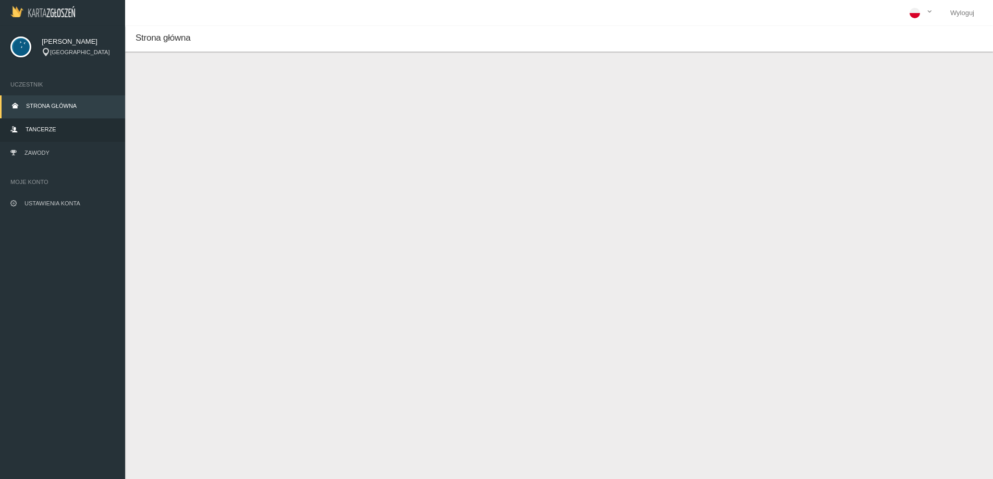
click at [40, 125] on link "Tancerze" at bounding box center [62, 130] width 125 height 23
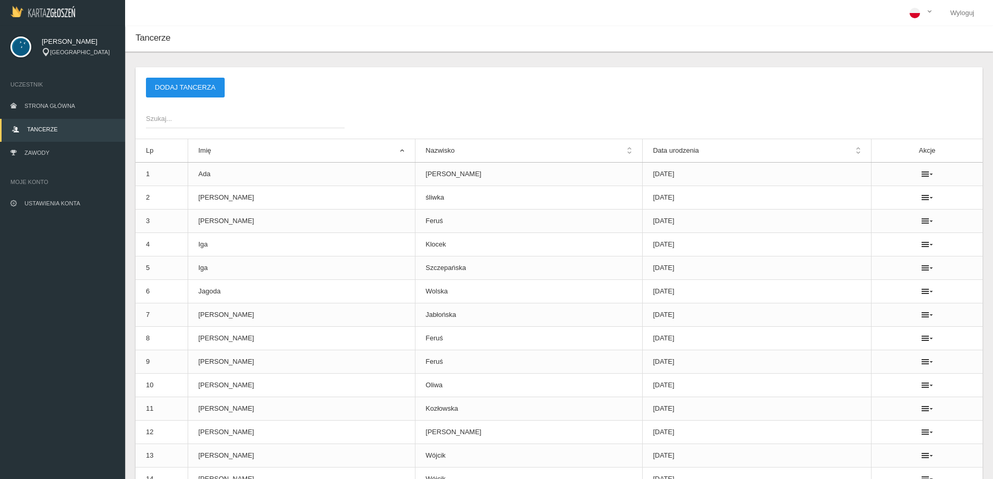
click at [194, 88] on button "Dodaj tancerza" at bounding box center [185, 88] width 79 height 20
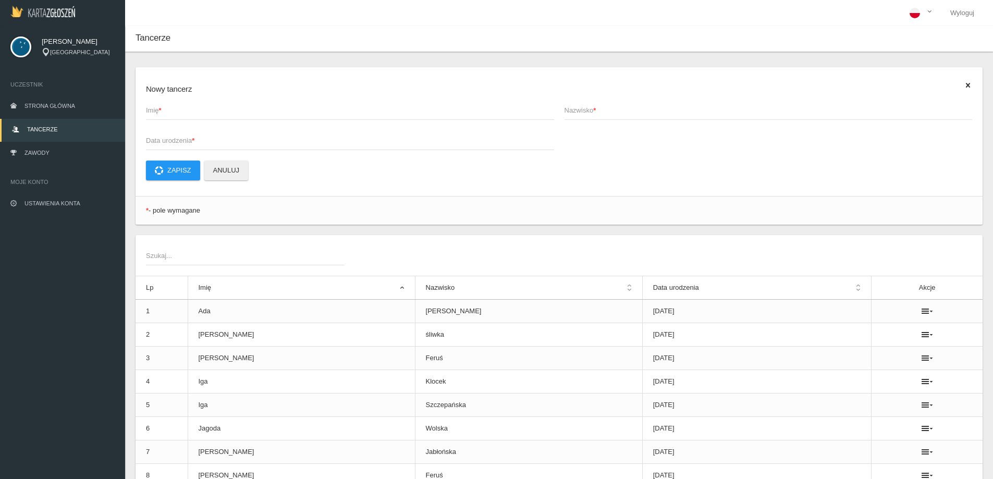
click at [205, 110] on span "Imię *" at bounding box center [345, 110] width 398 height 10
click at [205, 110] on input "Imię *" at bounding box center [350, 110] width 408 height 20
type input "K"
drag, startPoint x: 246, startPoint y: 163, endPoint x: 236, endPoint y: 161, distance: 9.6
click at [243, 162] on button "Anuluj" at bounding box center [226, 171] width 44 height 20
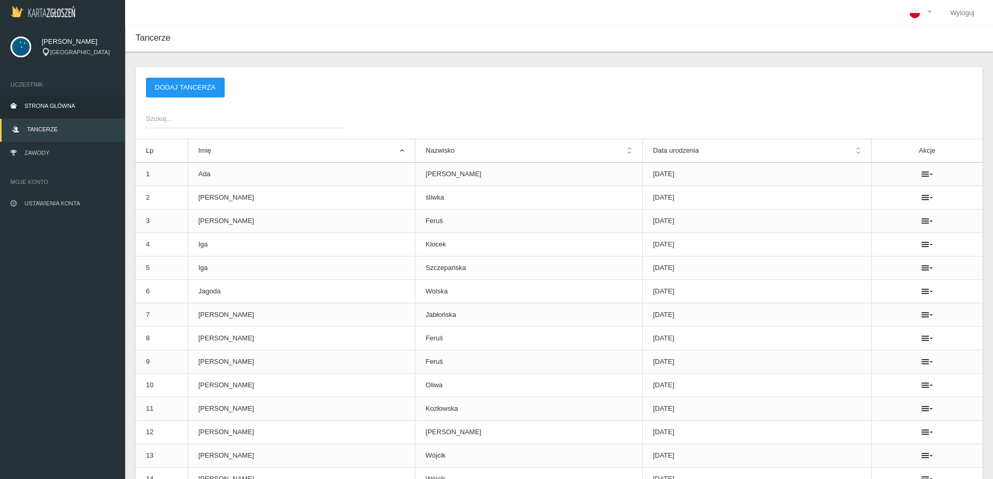
click at [54, 109] on span "Strona główna" at bounding box center [50, 106] width 51 height 6
